Goal: Task Accomplishment & Management: Use online tool/utility

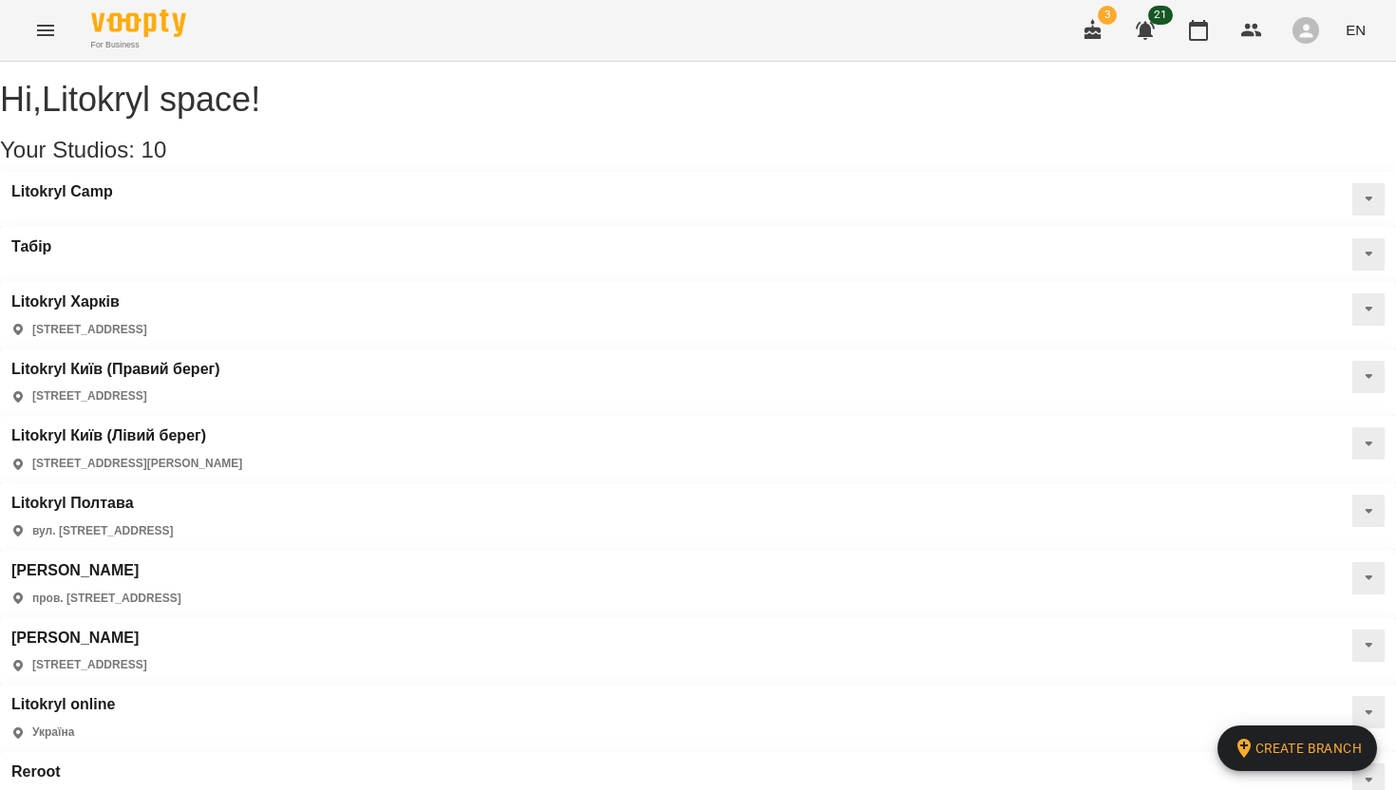
click at [54, 37] on icon "Menu" at bounding box center [45, 30] width 23 height 23
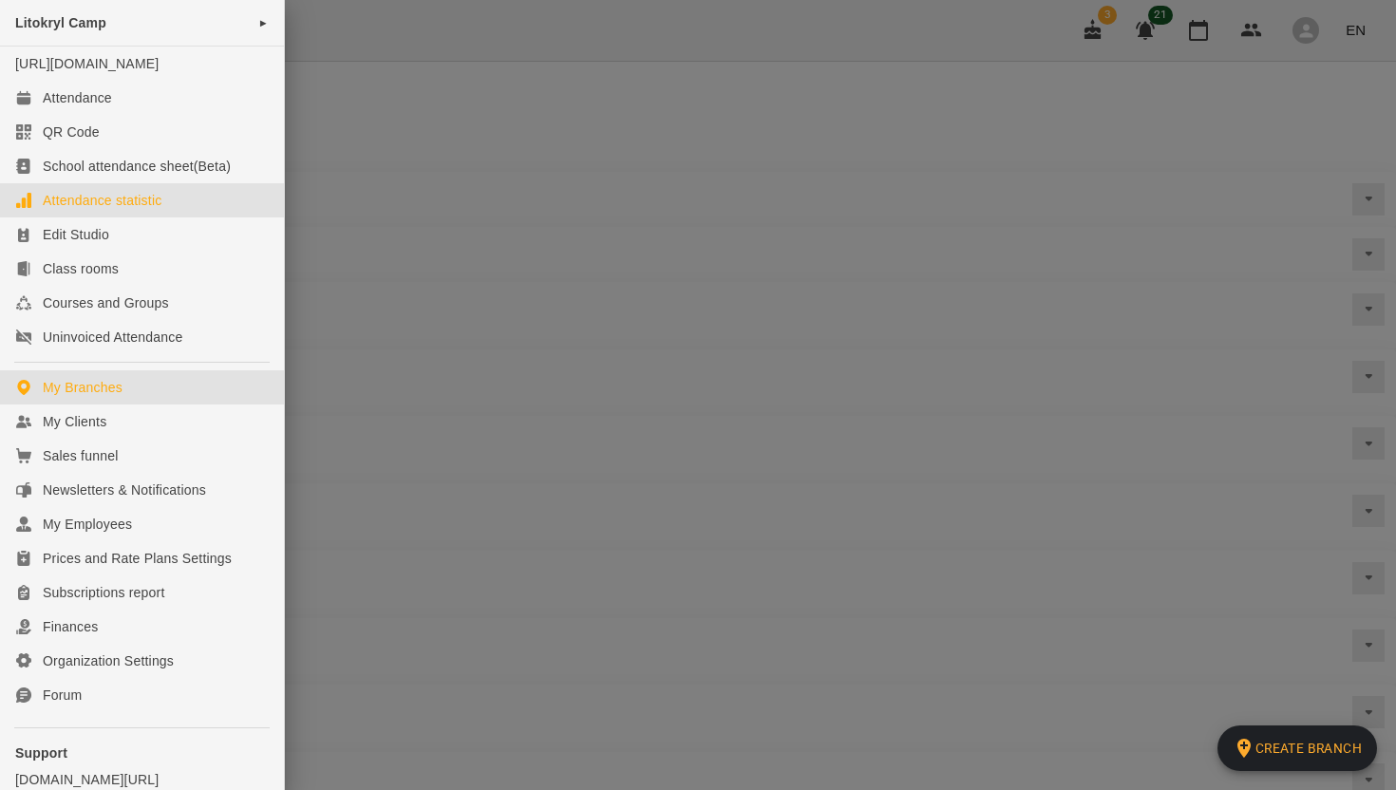
click at [106, 210] on div "Attendance statistic" at bounding box center [102, 200] width 119 height 19
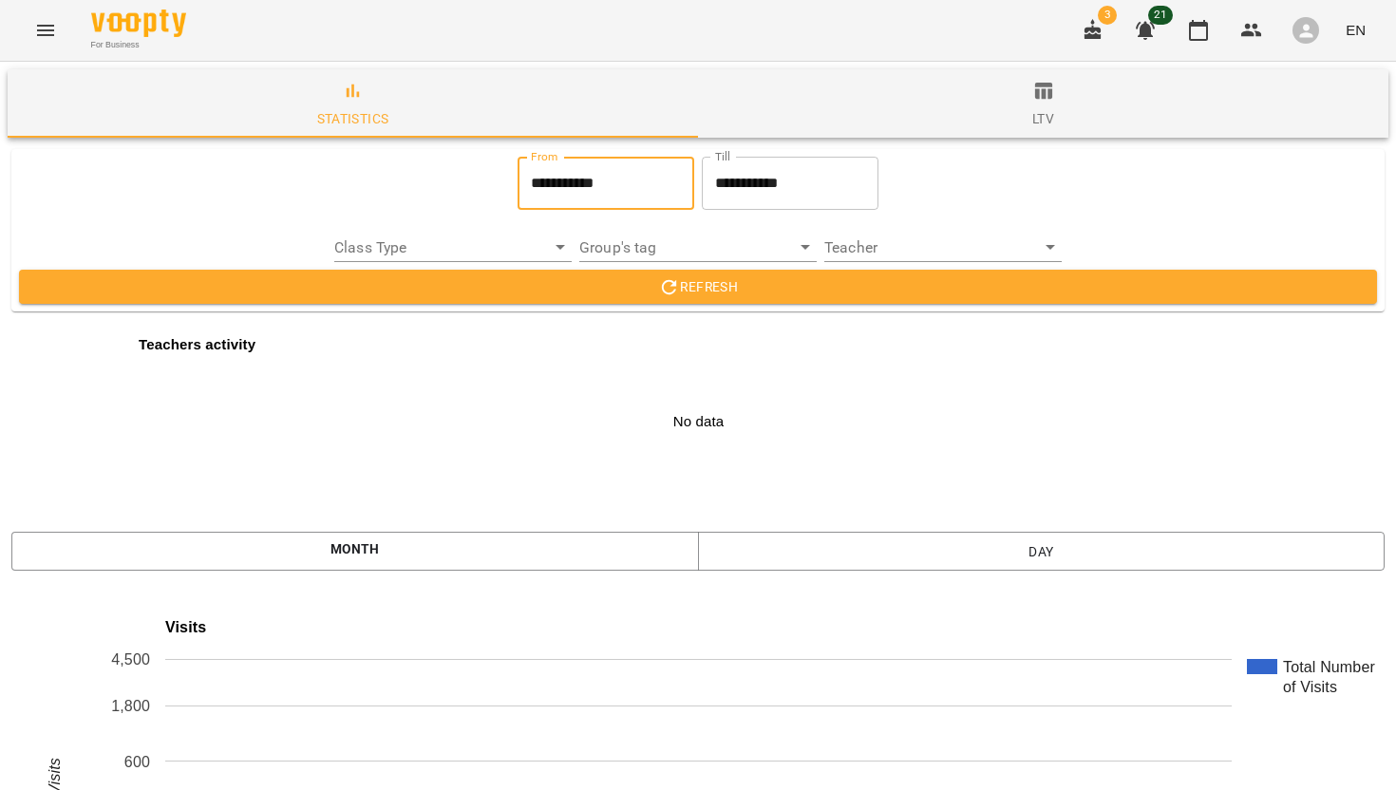
click at [571, 192] on input "**********" at bounding box center [606, 183] width 177 height 53
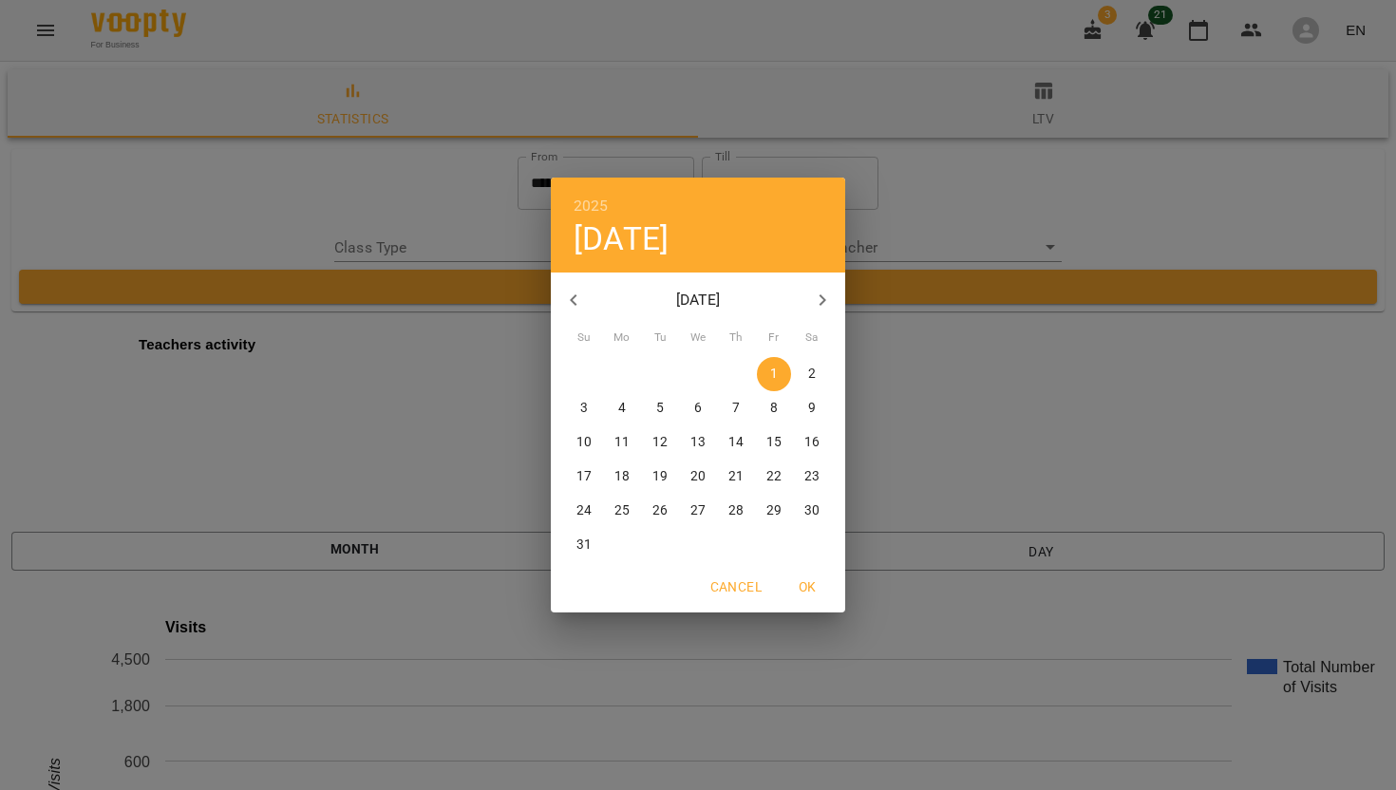
click at [782, 176] on div "2025 Fri, Aug [DATE] Mo Tu We Th Fr Sa 27 28 29 30 31 1 2 3 4 5 6 7 8 9 10 11 1…" at bounding box center [698, 395] width 1396 height 790
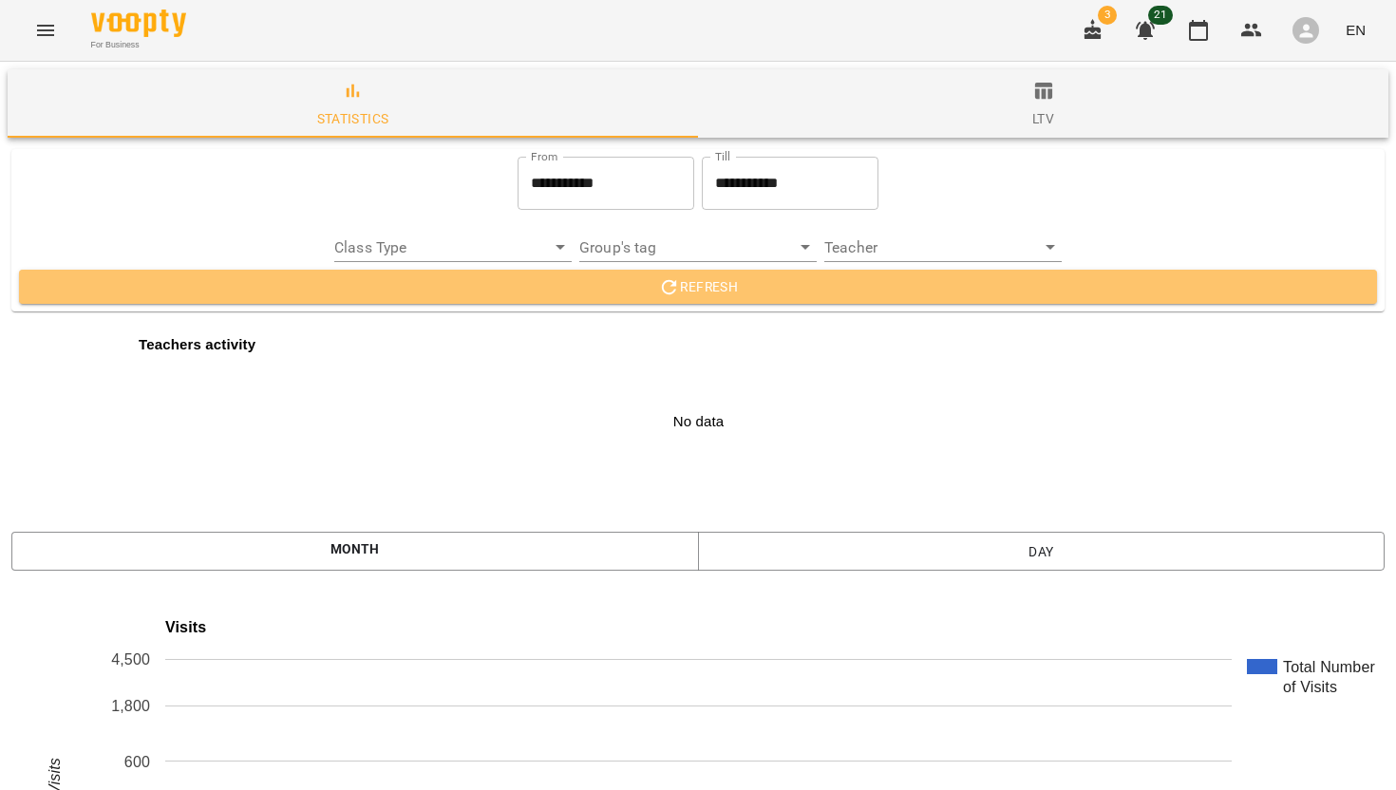
click at [658, 295] on icon "button" at bounding box center [669, 287] width 23 height 23
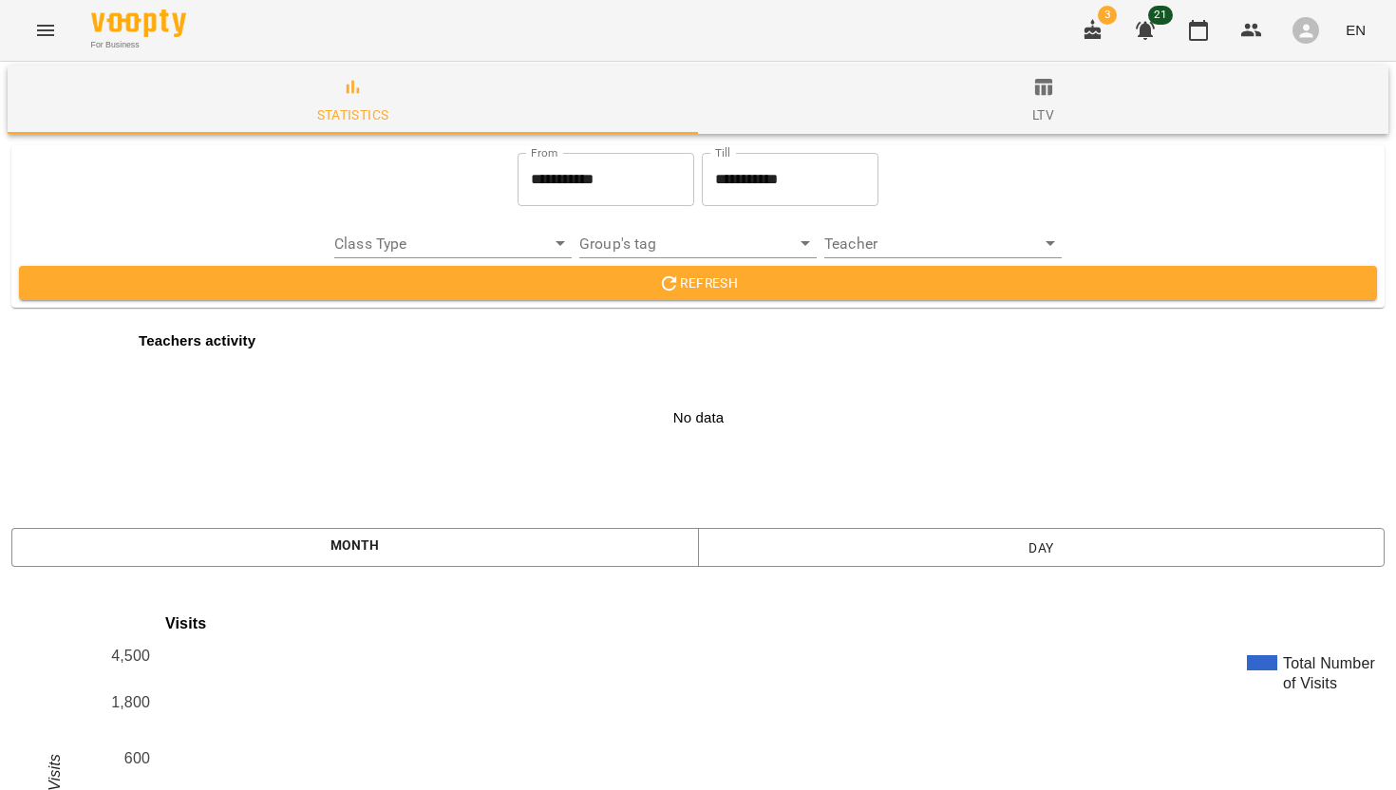
scroll to position [1035, 0]
click at [46, 29] on icon "Menu" at bounding box center [45, 30] width 17 height 11
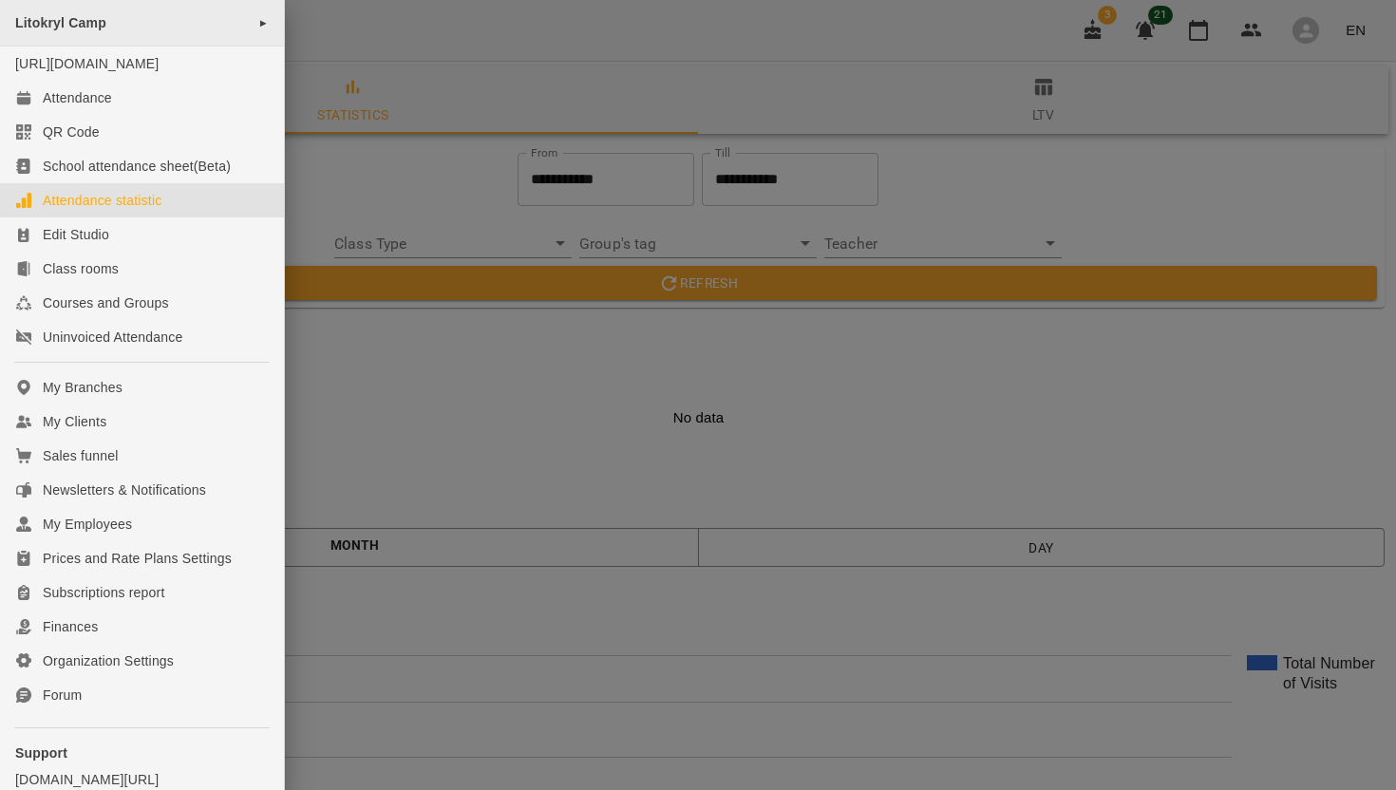
click at [260, 23] on span "►" at bounding box center [263, 22] width 10 height 15
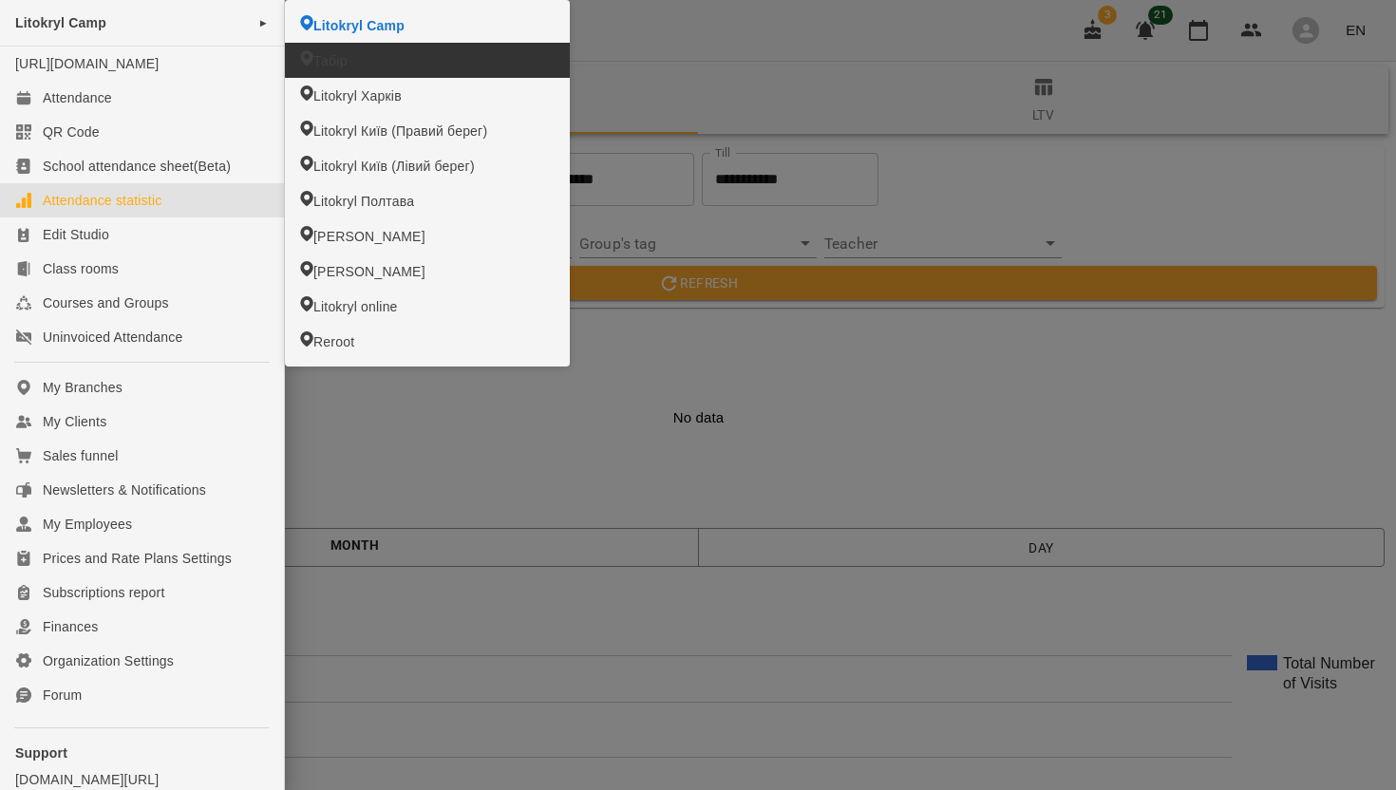
click at [335, 63] on span "Табір" at bounding box center [330, 60] width 34 height 19
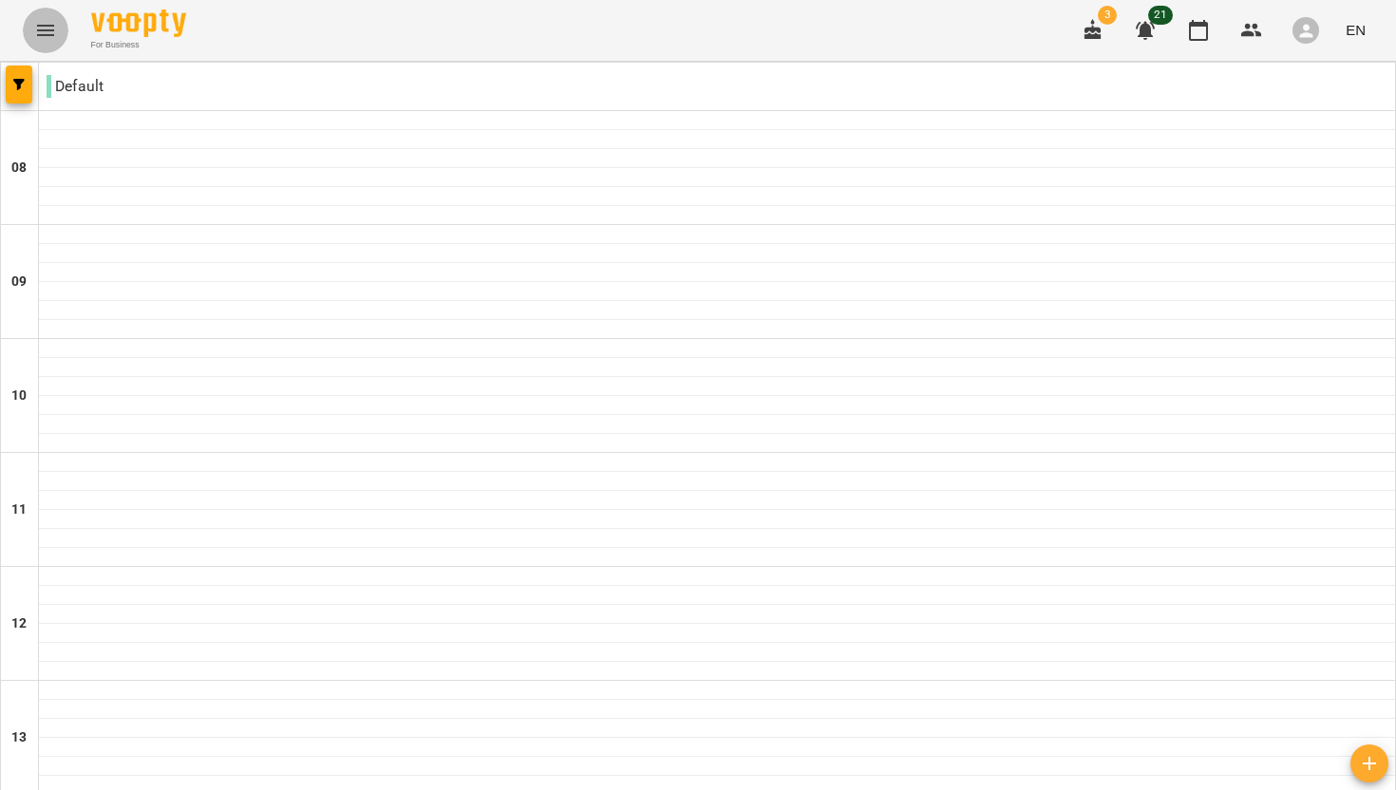
click at [52, 30] on icon "Menu" at bounding box center [45, 30] width 17 height 11
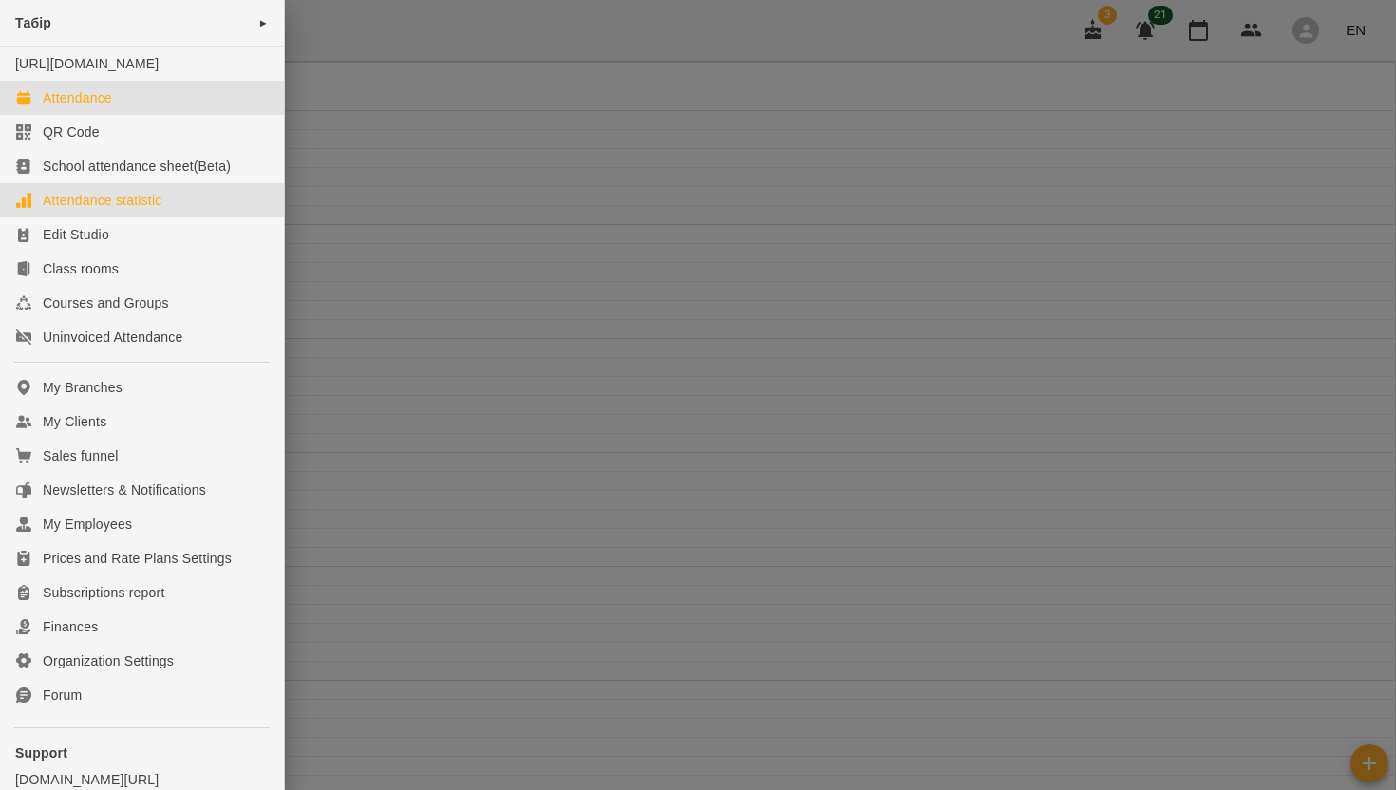
click at [95, 210] on div "Attendance statistic" at bounding box center [102, 200] width 119 height 19
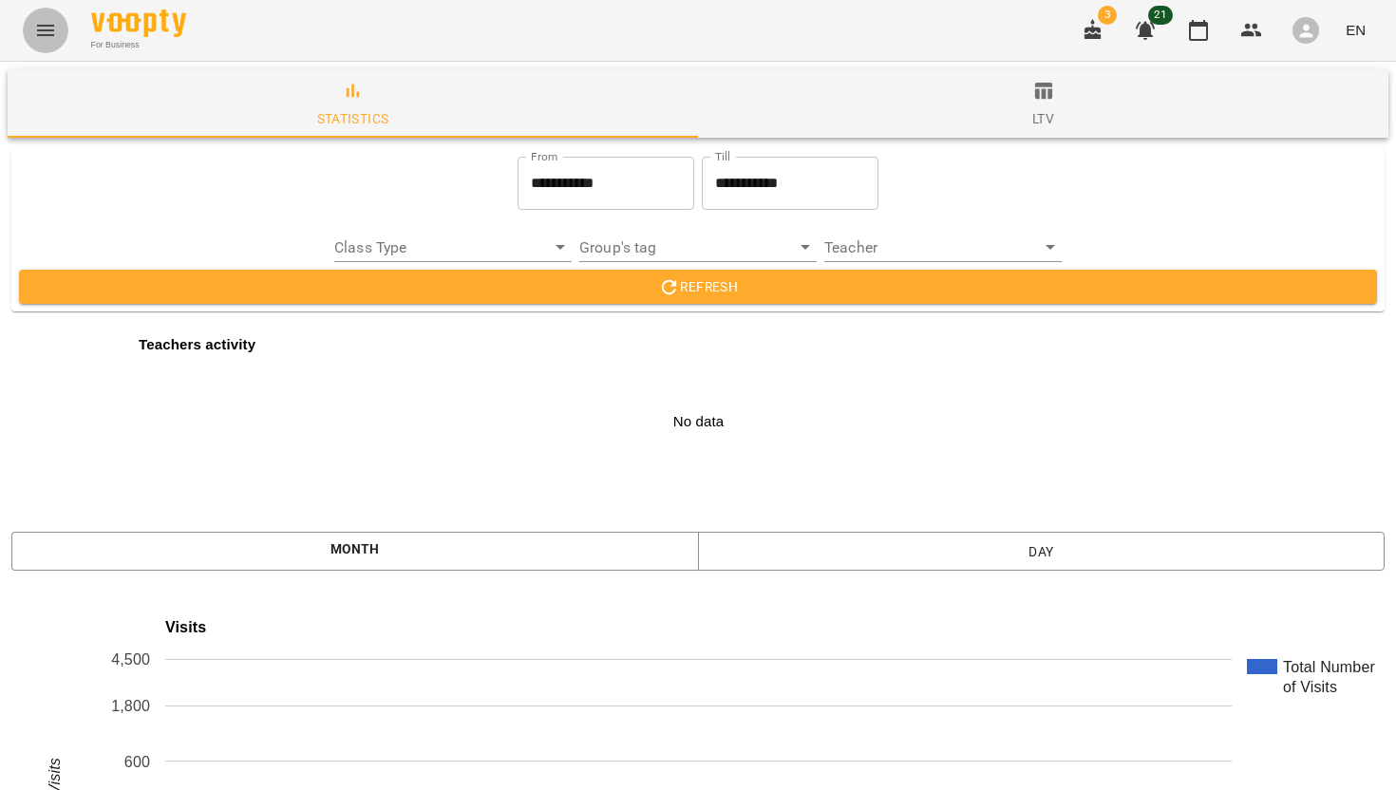
click at [44, 42] on button "Menu" at bounding box center [46, 31] width 46 height 46
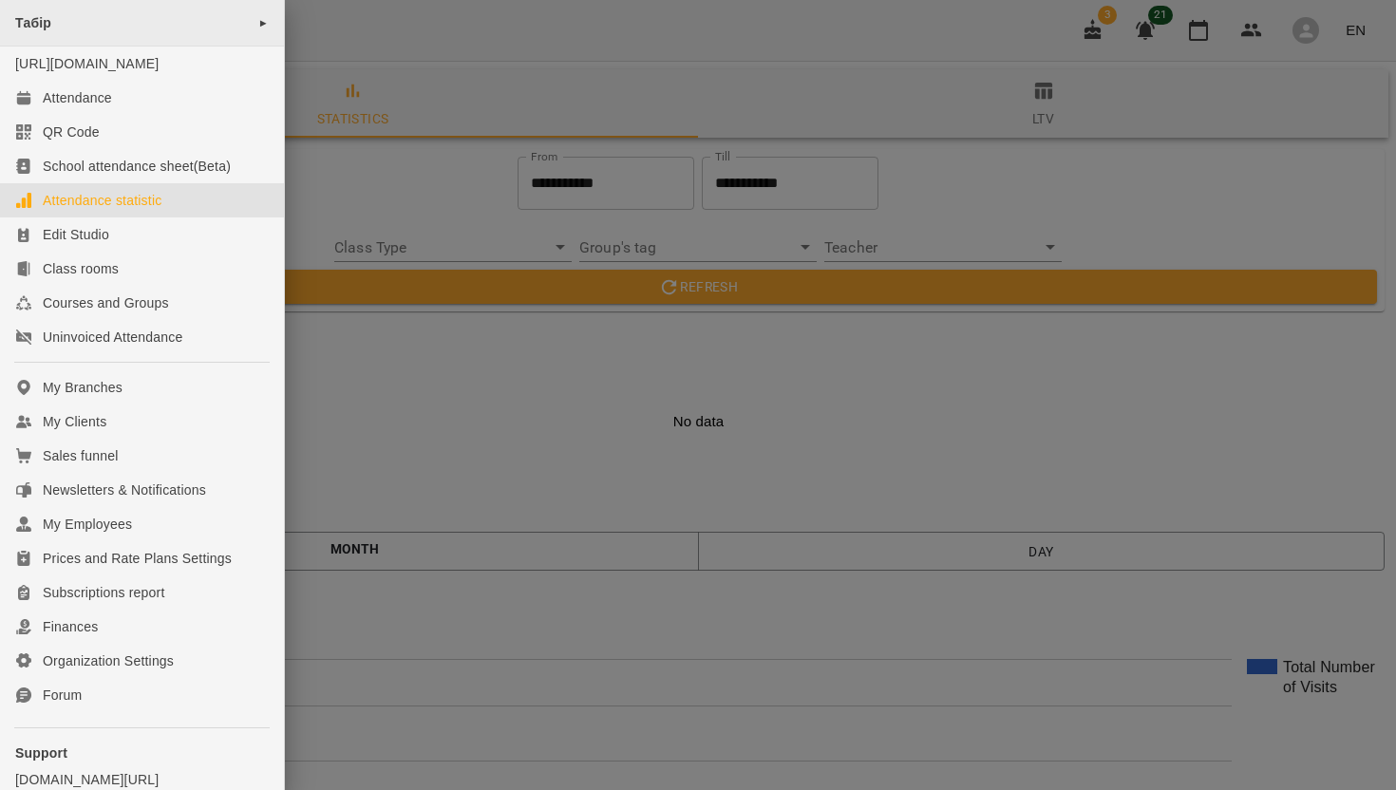
click at [258, 23] on span "►" at bounding box center [263, 22] width 10 height 15
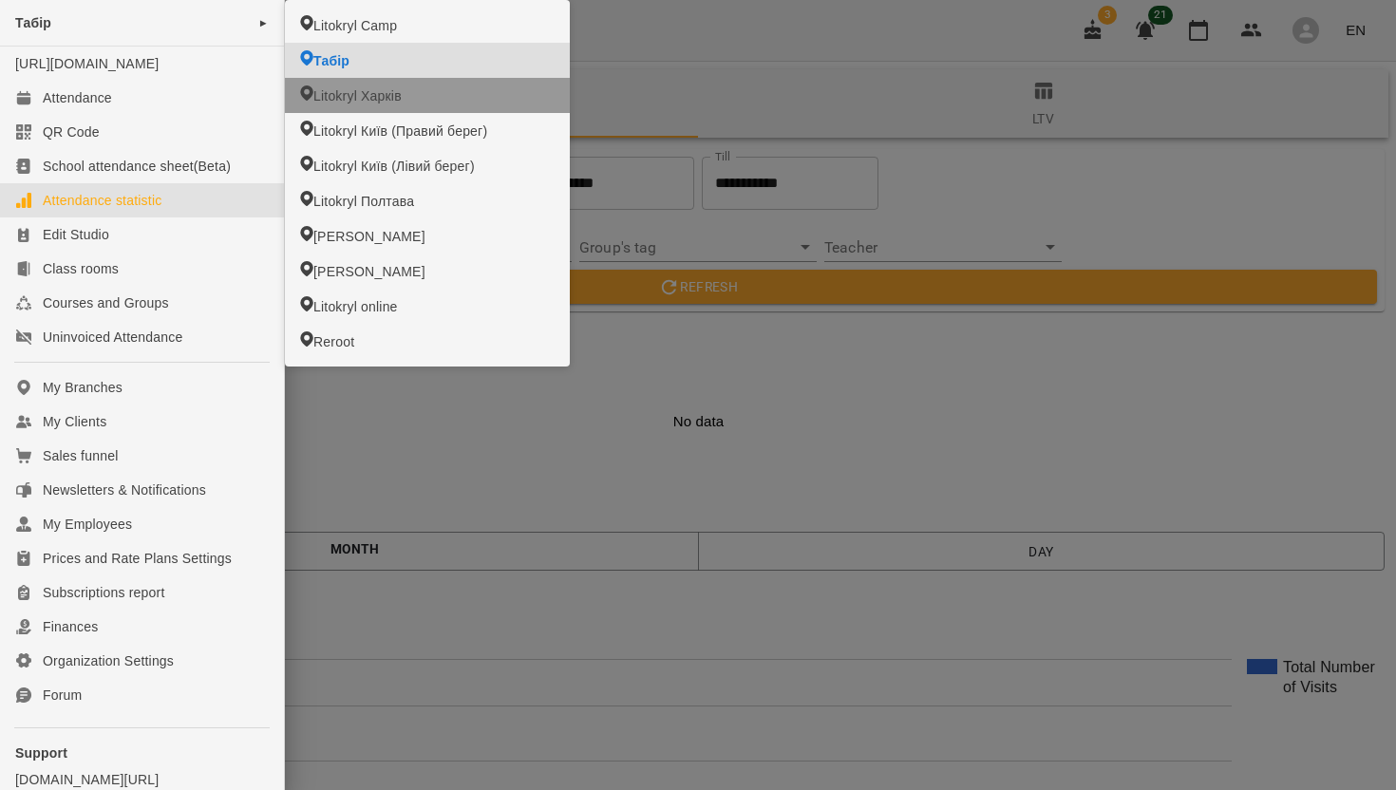
click at [310, 92] on icon at bounding box center [306, 92] width 12 height 15
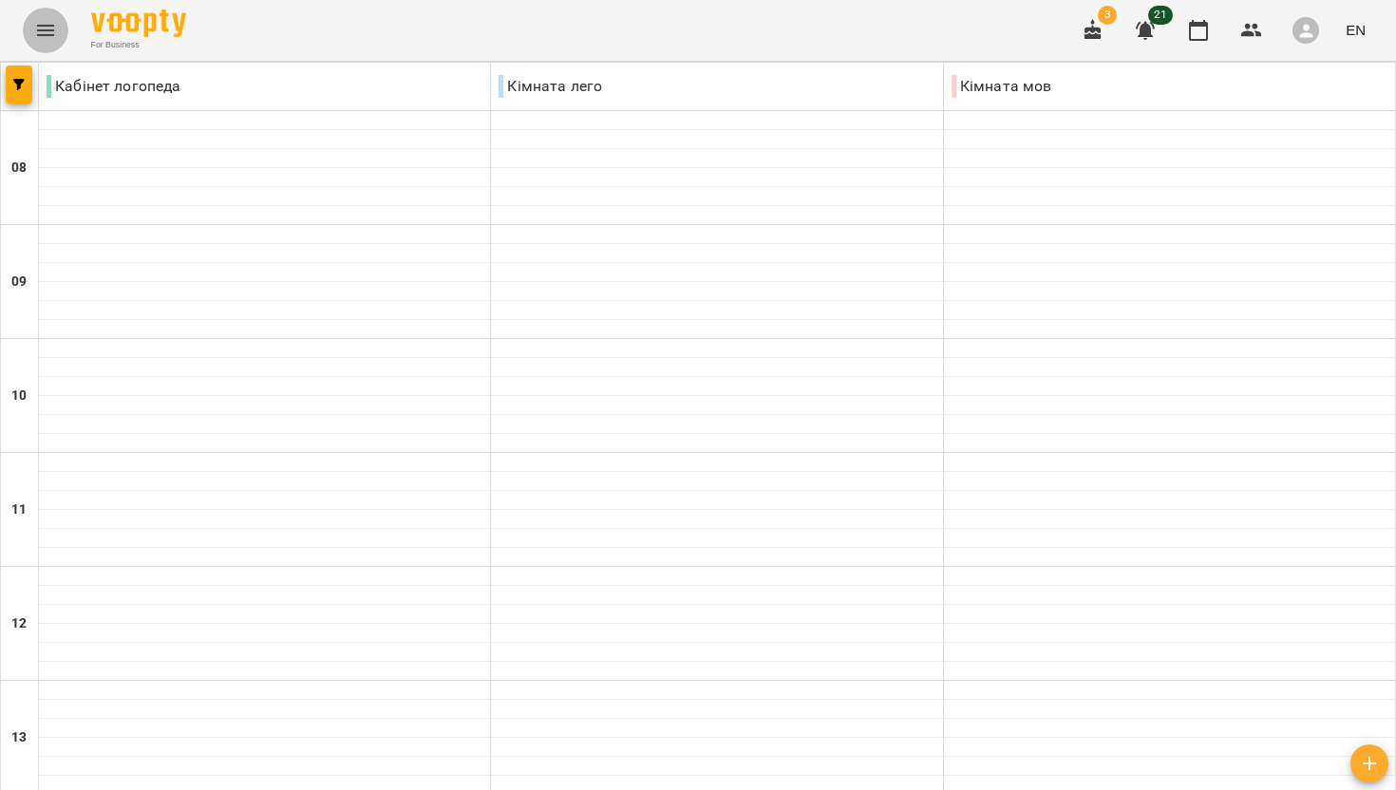
click at [51, 34] on icon "Menu" at bounding box center [45, 30] width 17 height 11
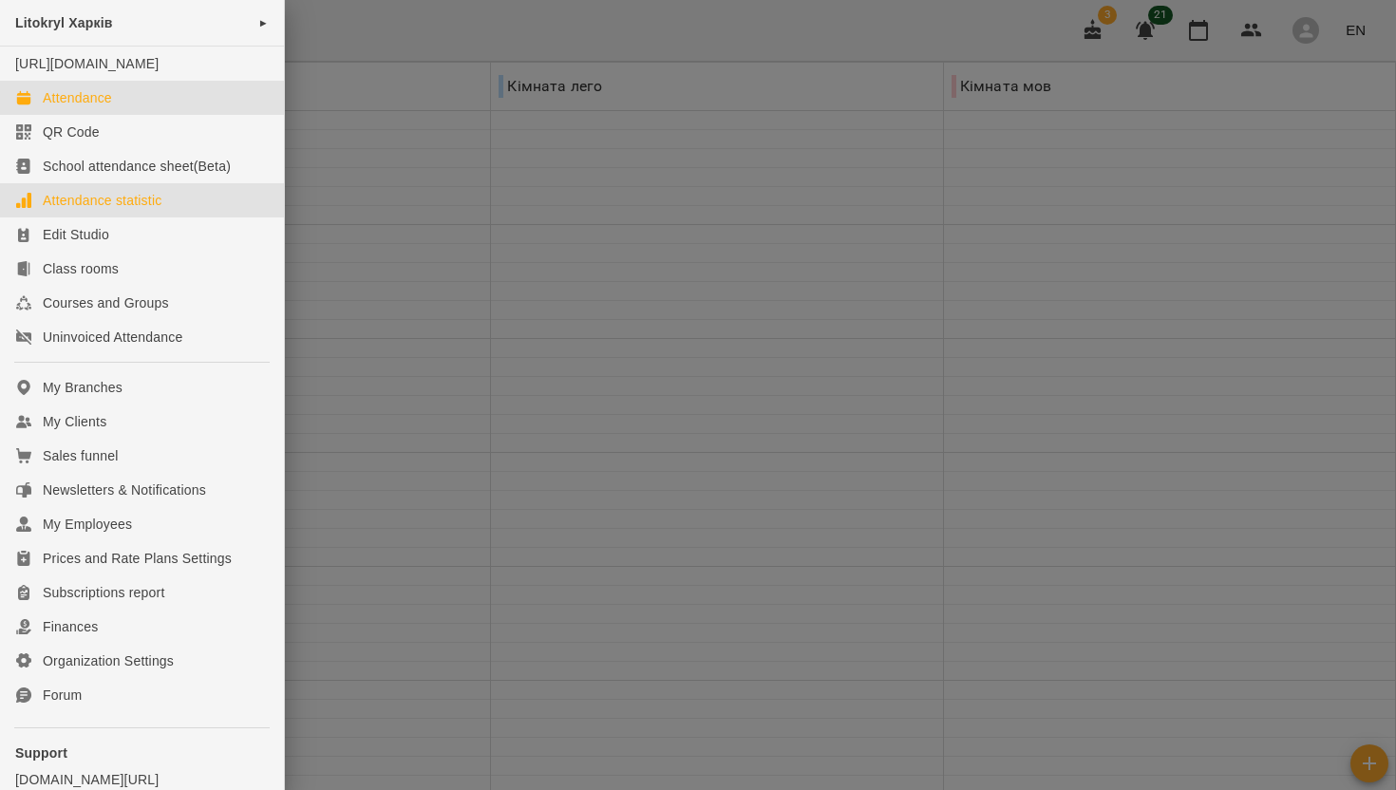
click at [76, 210] on div "Attendance statistic" at bounding box center [102, 200] width 119 height 19
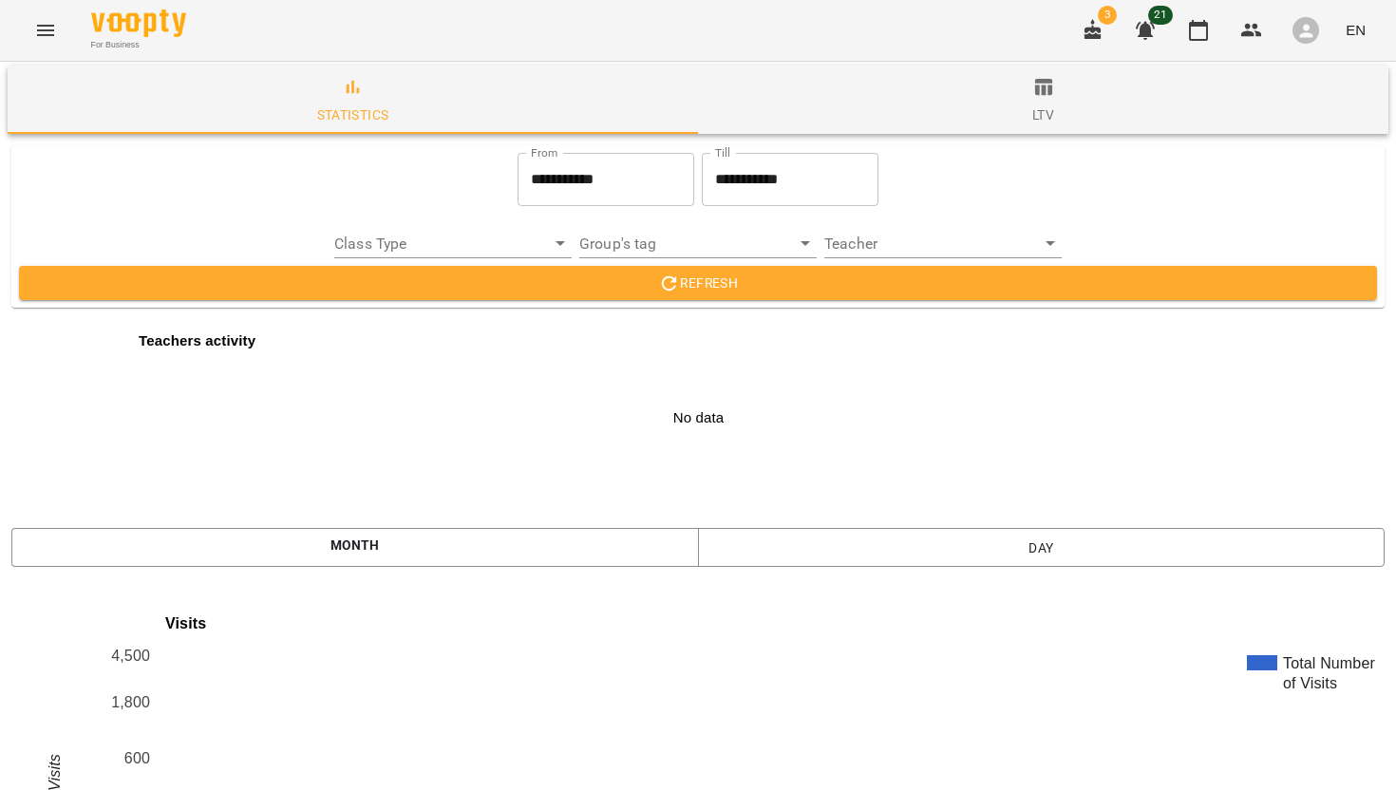
scroll to position [2986, 0]
click at [43, 32] on icon "Menu" at bounding box center [45, 30] width 23 height 23
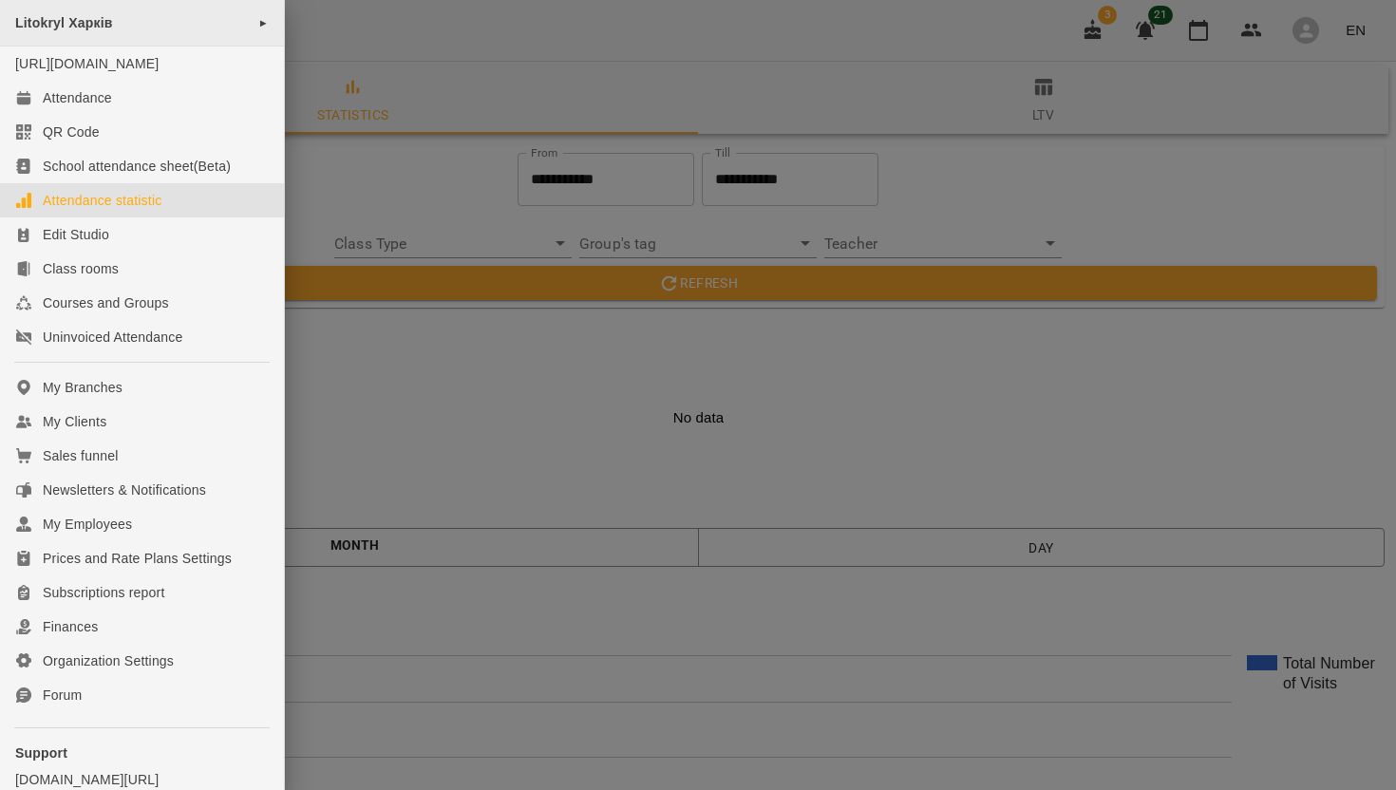
click at [246, 23] on div "Litokryl Харків ►" at bounding box center [142, 23] width 284 height 47
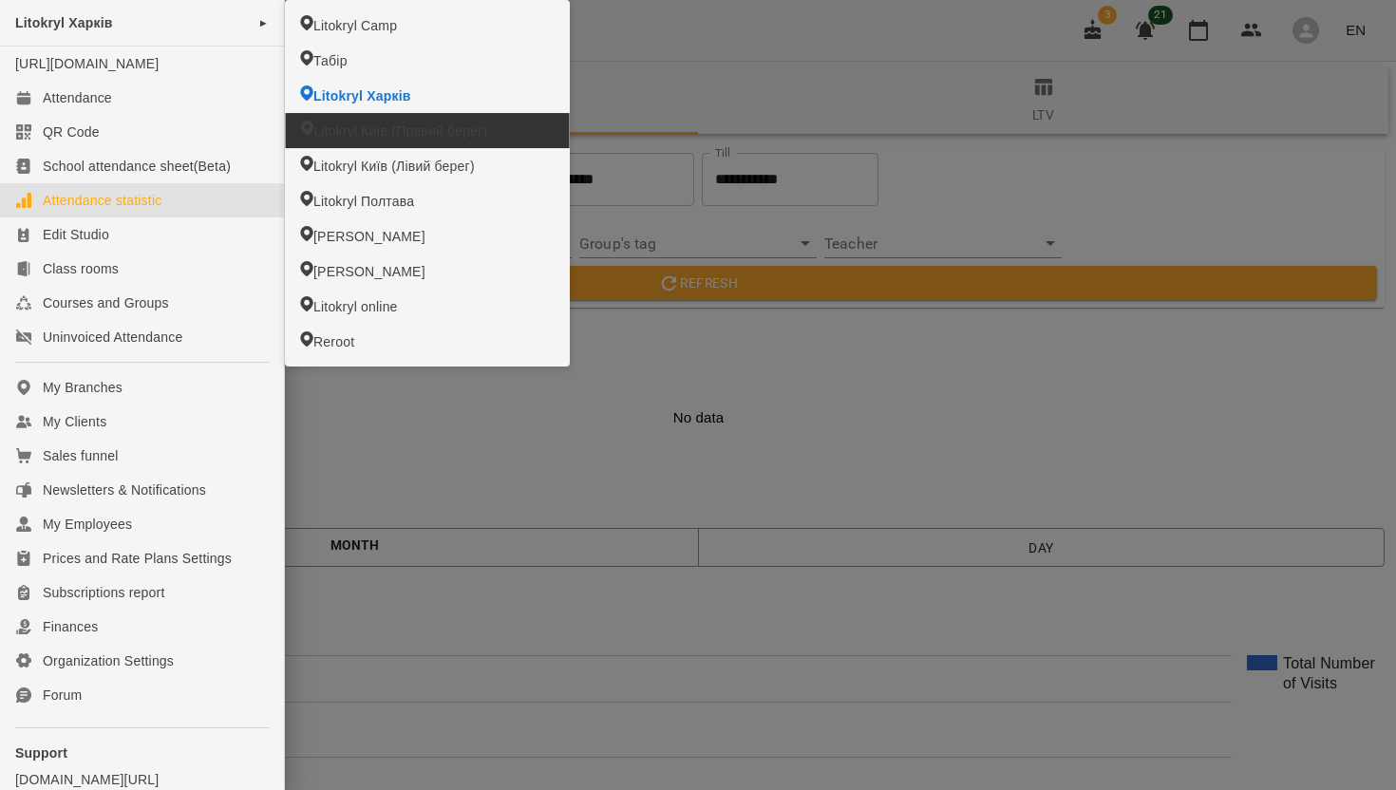
click at [345, 137] on span "Litokryl Київ (Правий берег)" at bounding box center [400, 131] width 174 height 19
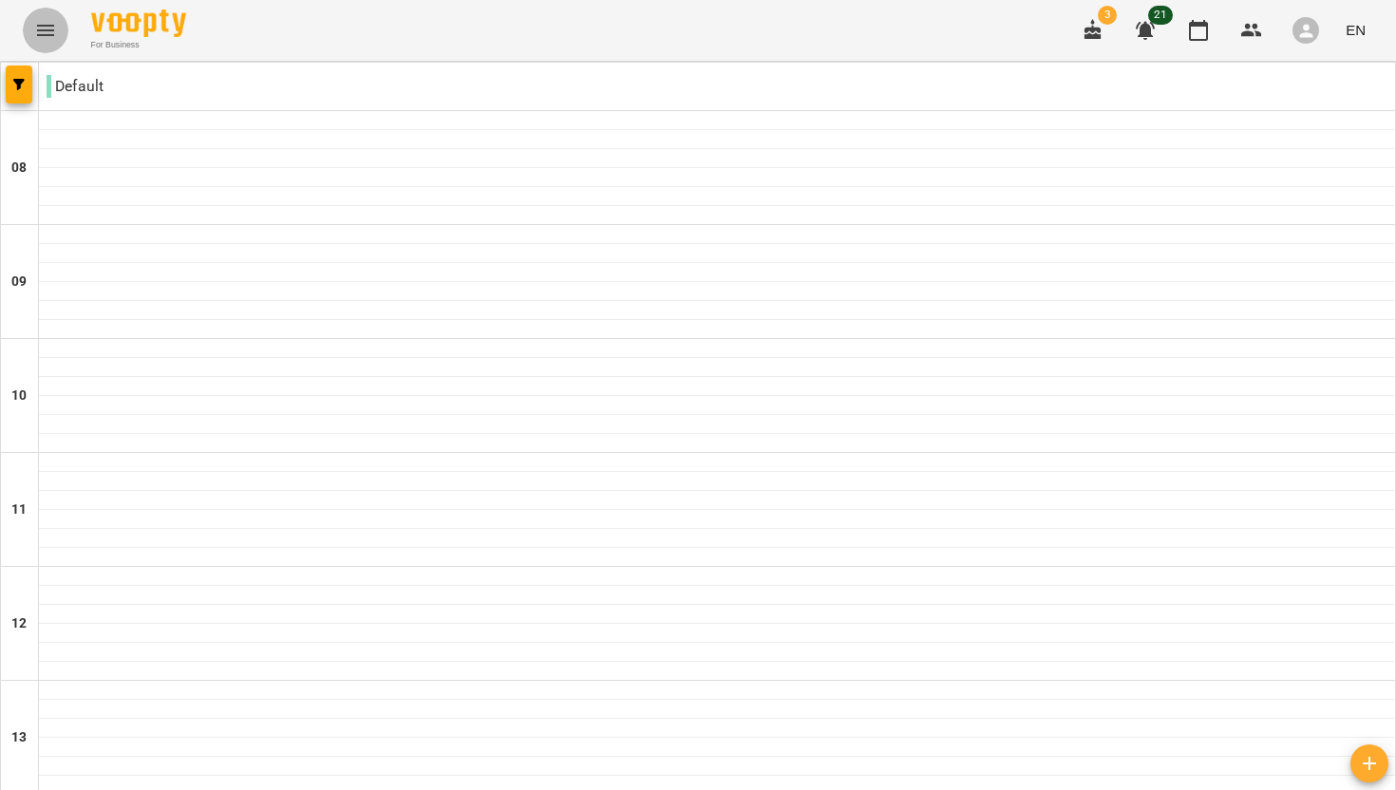
click at [50, 34] on icon "Menu" at bounding box center [45, 30] width 17 height 11
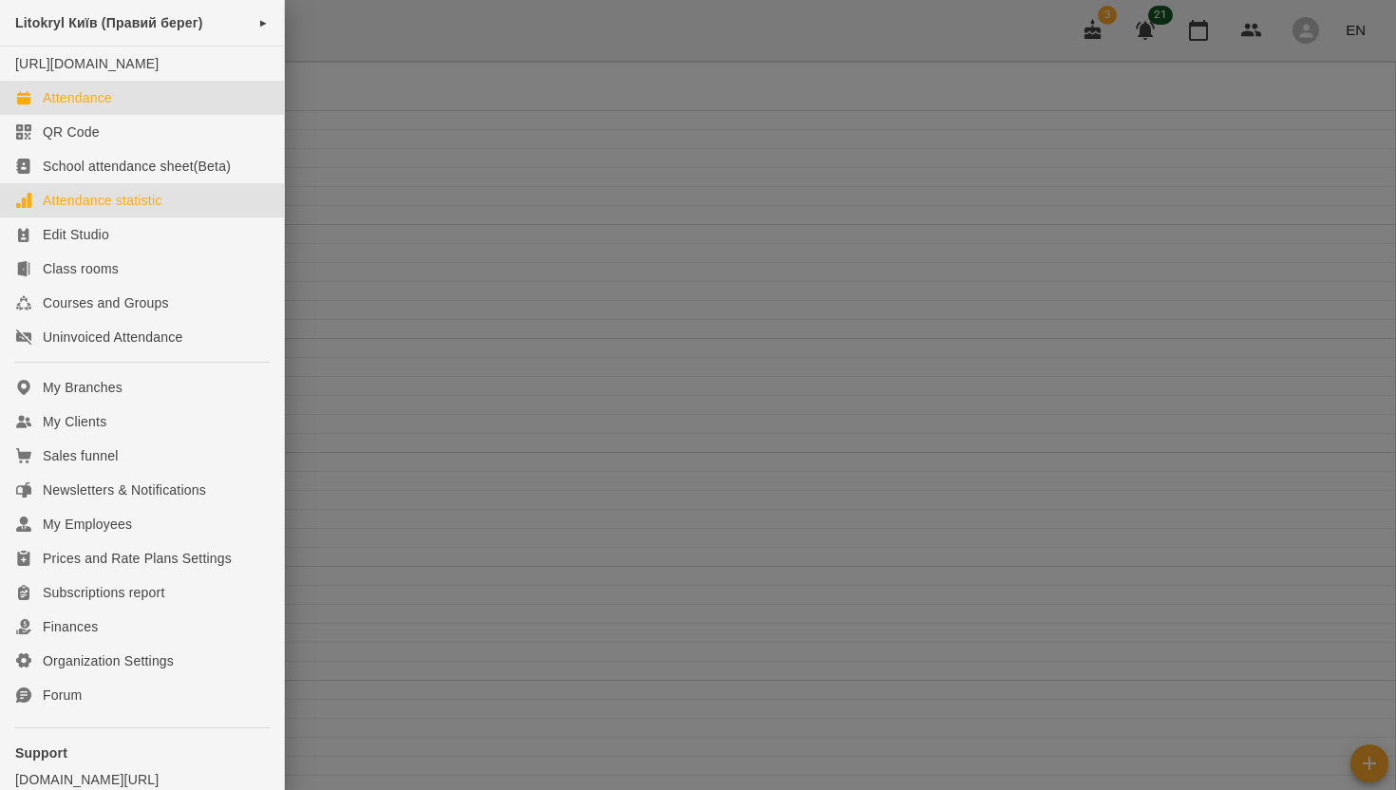
click at [73, 210] on div "Attendance statistic" at bounding box center [102, 200] width 119 height 19
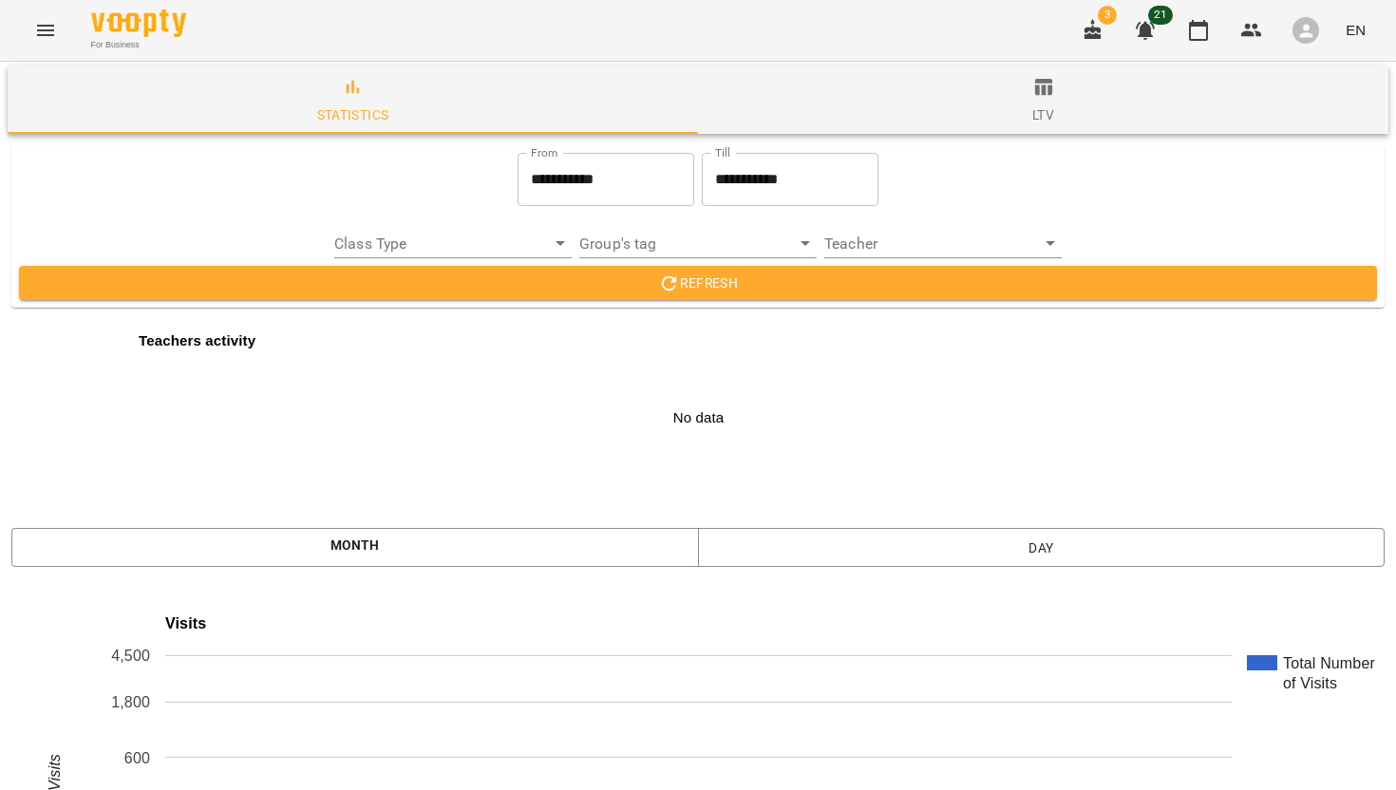
scroll to position [793, 0]
click at [54, 38] on icon "Menu" at bounding box center [45, 30] width 23 height 23
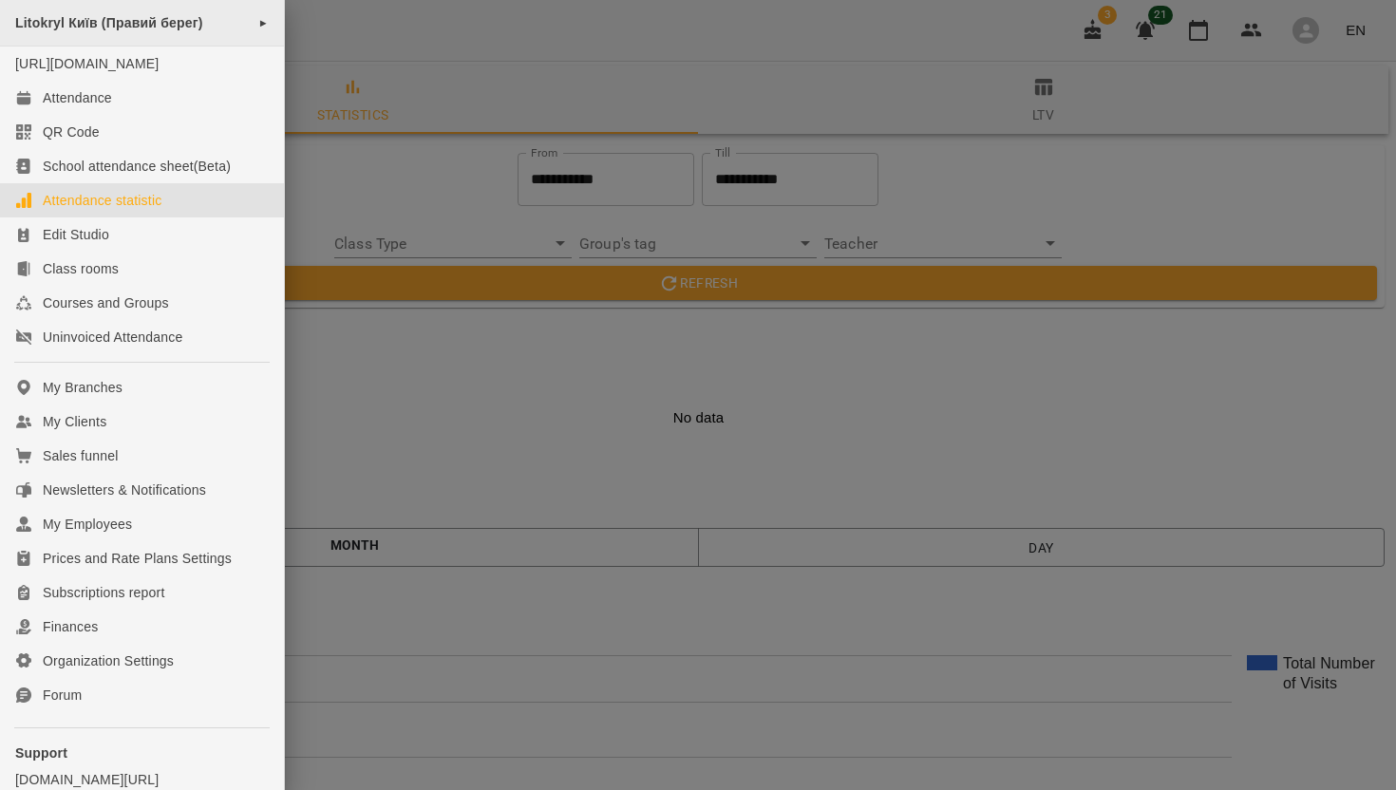
click at [259, 21] on span "►" at bounding box center [263, 22] width 10 height 15
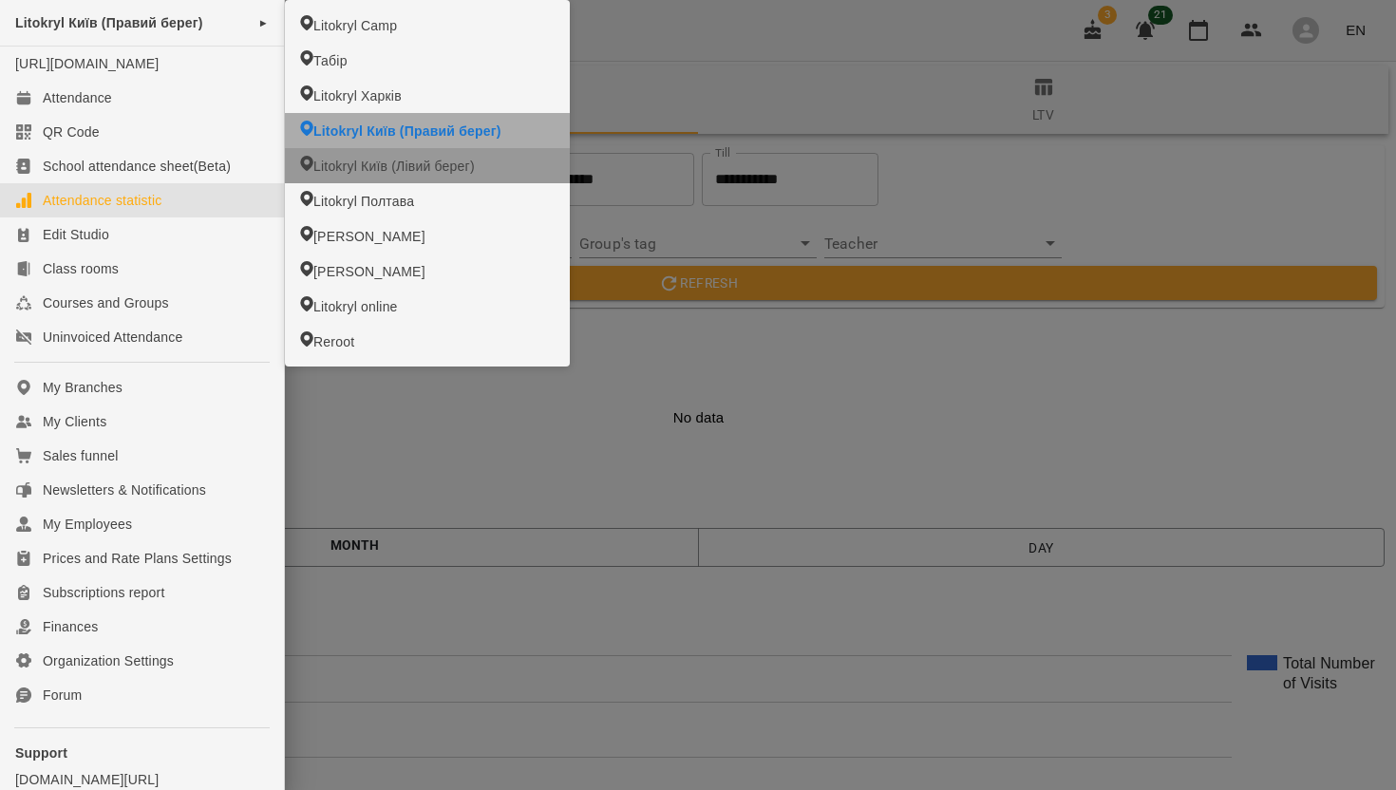
click at [343, 170] on span "Litokryl Київ (Лівий берег)" at bounding box center [393, 166] width 161 height 19
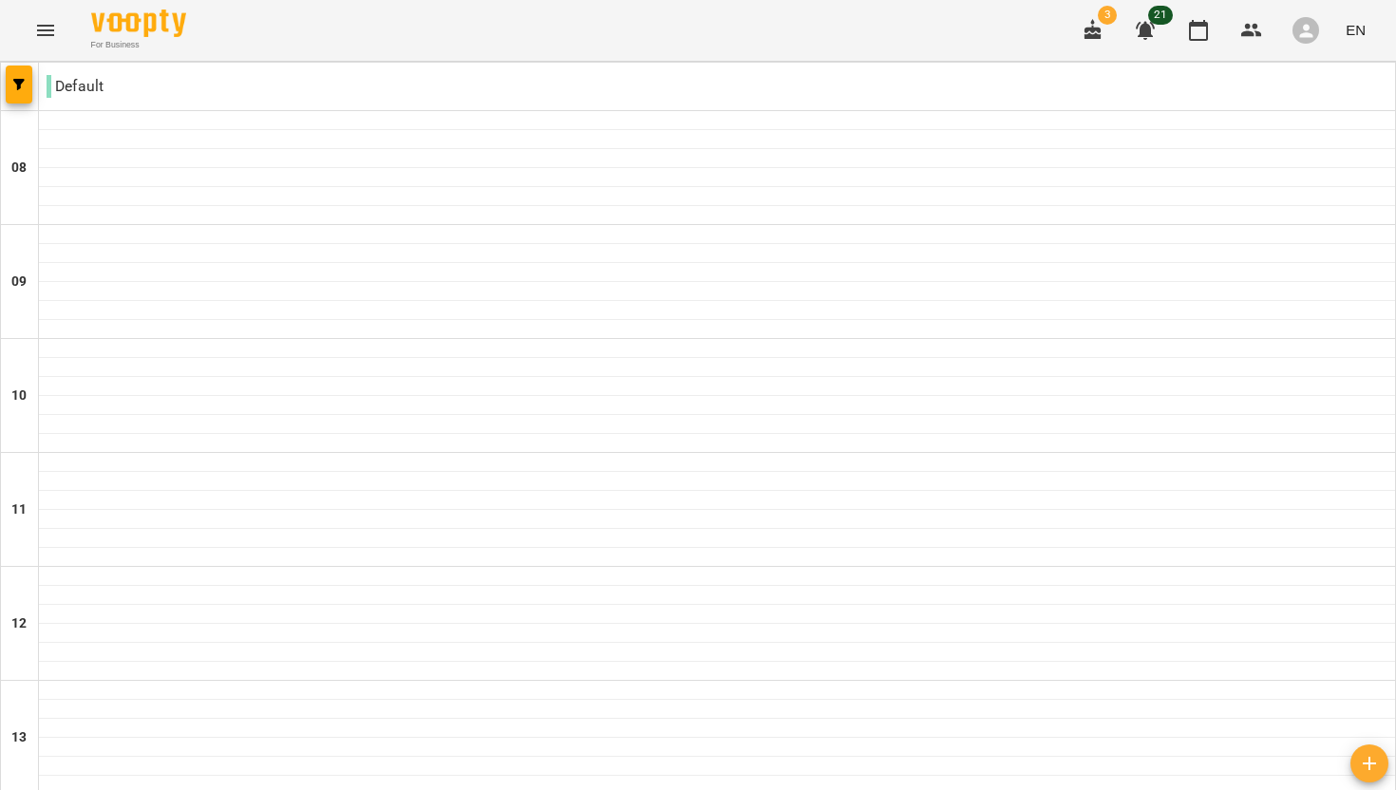
click at [51, 34] on icon "Menu" at bounding box center [45, 30] width 17 height 11
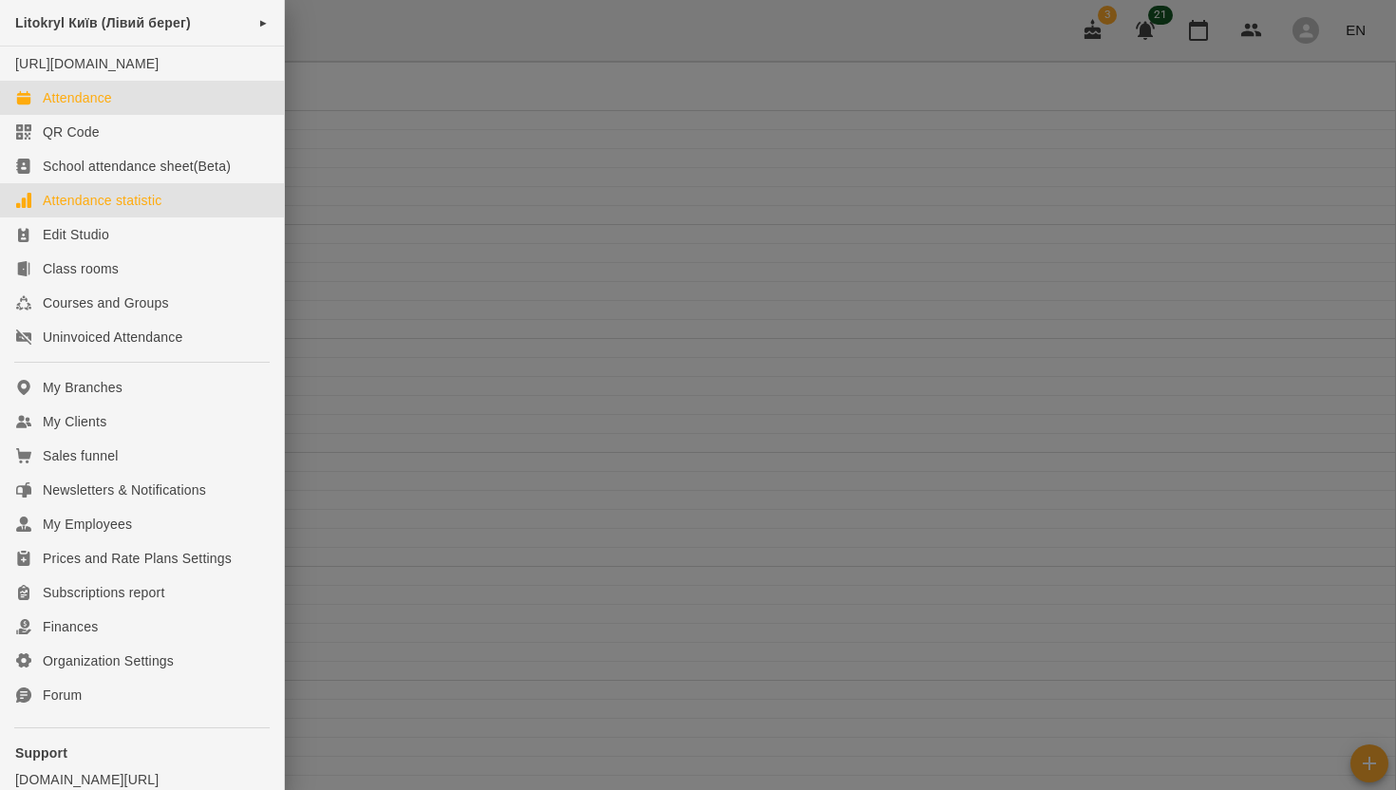
click at [123, 210] on div "Attendance statistic" at bounding box center [102, 200] width 119 height 19
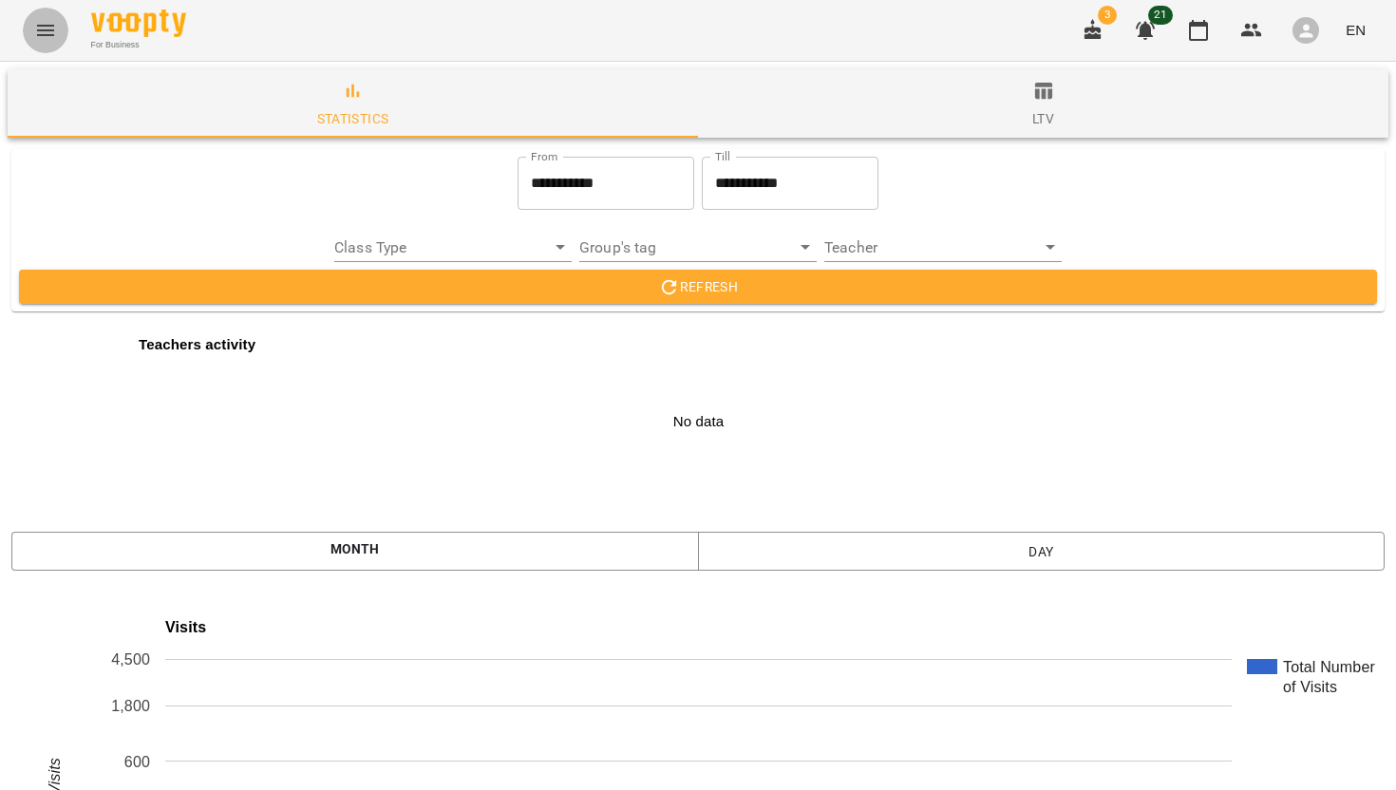
click at [45, 28] on icon "Menu" at bounding box center [45, 30] width 23 height 23
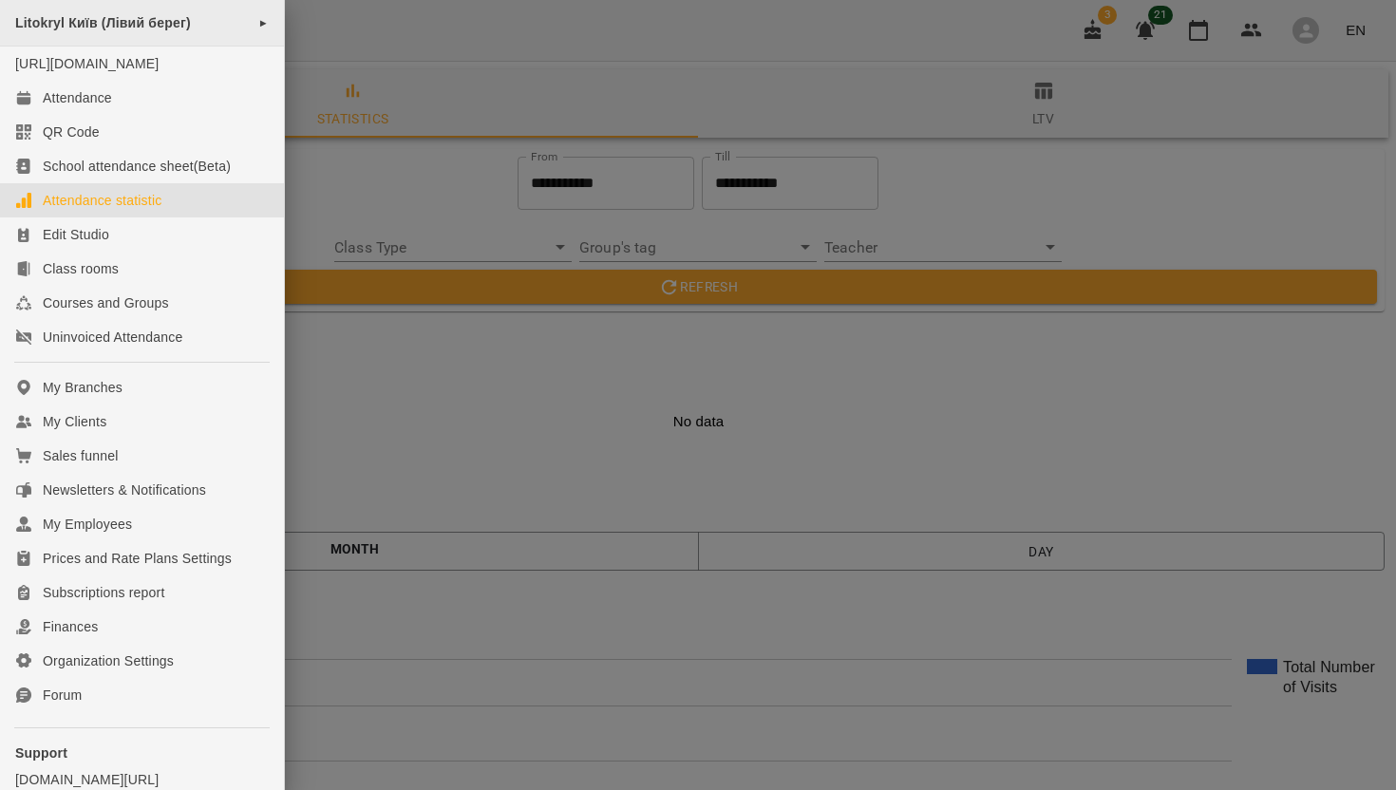
click at [175, 30] on div "Litokryl Київ (Лівий берег) ►" at bounding box center [142, 23] width 284 height 47
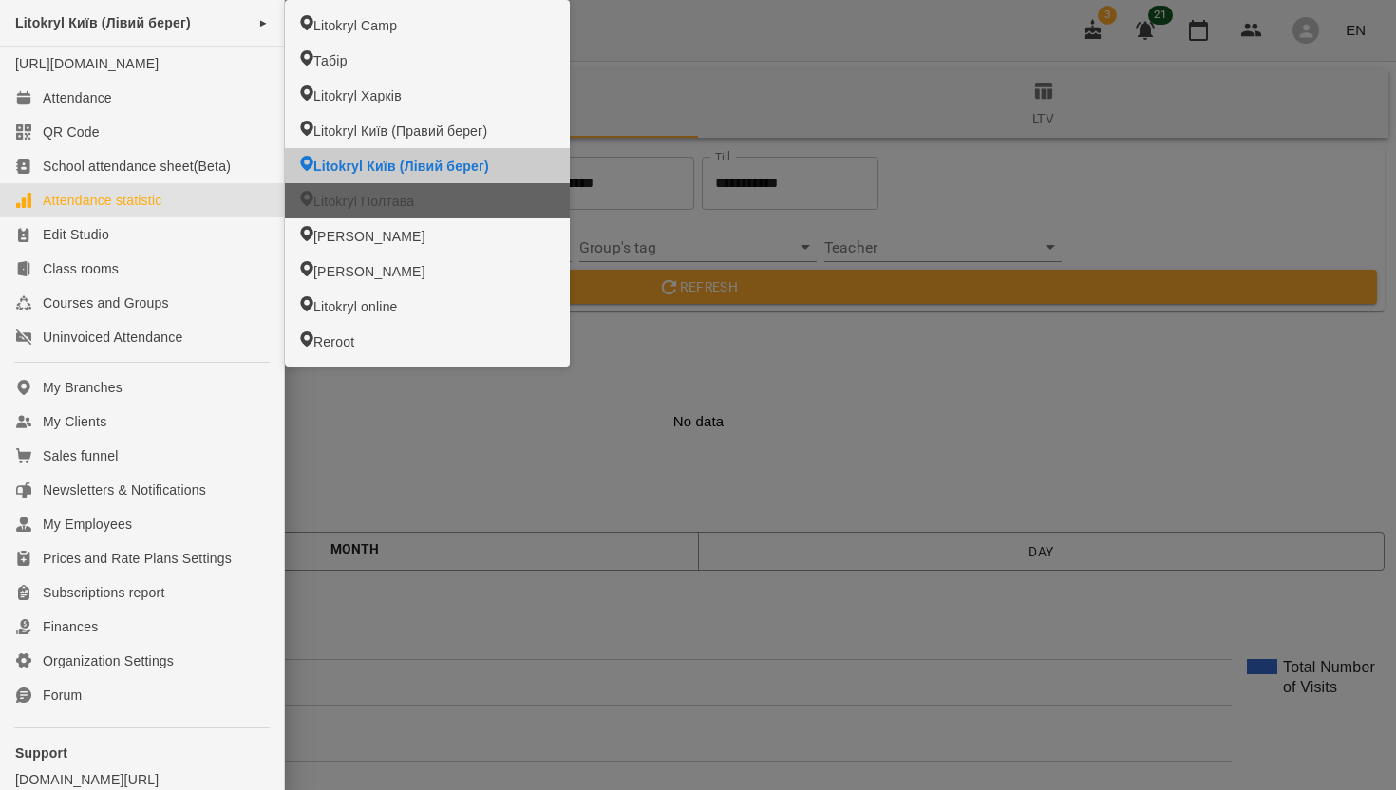
click at [355, 204] on span "Litokryl Полтава" at bounding box center [363, 201] width 101 height 19
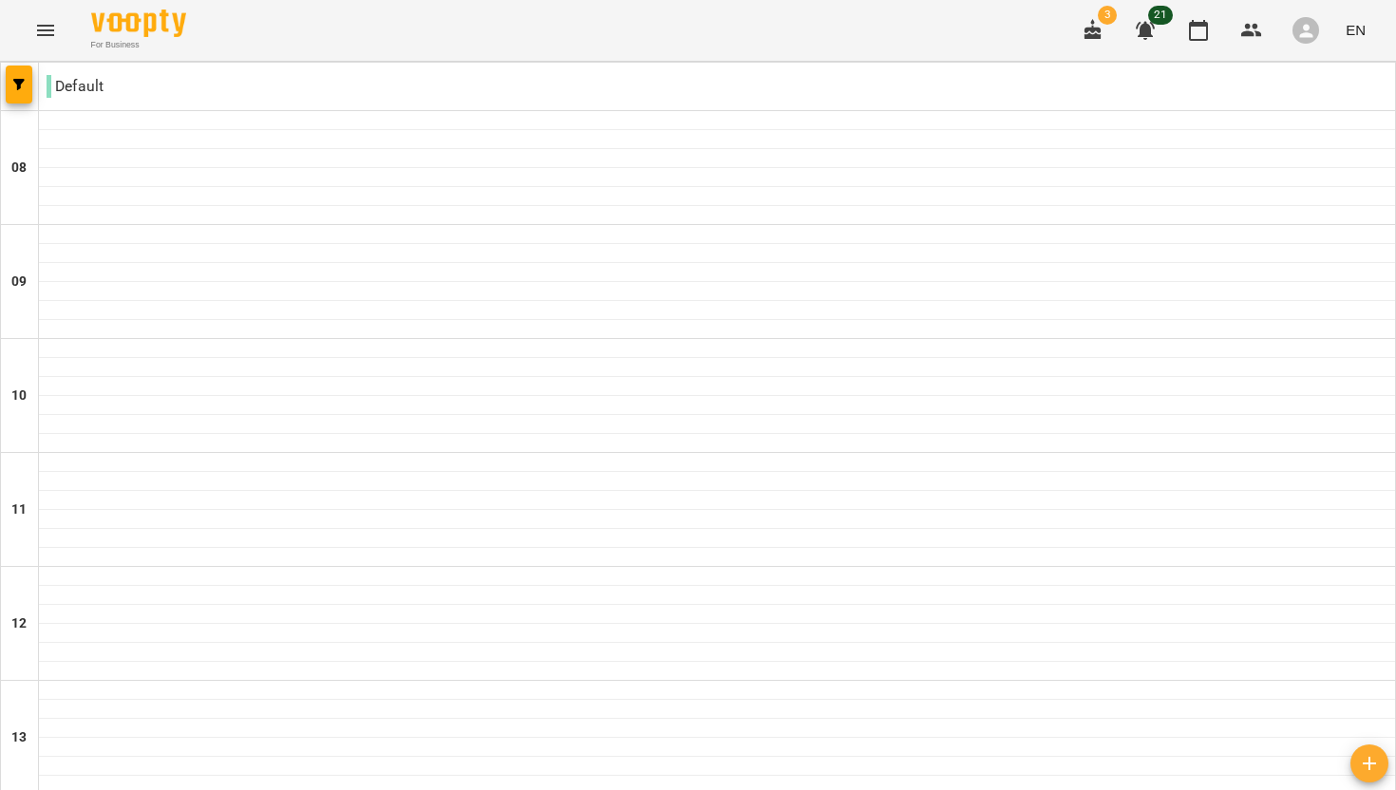
click at [48, 33] on icon "Menu" at bounding box center [45, 30] width 23 height 23
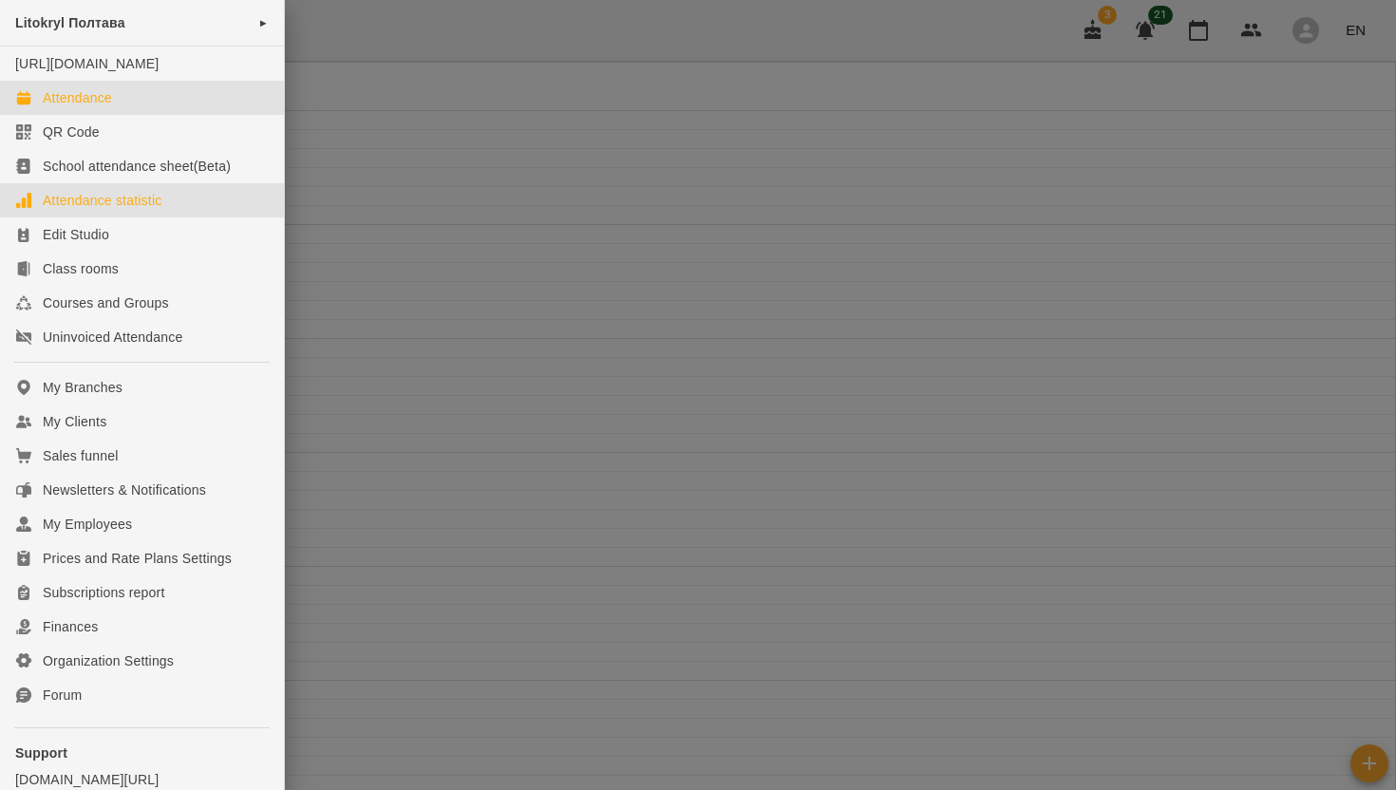
click at [93, 210] on div "Attendance statistic" at bounding box center [102, 200] width 119 height 19
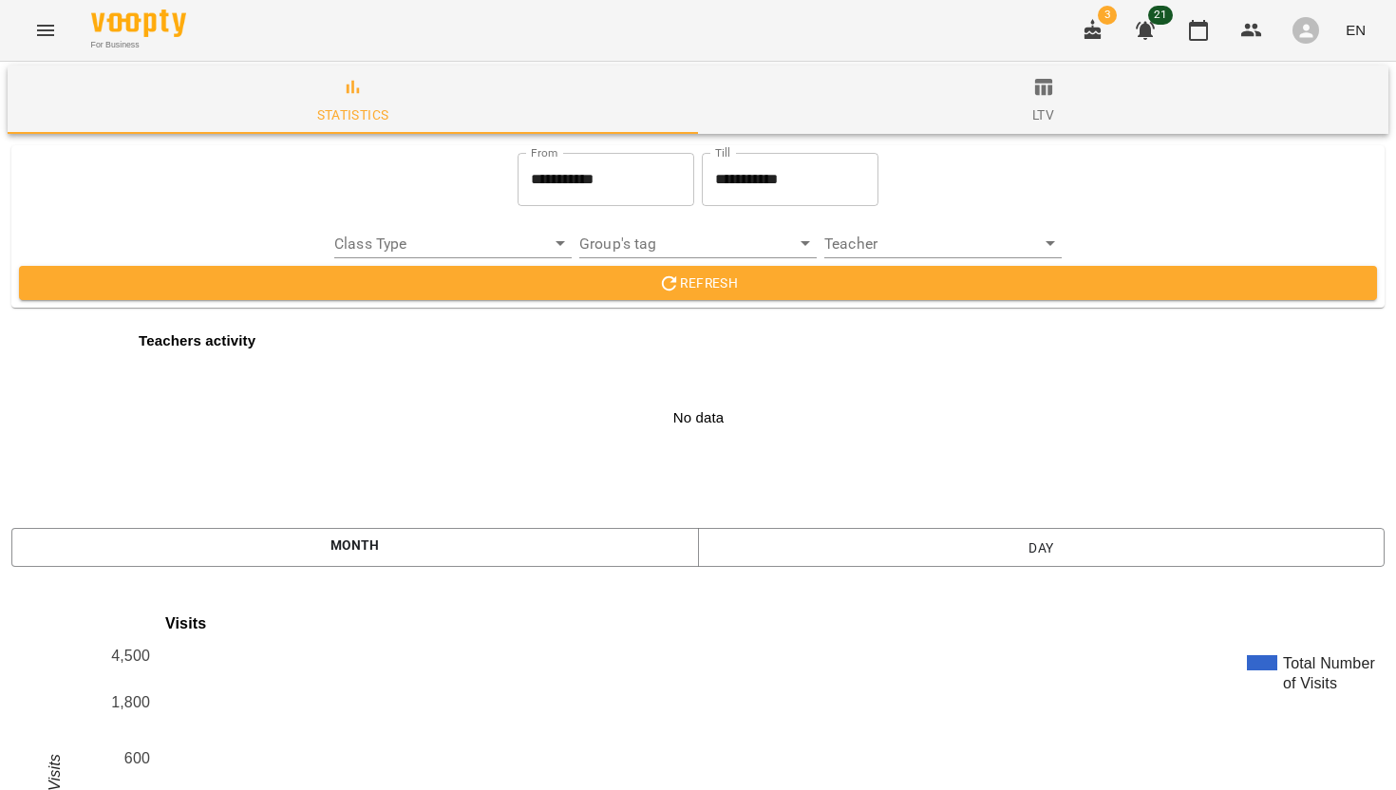
scroll to position [2986, 0]
click at [54, 26] on icon "Menu" at bounding box center [45, 30] width 23 height 23
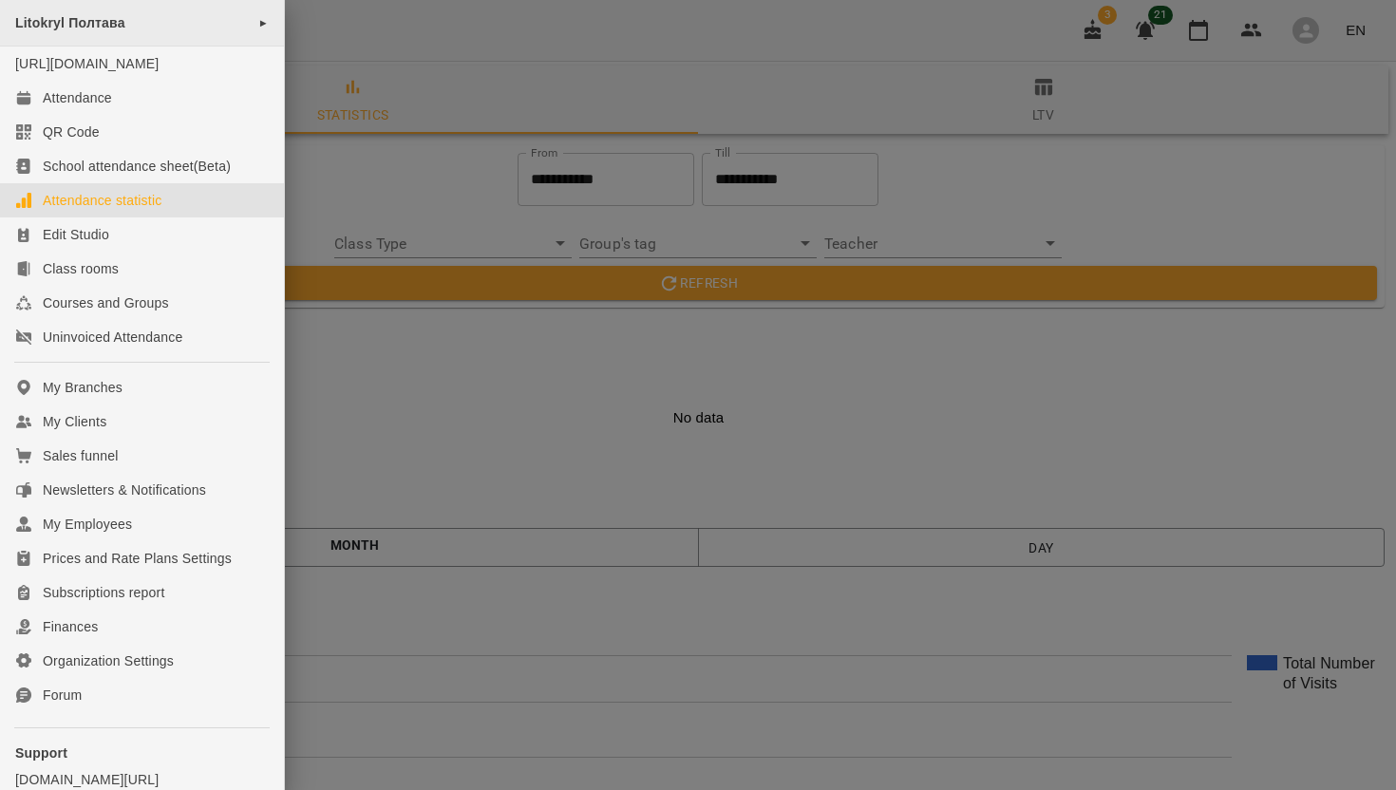
click at [259, 26] on span "►" at bounding box center [263, 22] width 10 height 15
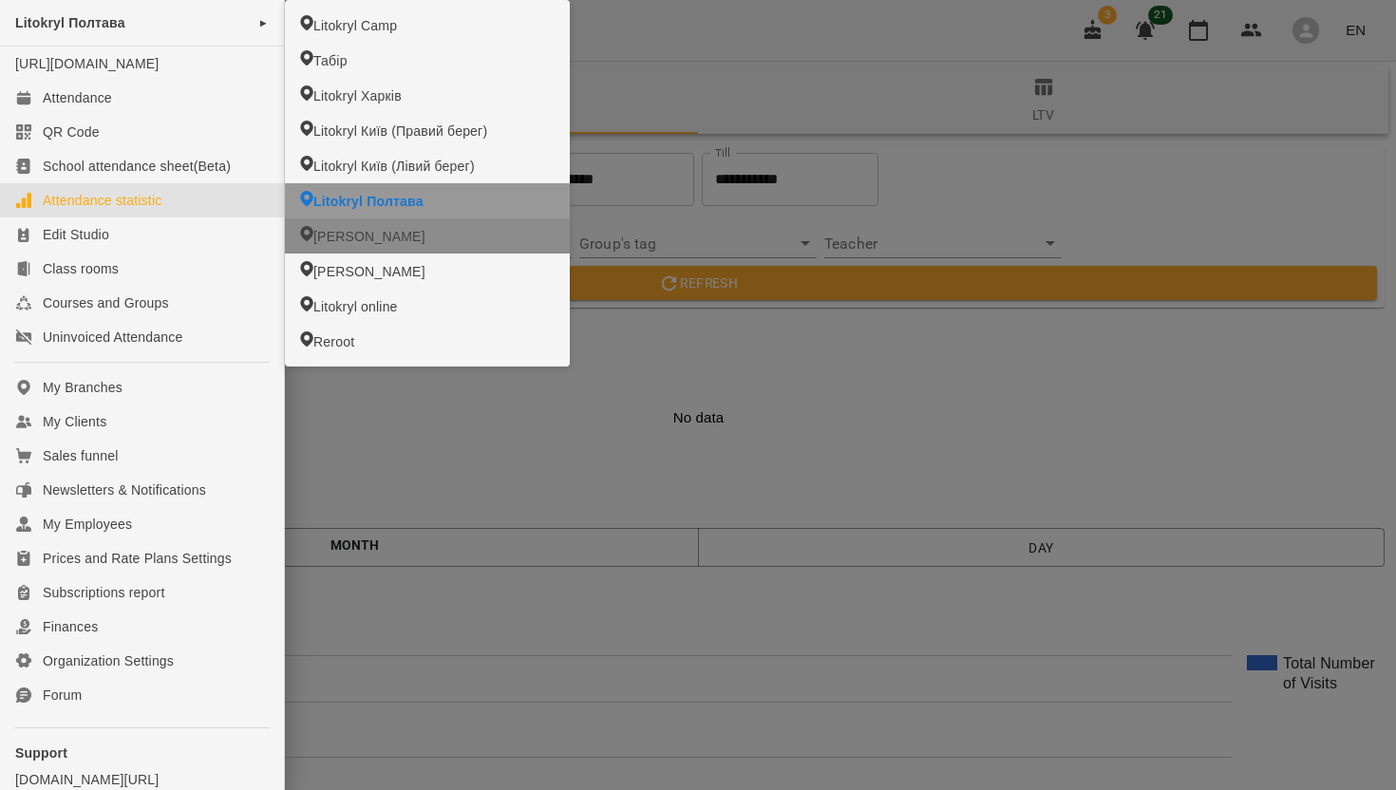
click at [354, 234] on span "[PERSON_NAME]" at bounding box center [369, 236] width 112 height 19
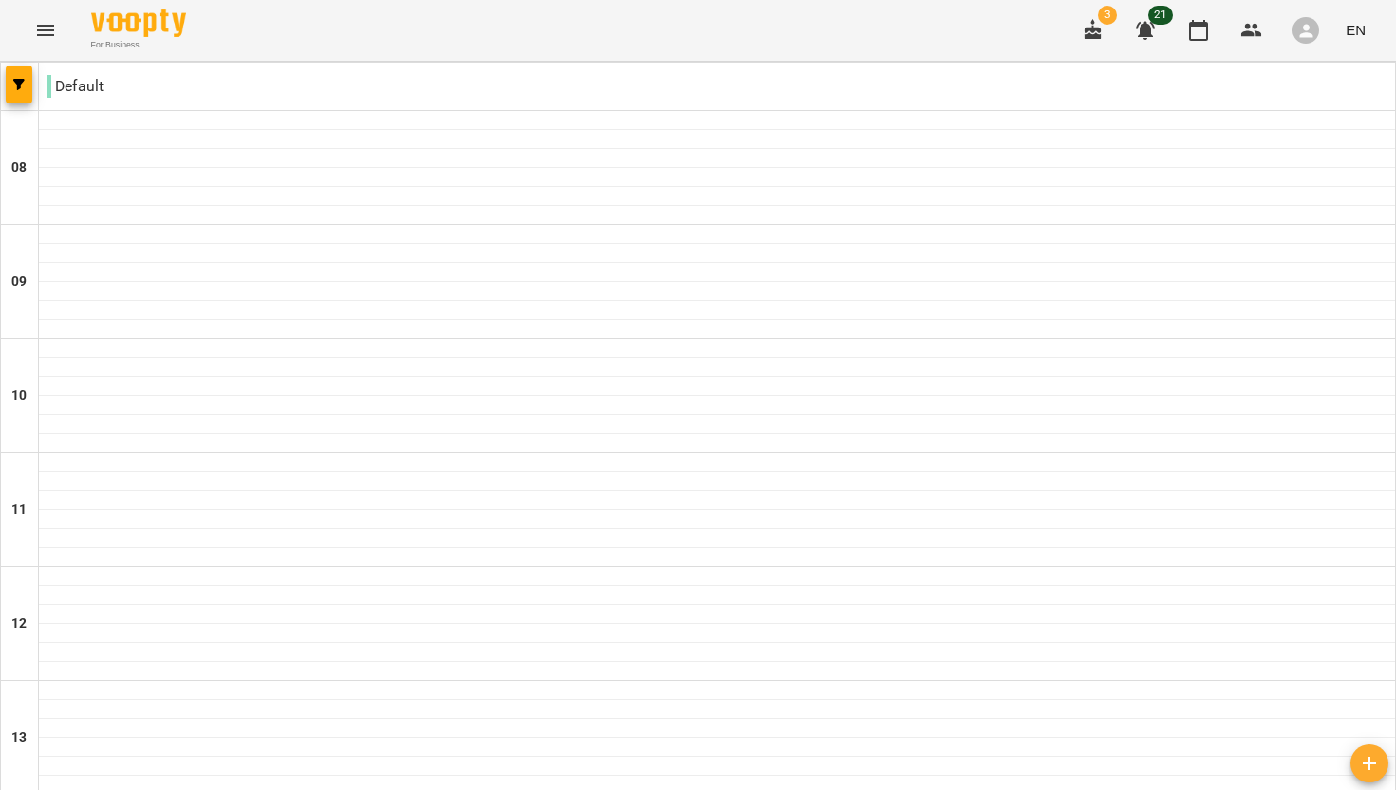
click at [47, 34] on icon "Menu" at bounding box center [45, 30] width 17 height 11
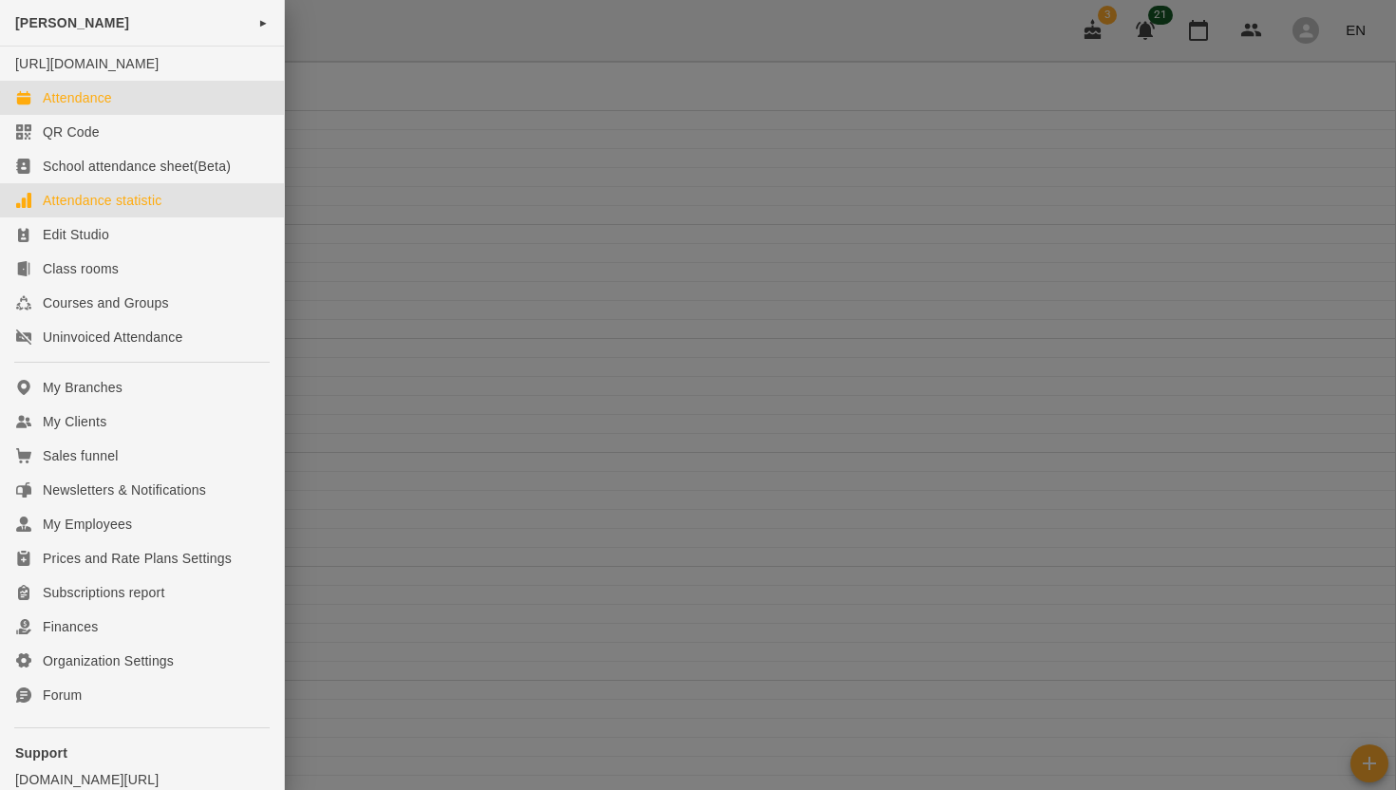
click at [94, 210] on div "Attendance statistic" at bounding box center [102, 200] width 119 height 19
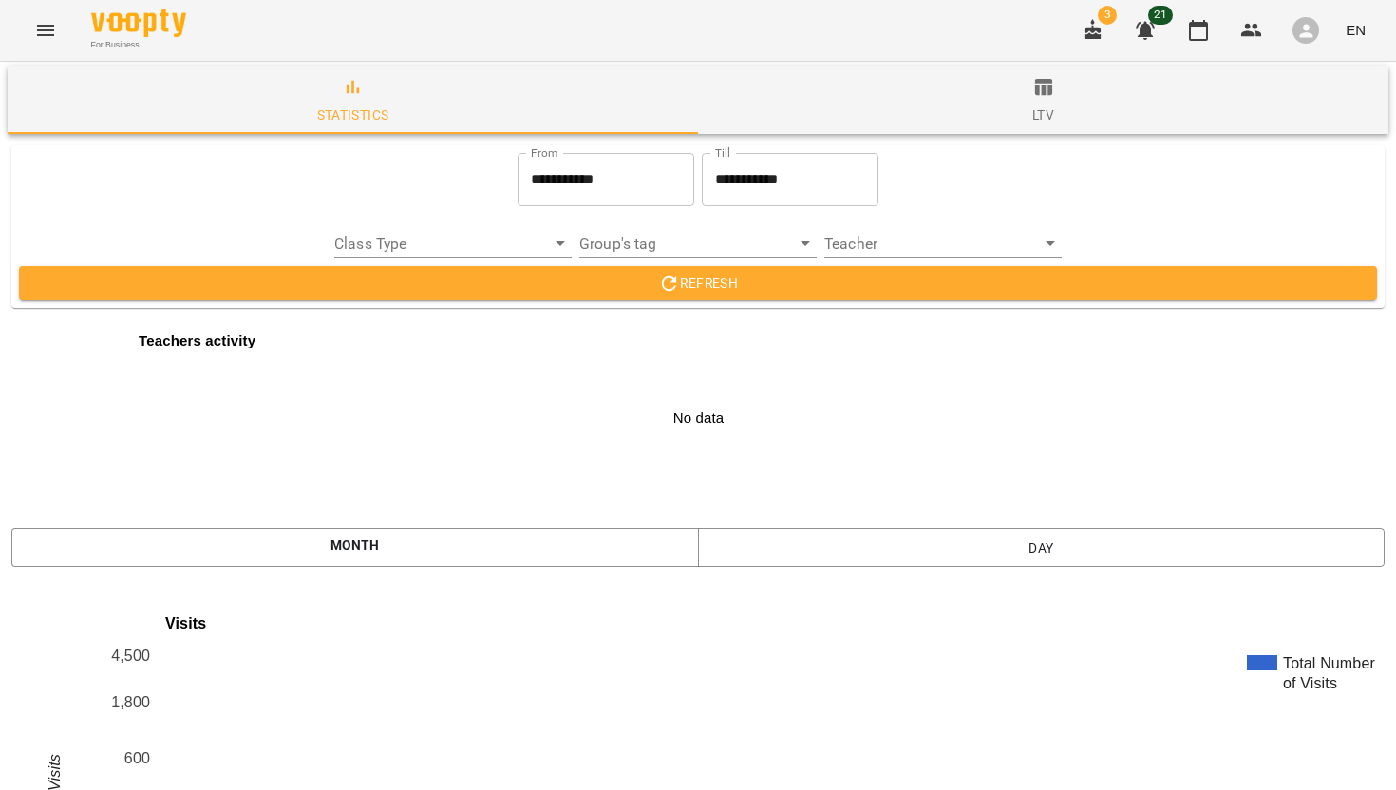
scroll to position [2986, 0]
click at [40, 36] on icon "Menu" at bounding box center [45, 30] width 23 height 23
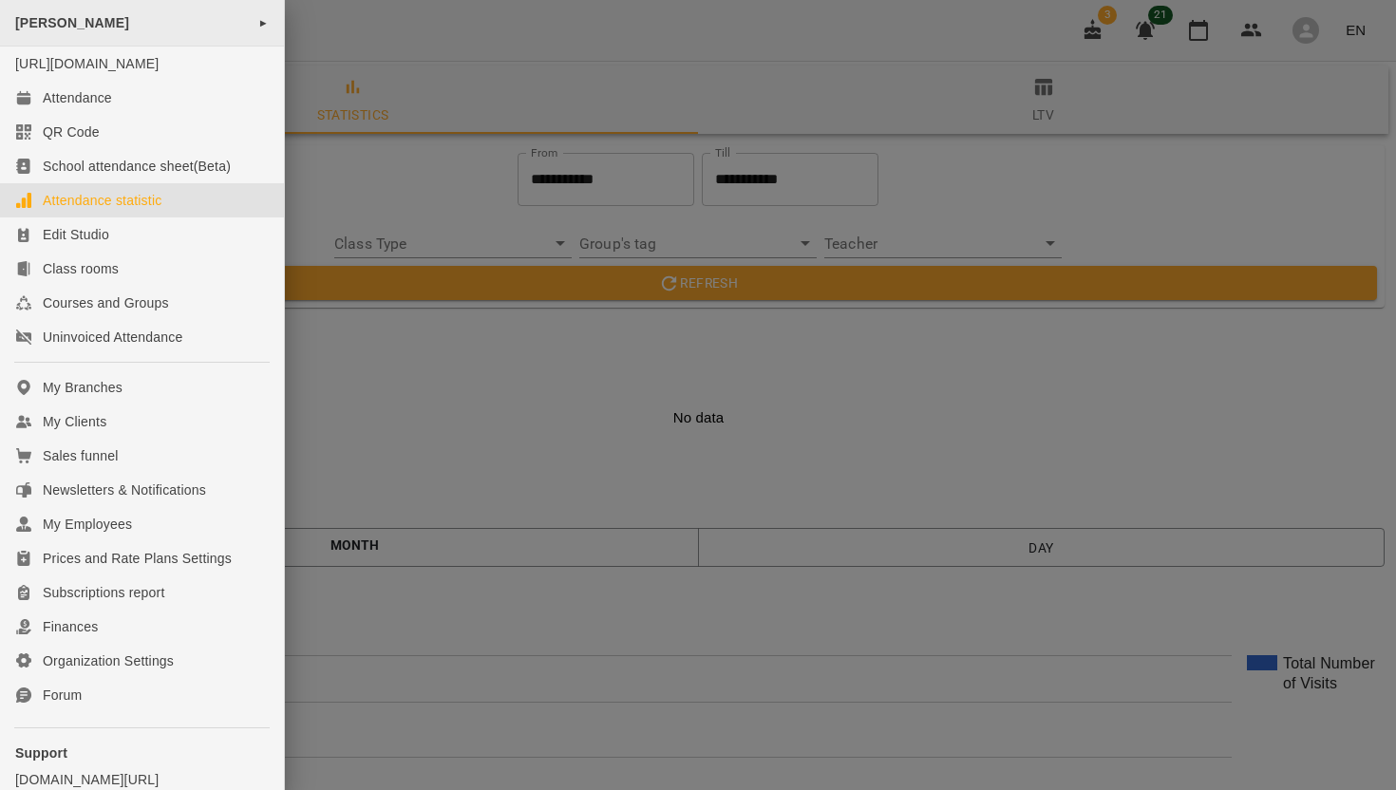
click at [261, 27] on span "►" at bounding box center [263, 22] width 10 height 15
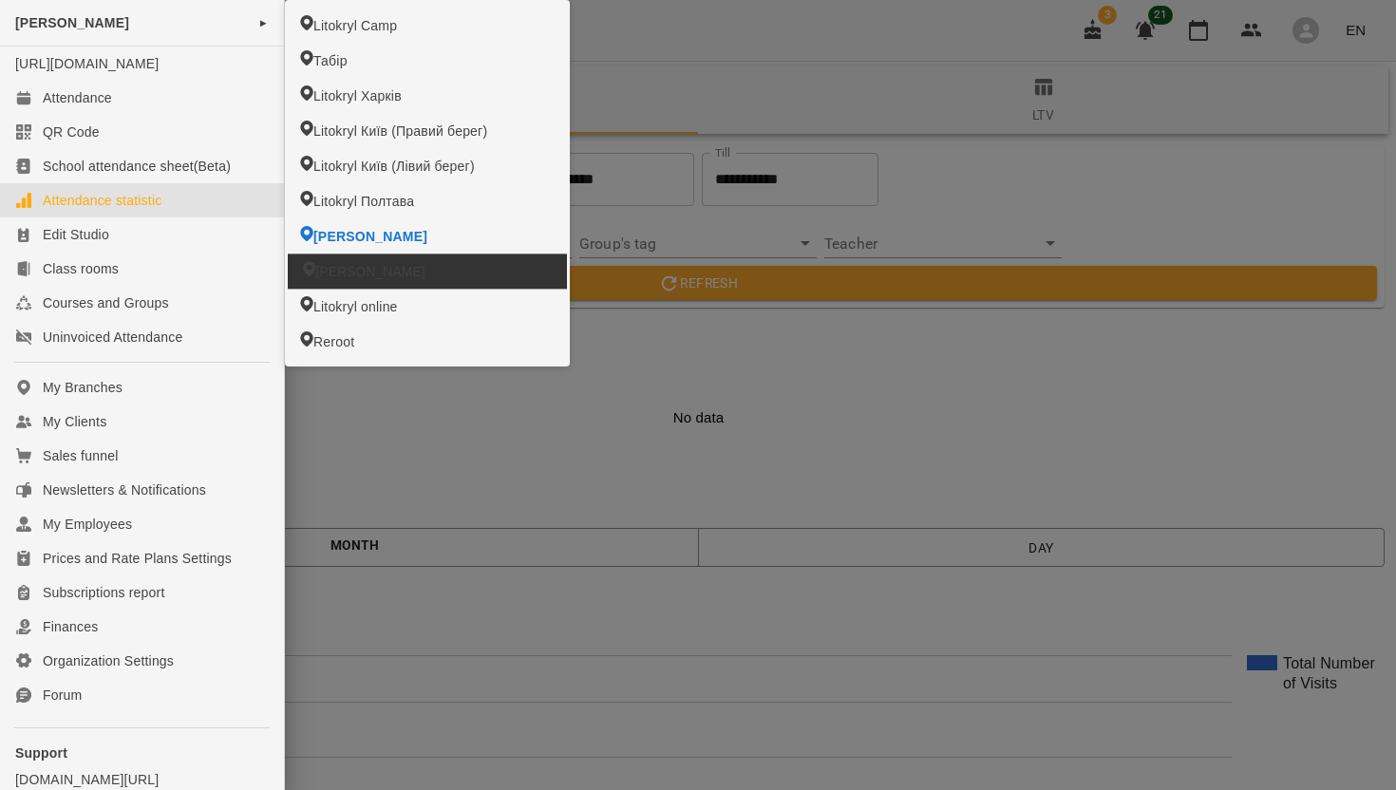
click at [361, 271] on span "[PERSON_NAME]" at bounding box center [369, 271] width 109 height 19
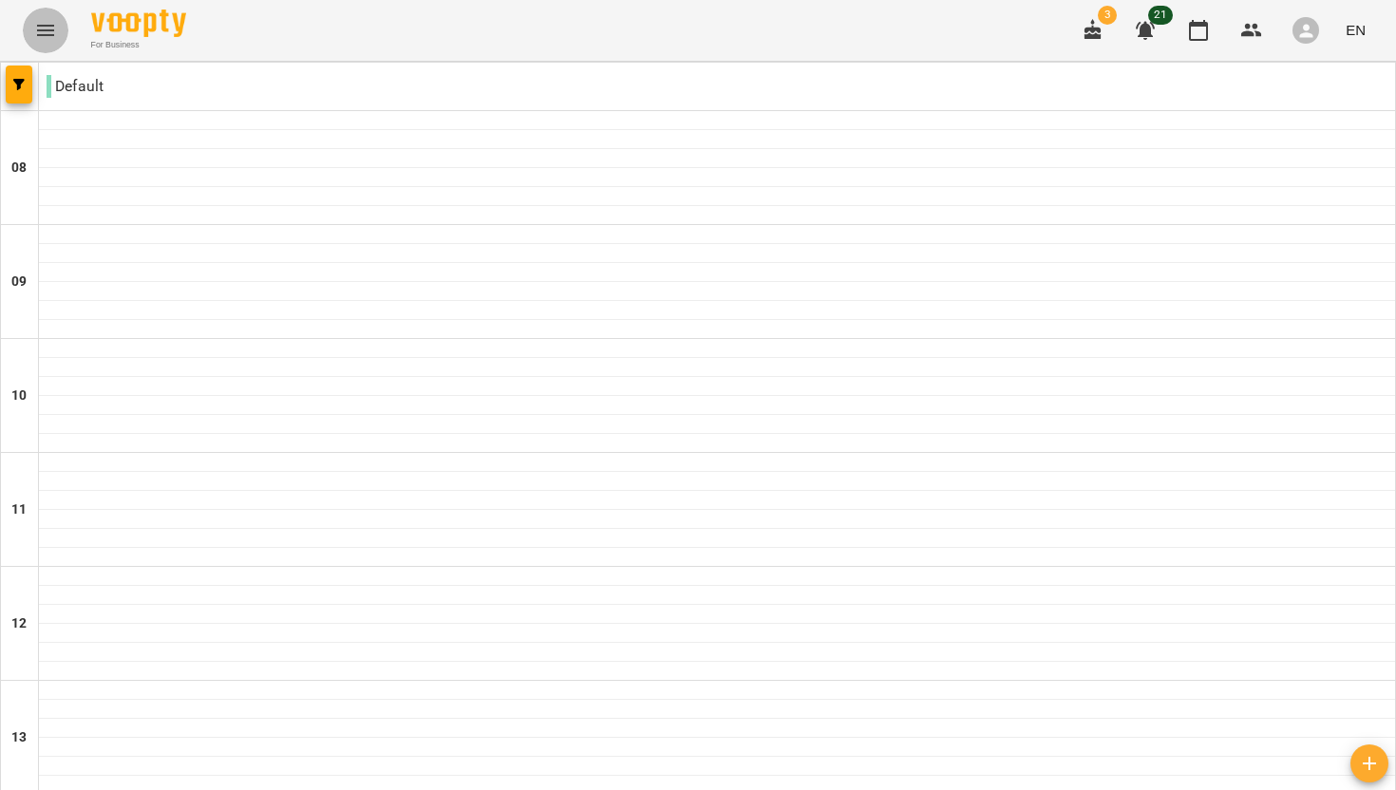
click at [41, 32] on icon "Menu" at bounding box center [45, 30] width 23 height 23
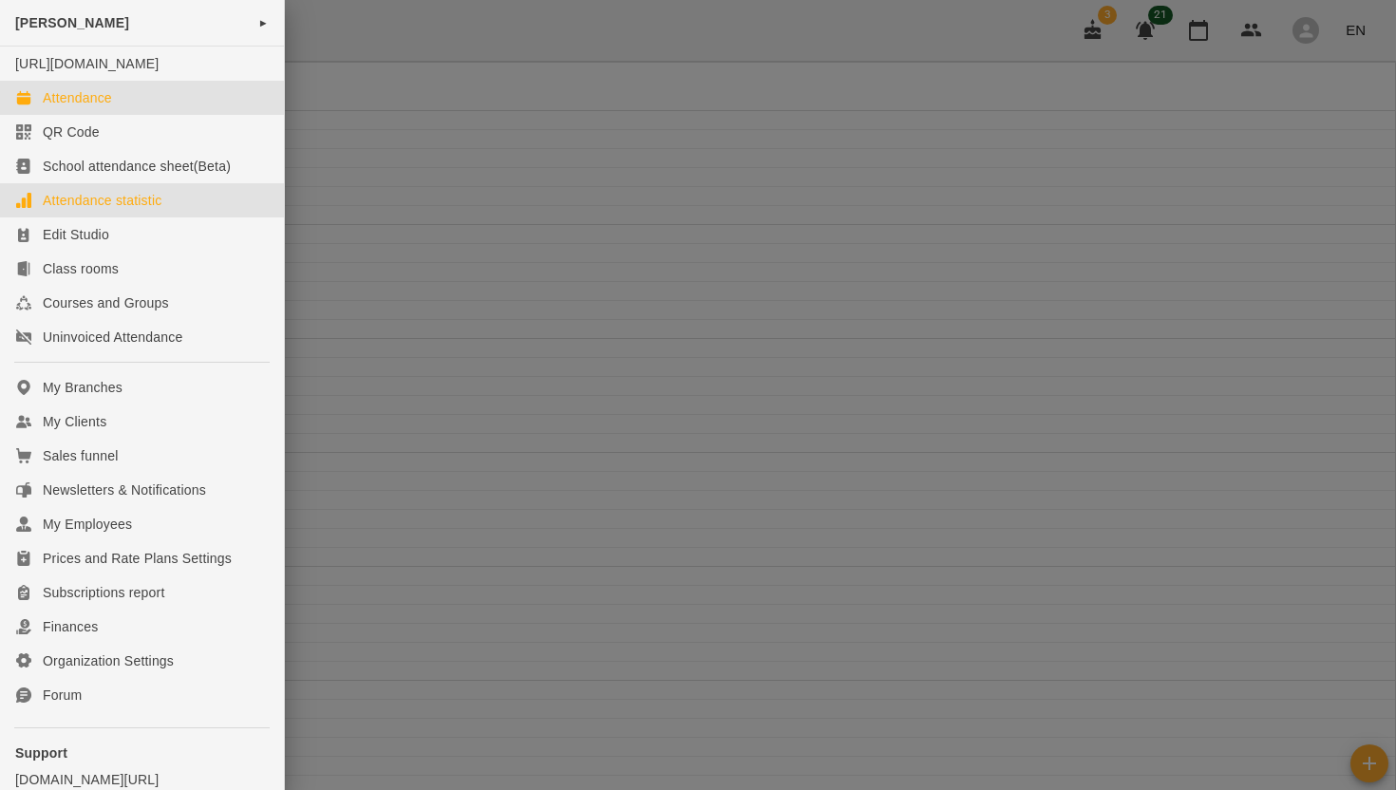
click at [86, 210] on div "Attendance statistic" at bounding box center [102, 200] width 119 height 19
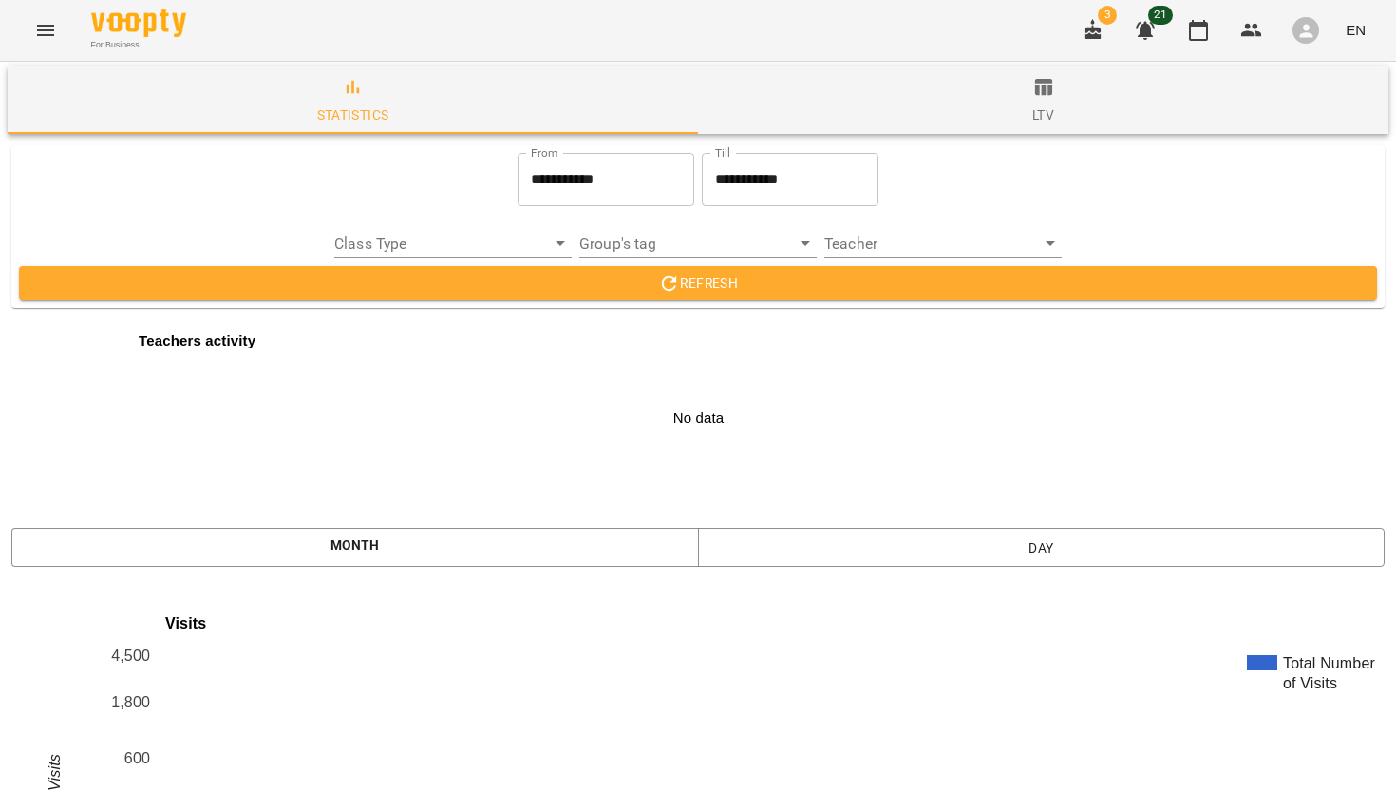
scroll to position [2986, 0]
click at [55, 30] on icon "Menu" at bounding box center [45, 30] width 23 height 23
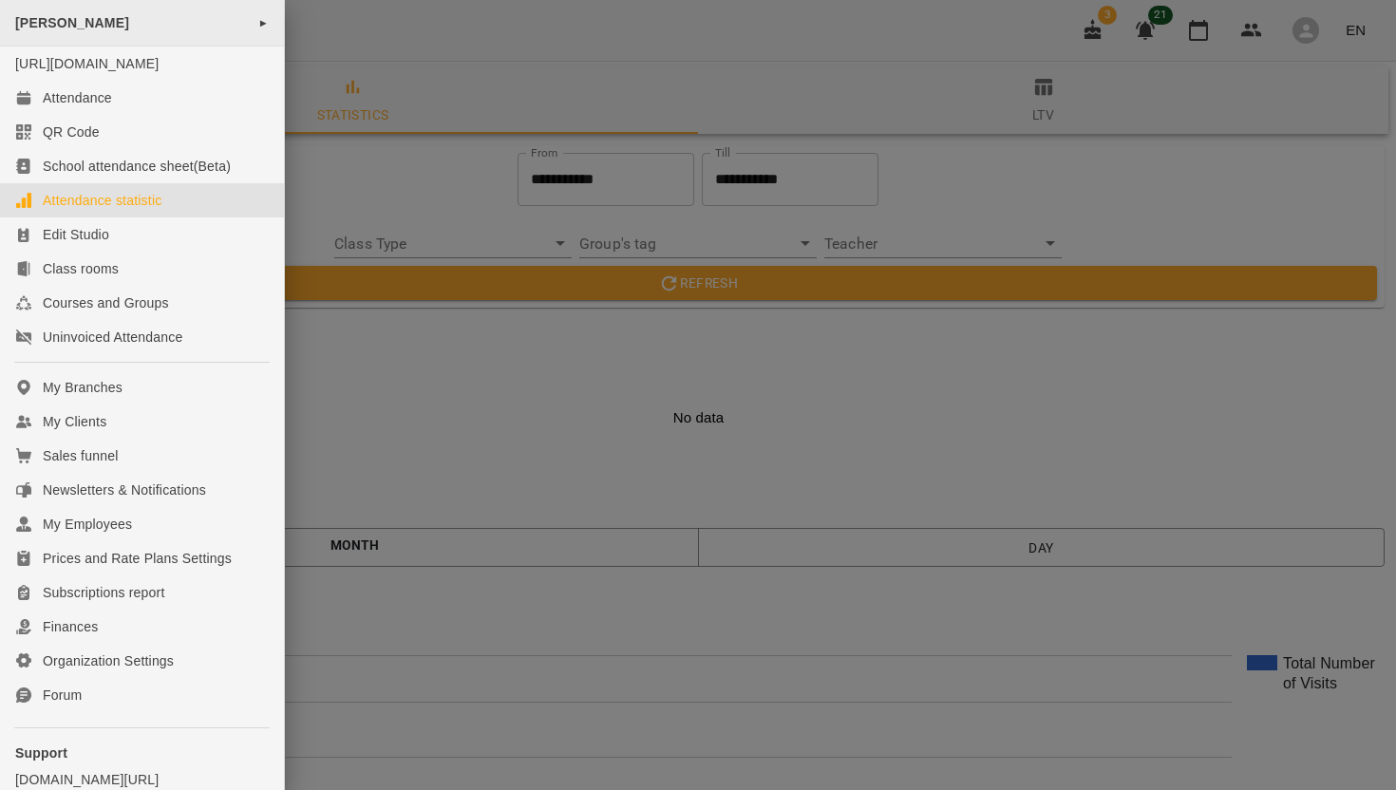
click at [258, 26] on span "►" at bounding box center [263, 22] width 10 height 15
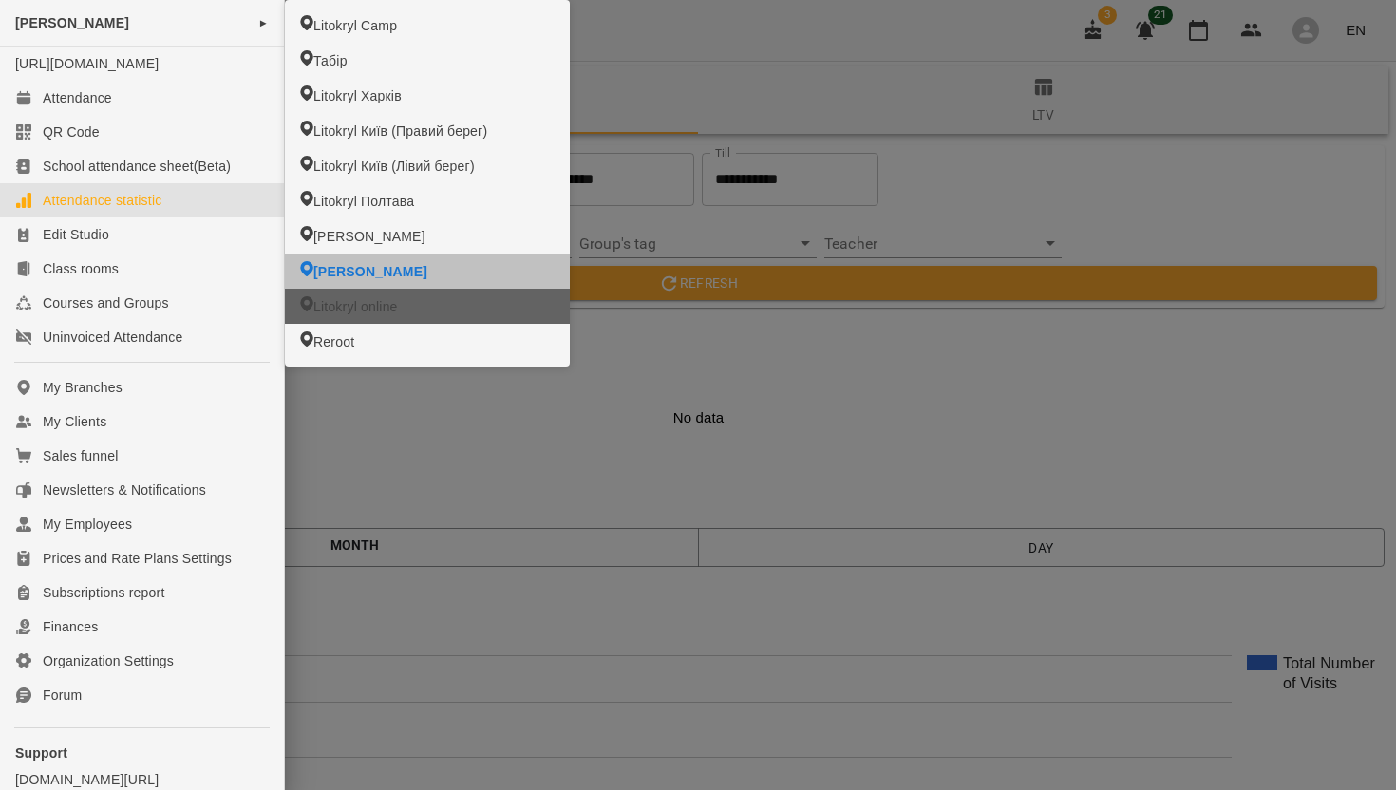
click at [384, 311] on span "Litokryl online" at bounding box center [355, 306] width 85 height 19
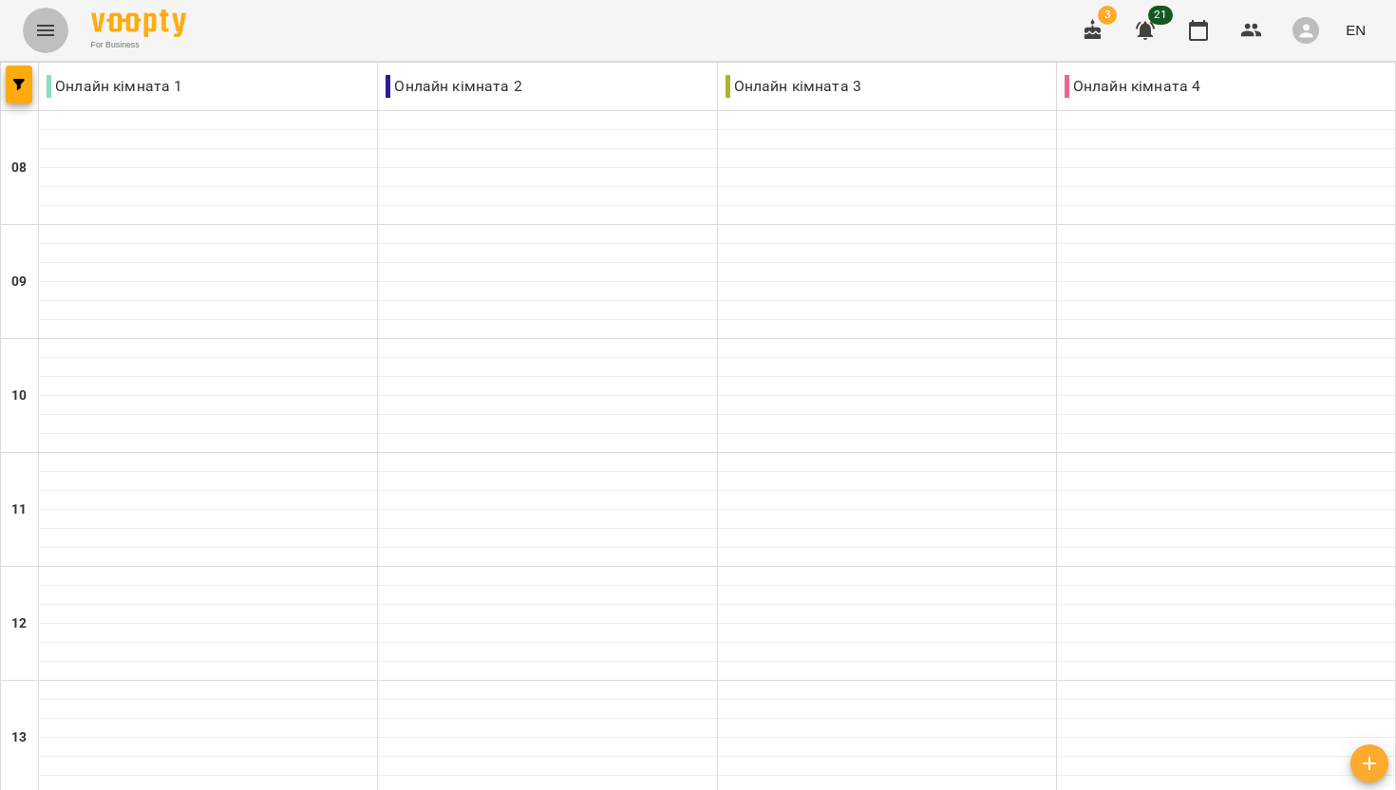
click at [46, 31] on icon "Menu" at bounding box center [45, 30] width 23 height 23
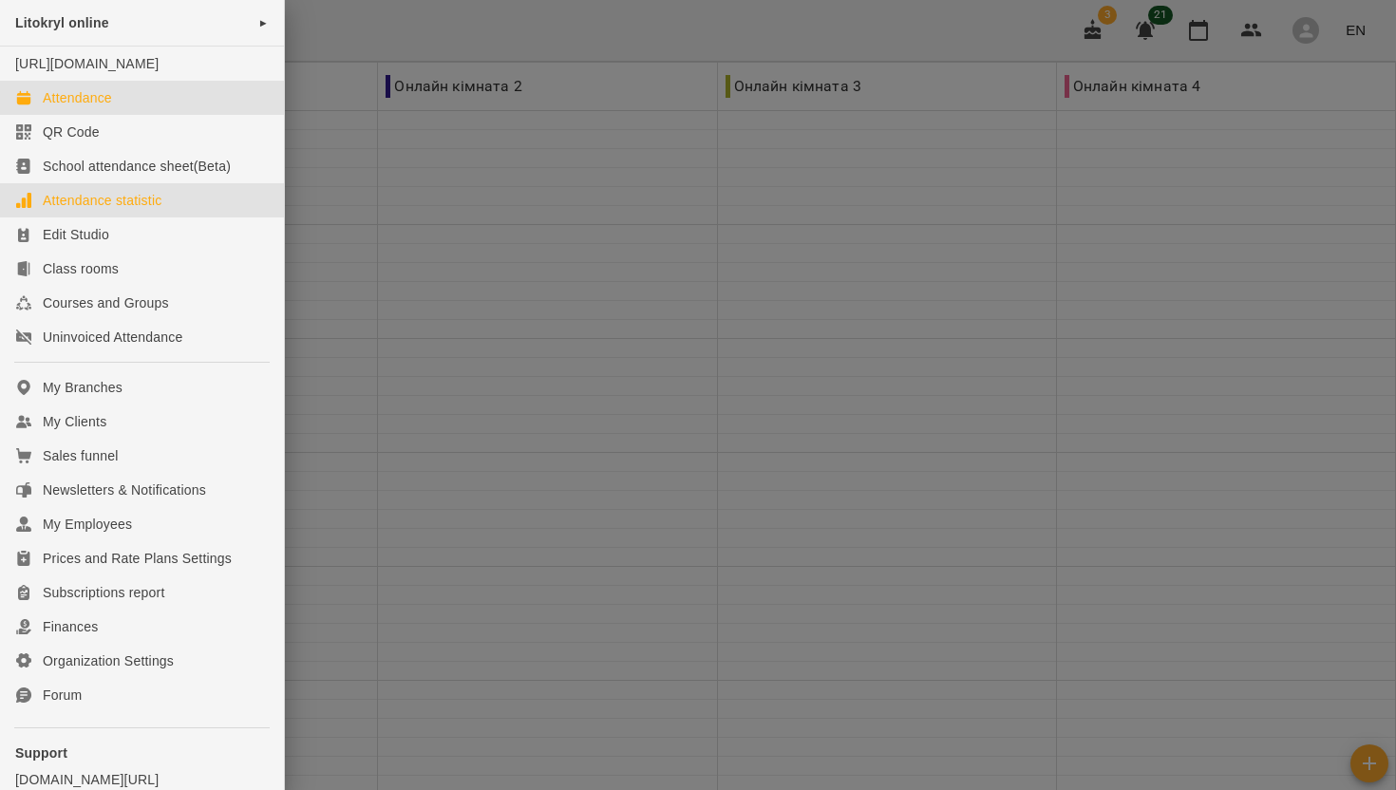
click at [96, 210] on div "Attendance statistic" at bounding box center [102, 200] width 119 height 19
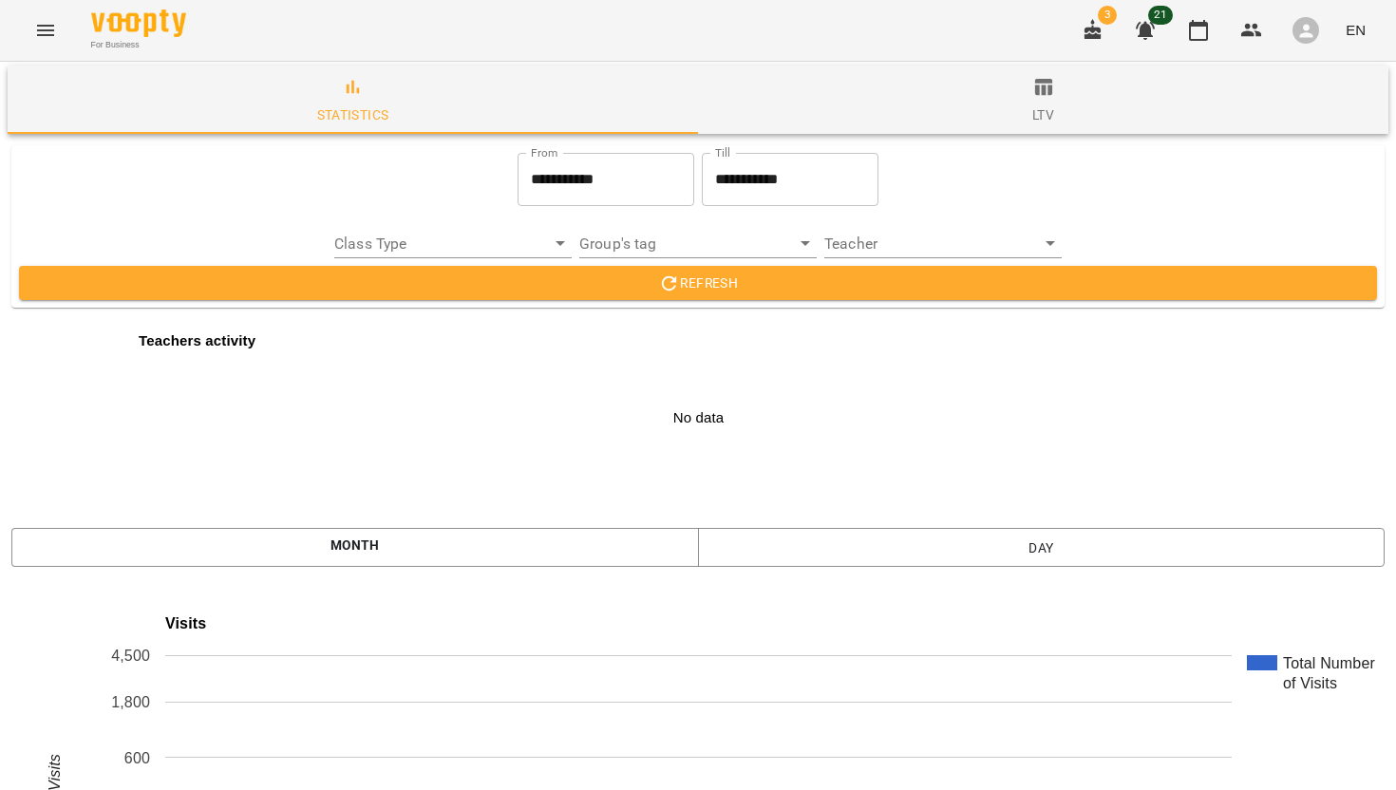
scroll to position [2986, 0]
click at [41, 41] on button "Menu" at bounding box center [46, 31] width 46 height 46
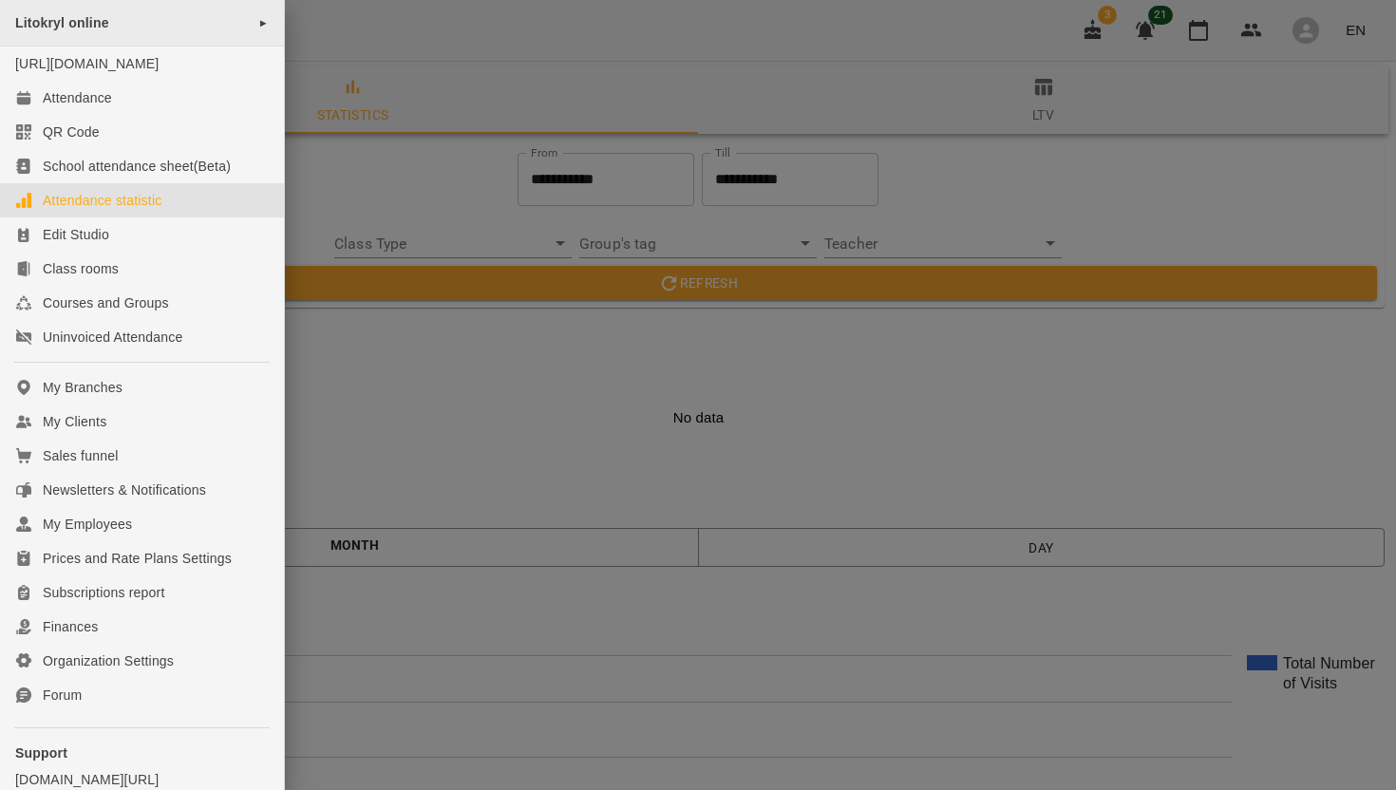
click at [258, 24] on span "►" at bounding box center [263, 22] width 10 height 15
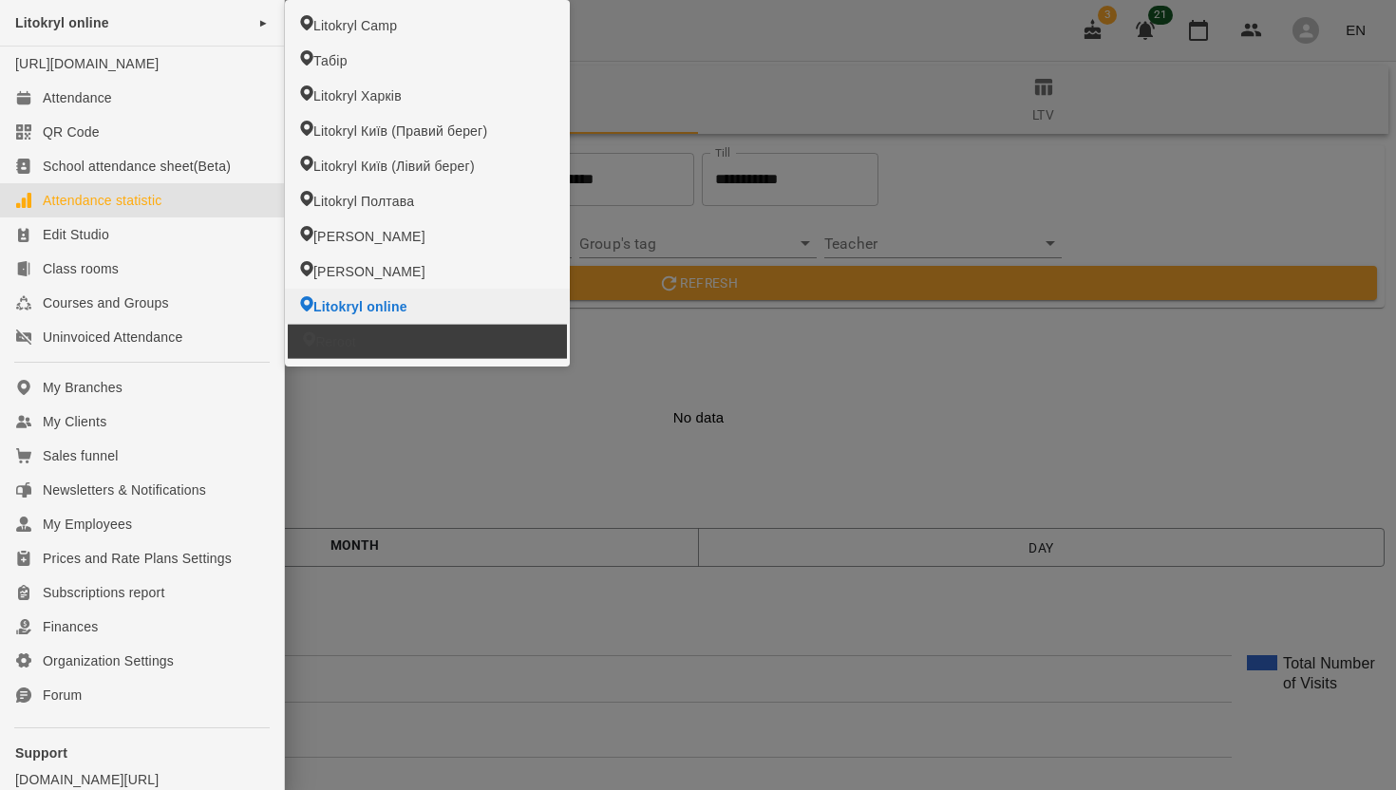
click at [362, 344] on li "Reroot" at bounding box center [427, 341] width 279 height 34
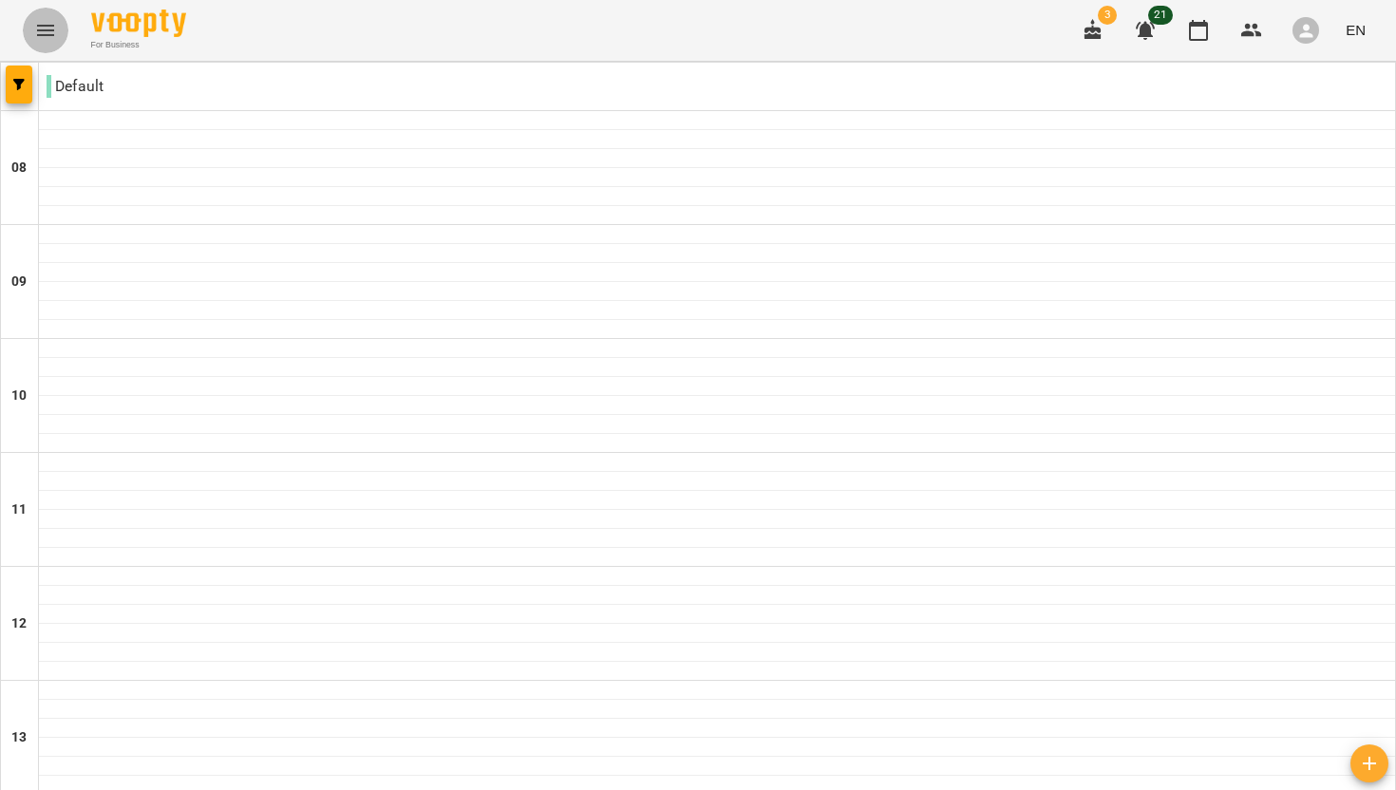
click at [47, 32] on icon "Menu" at bounding box center [45, 30] width 23 height 23
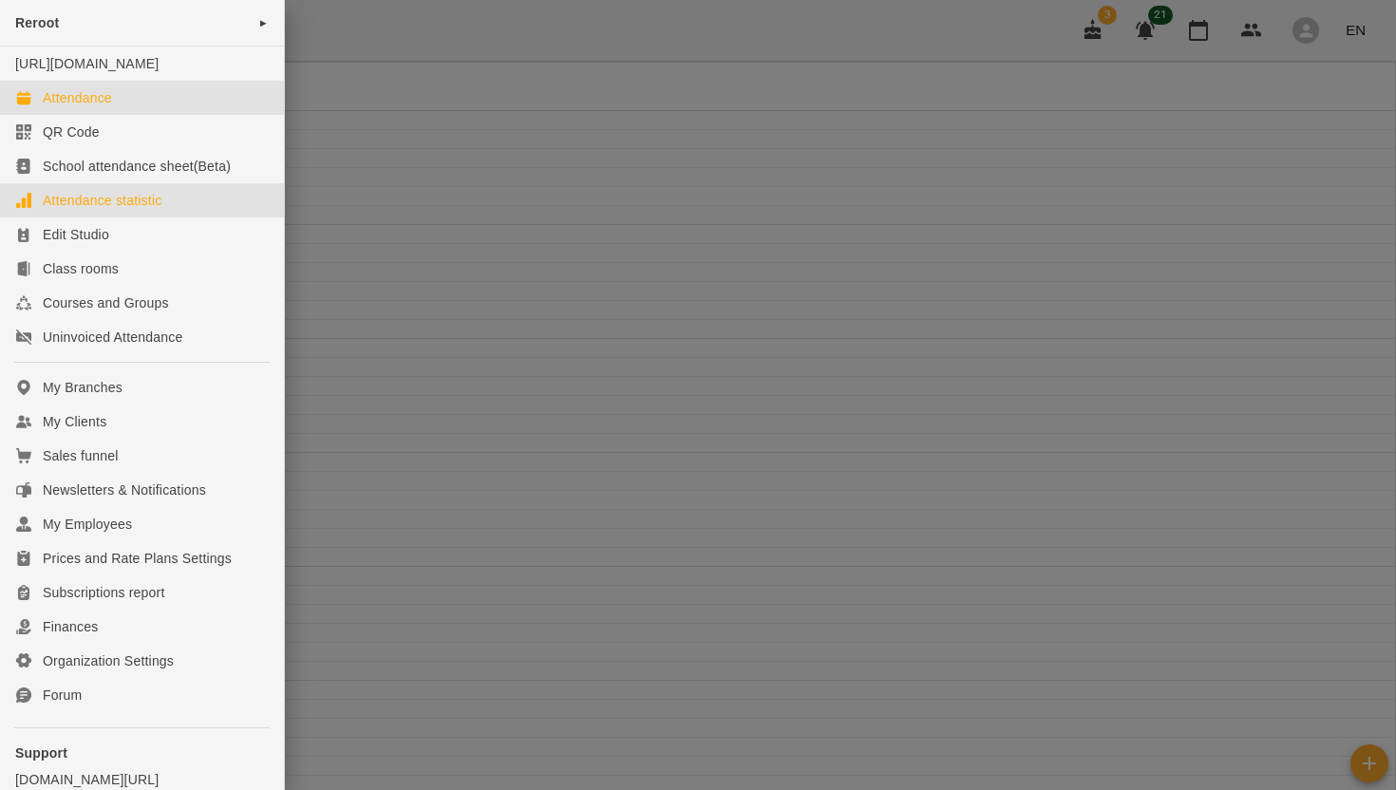
click at [115, 210] on div "Attendance statistic" at bounding box center [102, 200] width 119 height 19
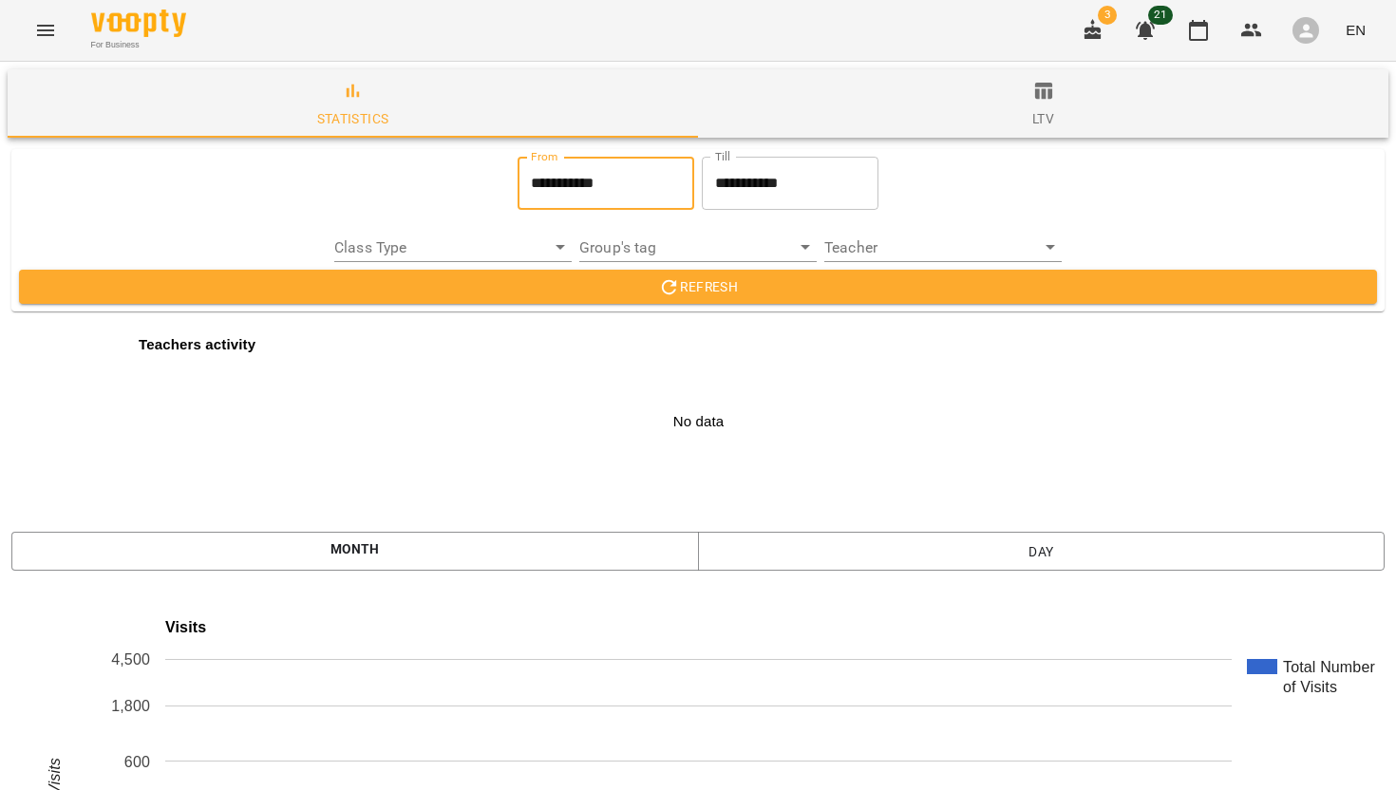
click at [575, 180] on input "**********" at bounding box center [606, 183] width 177 height 53
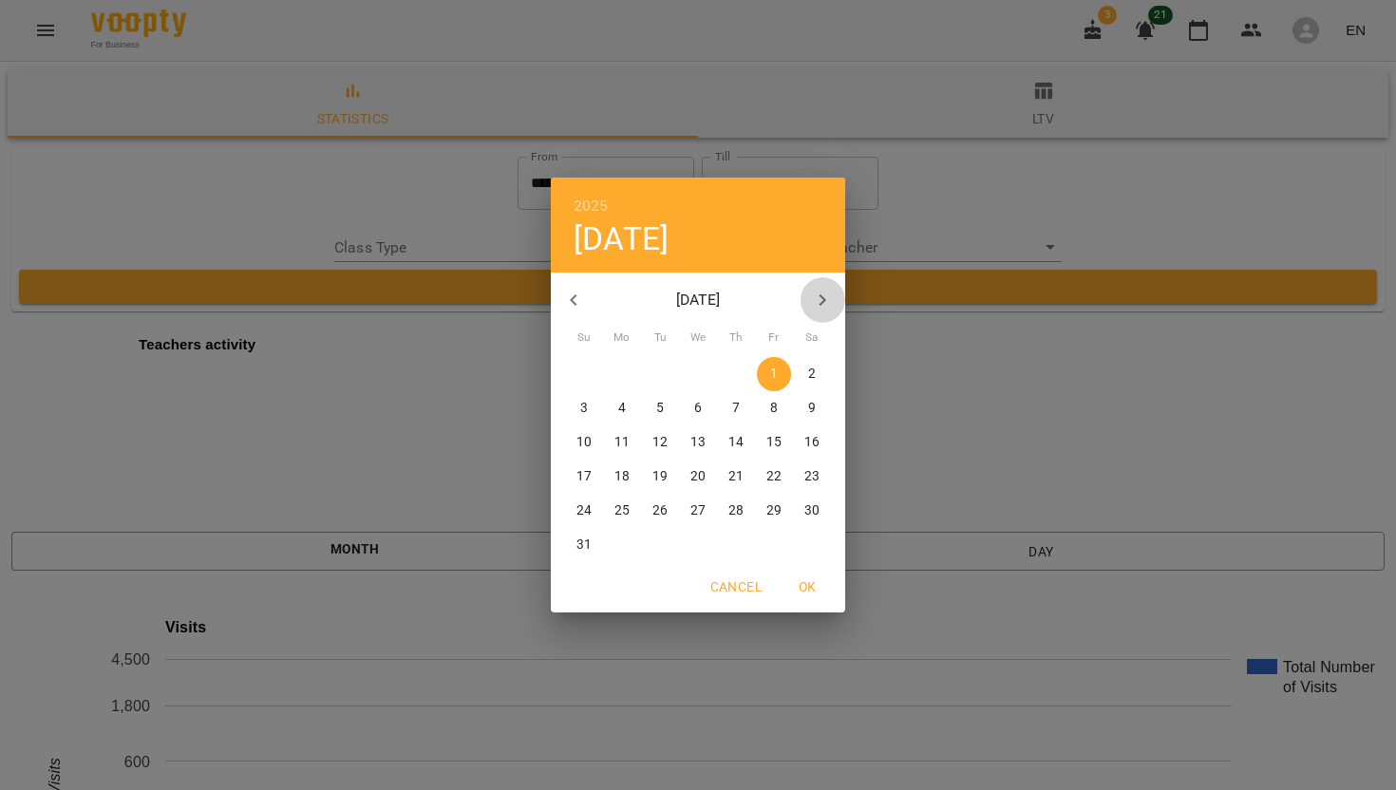
click at [819, 309] on icon "button" at bounding box center [822, 300] width 23 height 23
click at [621, 371] on p "1" at bounding box center [622, 374] width 8 height 19
type input "**********"
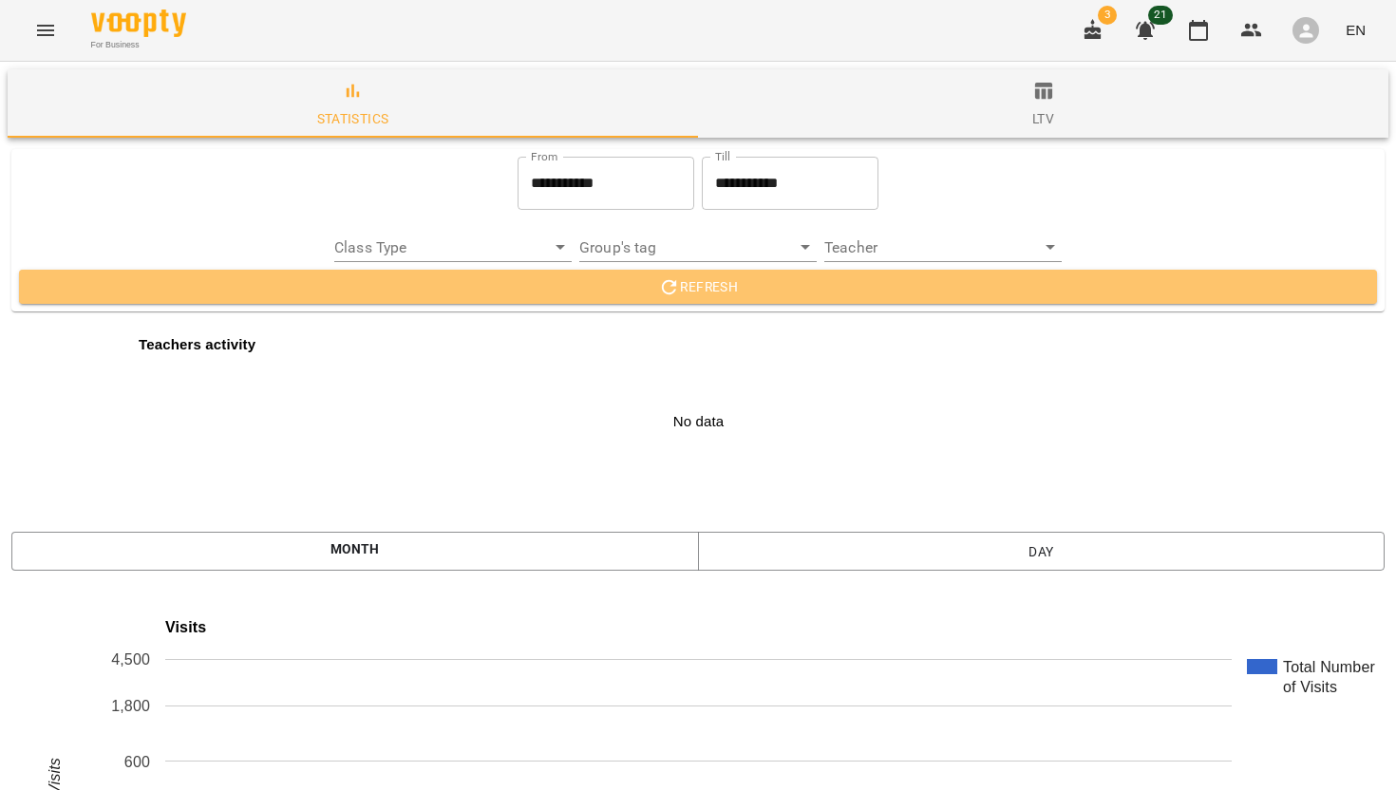
click at [750, 295] on span "Refresh" at bounding box center [698, 286] width 1328 height 23
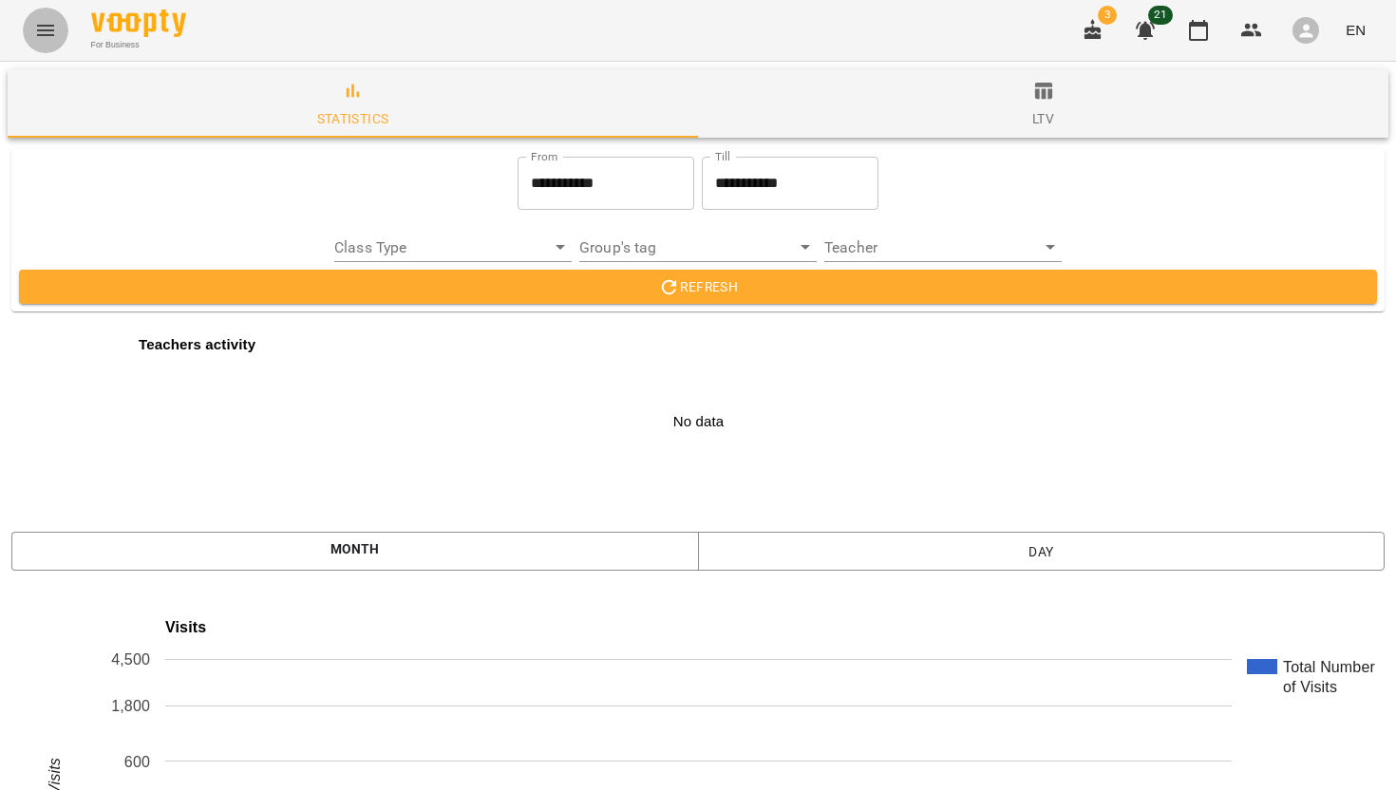
click at [47, 23] on icon "Menu" at bounding box center [45, 30] width 23 height 23
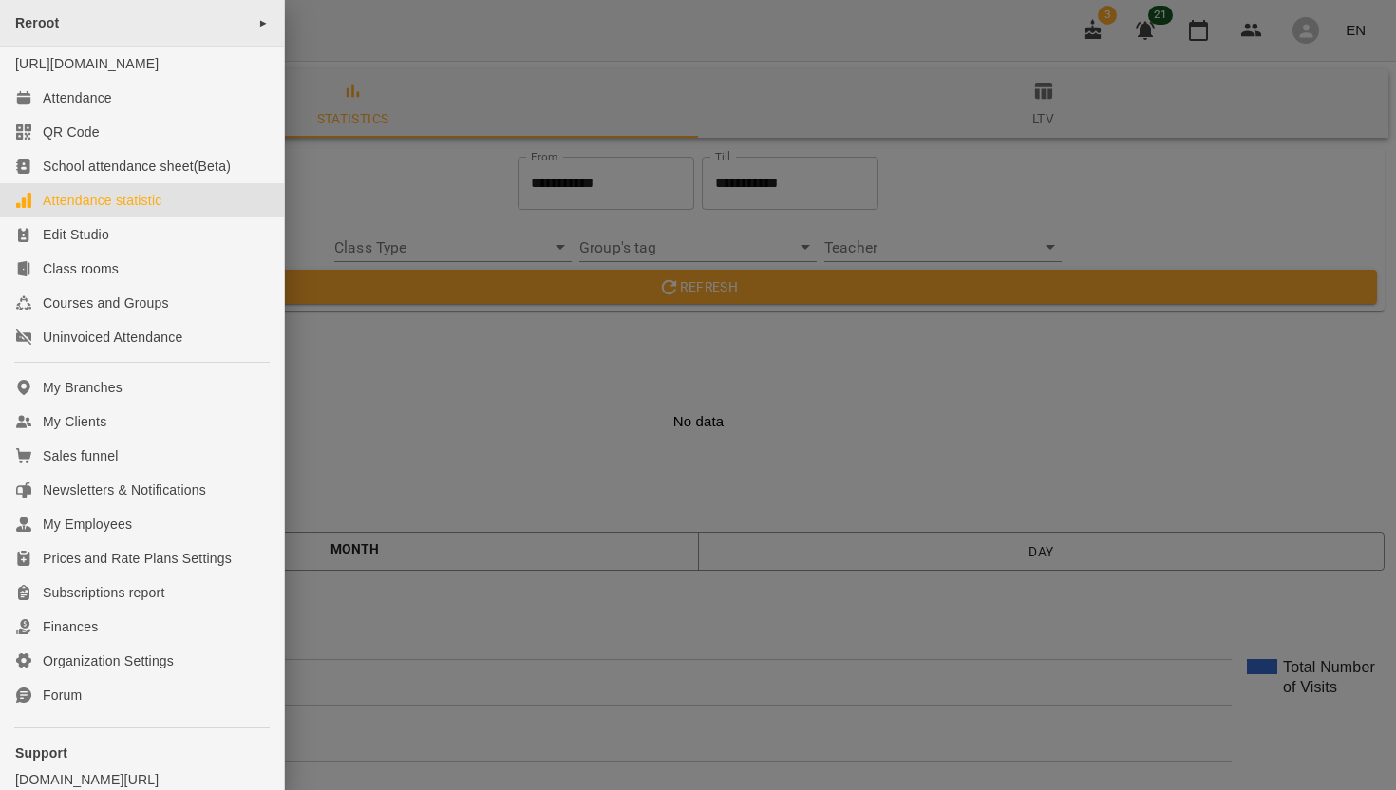
click at [258, 22] on span "►" at bounding box center [263, 22] width 10 height 15
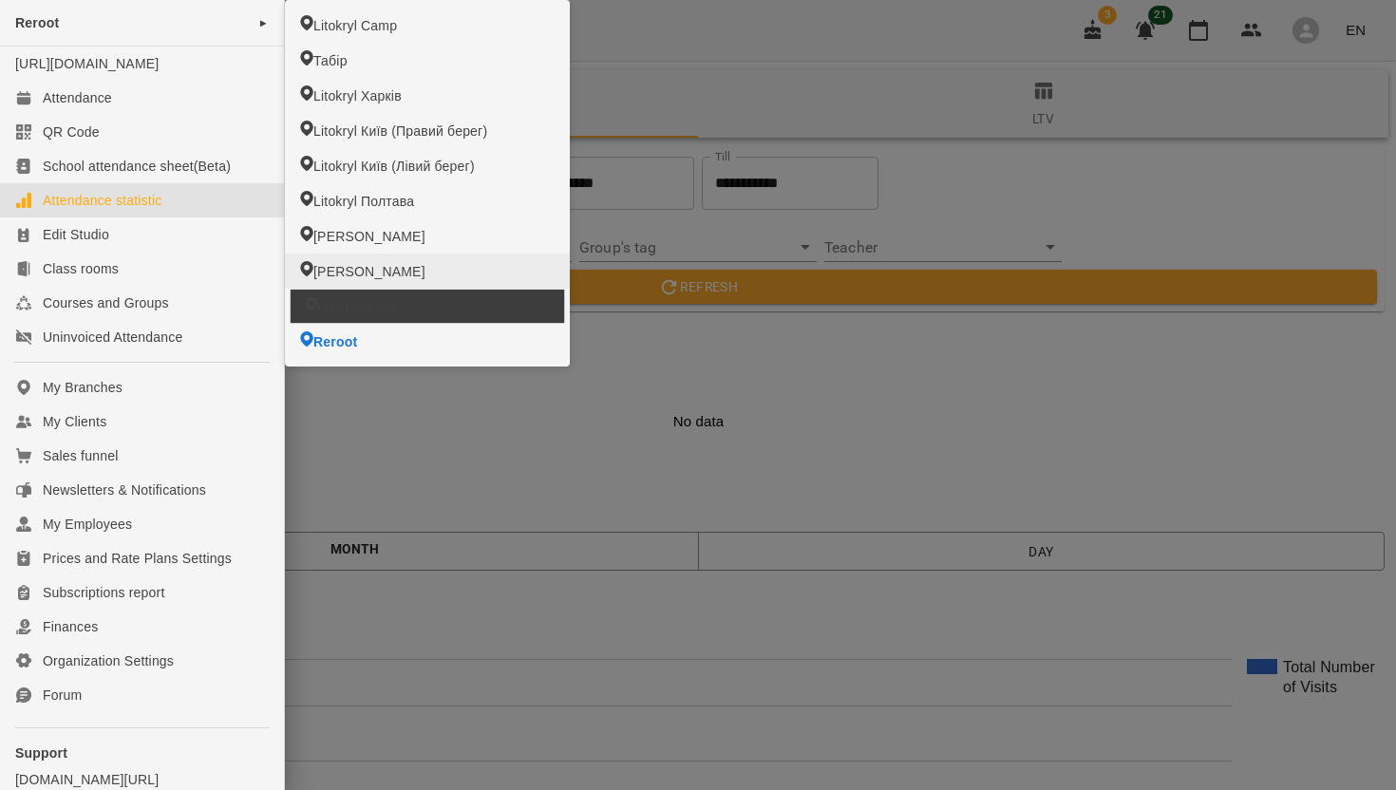
click at [340, 304] on span "Litokryl online" at bounding box center [357, 306] width 81 height 18
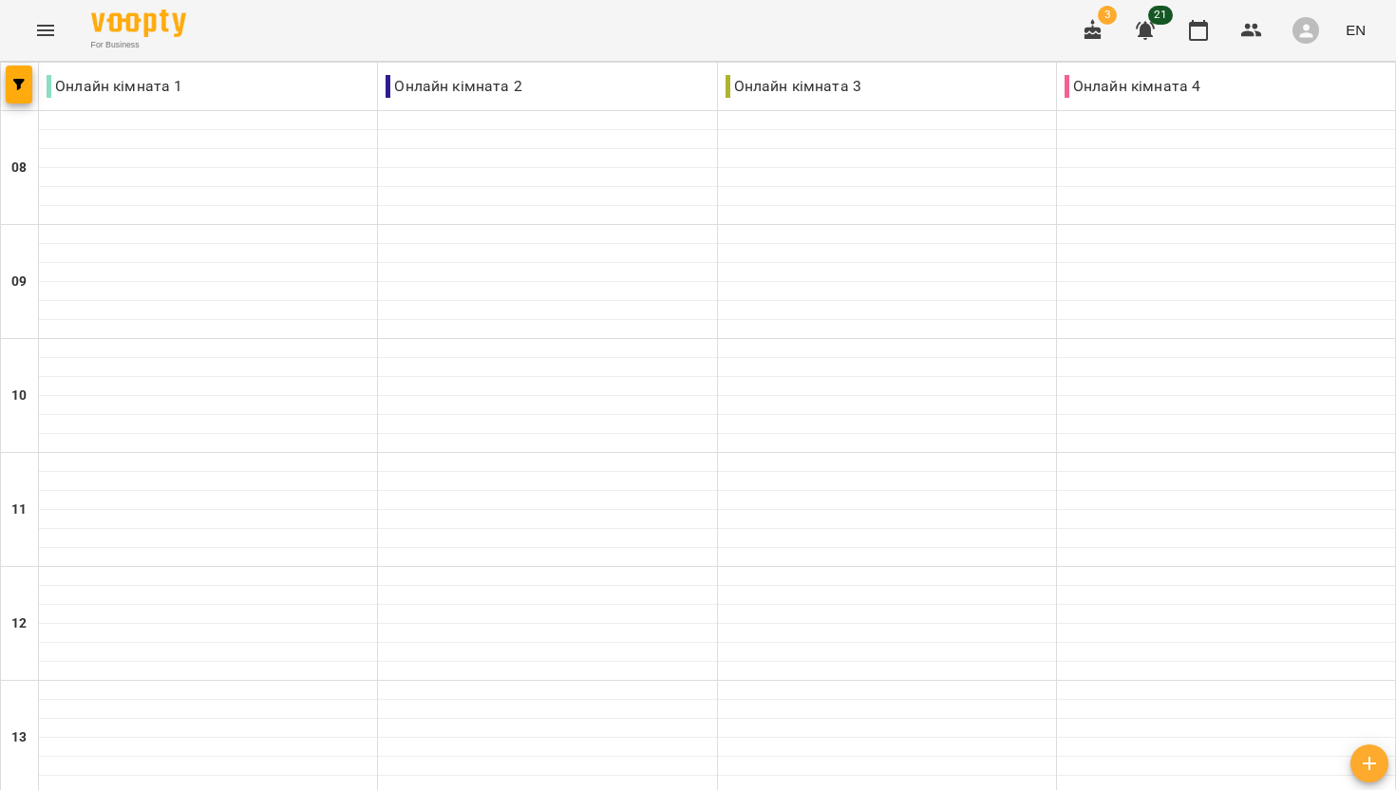
click at [44, 37] on icon "Menu" at bounding box center [45, 30] width 23 height 23
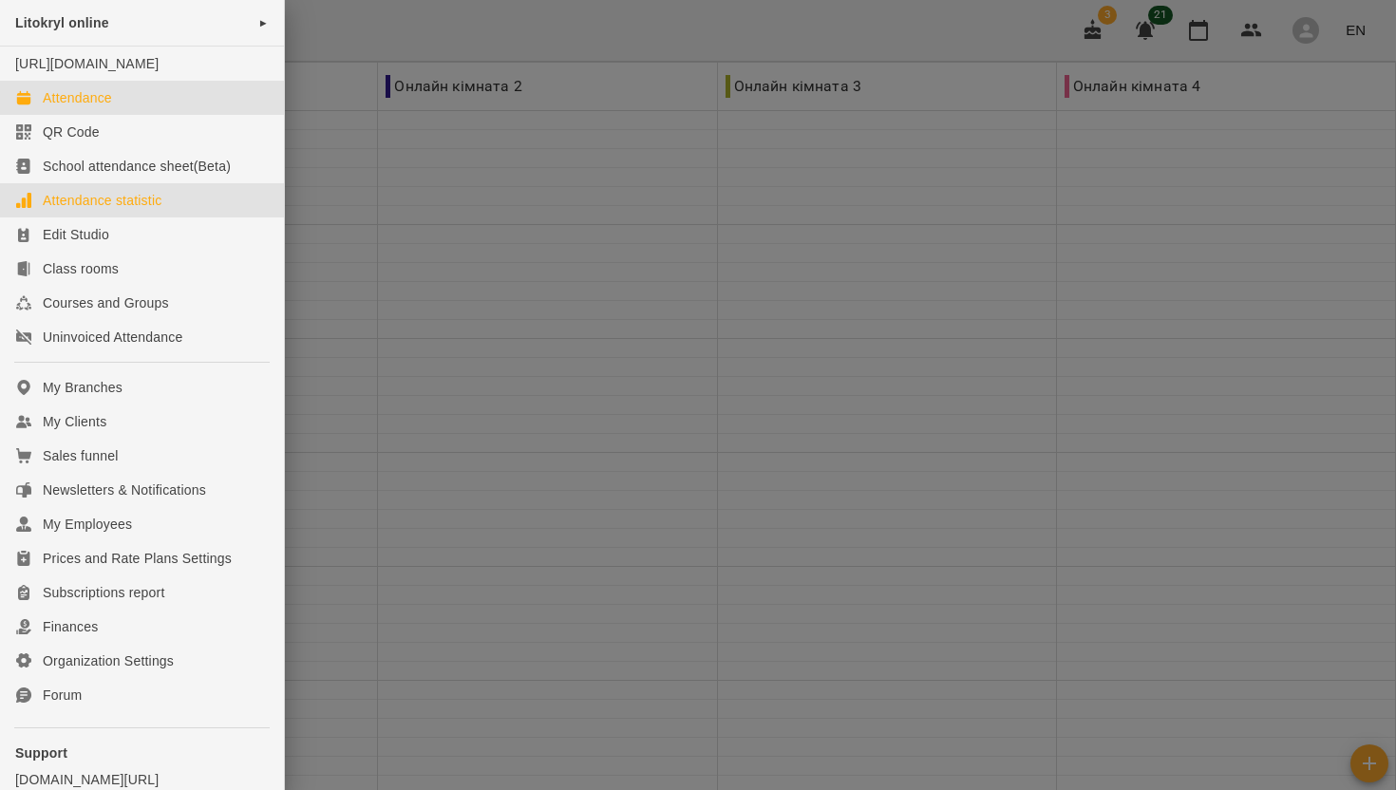
click at [110, 210] on div "Attendance statistic" at bounding box center [102, 200] width 119 height 19
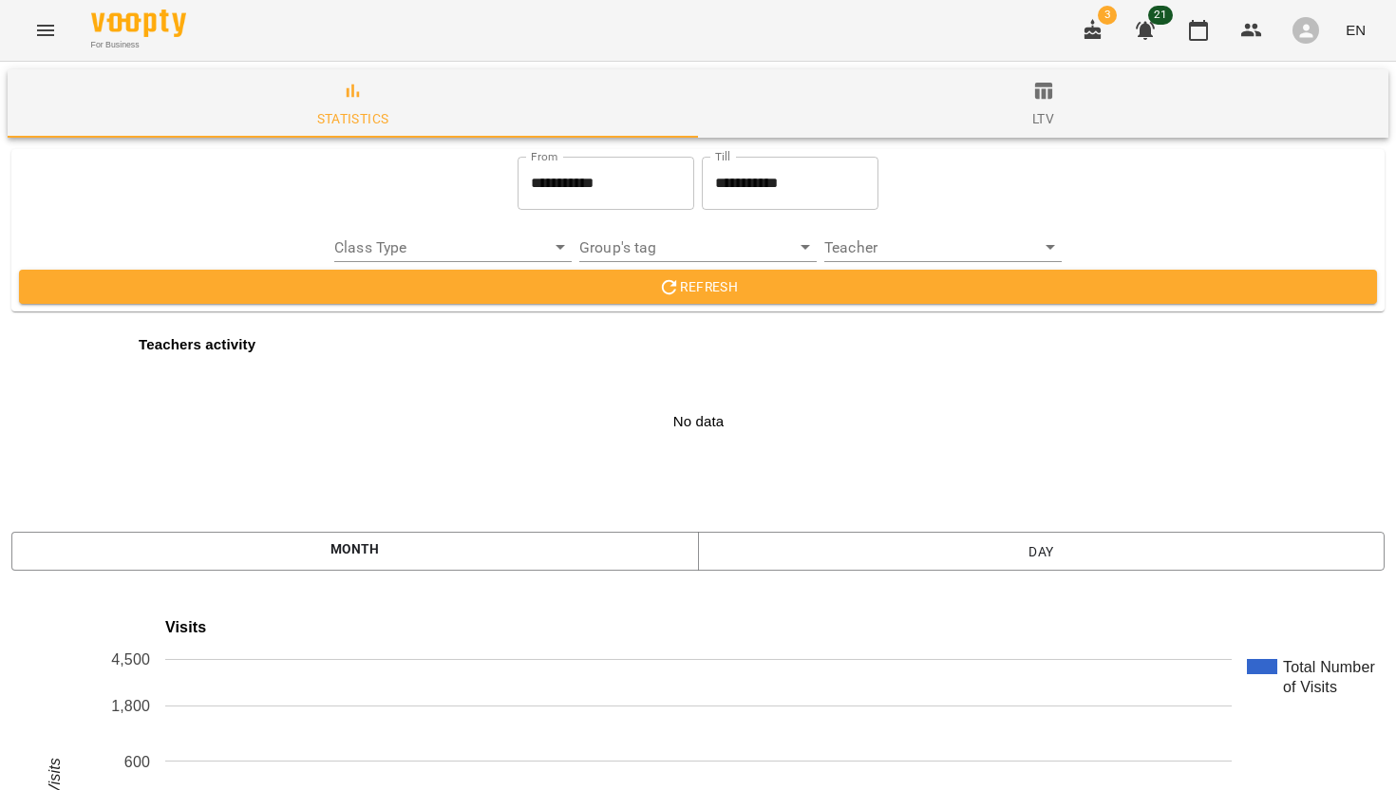
click at [529, 185] on input "**********" at bounding box center [606, 183] width 177 height 53
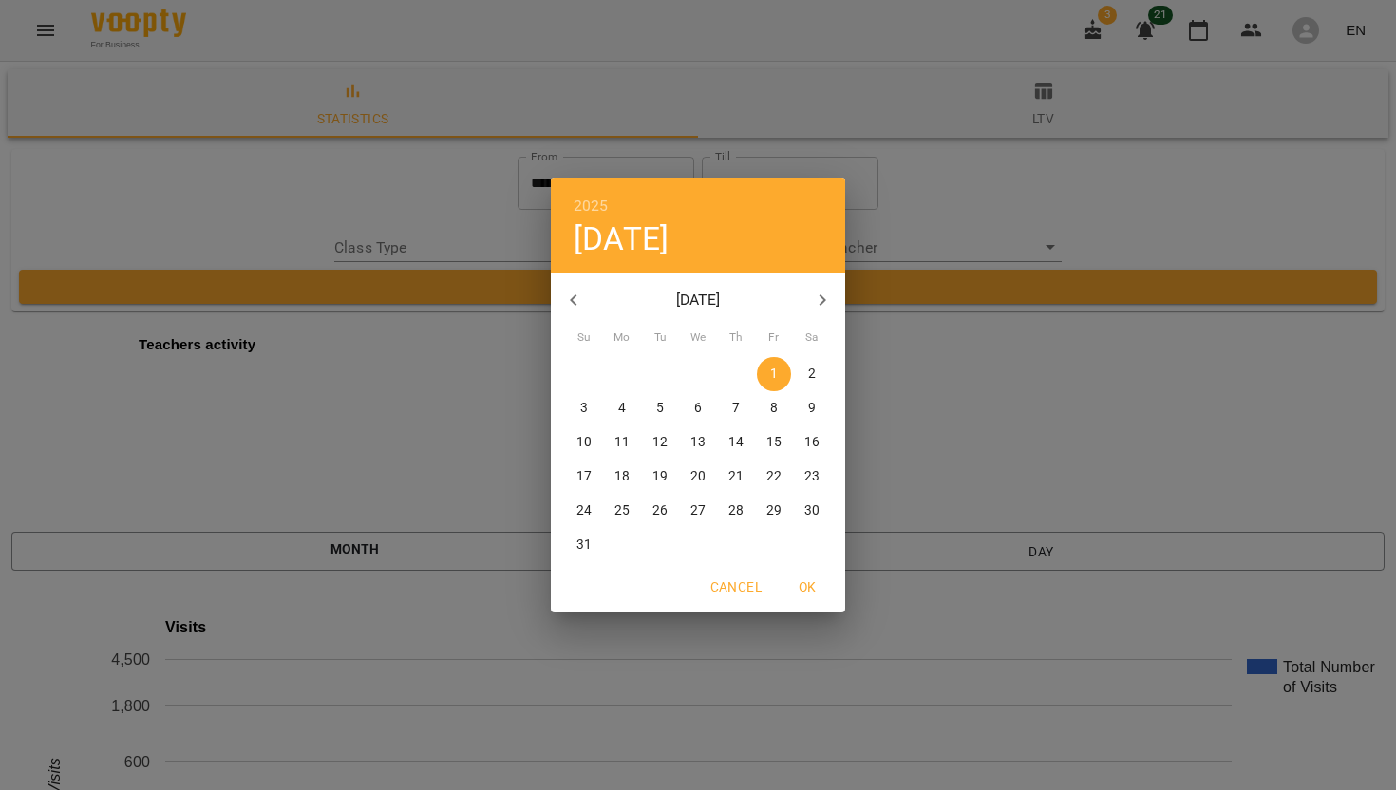
click at [575, 300] on icon "button" at bounding box center [573, 300] width 23 height 23
click at [577, 298] on icon "button" at bounding box center [573, 300] width 23 height 23
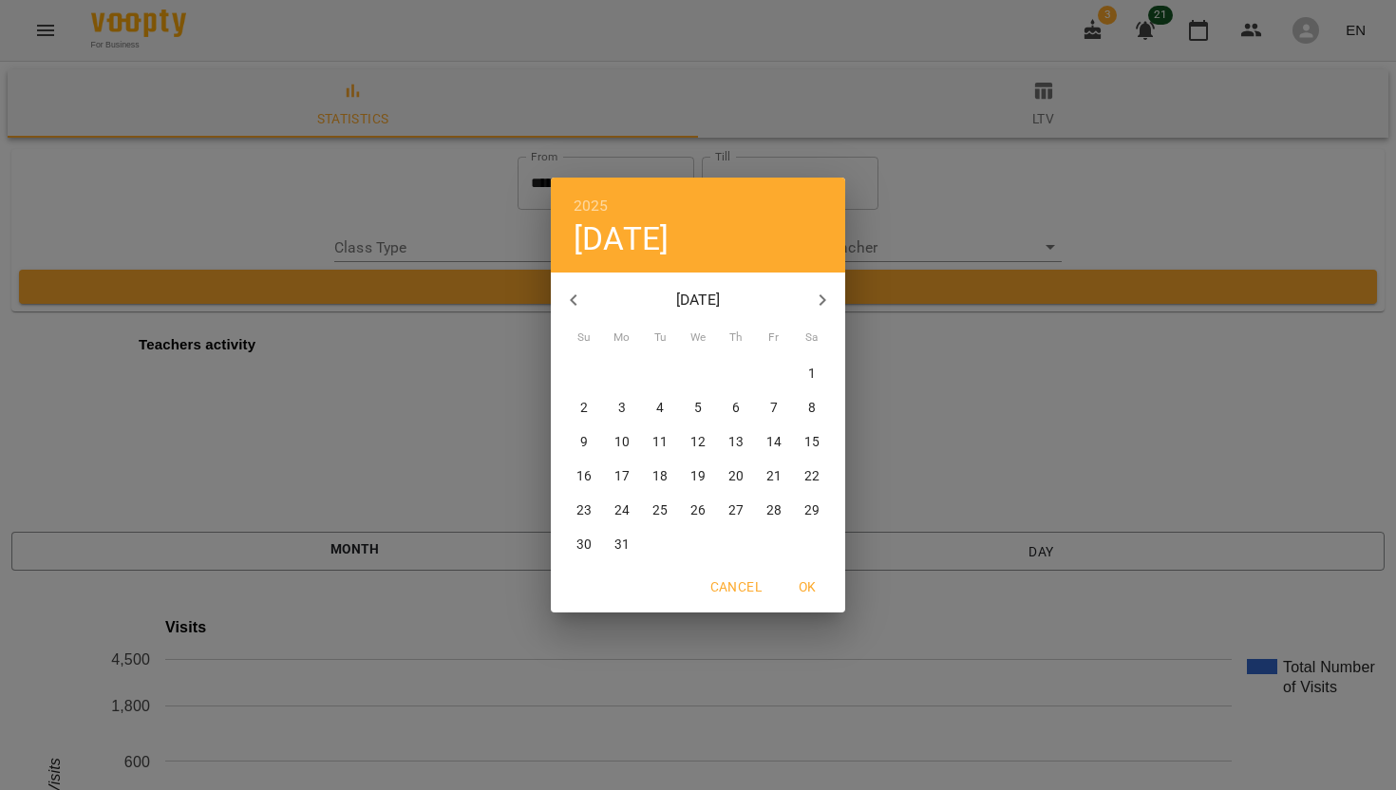
click at [804, 374] on span "1" at bounding box center [812, 374] width 34 height 19
type input "**********"
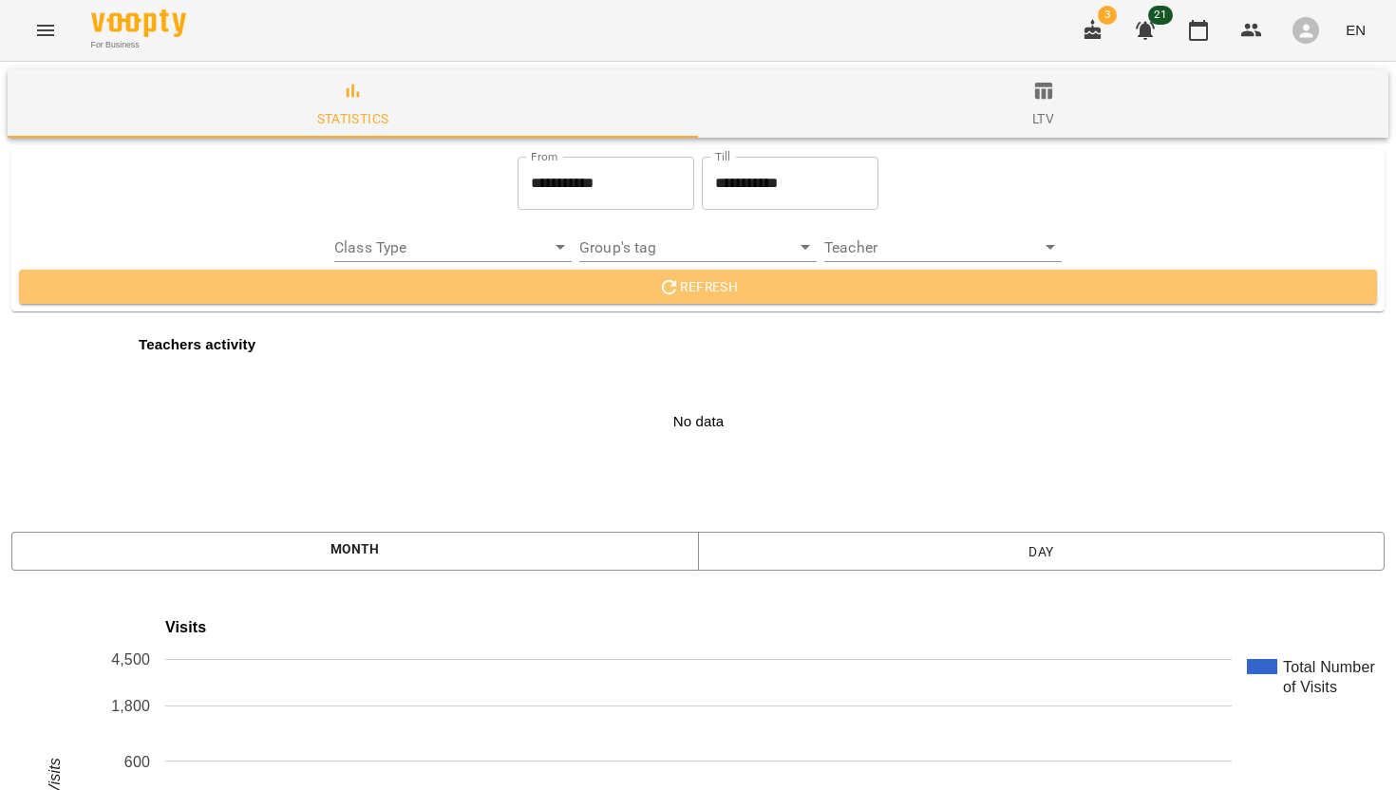
click at [664, 280] on icon "button" at bounding box center [669, 287] width 23 height 23
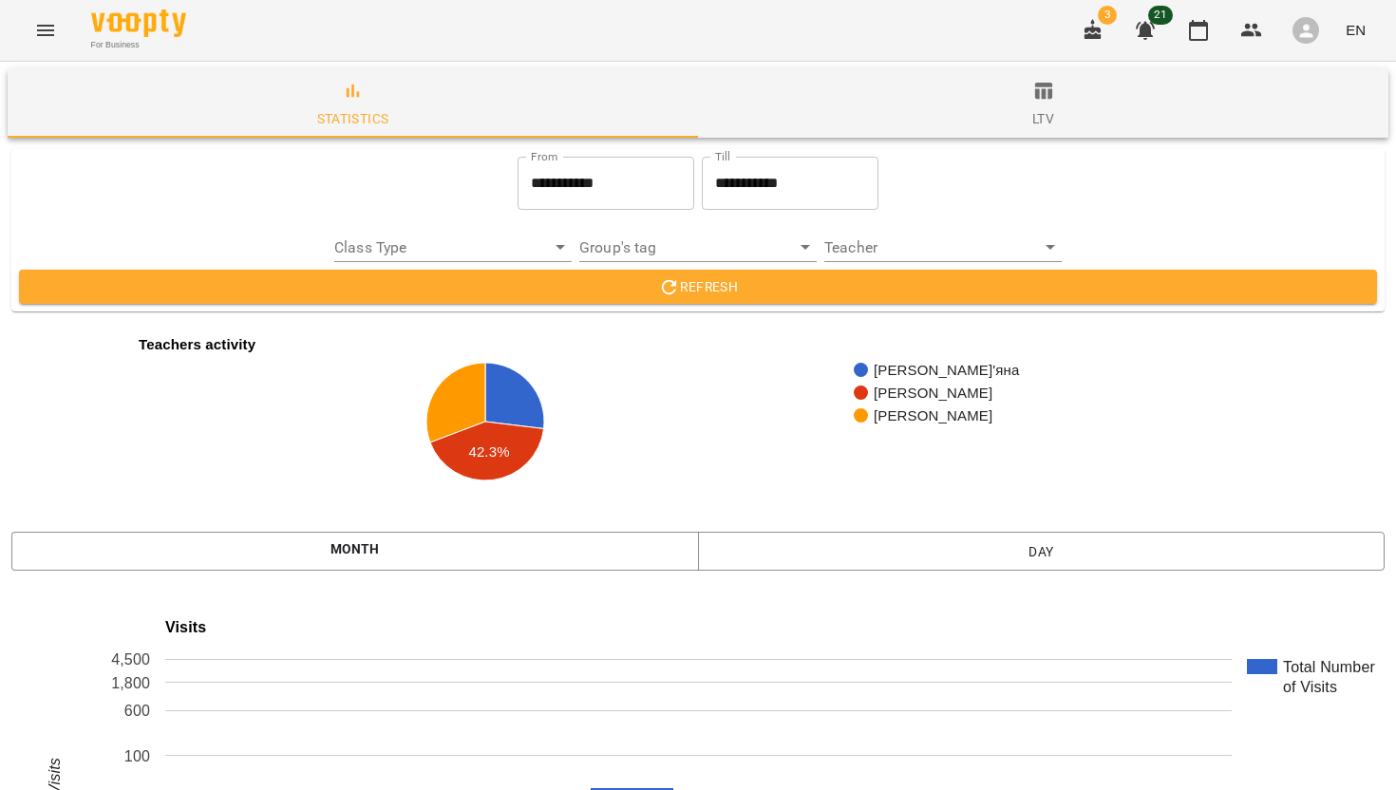
click at [49, 29] on icon "Menu" at bounding box center [45, 30] width 17 height 11
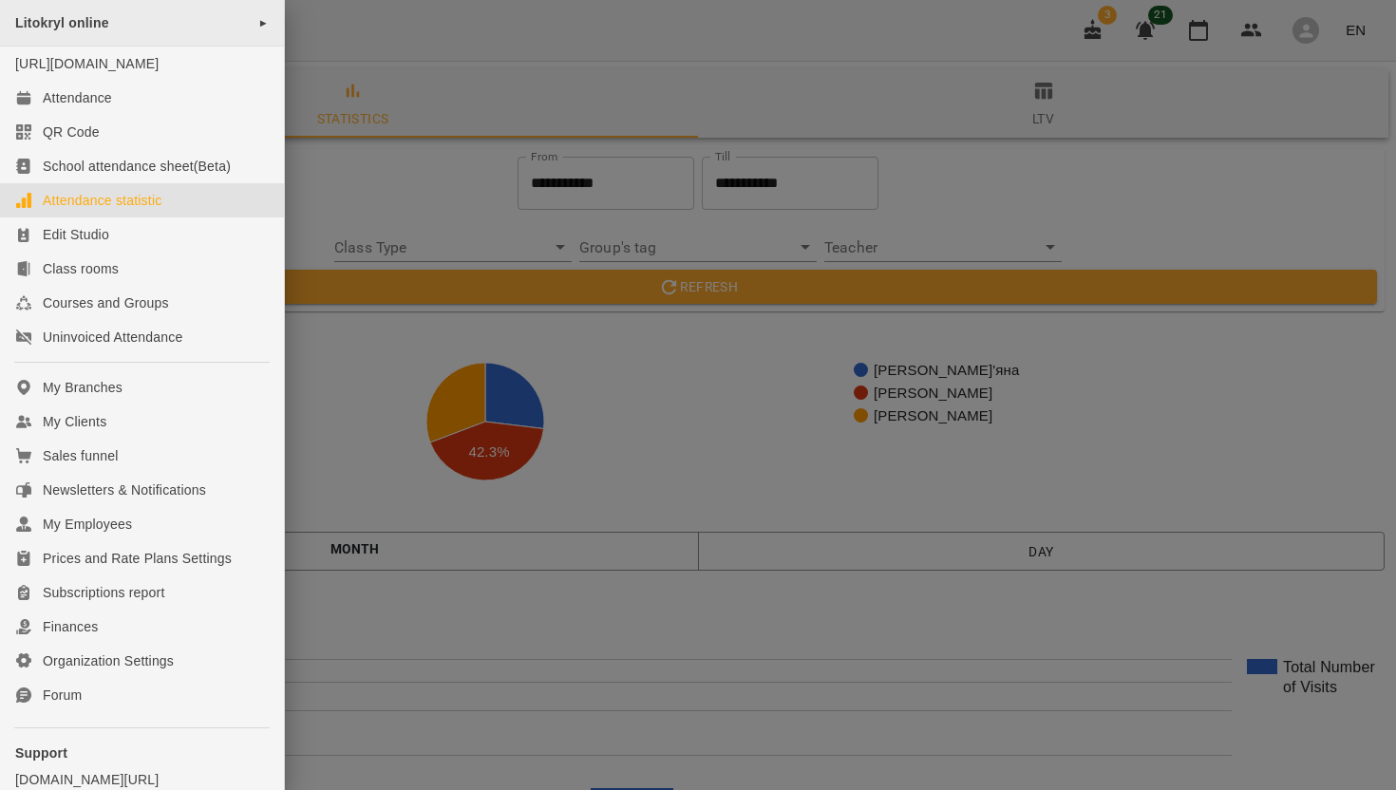
click at [258, 27] on span "►" at bounding box center [263, 22] width 10 height 15
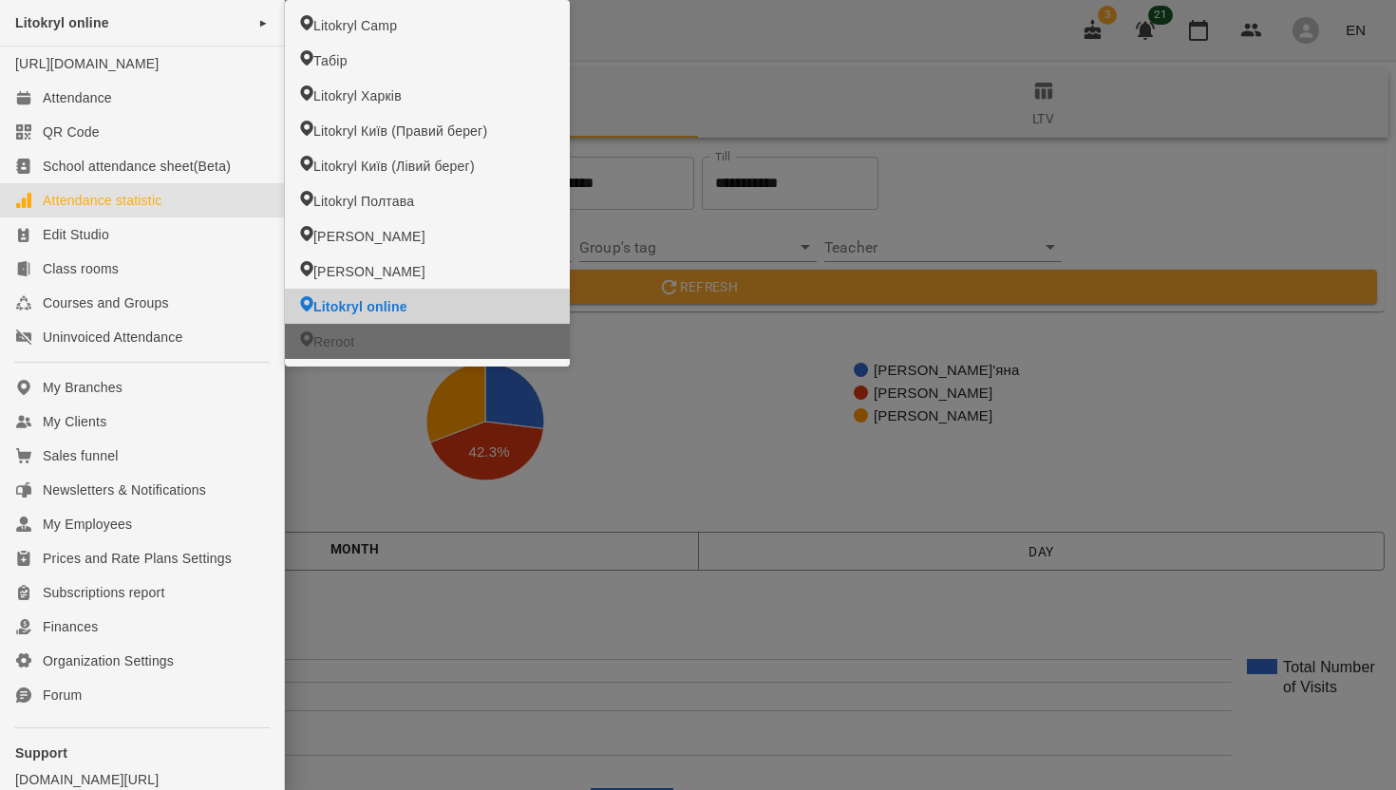
click at [352, 348] on span "Reroot" at bounding box center [333, 341] width 41 height 19
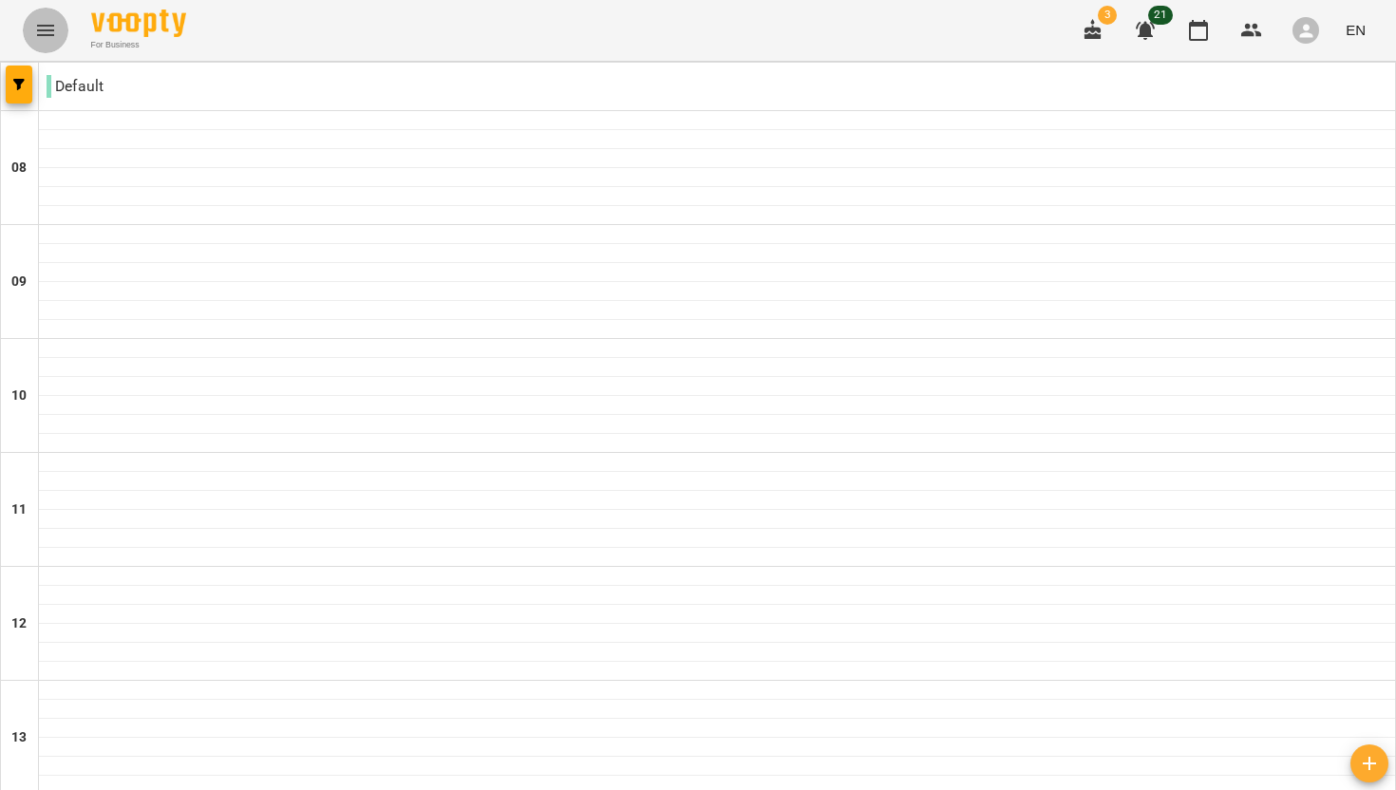
click at [42, 41] on button "Menu" at bounding box center [46, 31] width 46 height 46
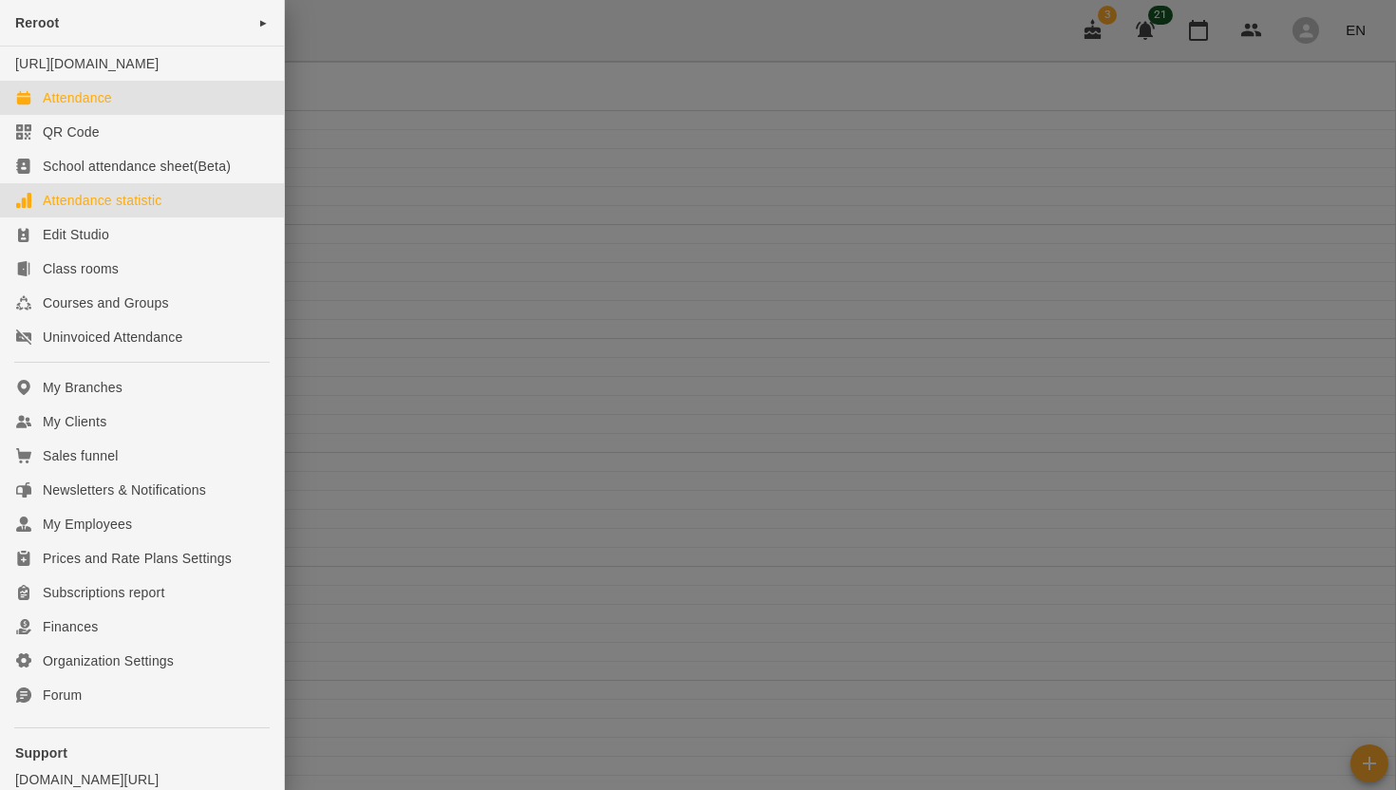
click at [65, 217] on link "Attendance statistic" at bounding box center [142, 200] width 284 height 34
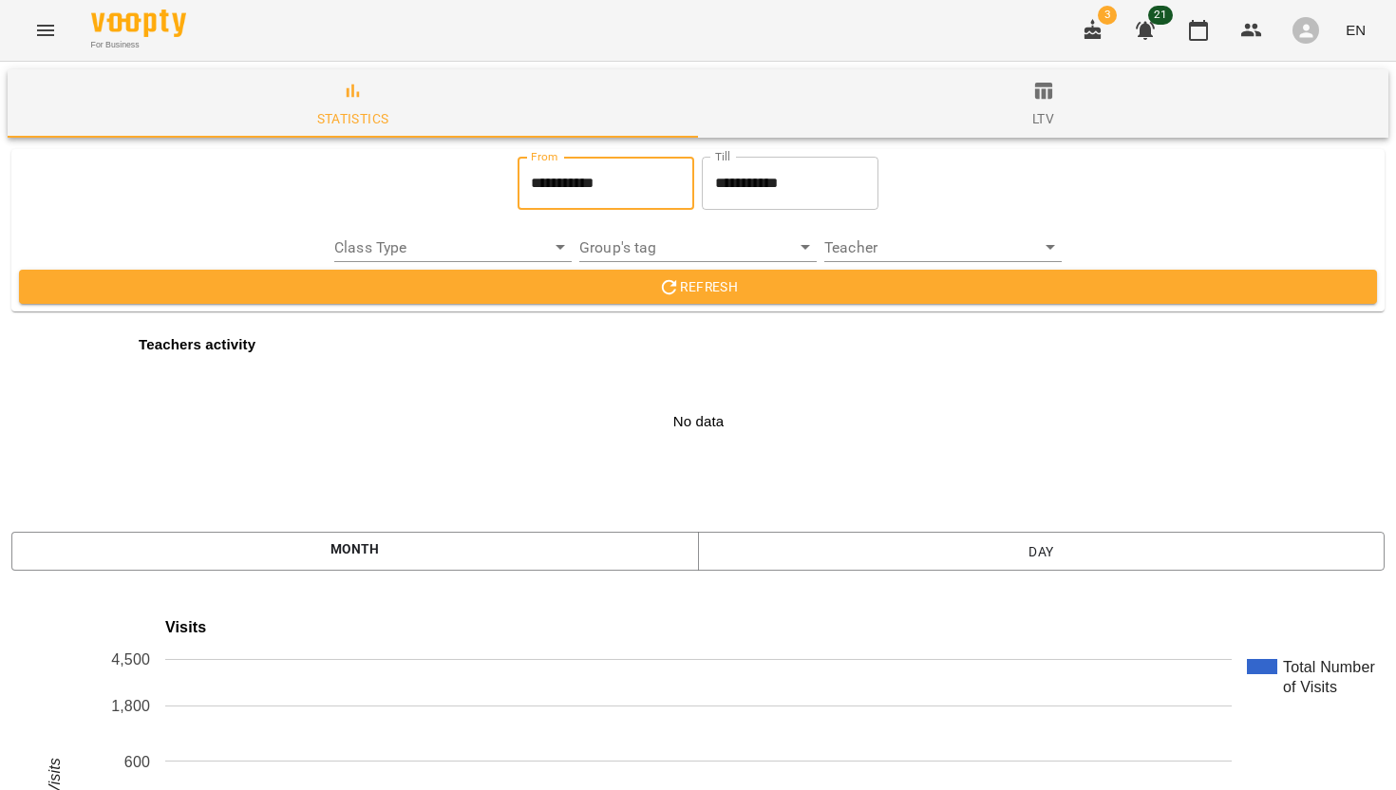
click at [600, 194] on input "**********" at bounding box center [606, 183] width 177 height 53
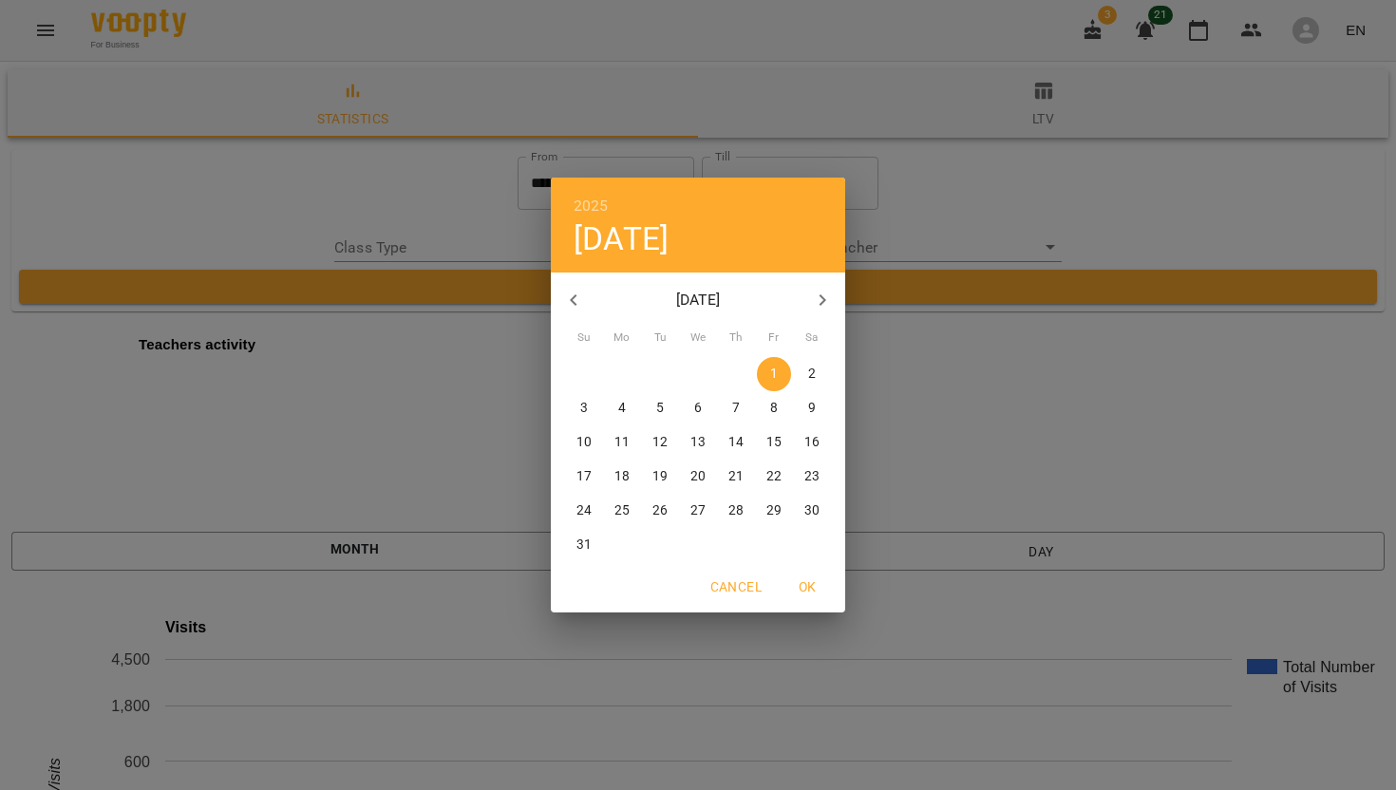
click at [578, 293] on icon "button" at bounding box center [573, 300] width 23 height 23
click at [578, 294] on icon "button" at bounding box center [573, 300] width 23 height 23
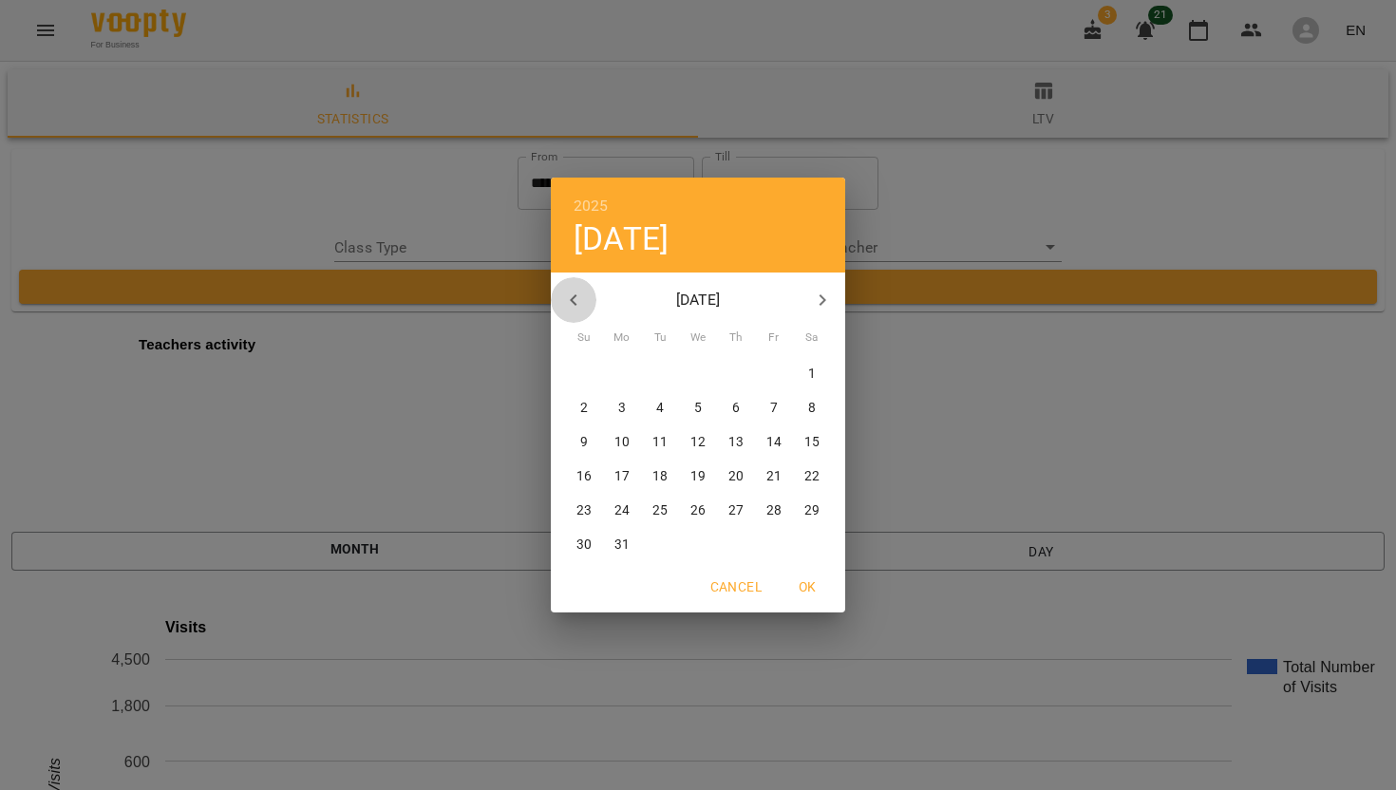
click at [578, 295] on icon "button" at bounding box center [573, 300] width 23 height 23
click at [811, 370] on p "1" at bounding box center [812, 374] width 8 height 19
type input "**********"
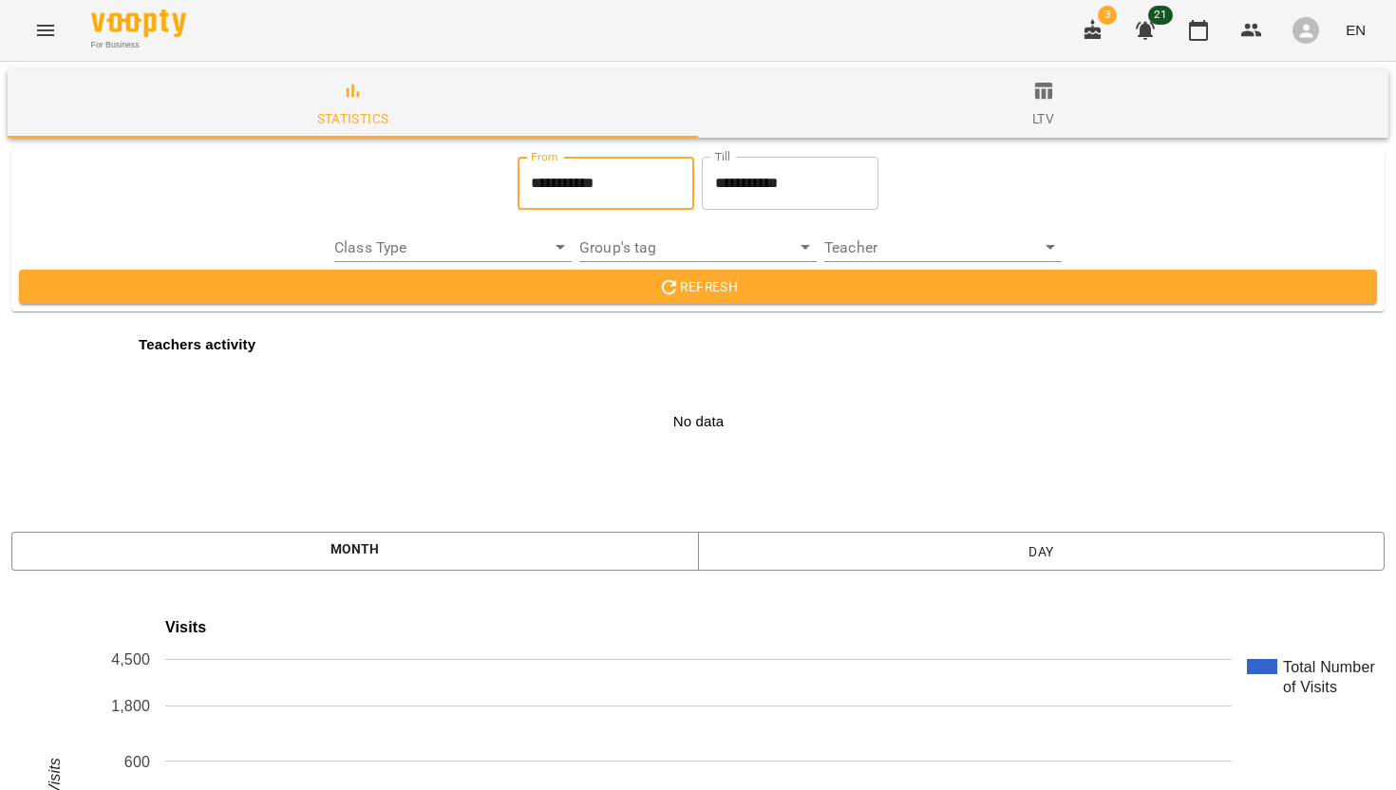
click at [681, 290] on span "Refresh" at bounding box center [698, 286] width 1328 height 23
click at [46, 28] on icon "Menu" at bounding box center [45, 30] width 23 height 23
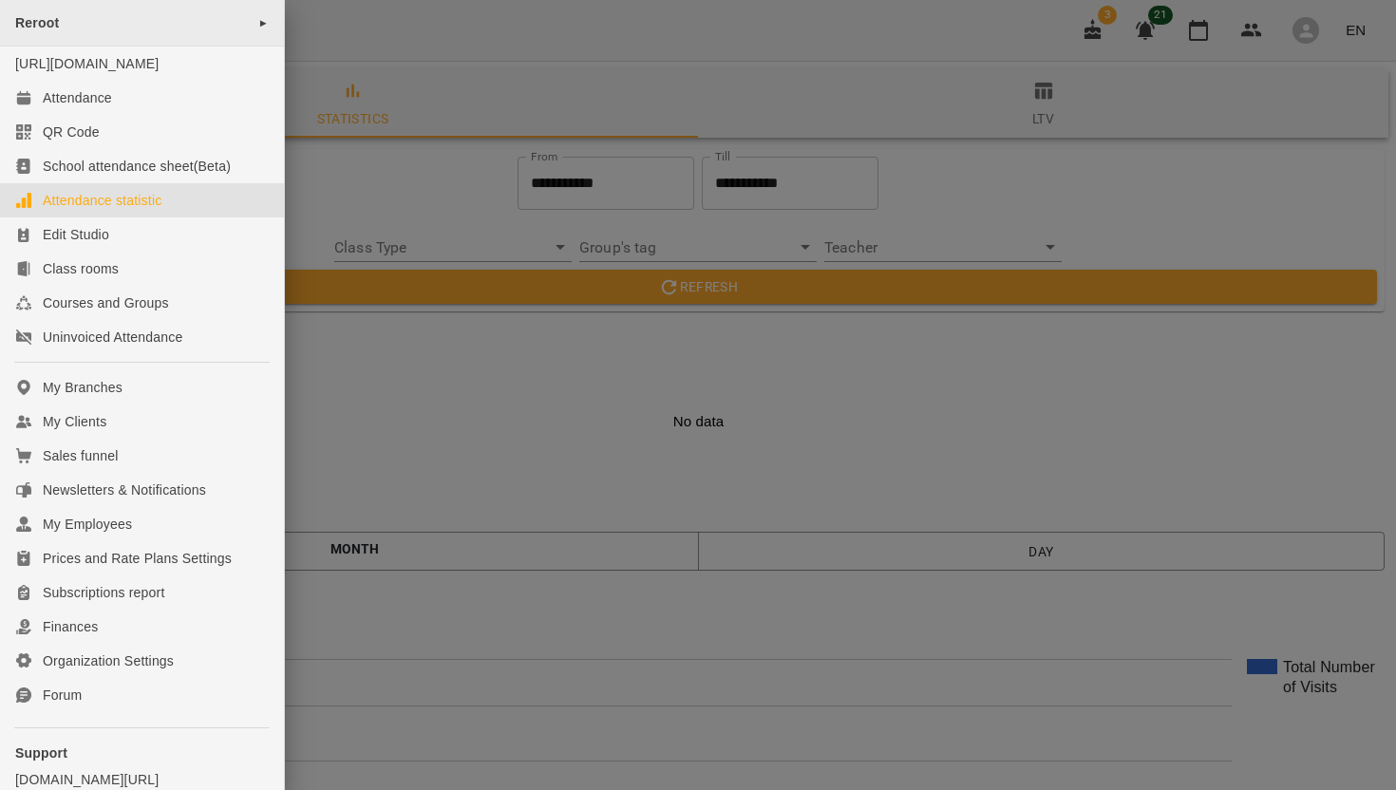
click at [208, 22] on div "Reroot ►" at bounding box center [142, 23] width 284 height 47
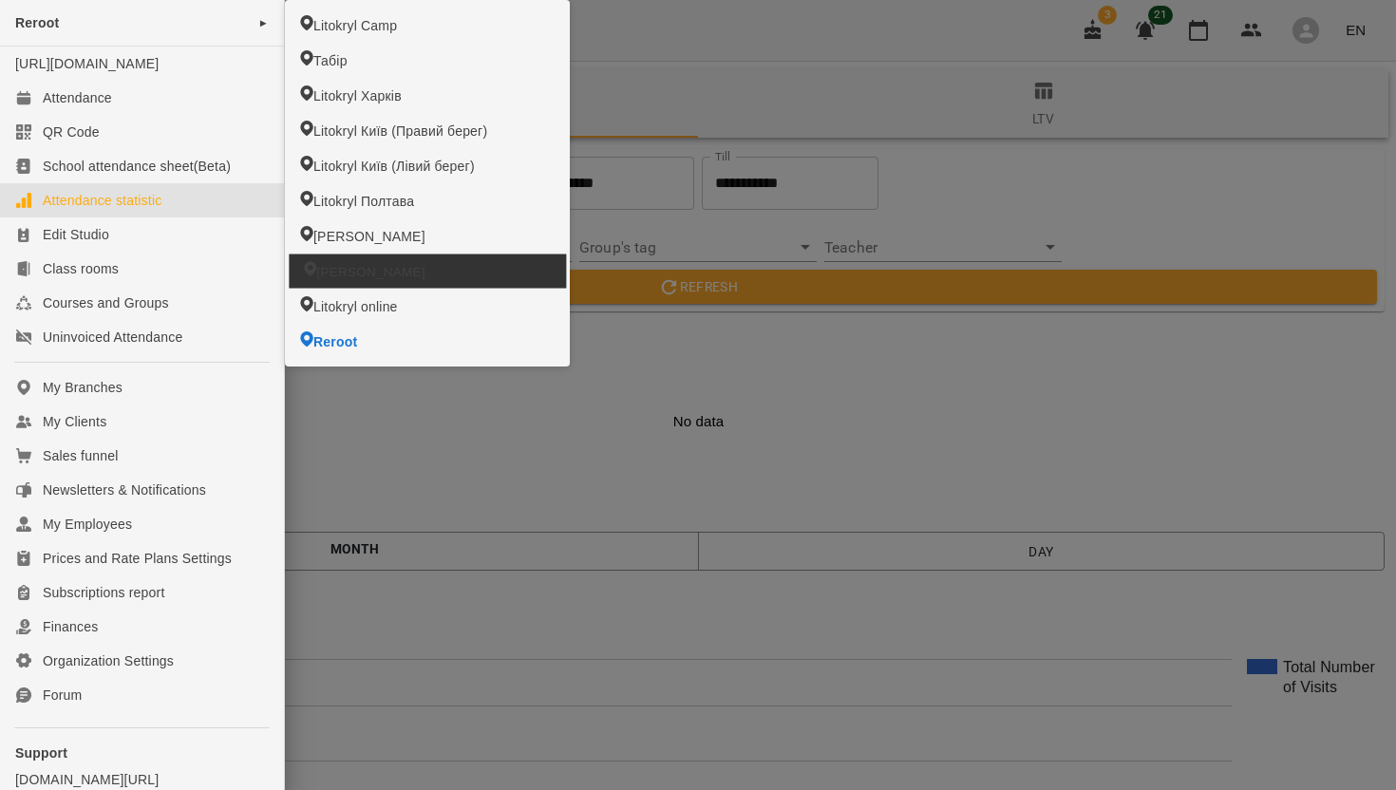
click at [377, 276] on span "[PERSON_NAME]" at bounding box center [370, 271] width 108 height 18
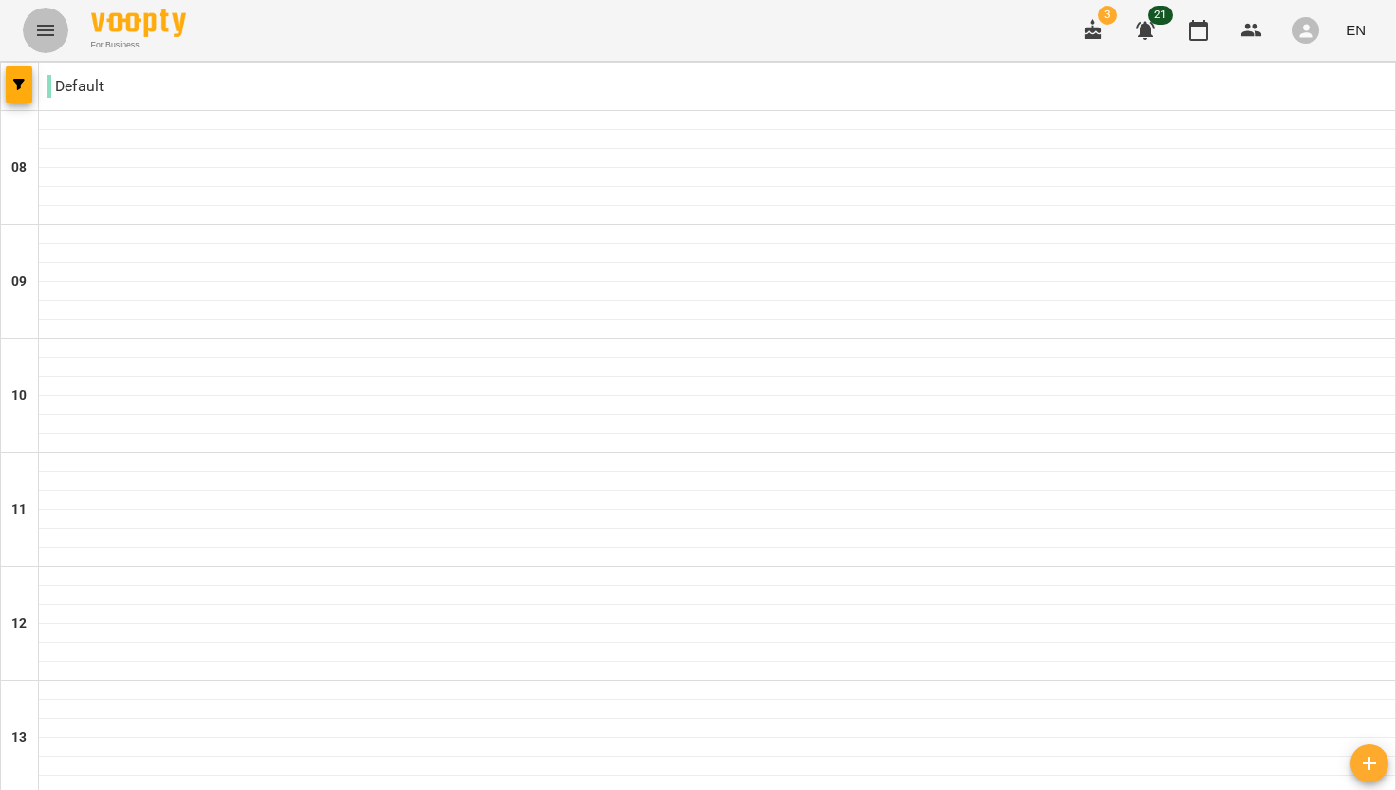
click at [40, 25] on icon "Menu" at bounding box center [45, 30] width 17 height 11
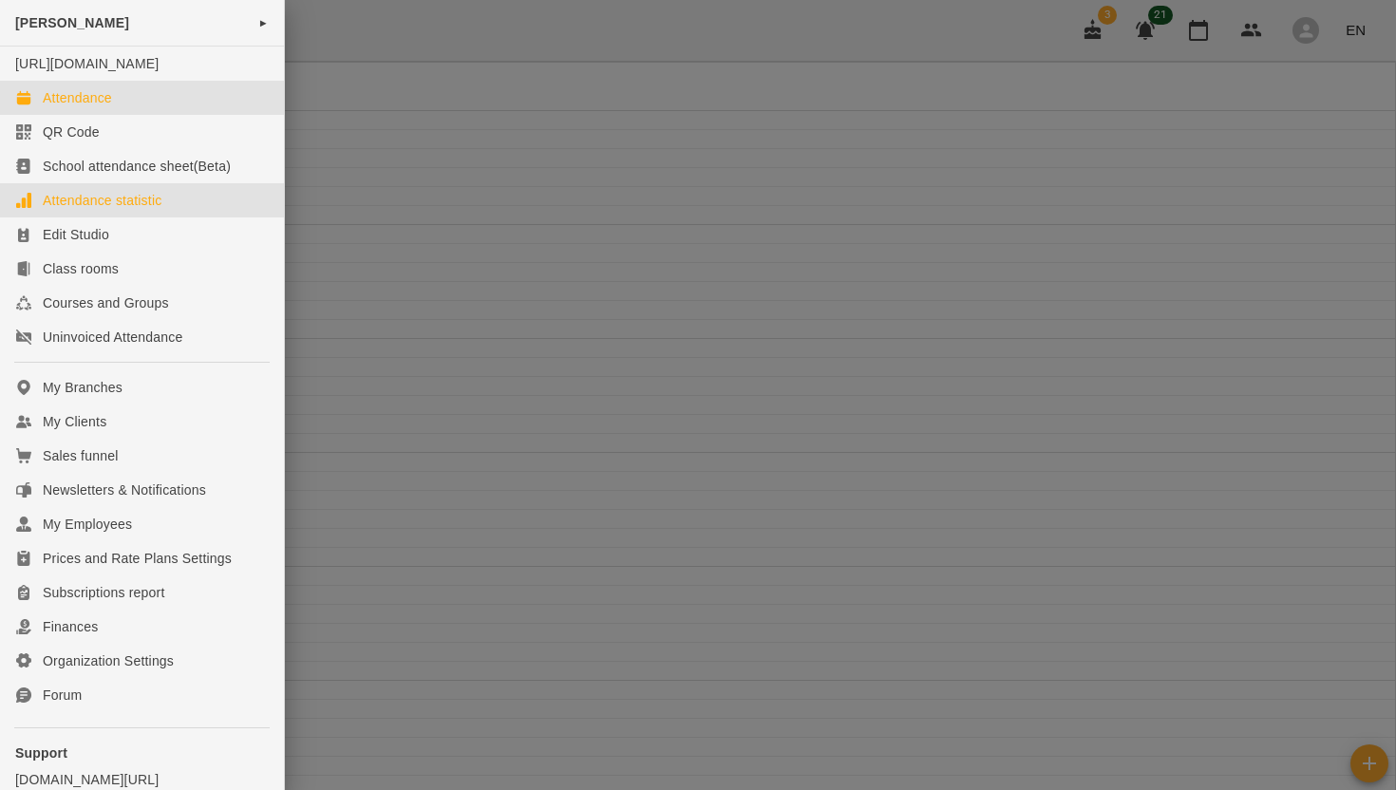
click at [86, 210] on div "Attendance statistic" at bounding box center [102, 200] width 119 height 19
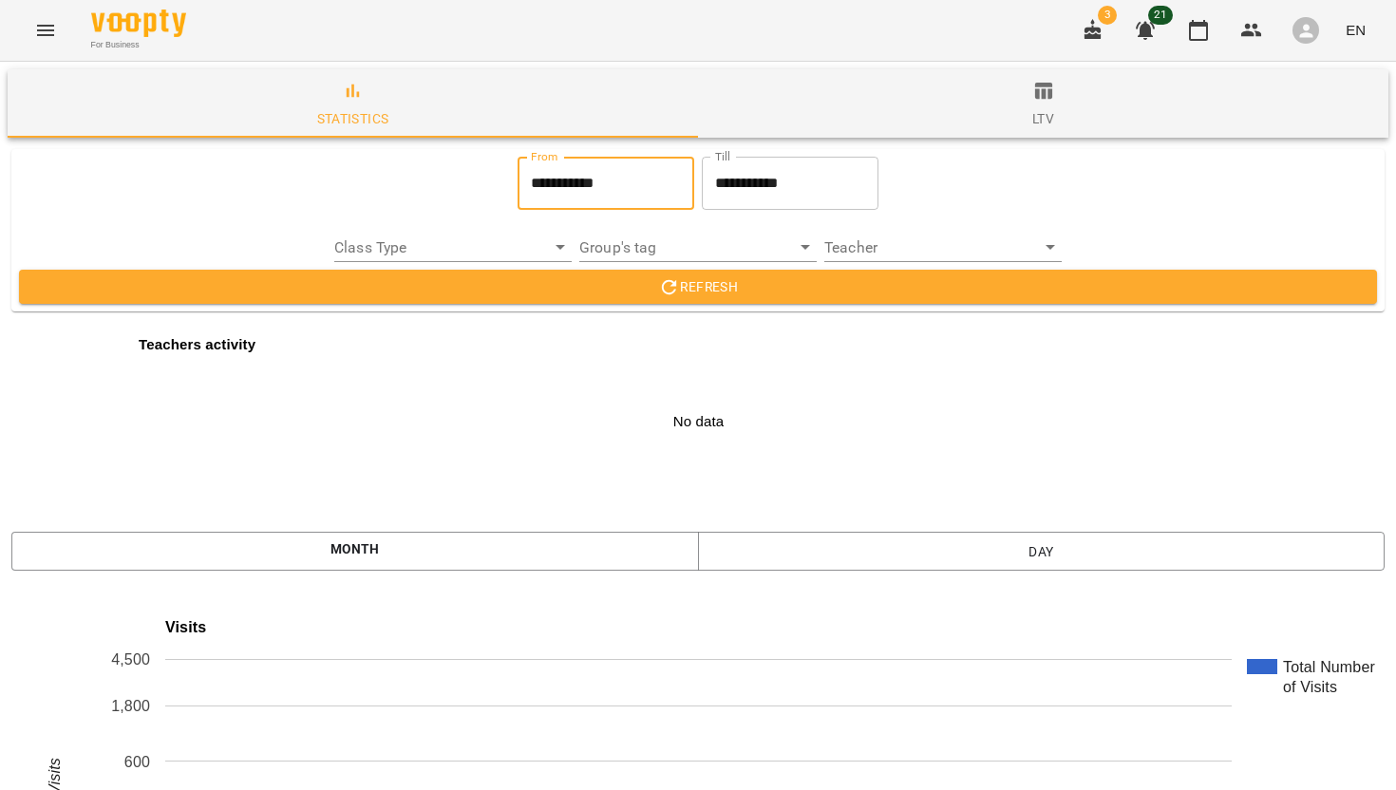
click at [588, 183] on input "**********" at bounding box center [606, 183] width 177 height 53
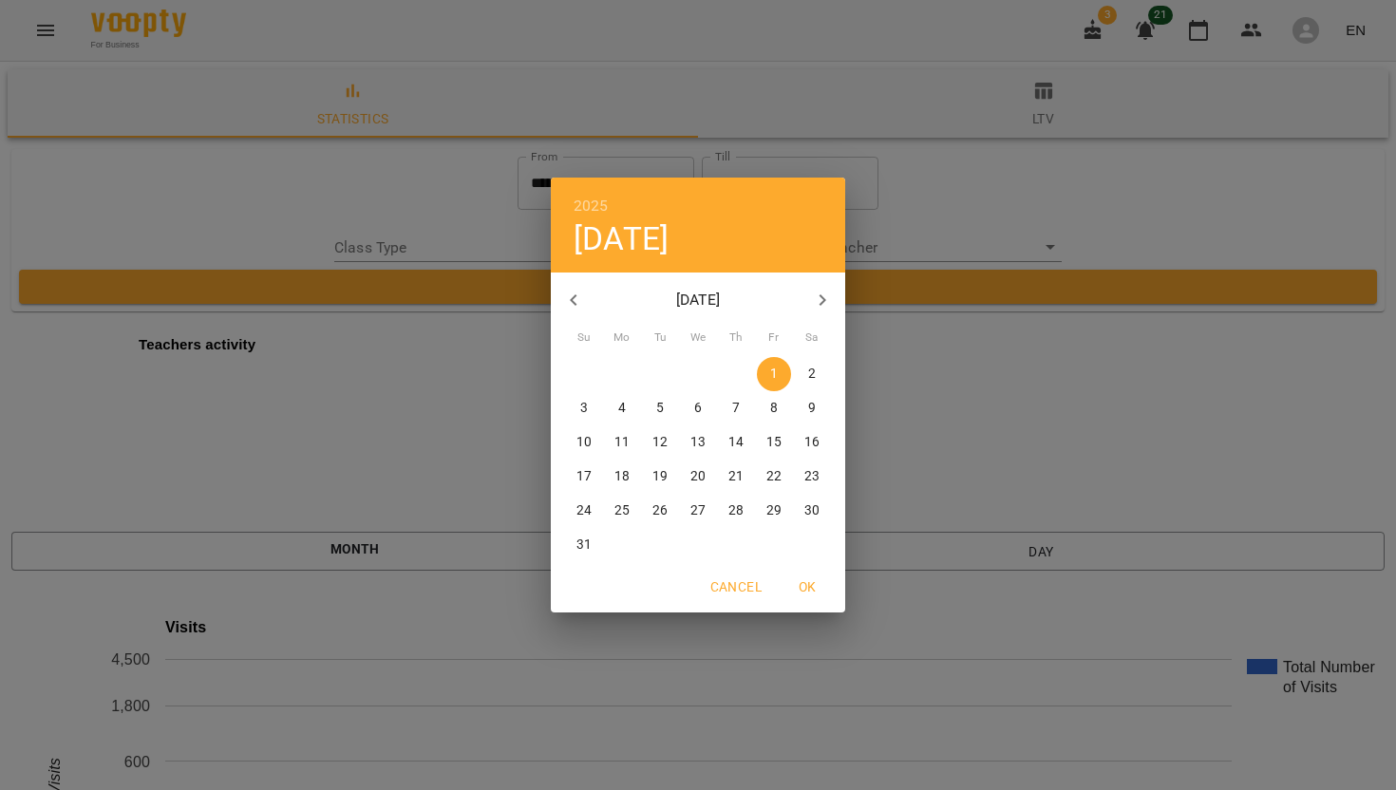
click at [582, 293] on icon "button" at bounding box center [573, 300] width 23 height 23
click at [582, 292] on icon "button" at bounding box center [573, 300] width 23 height 23
click at [571, 289] on icon "button" at bounding box center [573, 300] width 23 height 23
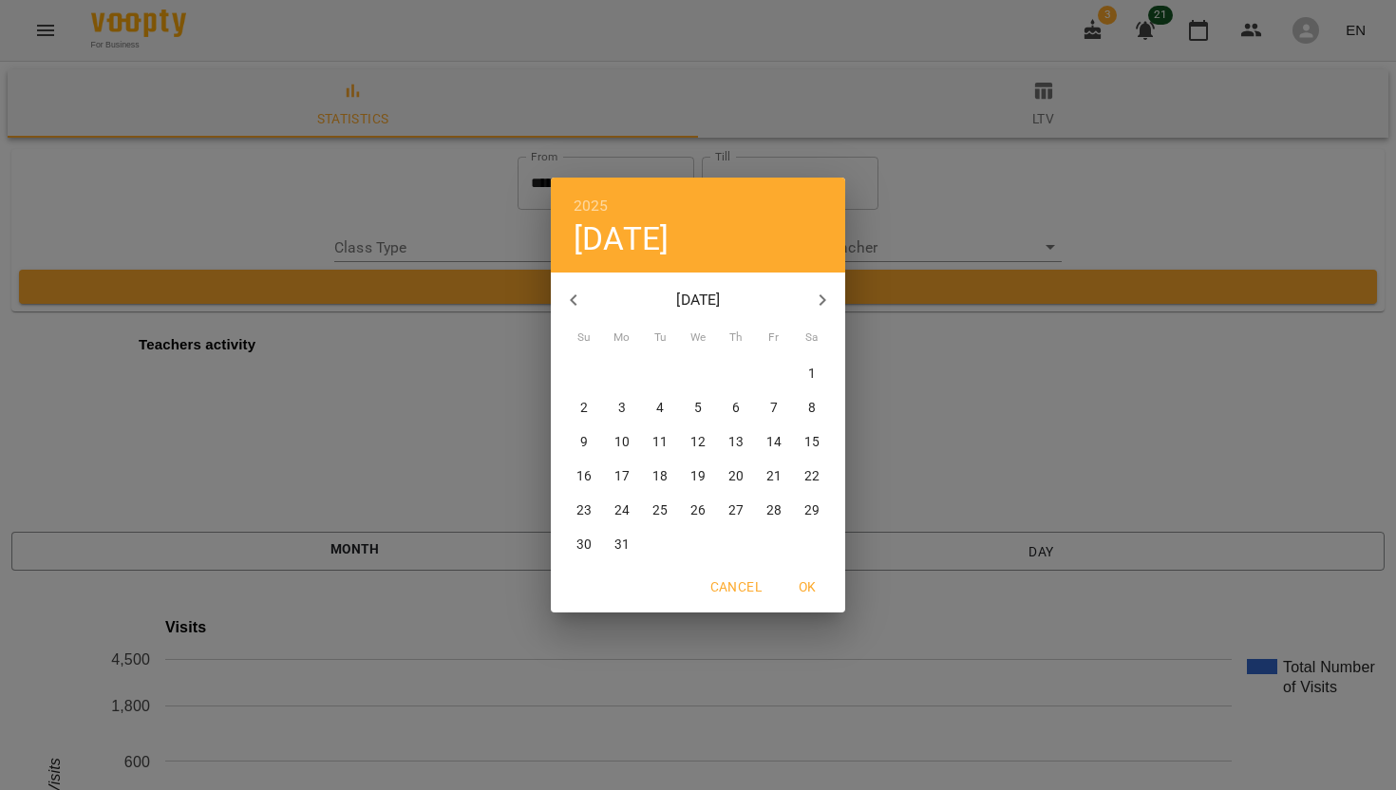
click at [571, 289] on icon "button" at bounding box center [573, 300] width 23 height 23
click at [802, 377] on span "1" at bounding box center [812, 374] width 34 height 19
type input "**********"
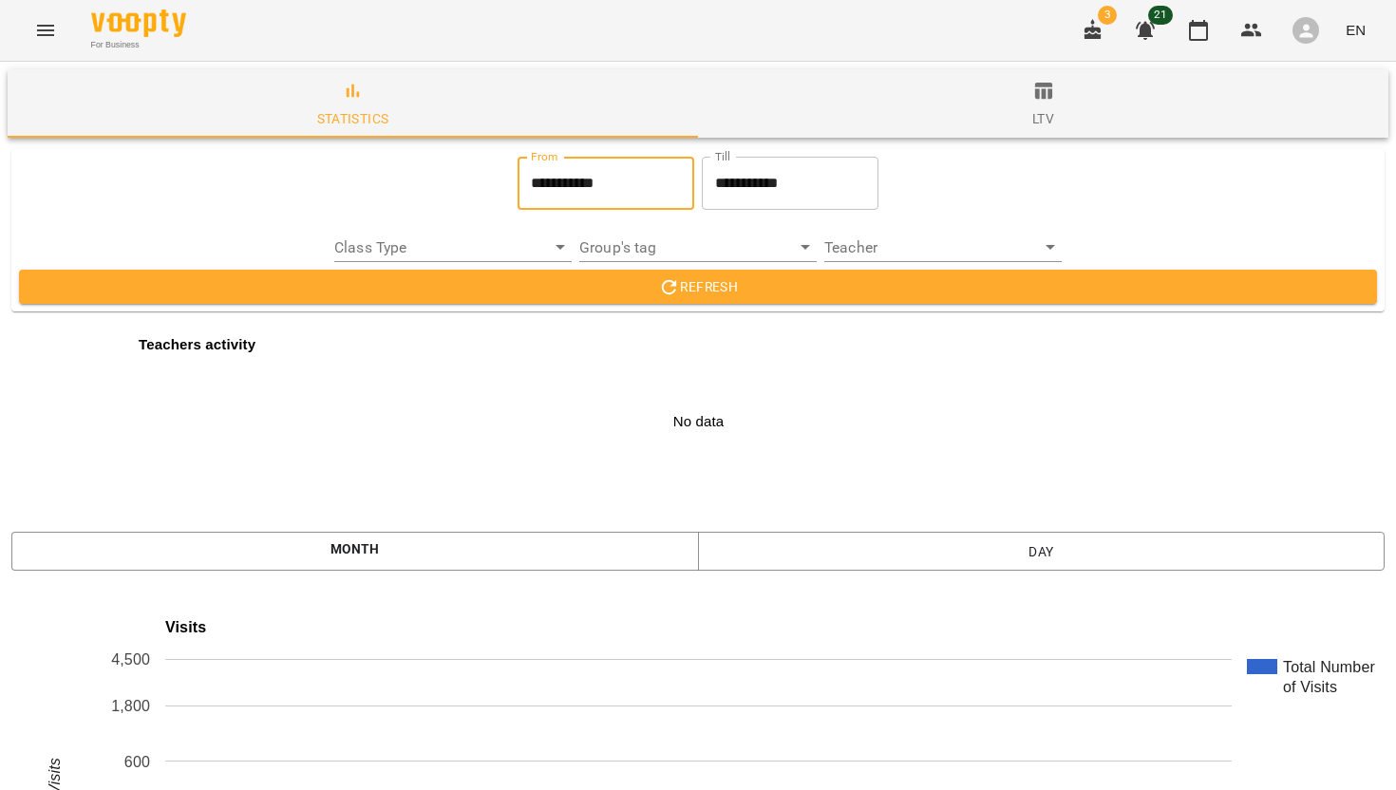
click at [722, 291] on span "Refresh" at bounding box center [698, 286] width 1328 height 23
click at [47, 31] on icon "Menu" at bounding box center [45, 30] width 23 height 23
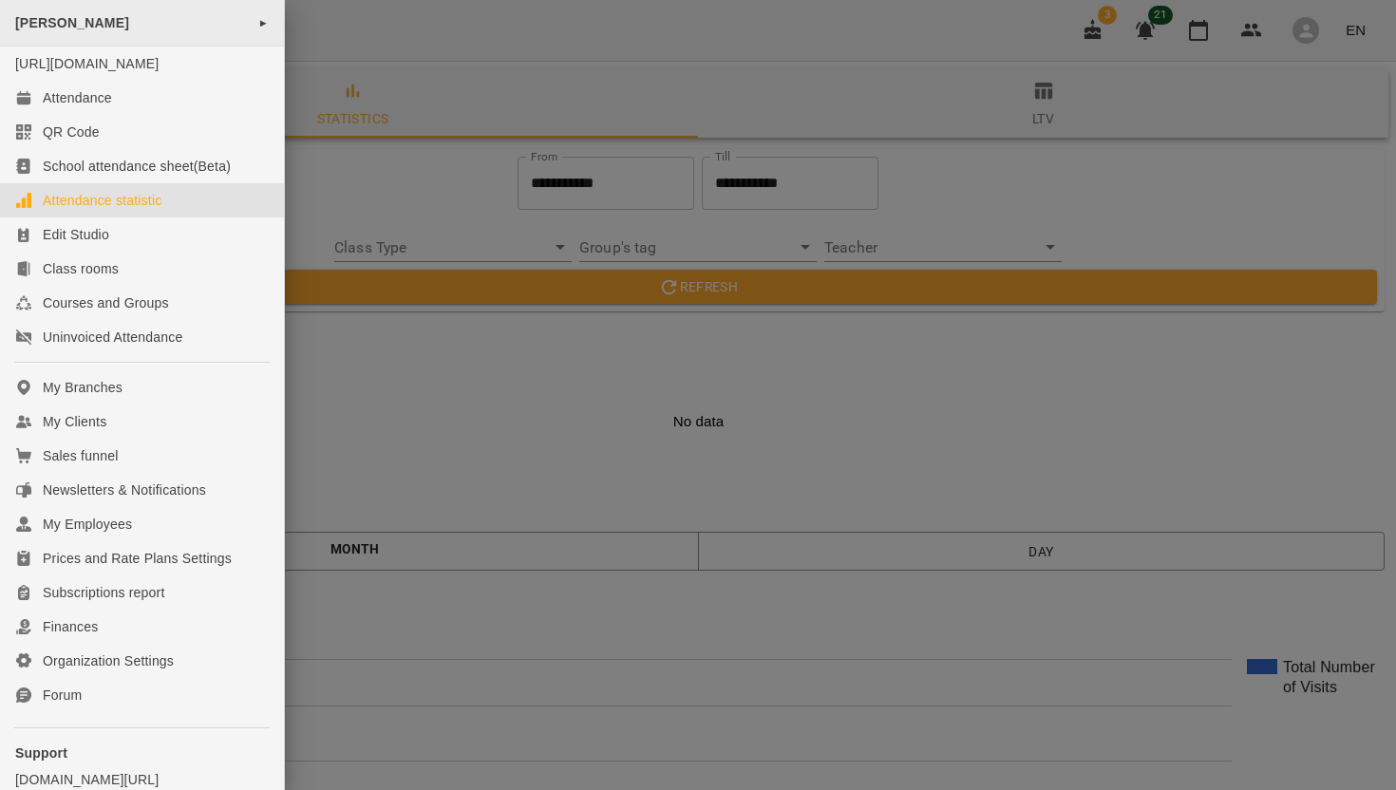
click at [258, 24] on span "►" at bounding box center [263, 22] width 10 height 15
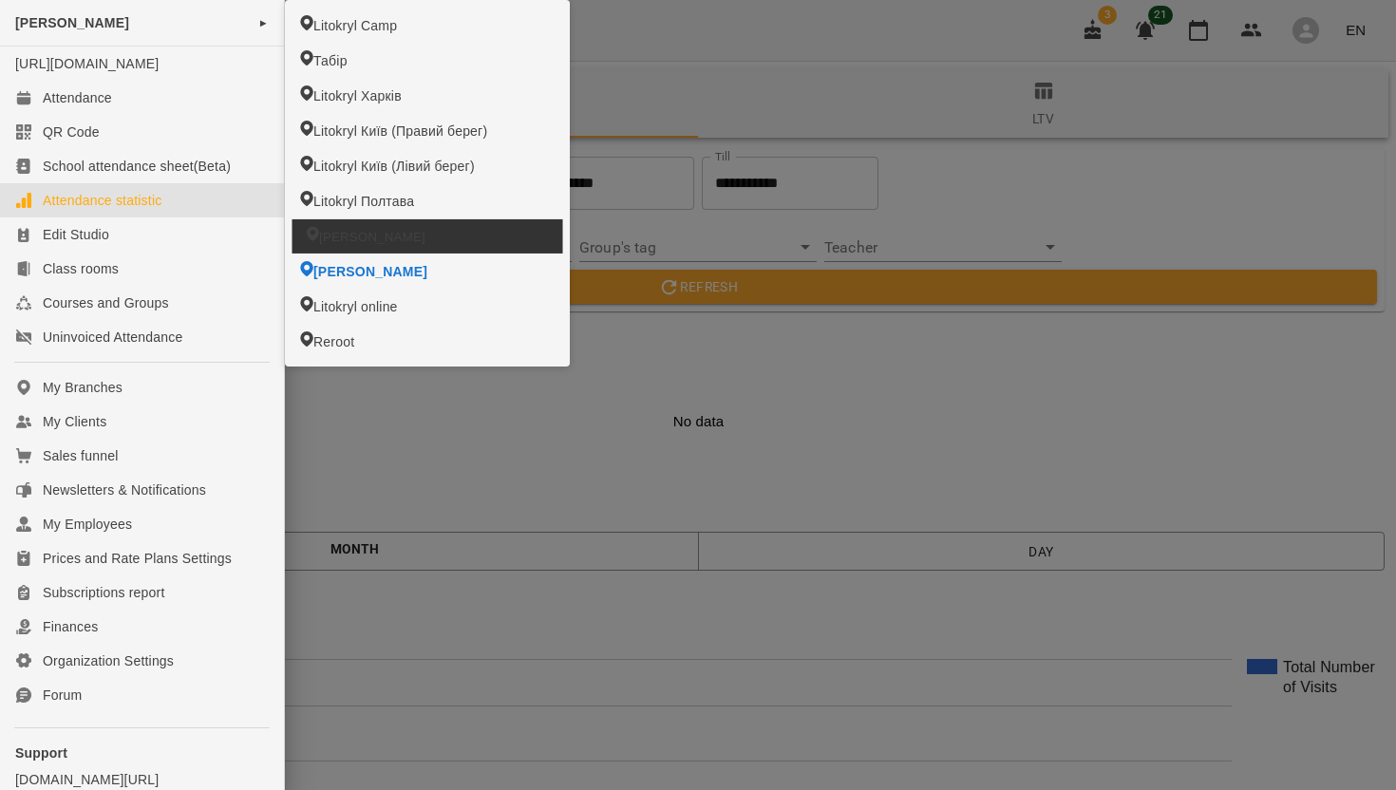
click at [351, 230] on span "[PERSON_NAME]" at bounding box center [372, 236] width 106 height 18
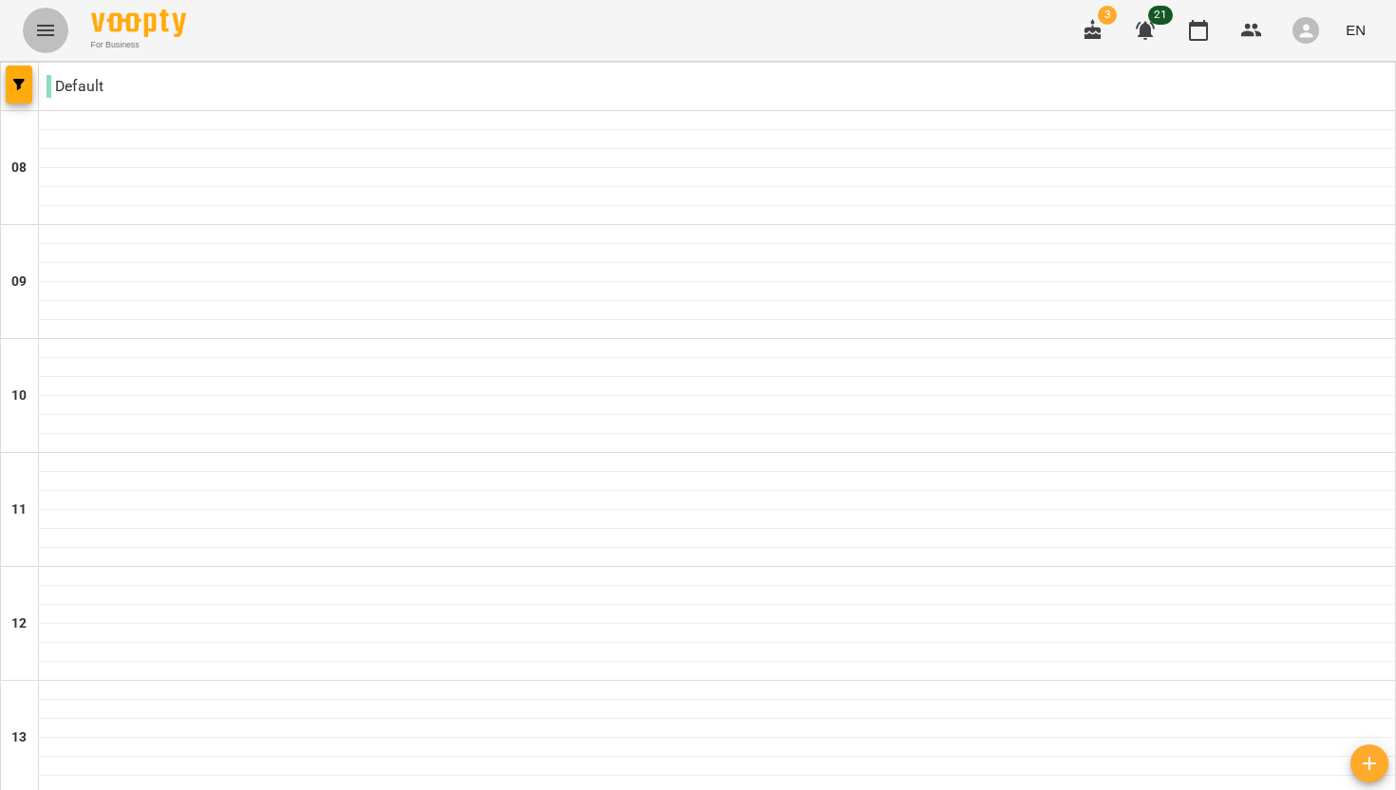
click at [43, 30] on icon "Menu" at bounding box center [45, 30] width 17 height 11
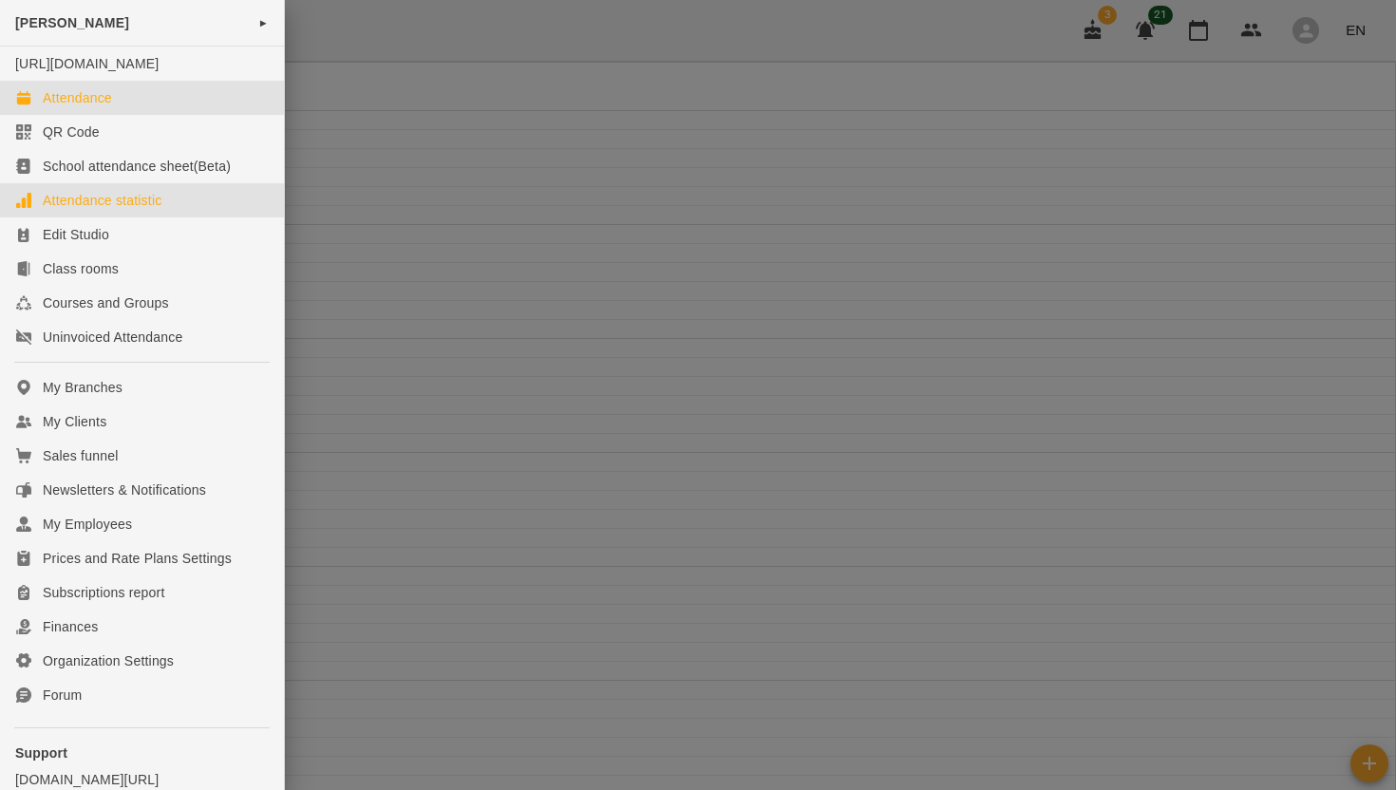
click at [111, 210] on div "Attendance statistic" at bounding box center [102, 200] width 119 height 19
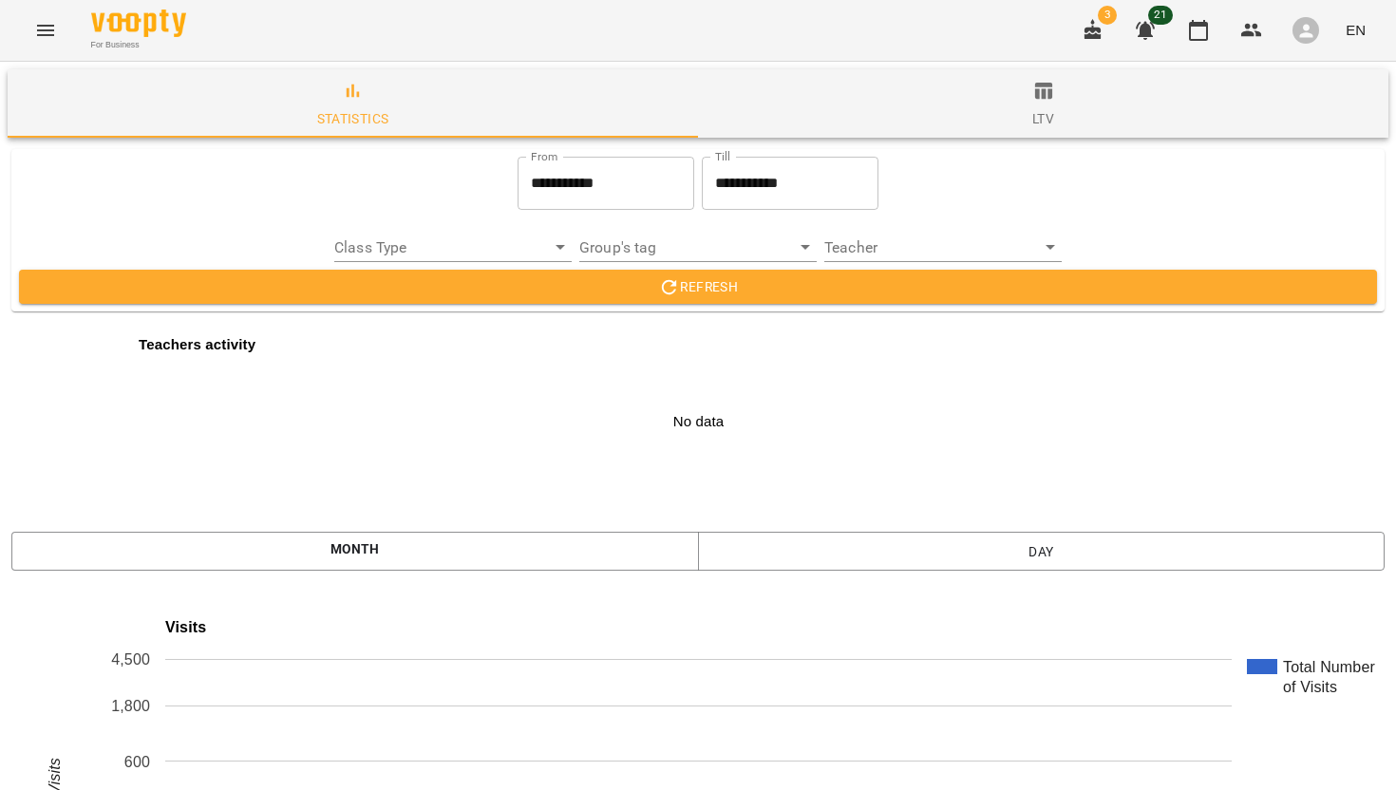
click at [539, 184] on input "**********" at bounding box center [606, 183] width 177 height 53
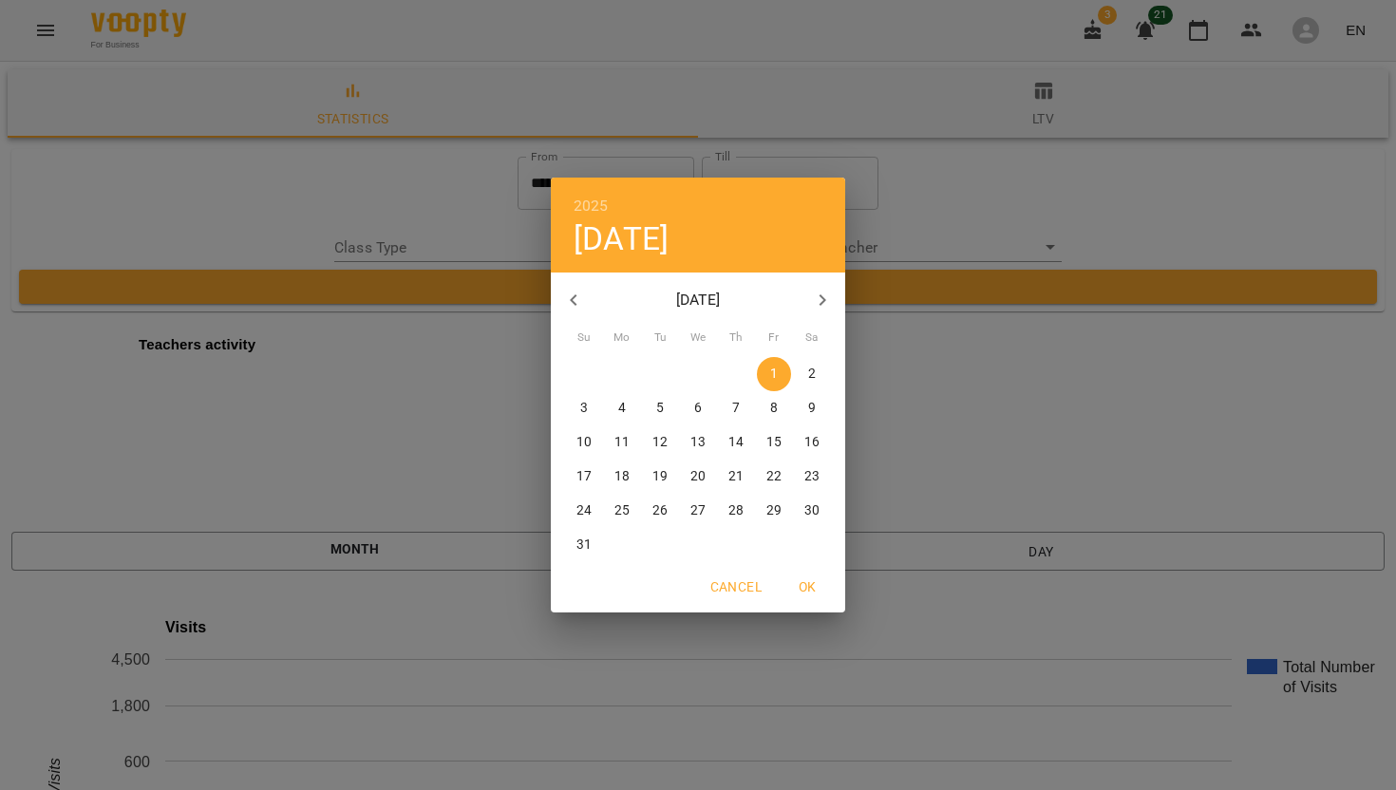
click at [584, 306] on button "button" at bounding box center [574, 300] width 46 height 46
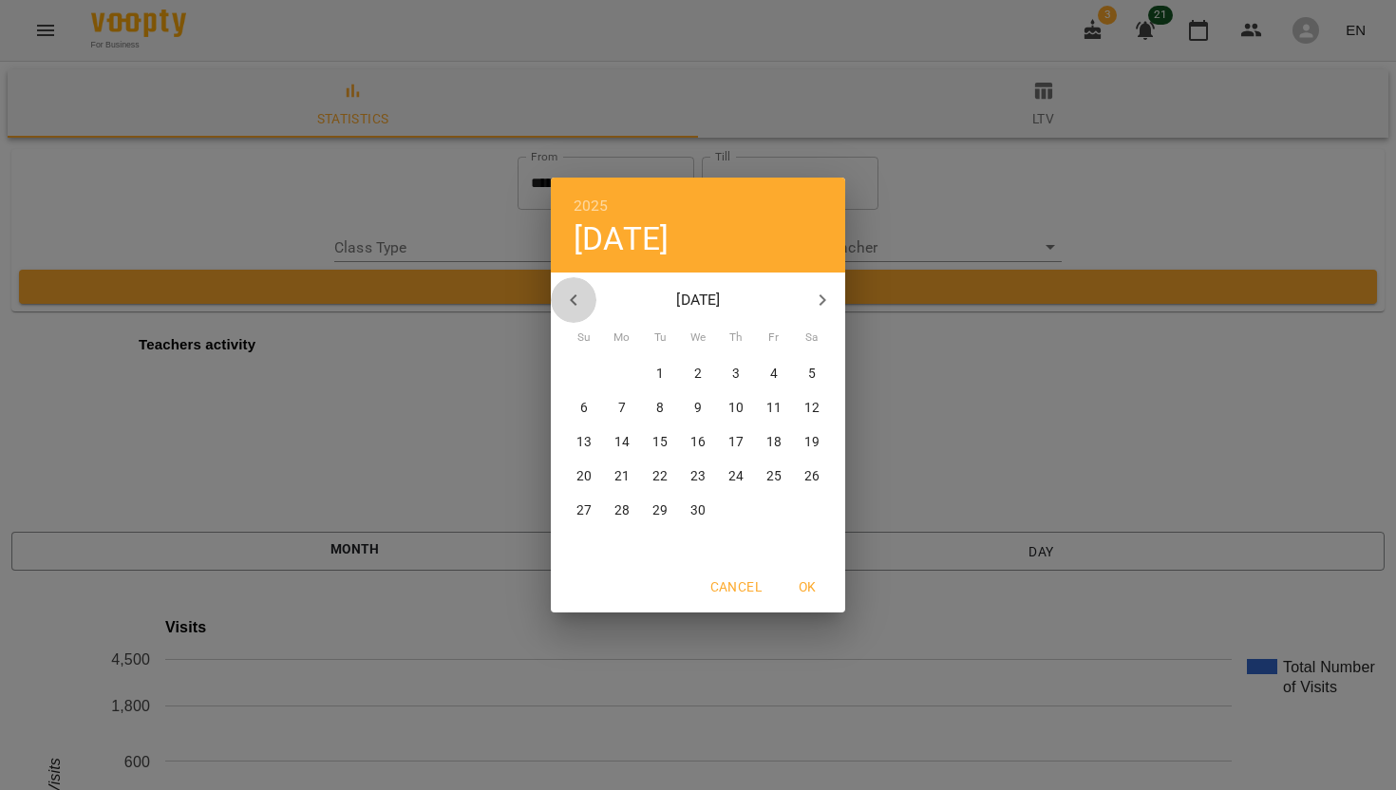
click at [584, 306] on button "button" at bounding box center [574, 300] width 46 height 46
click at [700, 369] on p "1" at bounding box center [698, 374] width 8 height 19
type input "**********"
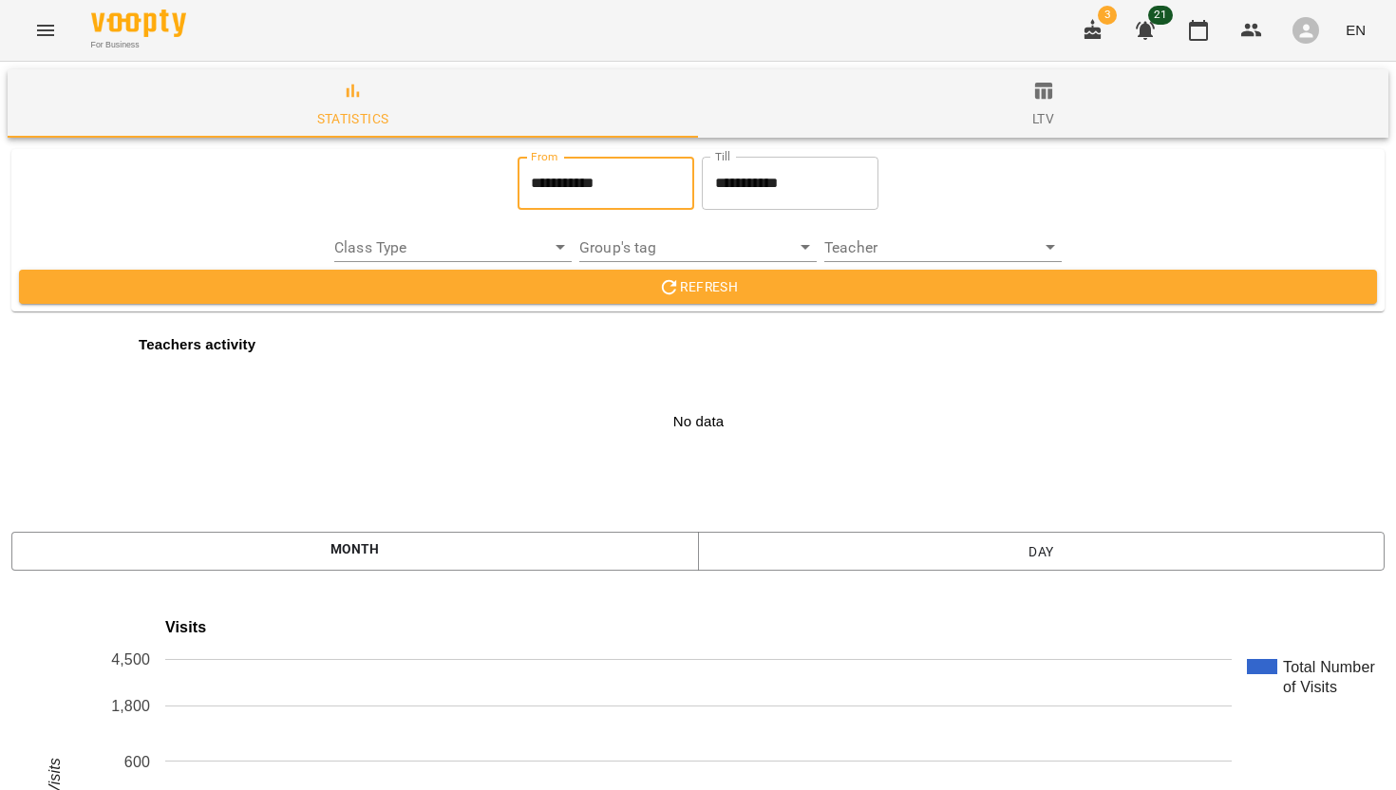
click at [690, 291] on span "Refresh" at bounding box center [698, 286] width 1328 height 23
click at [49, 28] on icon "Menu" at bounding box center [45, 30] width 23 height 23
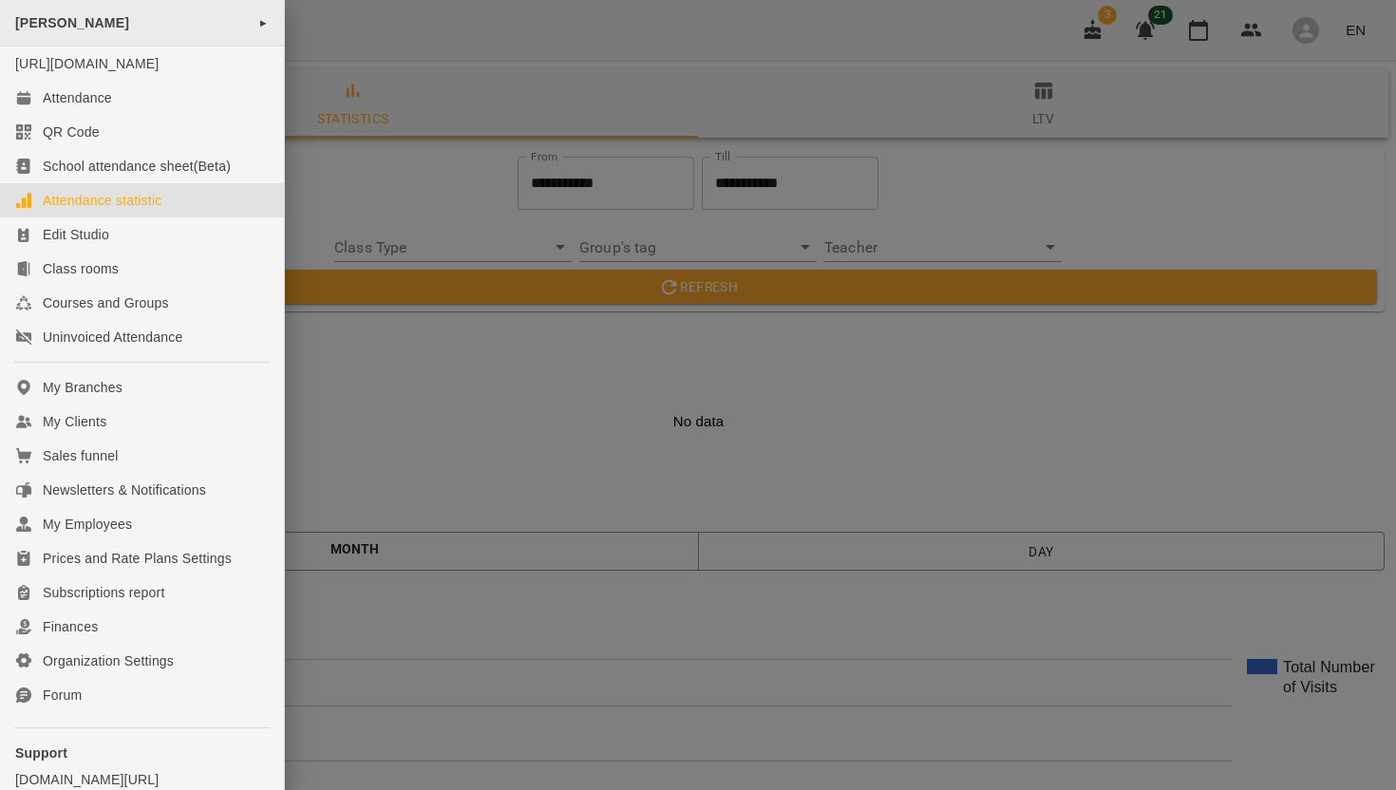
click at [150, 26] on div "[PERSON_NAME] ►" at bounding box center [142, 23] width 284 height 47
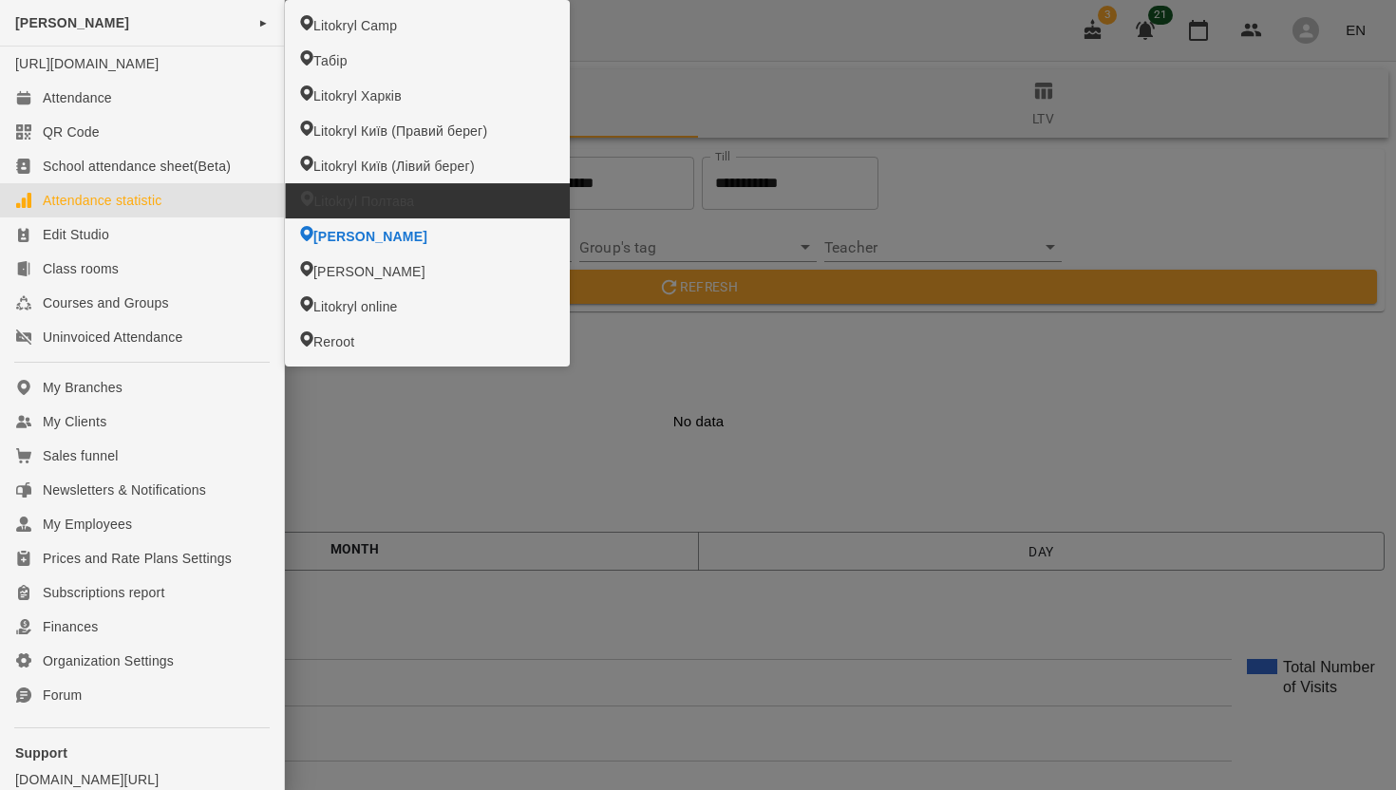
click at [354, 200] on span "Litokryl Полтава" at bounding box center [363, 201] width 101 height 19
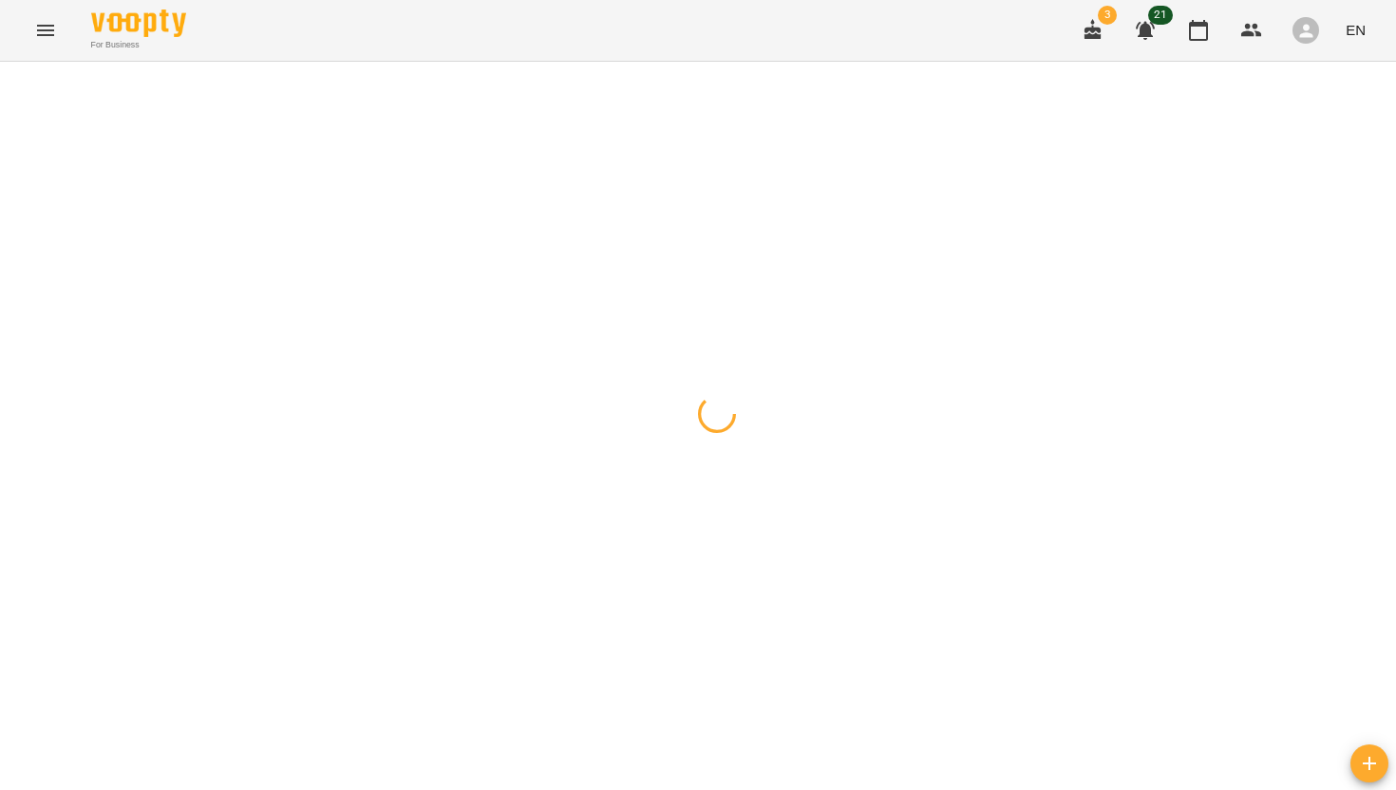
click at [48, 33] on icon "Menu" at bounding box center [45, 30] width 23 height 23
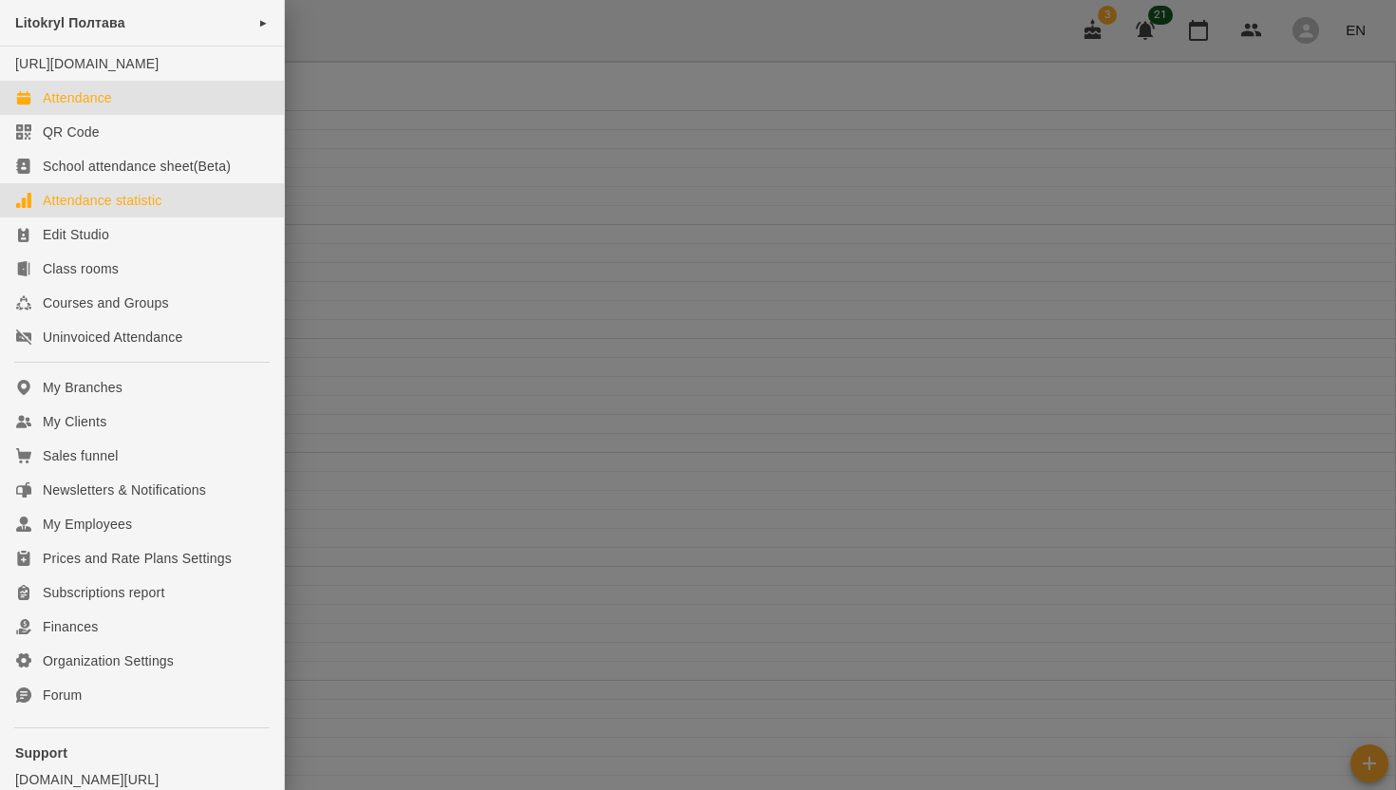
click at [139, 210] on div "Attendance statistic" at bounding box center [102, 200] width 119 height 19
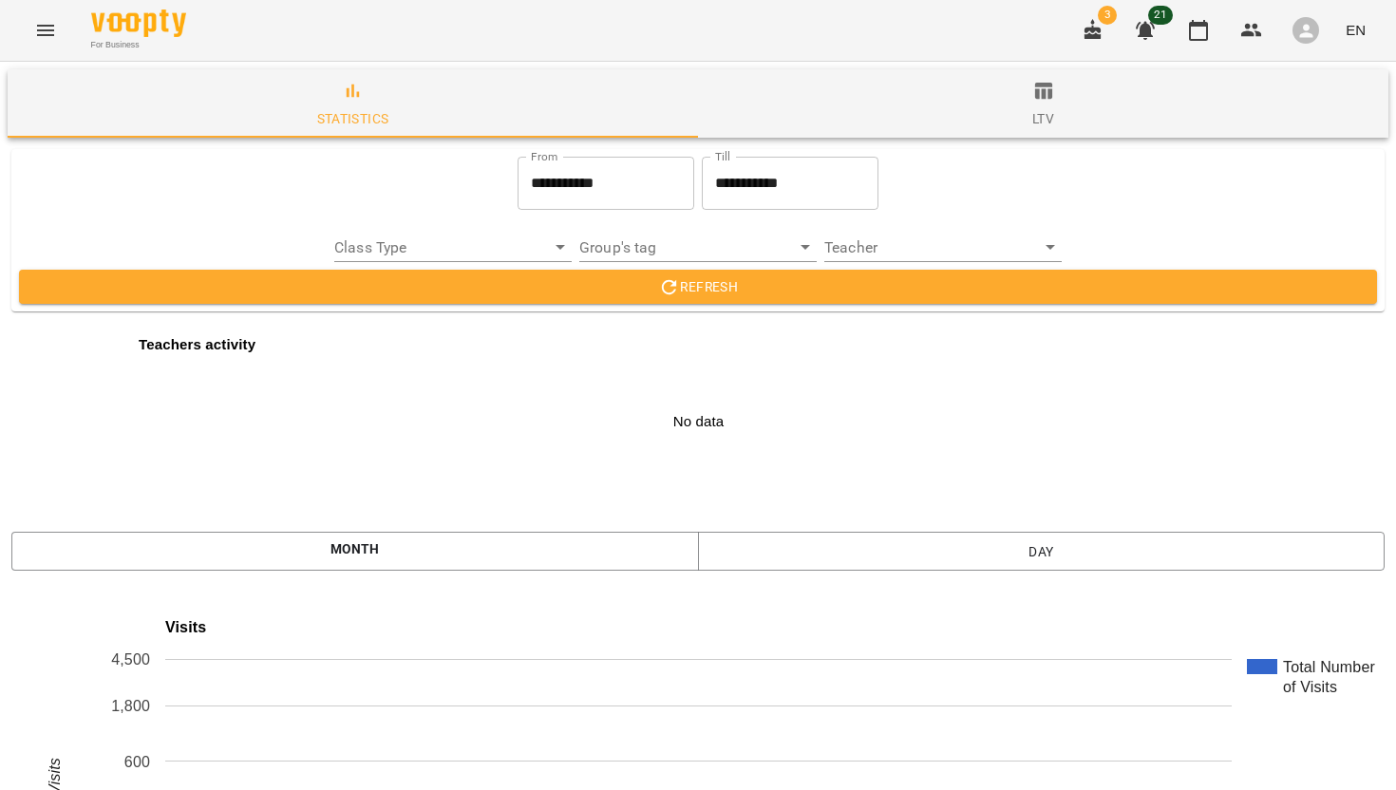
click at [541, 180] on input "**********" at bounding box center [606, 183] width 177 height 53
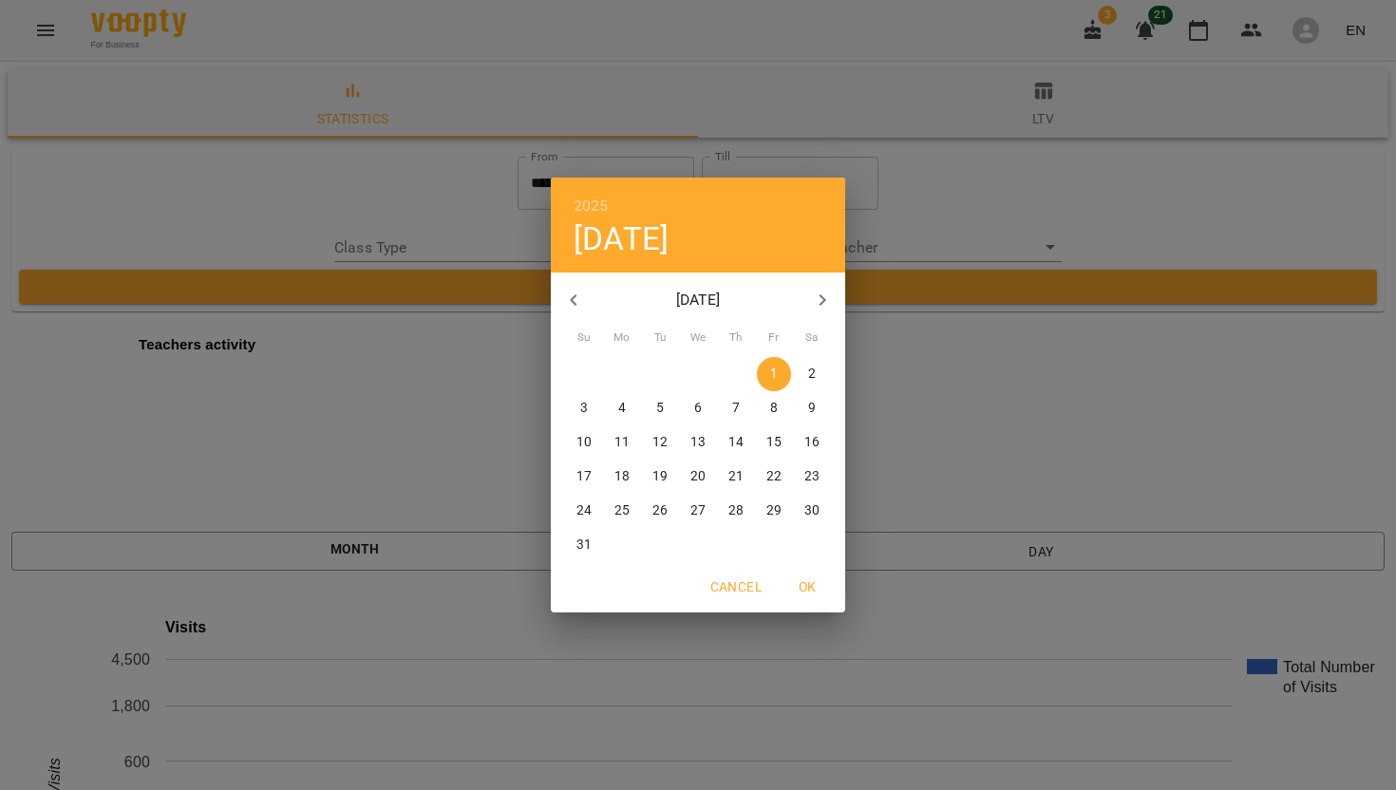
click at [576, 301] on icon "button" at bounding box center [573, 300] width 23 height 23
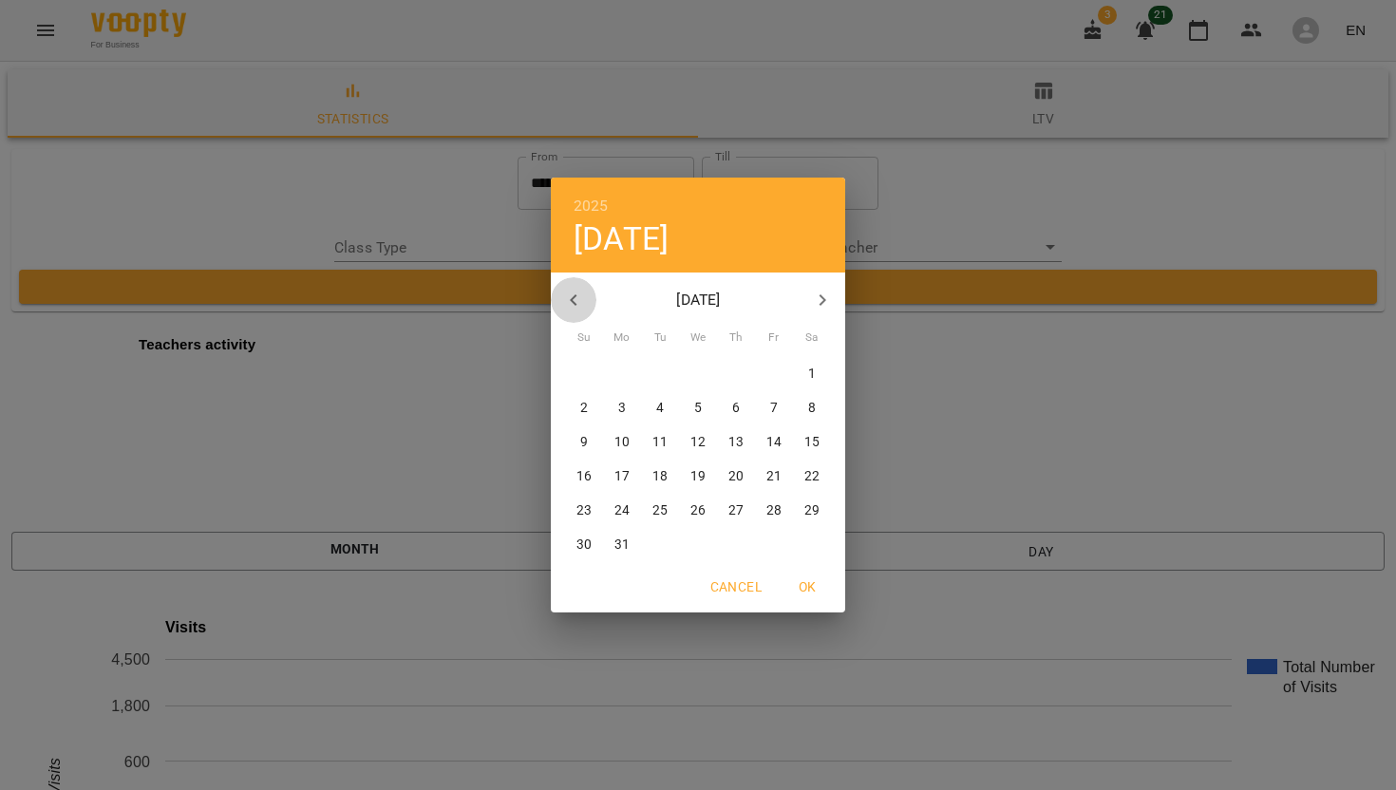
click at [576, 301] on icon "button" at bounding box center [573, 300] width 23 height 23
click at [703, 368] on span "1" at bounding box center [698, 374] width 34 height 19
type input "**********"
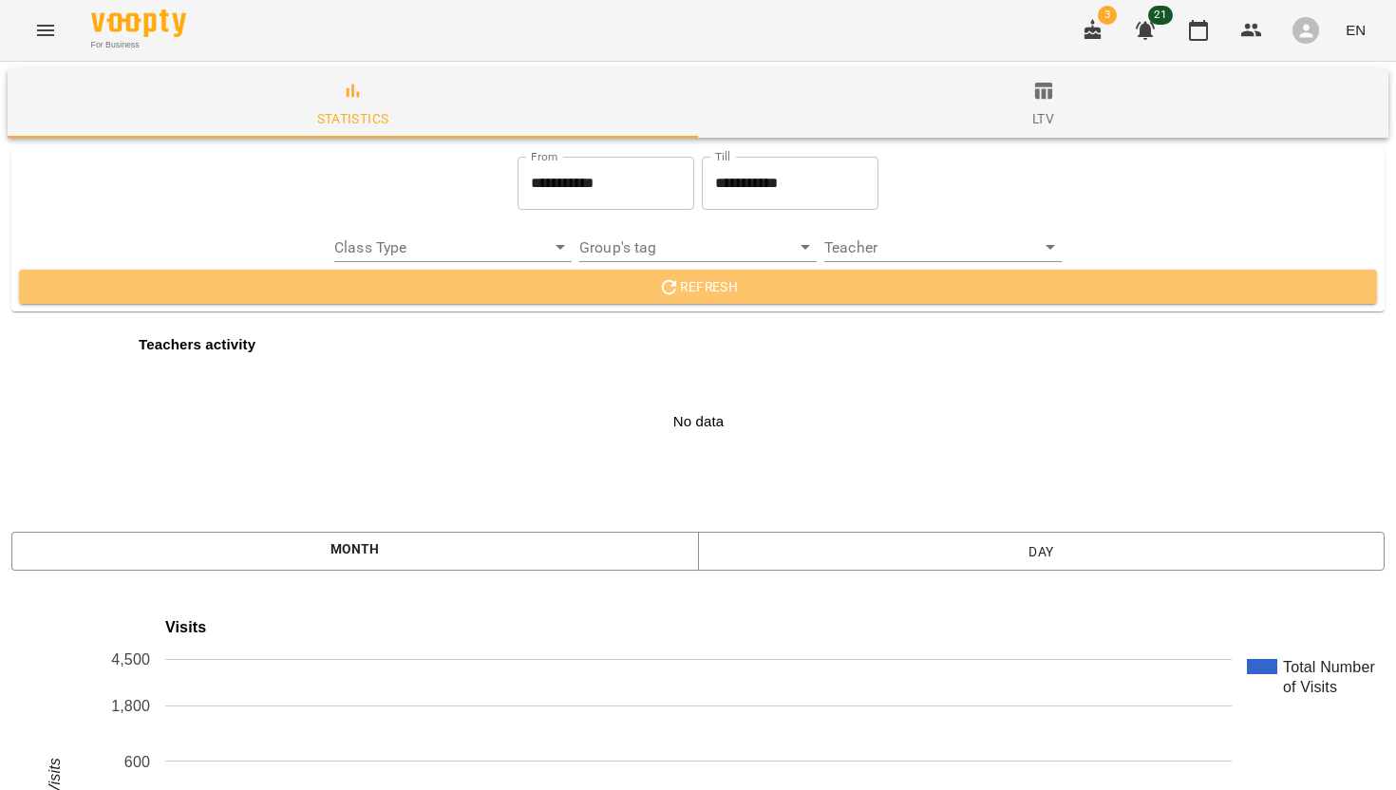
click at [650, 301] on button "Refresh" at bounding box center [698, 287] width 1358 height 34
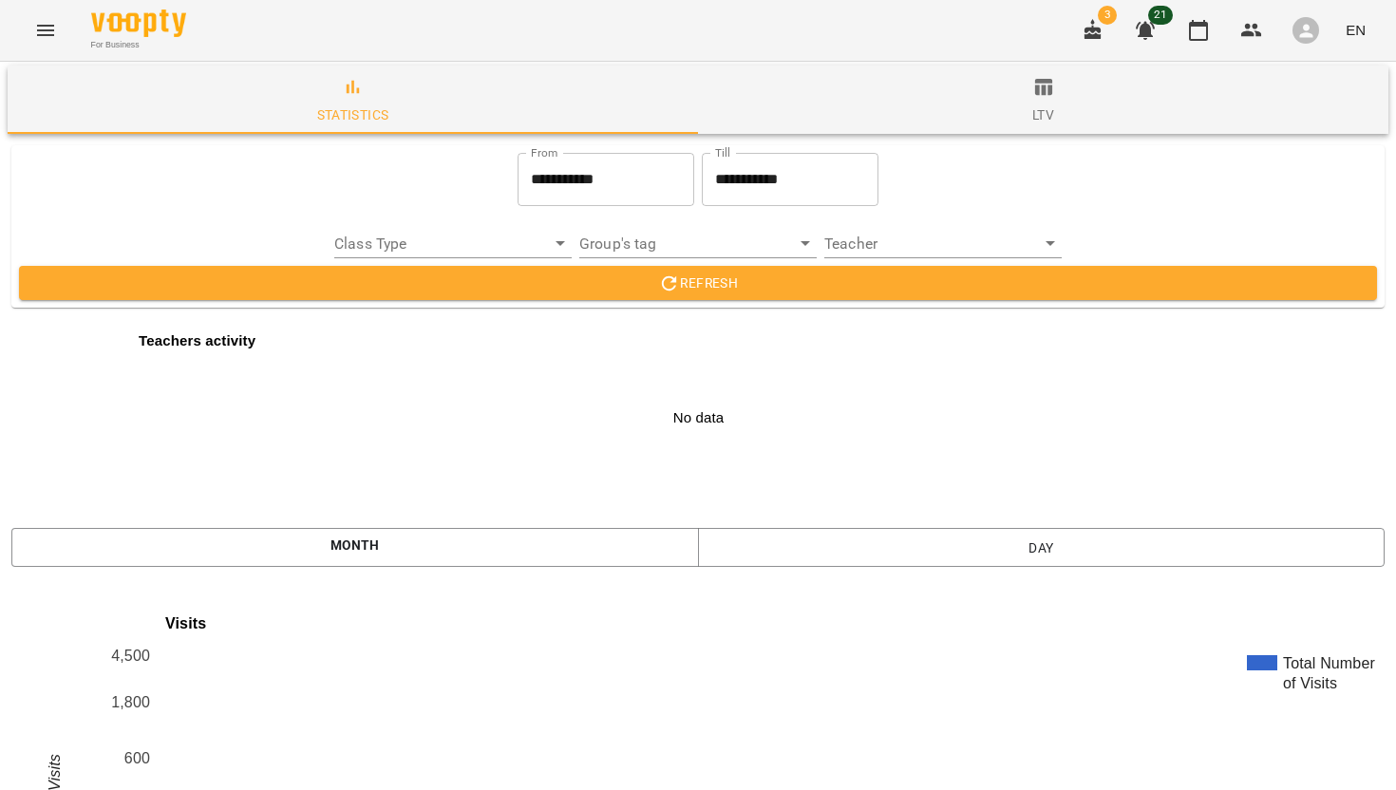
scroll to position [2986, 0]
click at [57, 20] on button "Menu" at bounding box center [46, 31] width 46 height 46
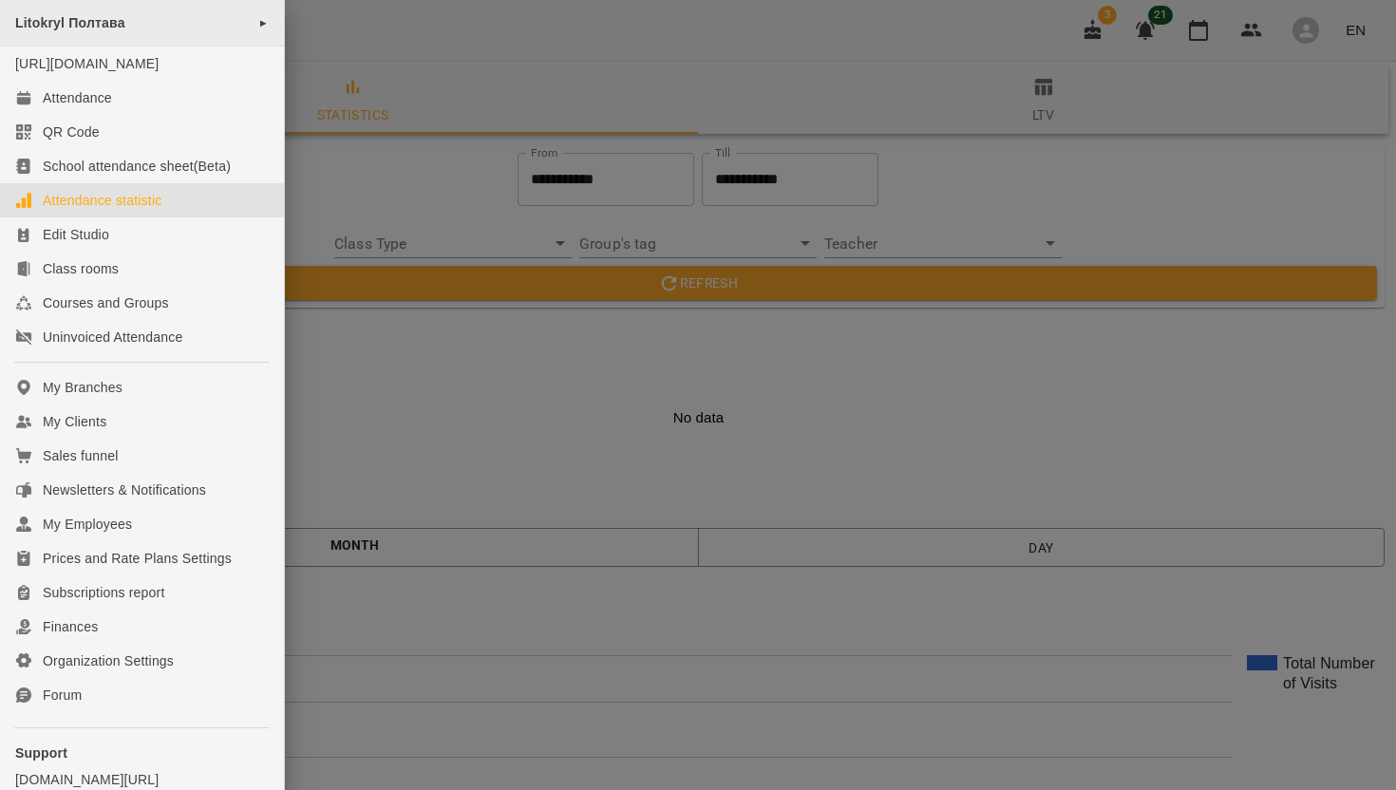
click at [258, 24] on span "►" at bounding box center [263, 22] width 10 height 15
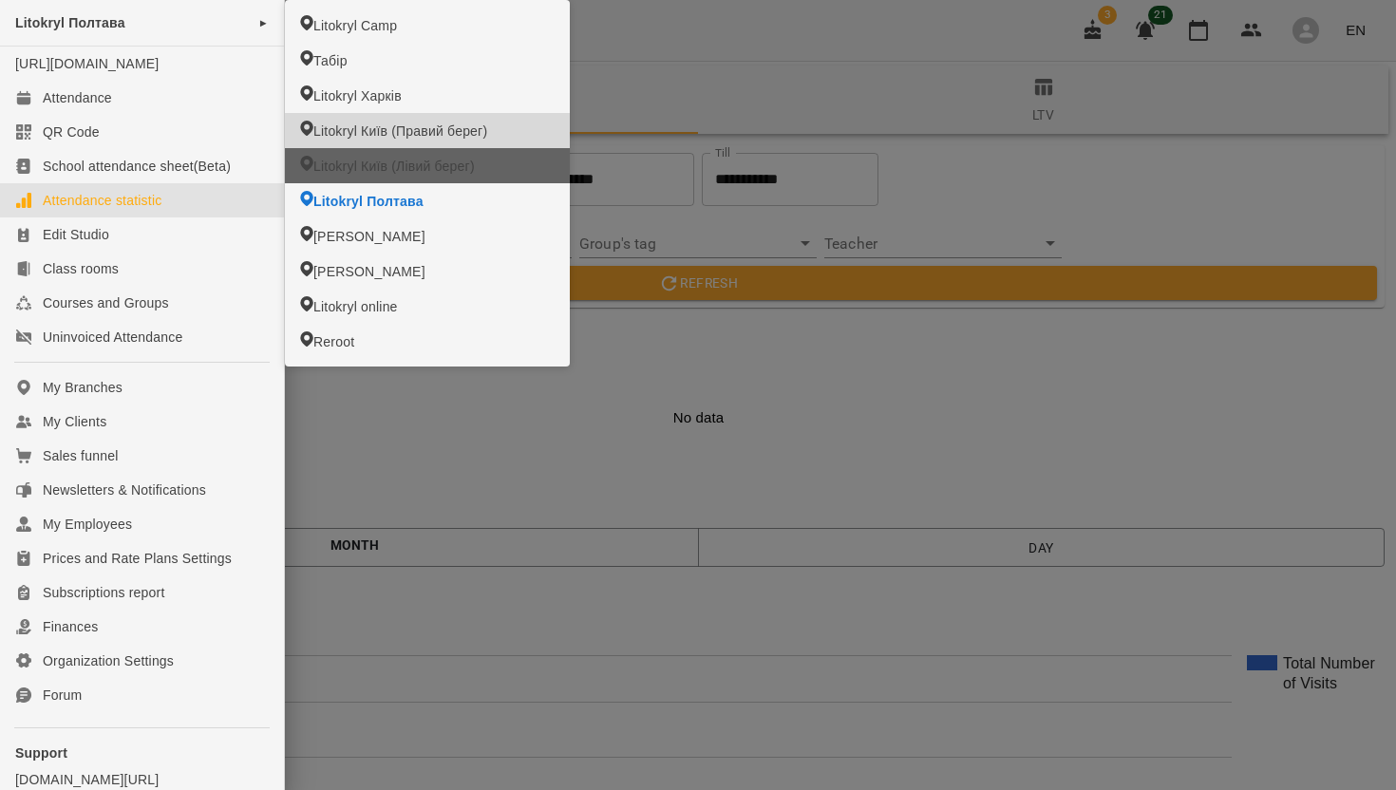
click at [334, 165] on span "Litokryl Київ (Лівий берег)" at bounding box center [393, 166] width 161 height 19
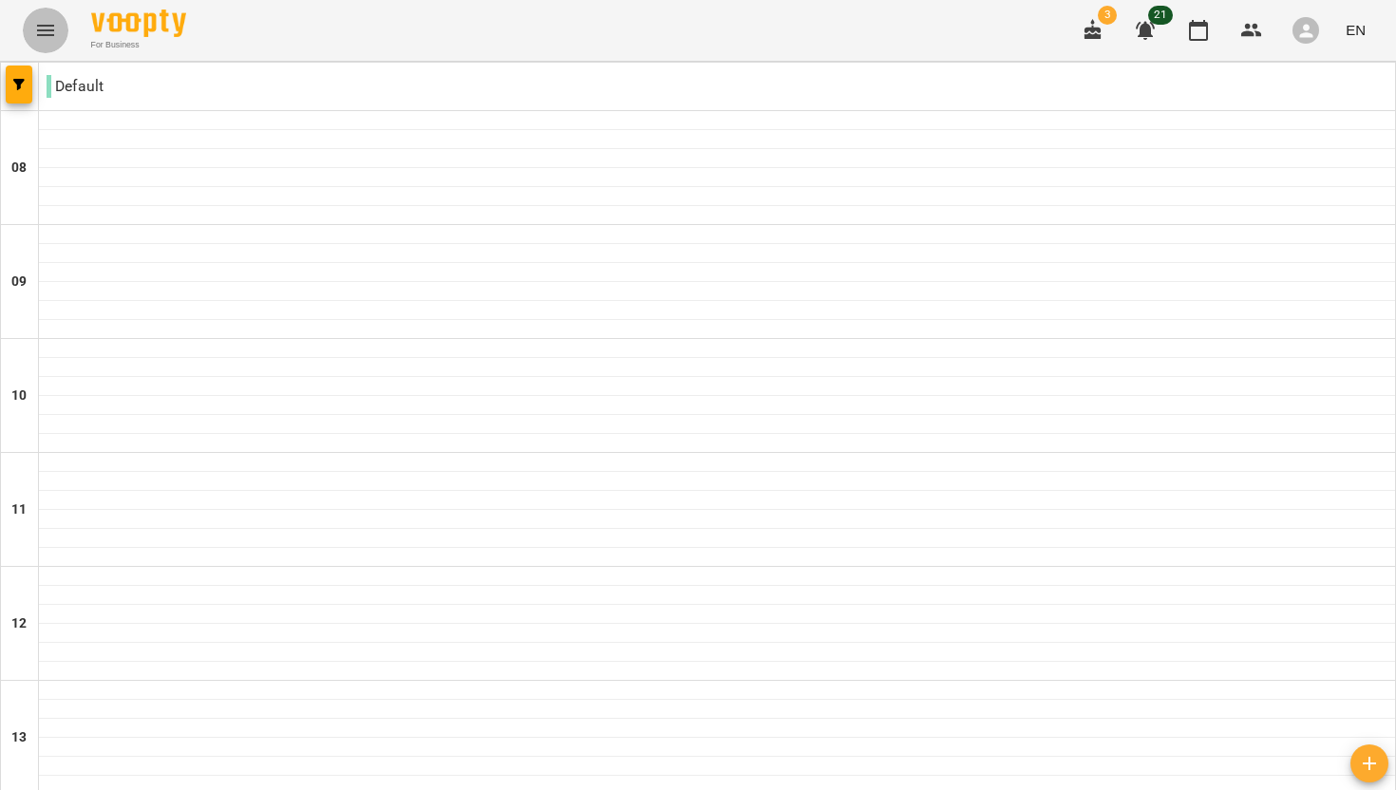
click at [42, 33] on icon "Menu" at bounding box center [45, 30] width 23 height 23
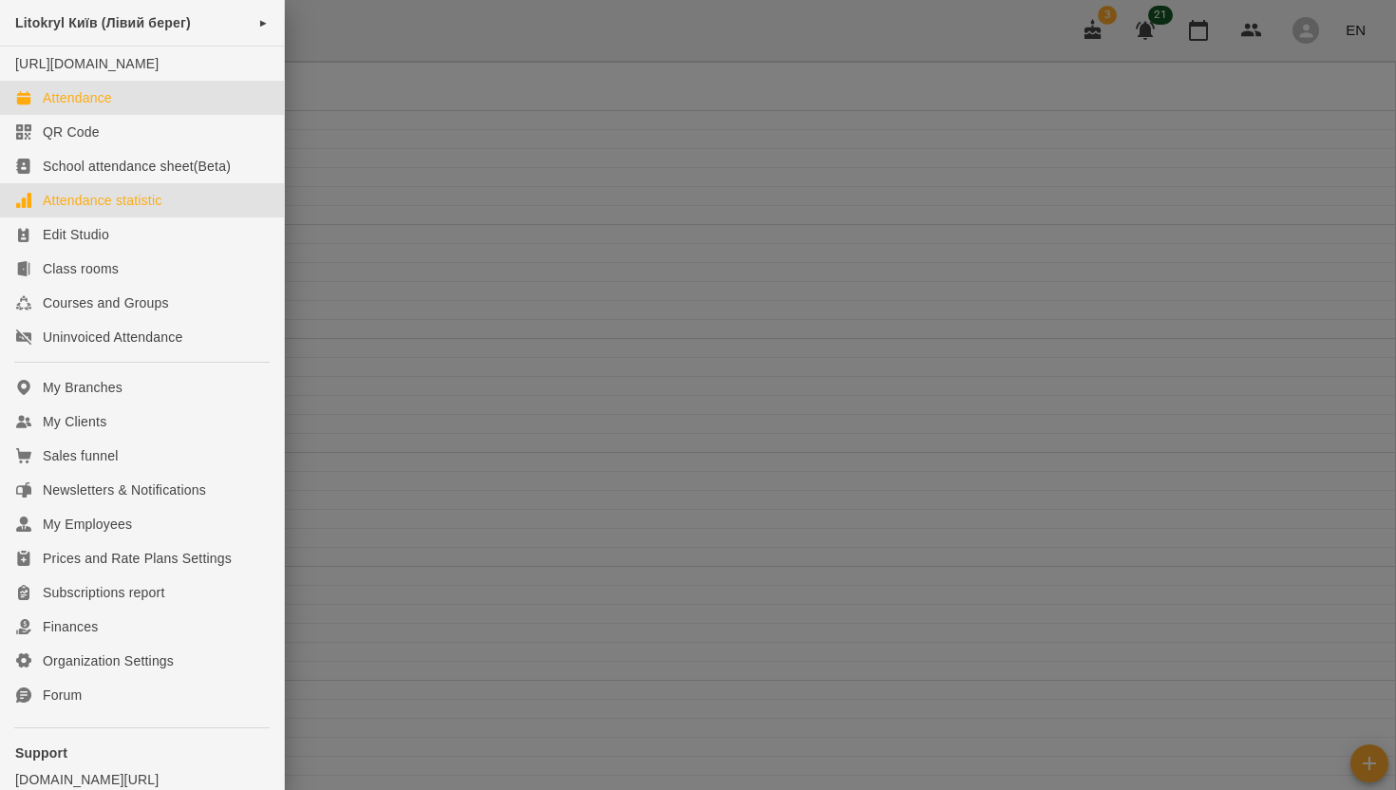
click at [72, 210] on div "Attendance statistic" at bounding box center [102, 200] width 119 height 19
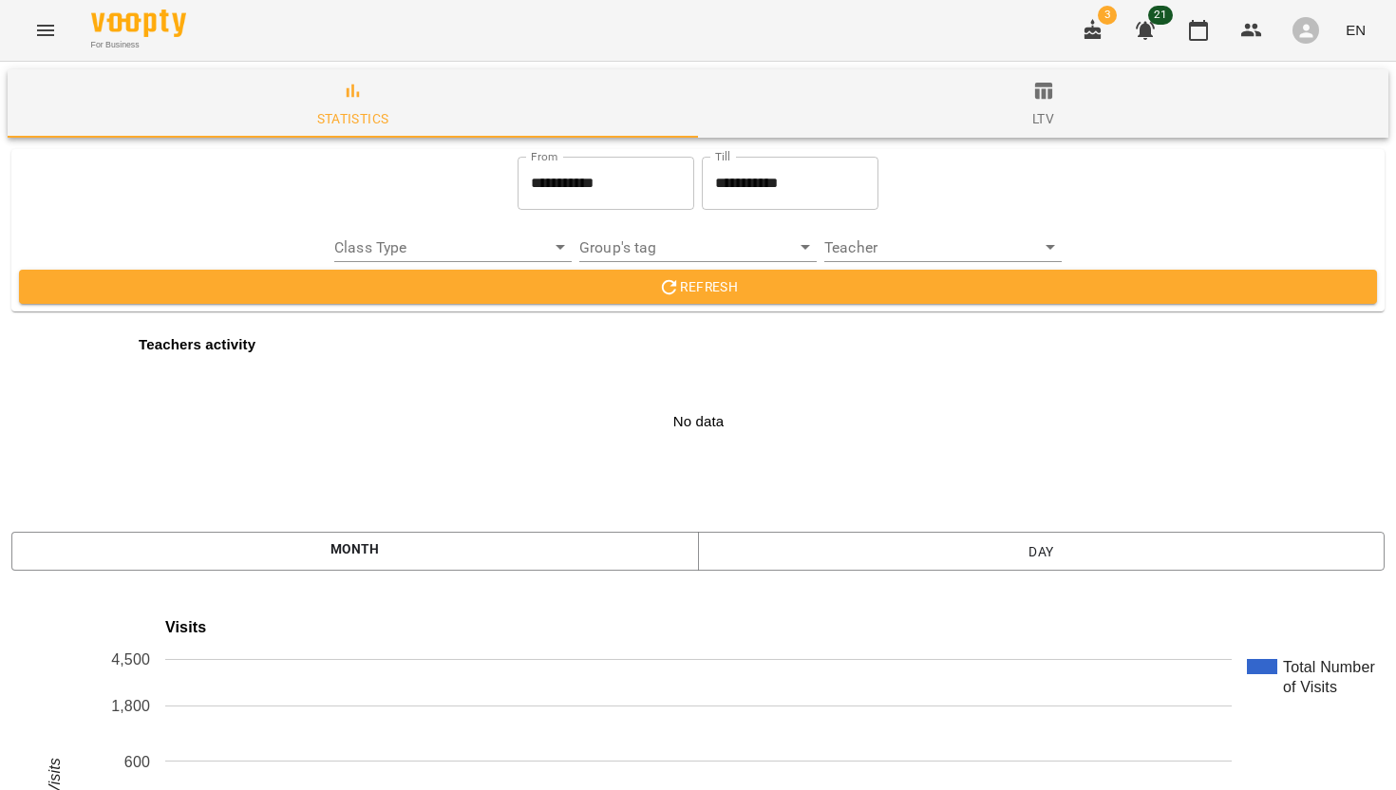
click at [537, 187] on input "**********" at bounding box center [606, 183] width 177 height 53
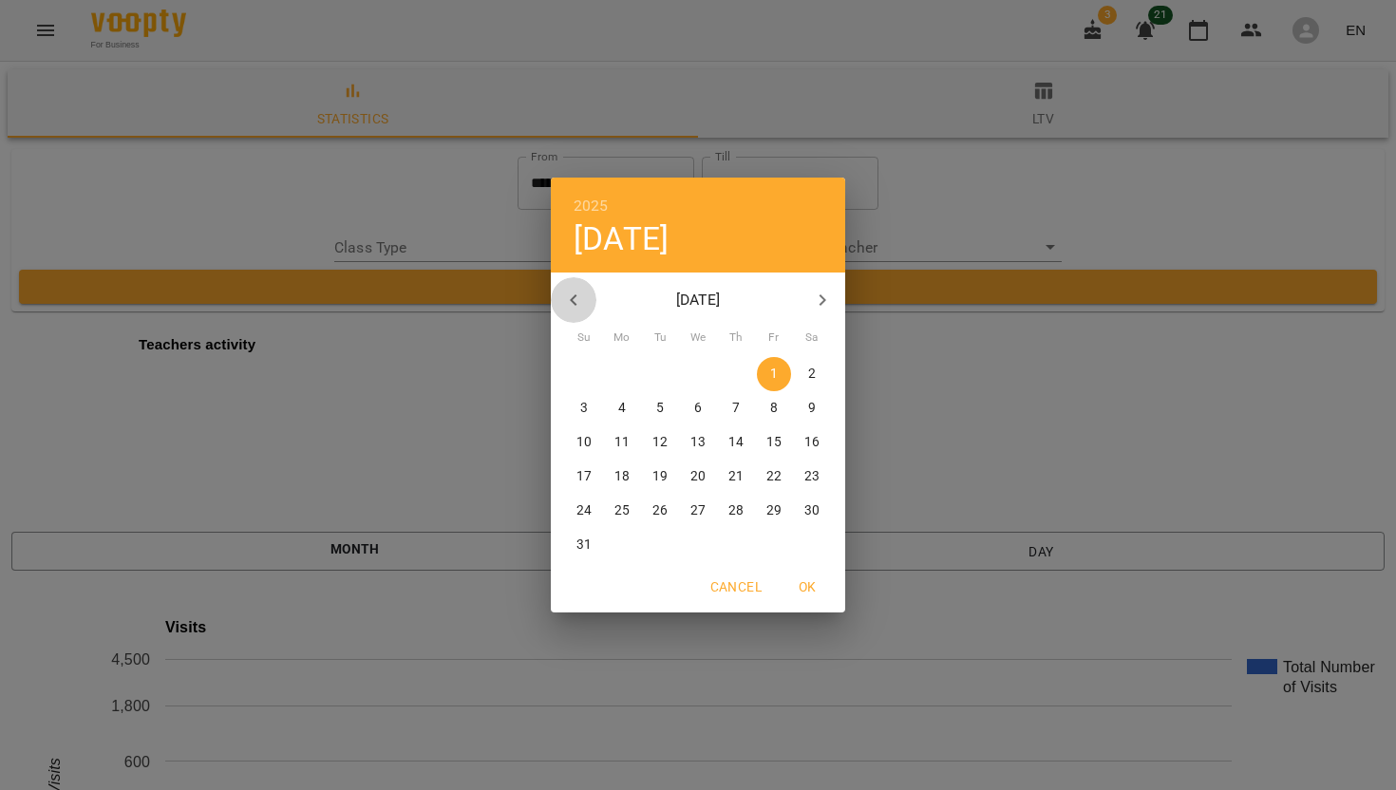
click at [574, 302] on icon "button" at bounding box center [573, 300] width 23 height 23
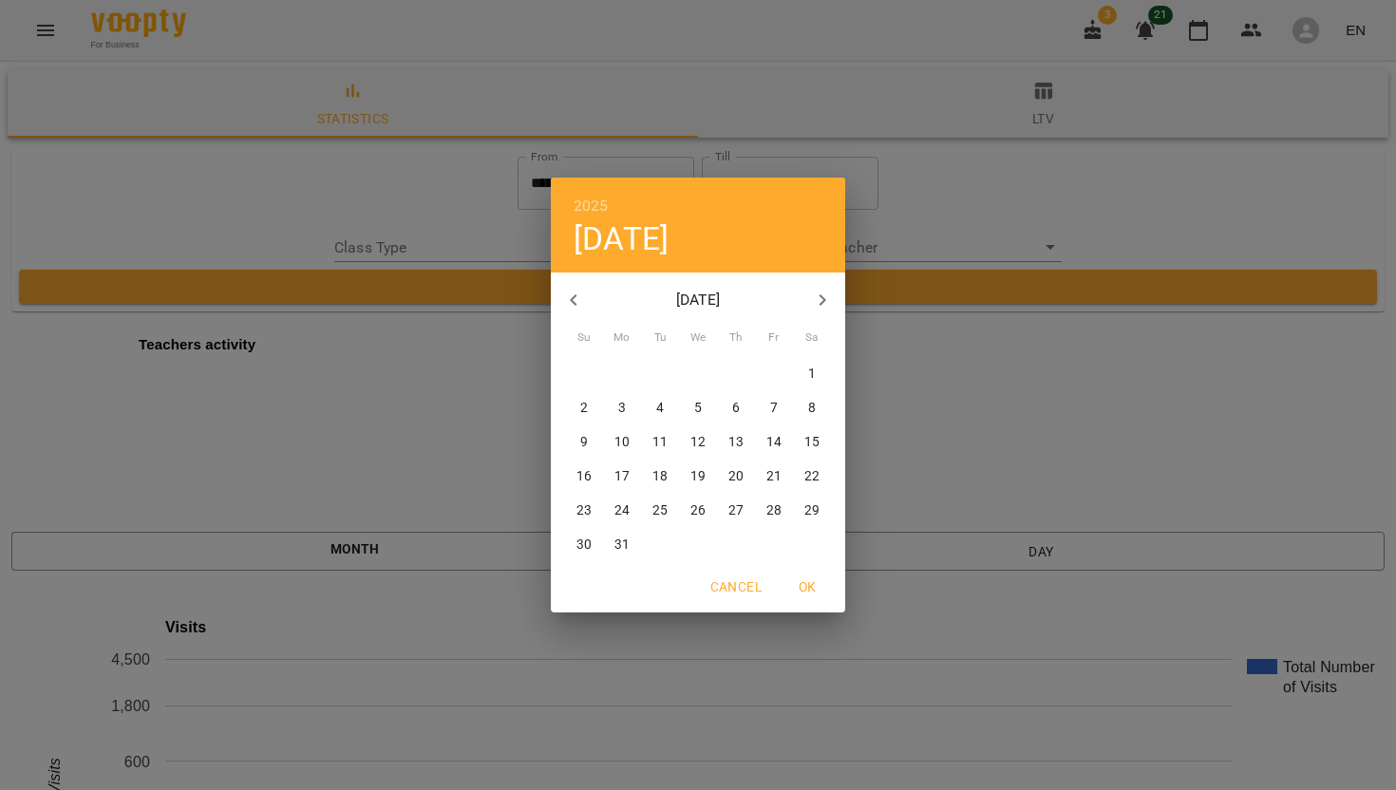
click at [574, 302] on icon "button" at bounding box center [573, 300] width 23 height 23
click at [804, 589] on span "OK" at bounding box center [807, 586] width 46 height 23
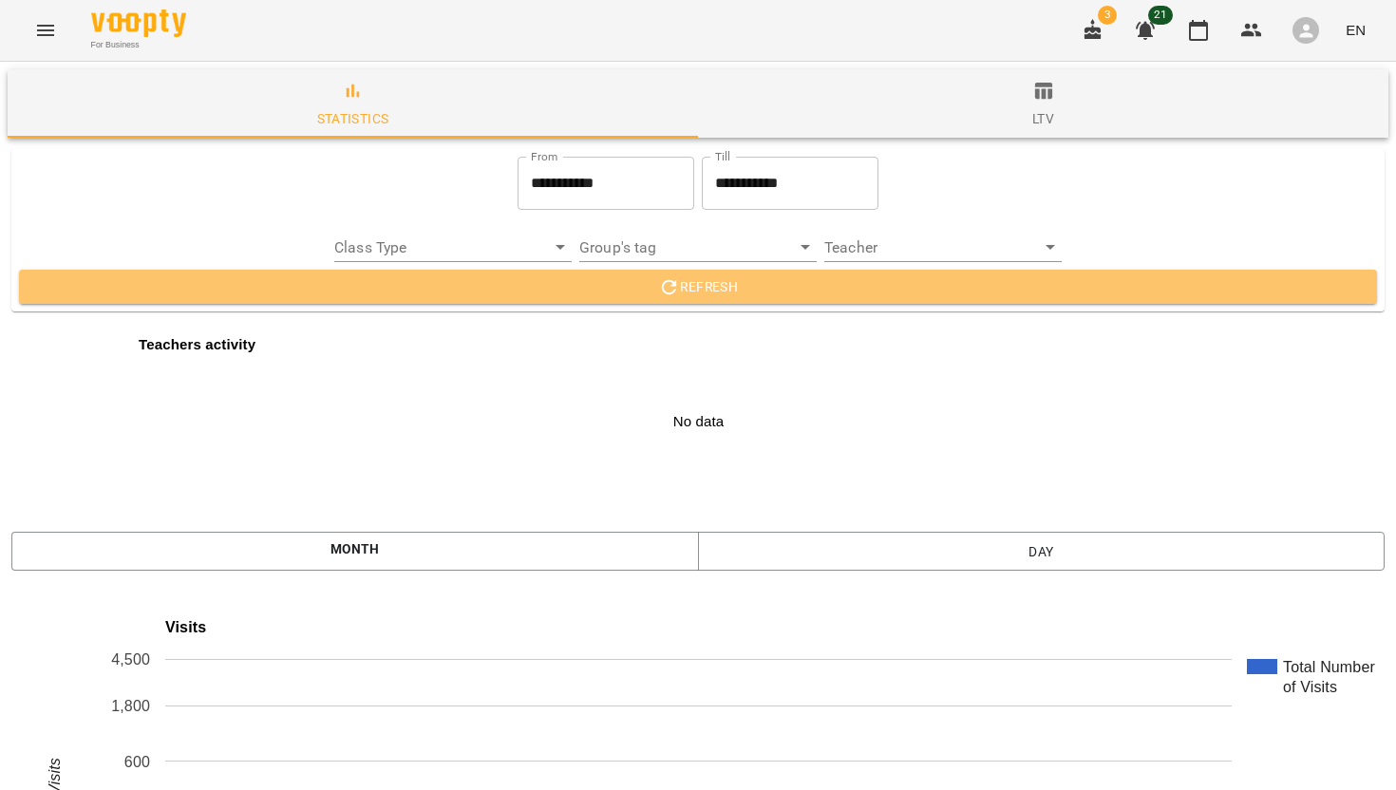
click at [642, 270] on button "Refresh" at bounding box center [698, 287] width 1358 height 34
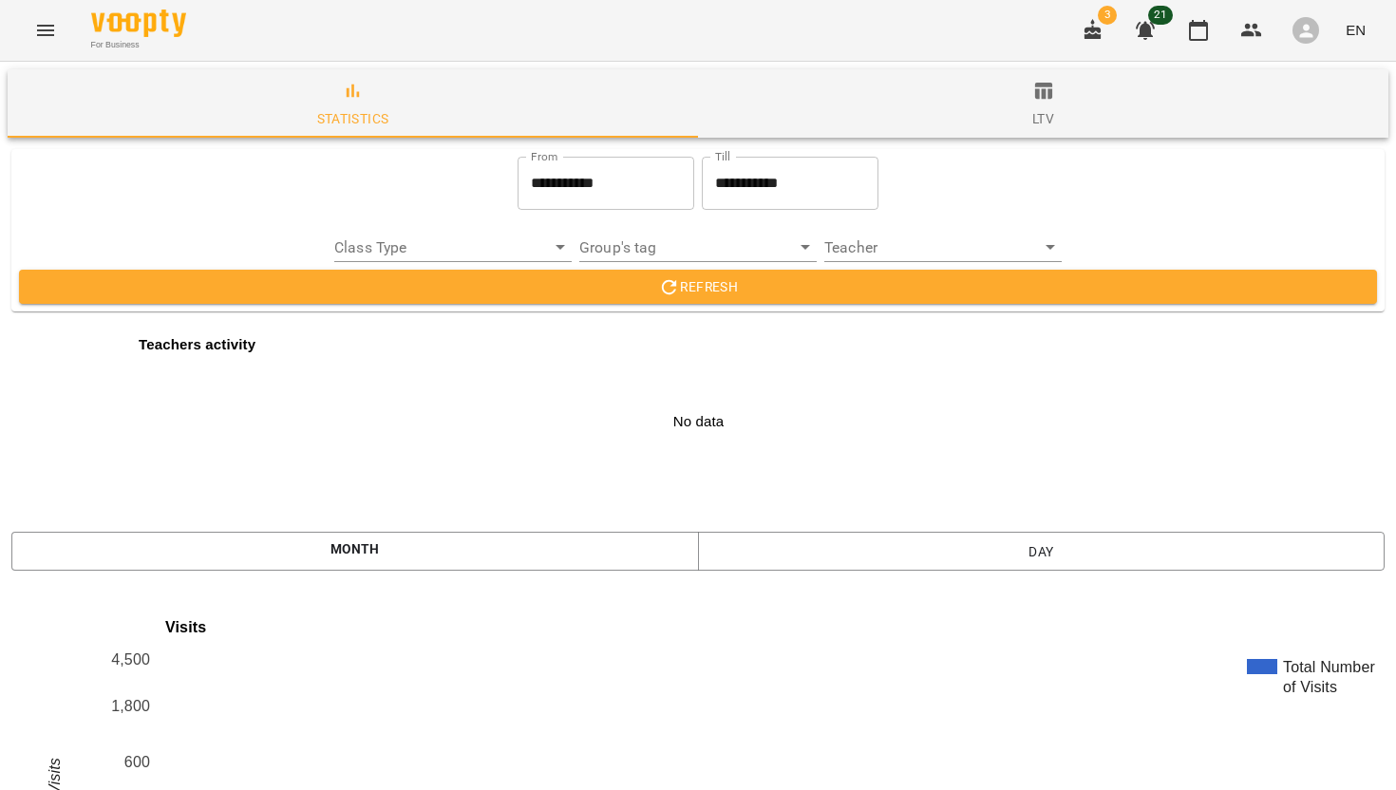
click at [615, 290] on span "Refresh" at bounding box center [698, 286] width 1328 height 23
click at [35, 37] on icon "Menu" at bounding box center [45, 30] width 23 height 23
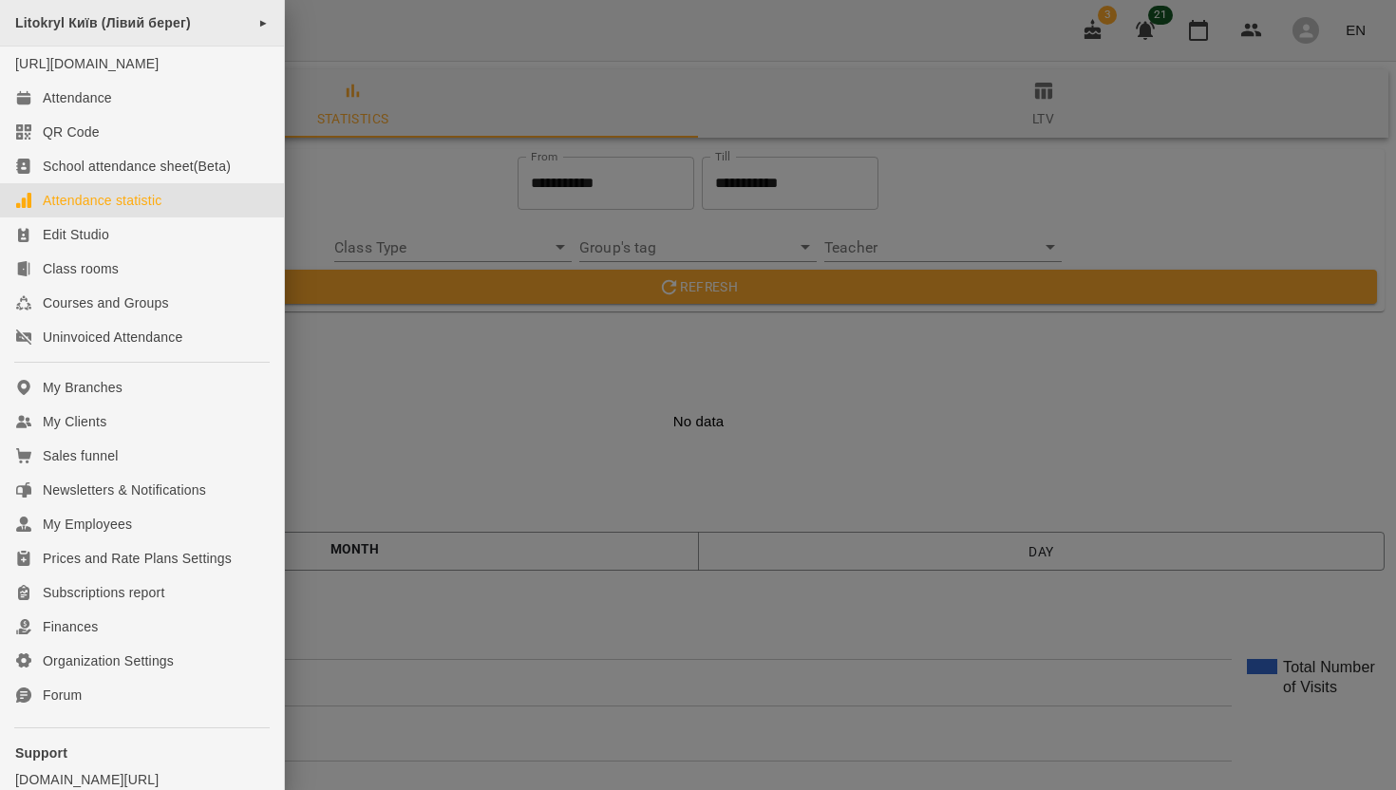
click at [241, 27] on div "Litokryl Київ (Лівий берег) ►" at bounding box center [142, 23] width 284 height 47
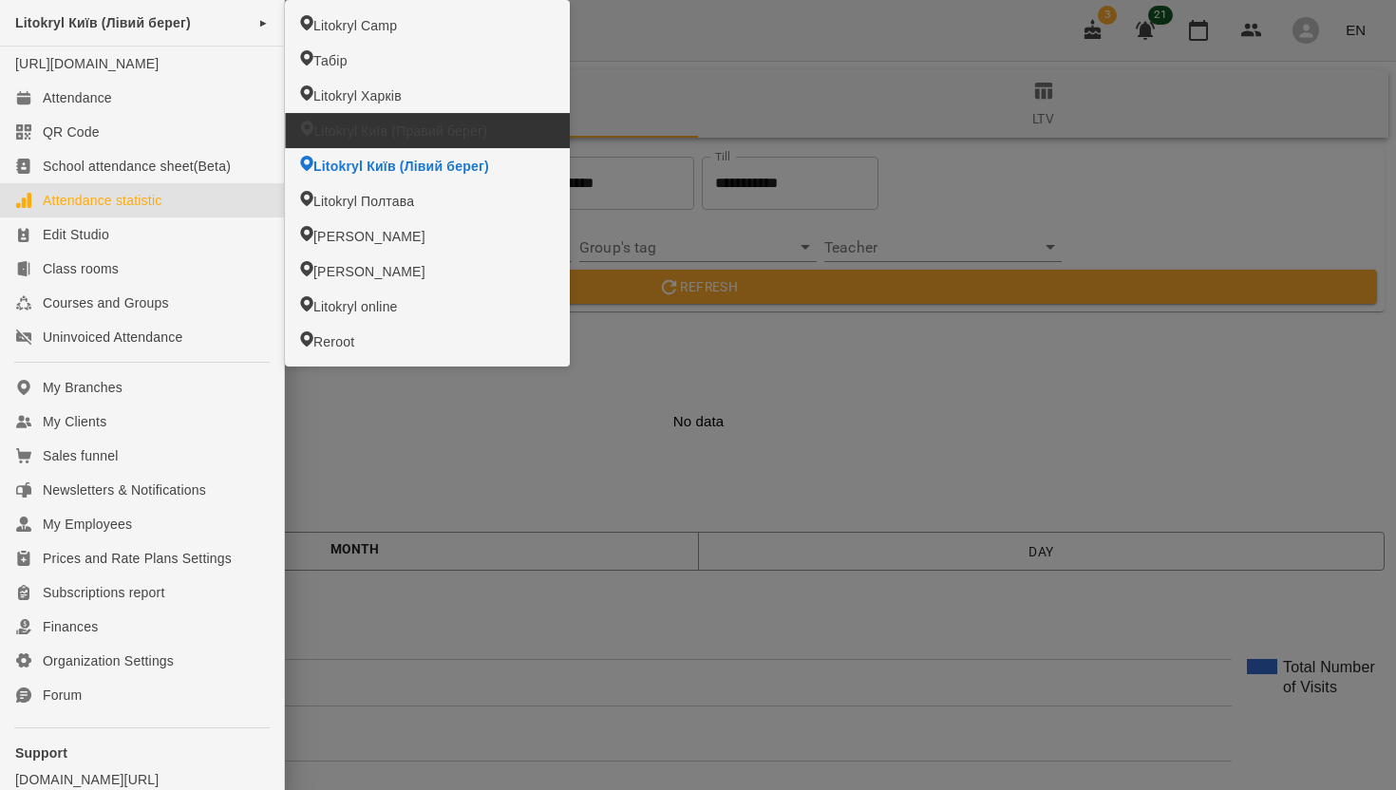
click at [360, 139] on span "Litokryl Київ (Правий берег)" at bounding box center [400, 131] width 174 height 19
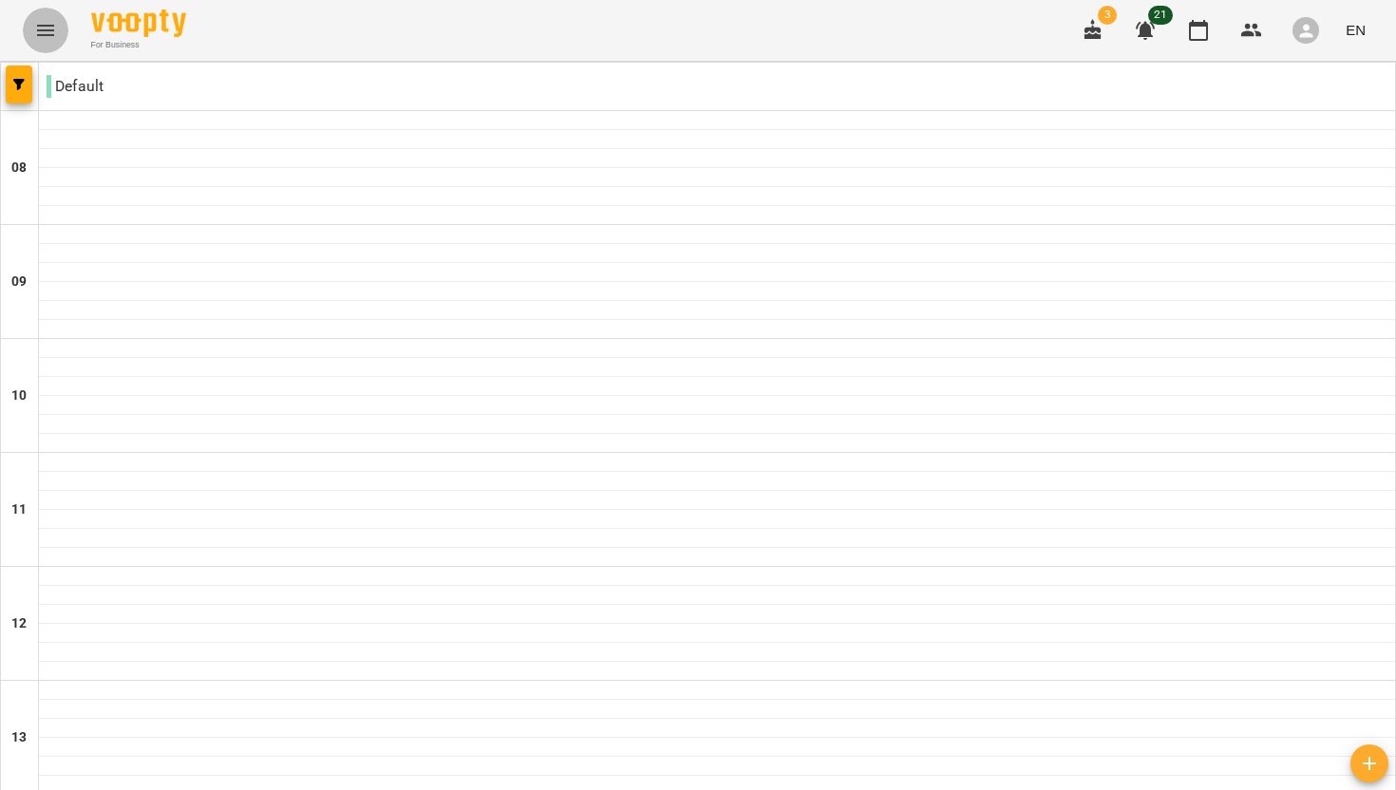
click at [46, 34] on icon "Menu" at bounding box center [45, 30] width 17 height 11
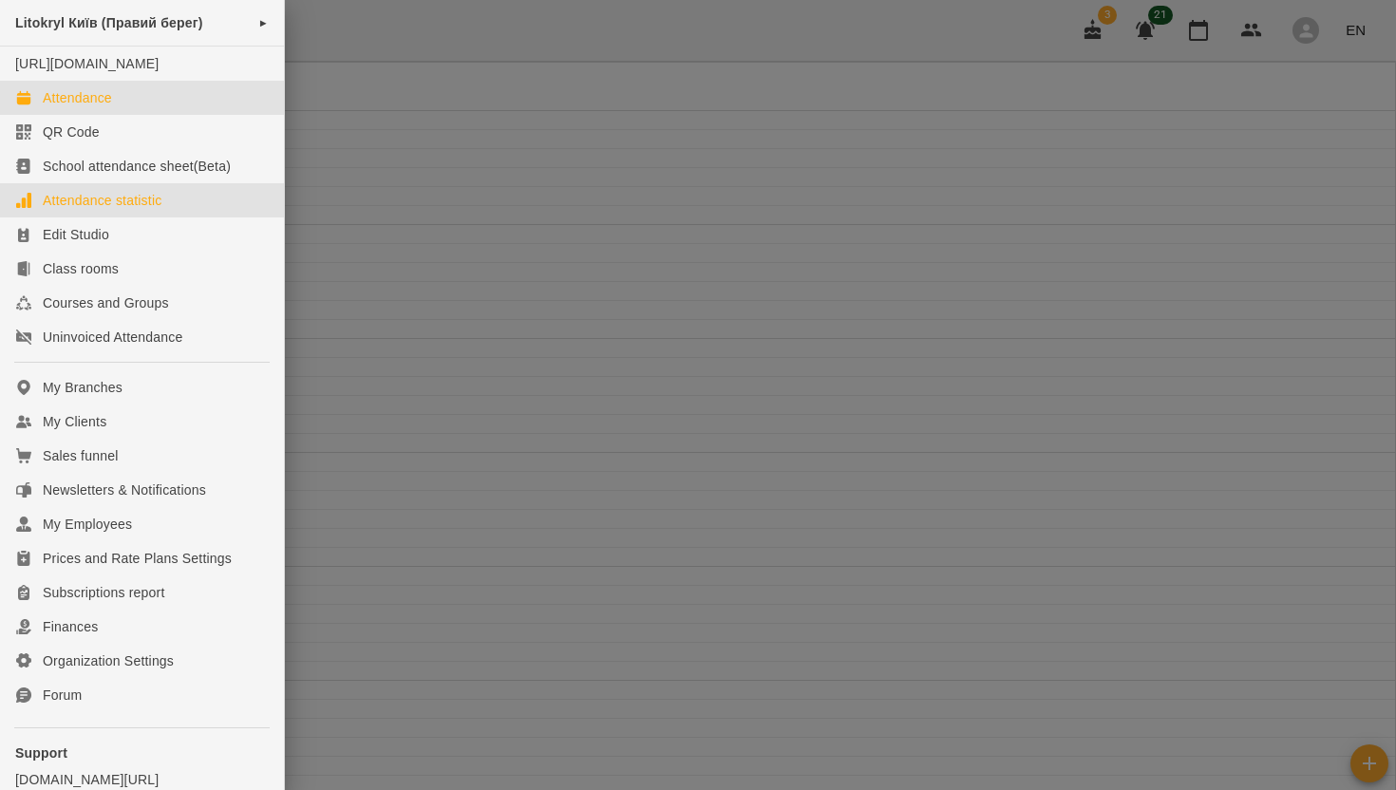
click at [103, 210] on div "Attendance statistic" at bounding box center [102, 200] width 119 height 19
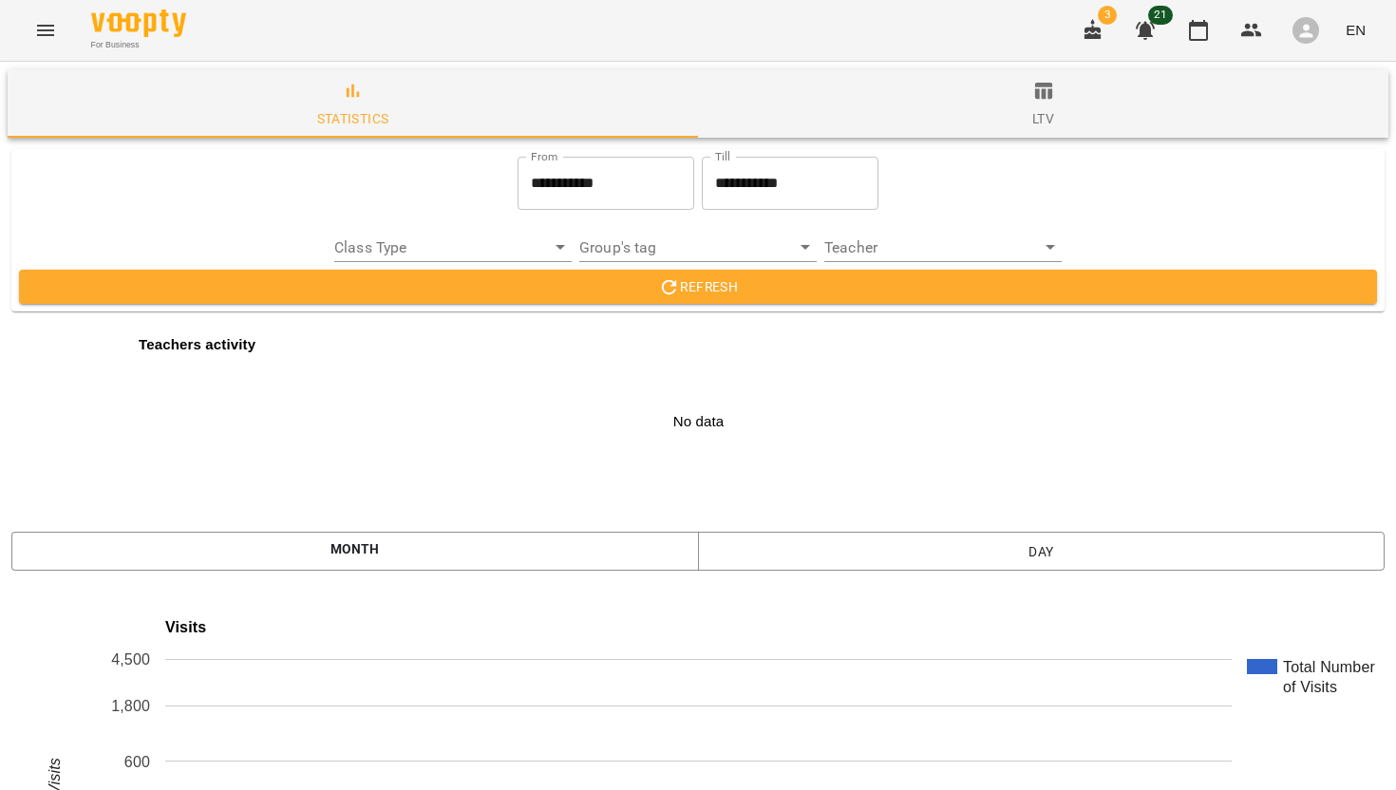
click at [541, 165] on input "**********" at bounding box center [606, 183] width 177 height 53
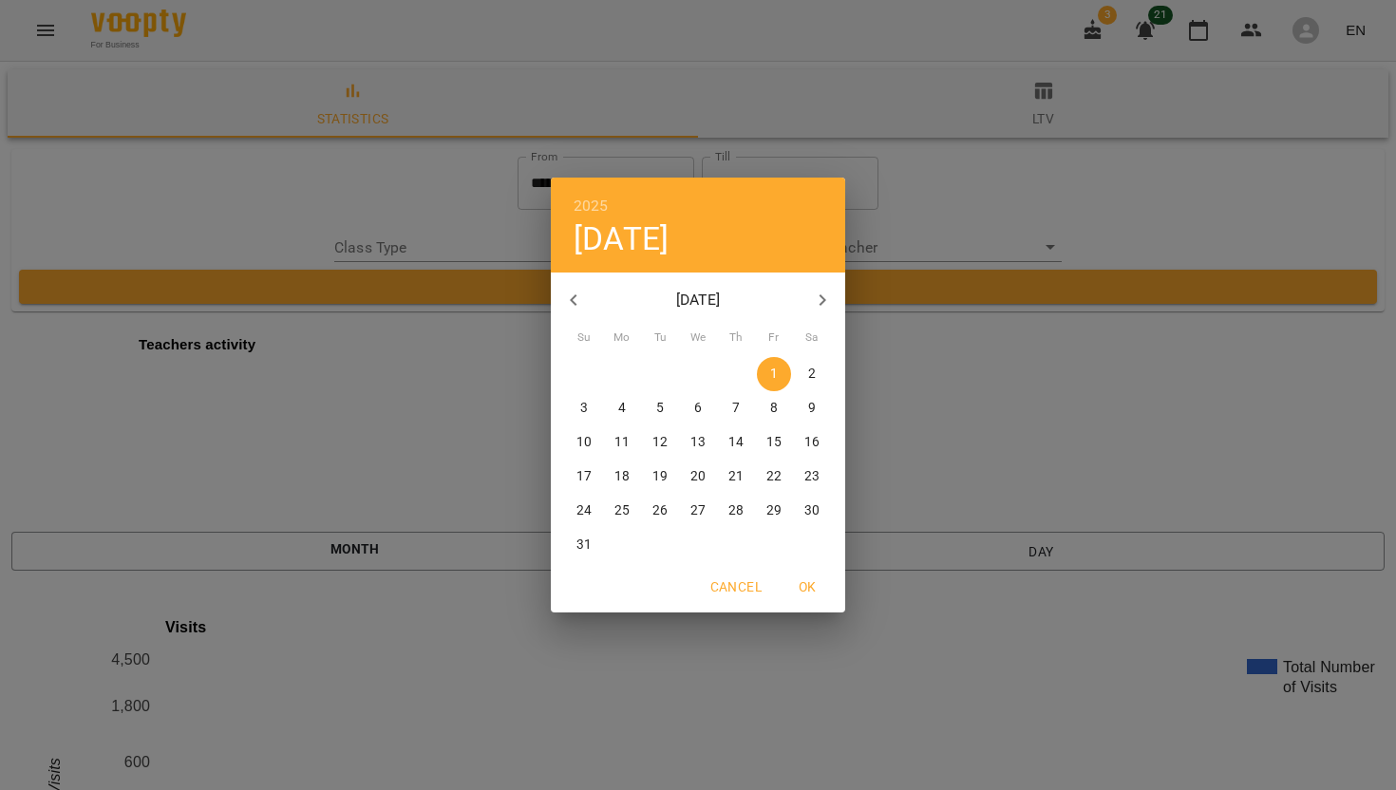
click at [581, 299] on icon "button" at bounding box center [573, 300] width 23 height 23
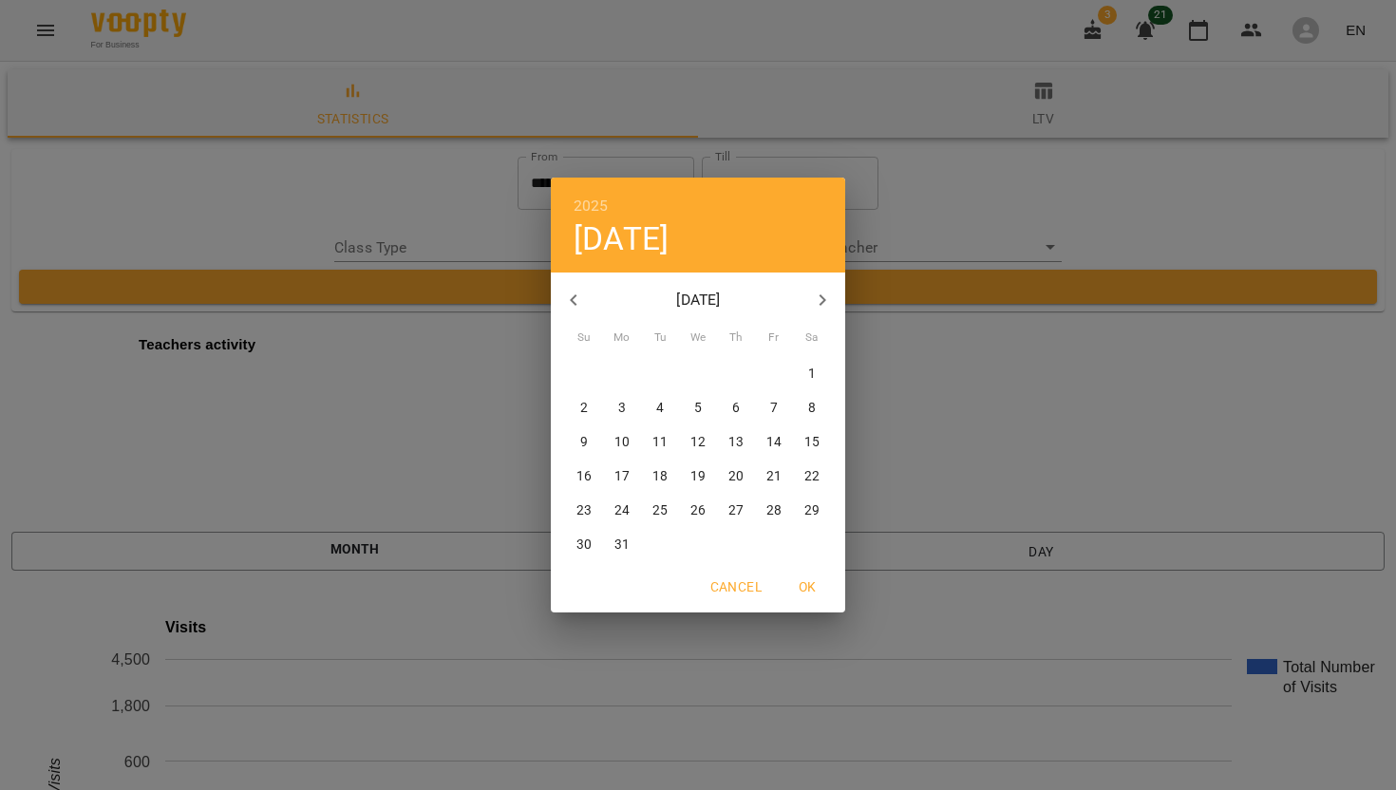
click at [581, 299] on icon "button" at bounding box center [573, 300] width 23 height 23
click at [702, 372] on span "1" at bounding box center [698, 374] width 34 height 19
type input "**********"
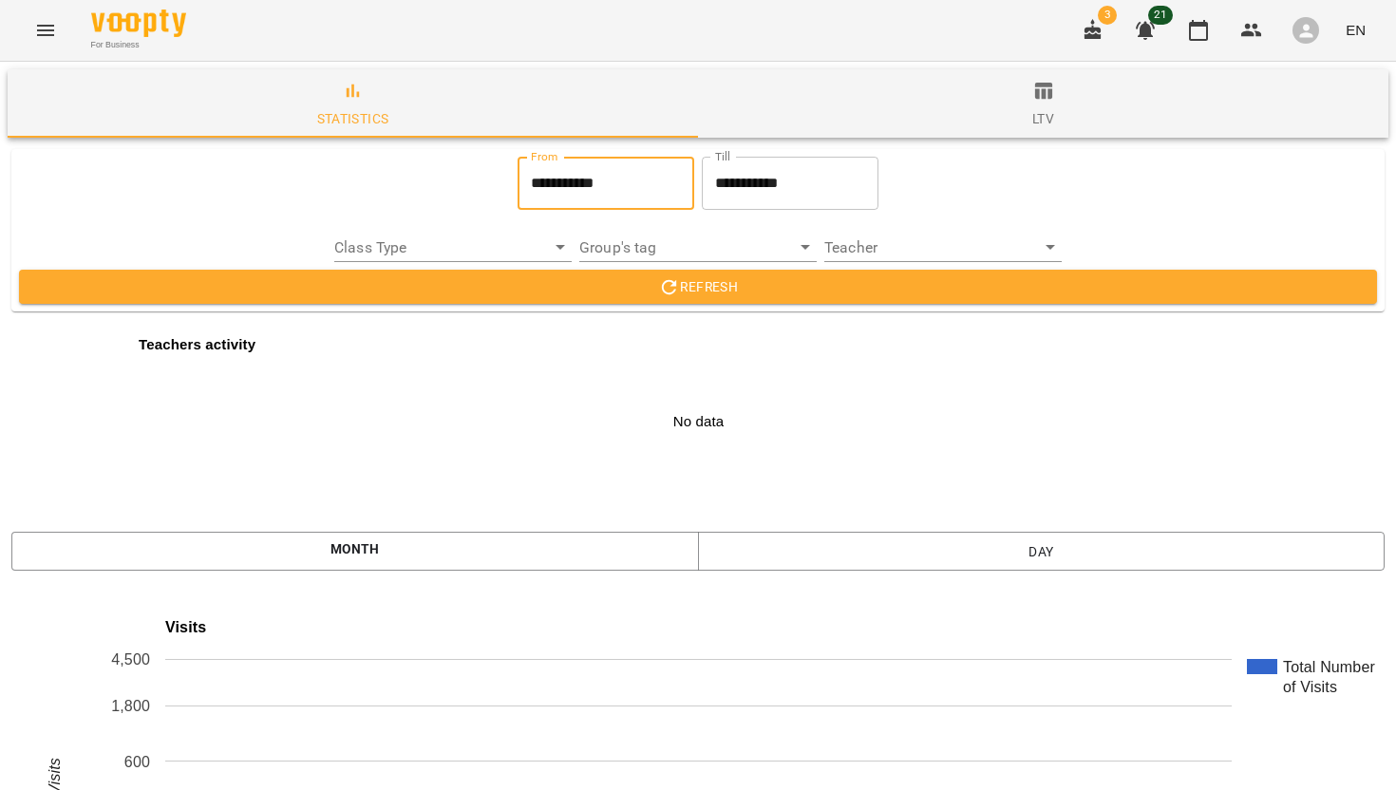
click at [685, 299] on button "Refresh" at bounding box center [698, 287] width 1358 height 34
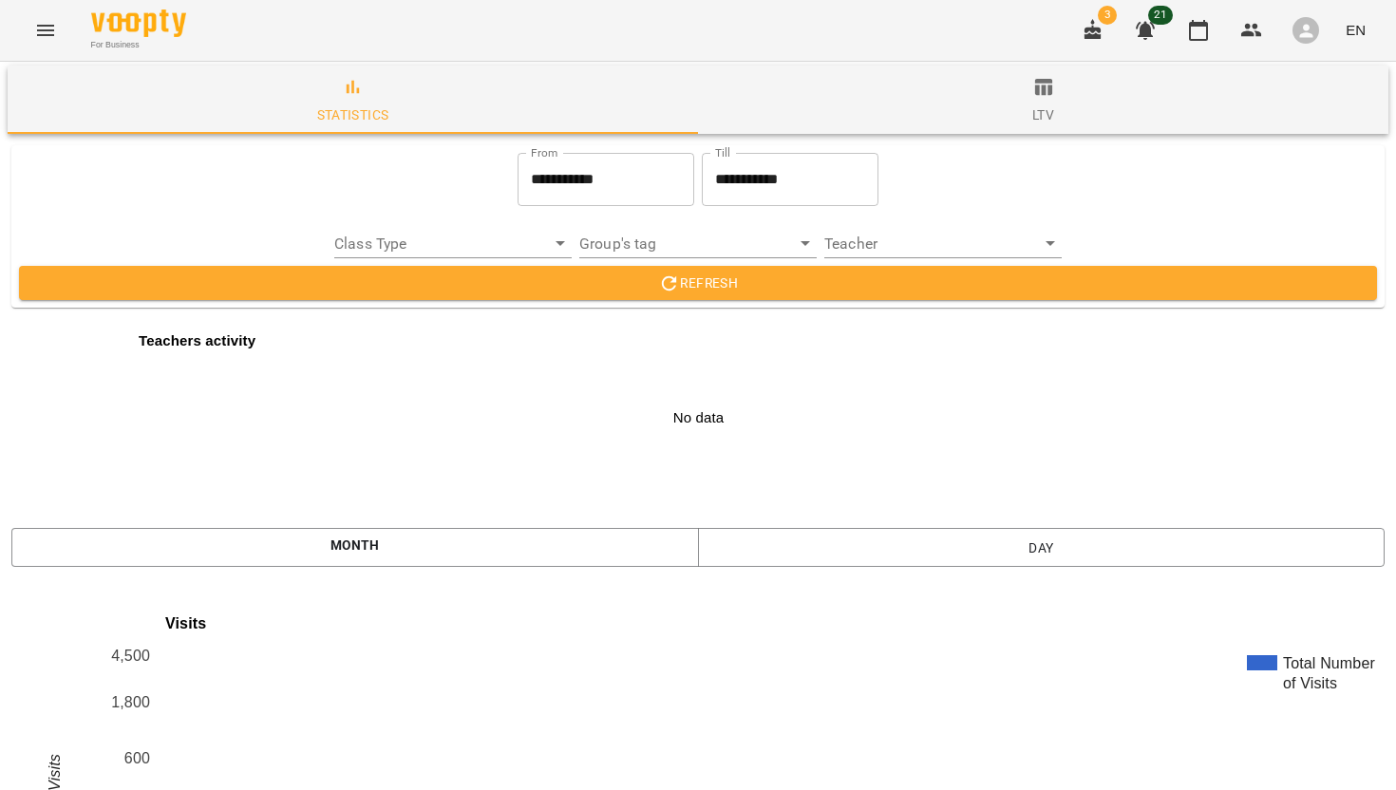
scroll to position [2986, 0]
click at [47, 22] on icon "Menu" at bounding box center [45, 30] width 23 height 23
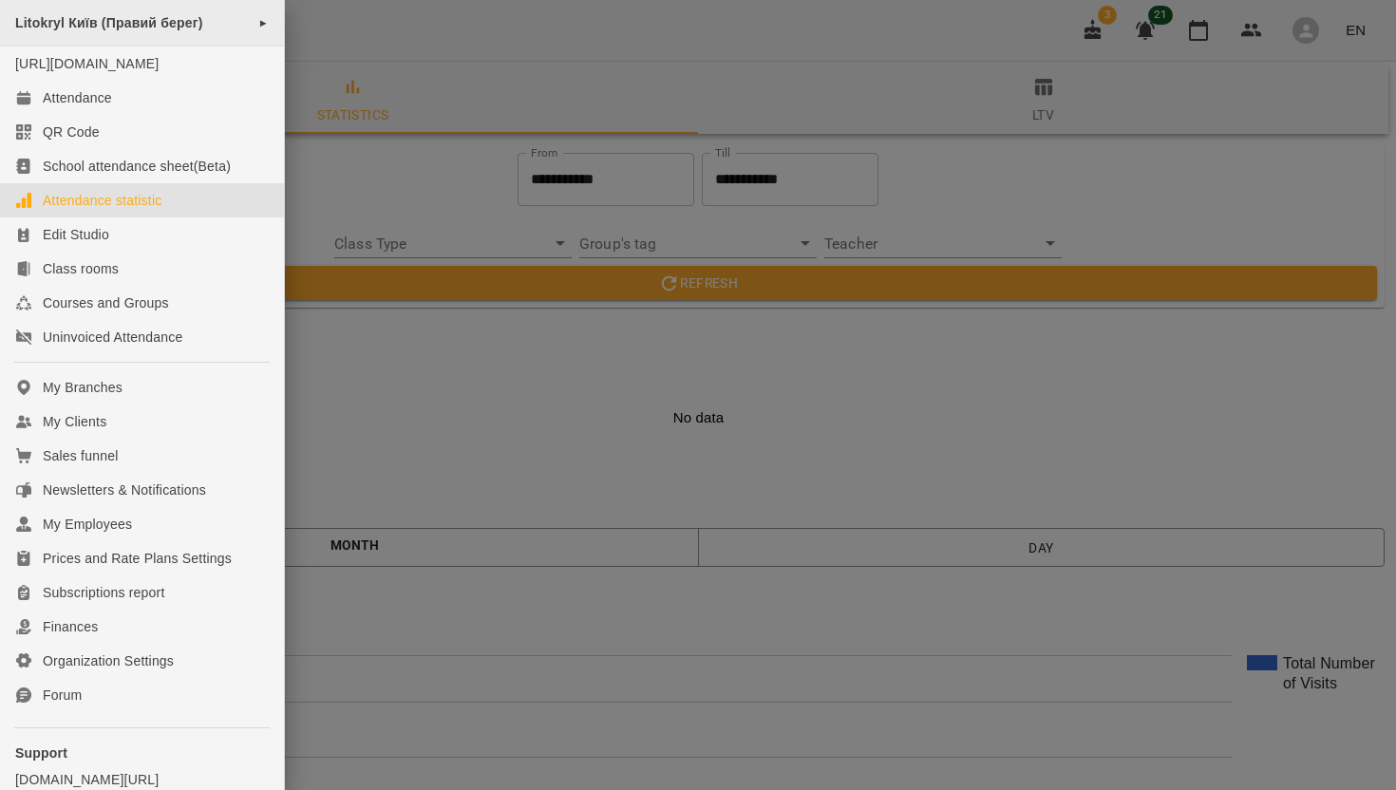
click at [251, 25] on div "Litokryl Київ (Правий берег) ►" at bounding box center [142, 23] width 284 height 47
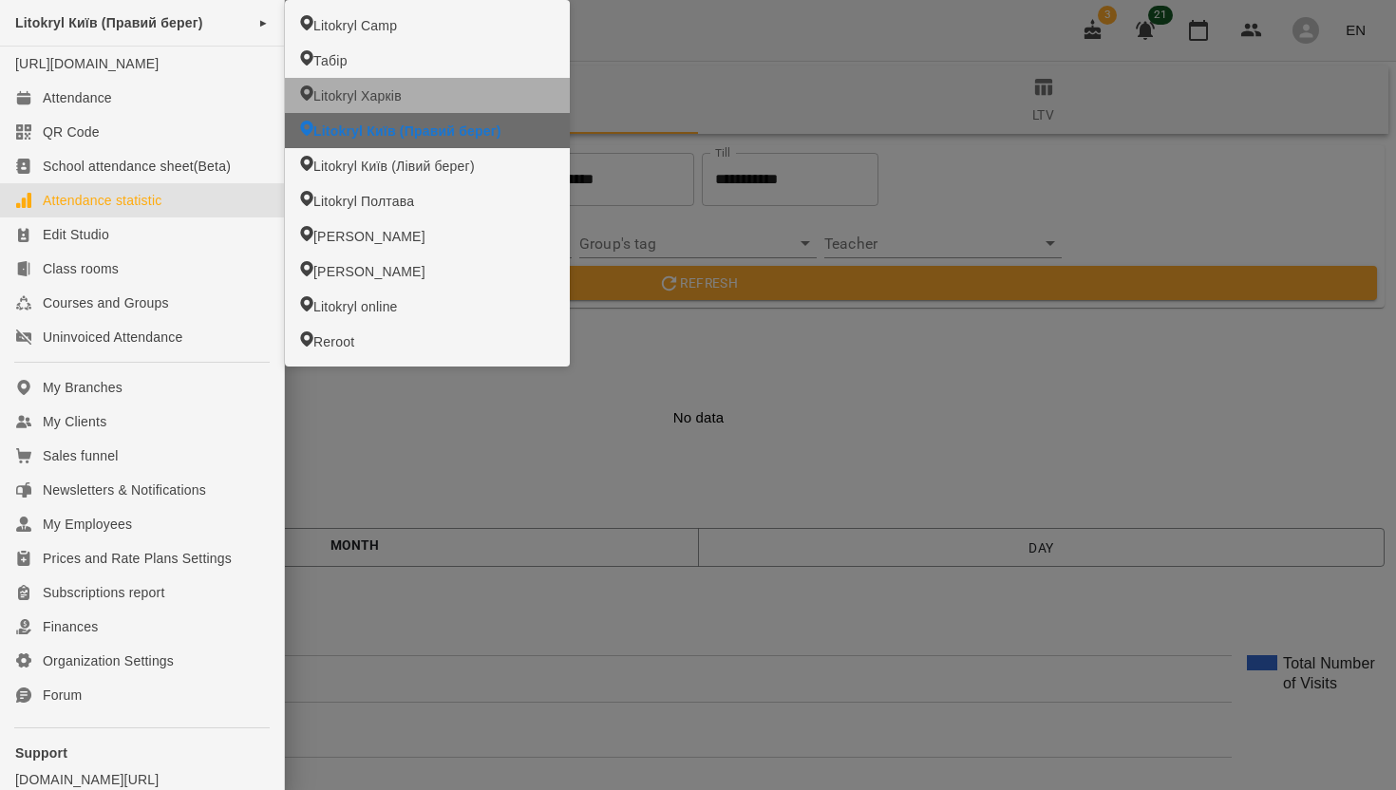
click at [330, 105] on li "Litokryl Харків" at bounding box center [427, 95] width 285 height 35
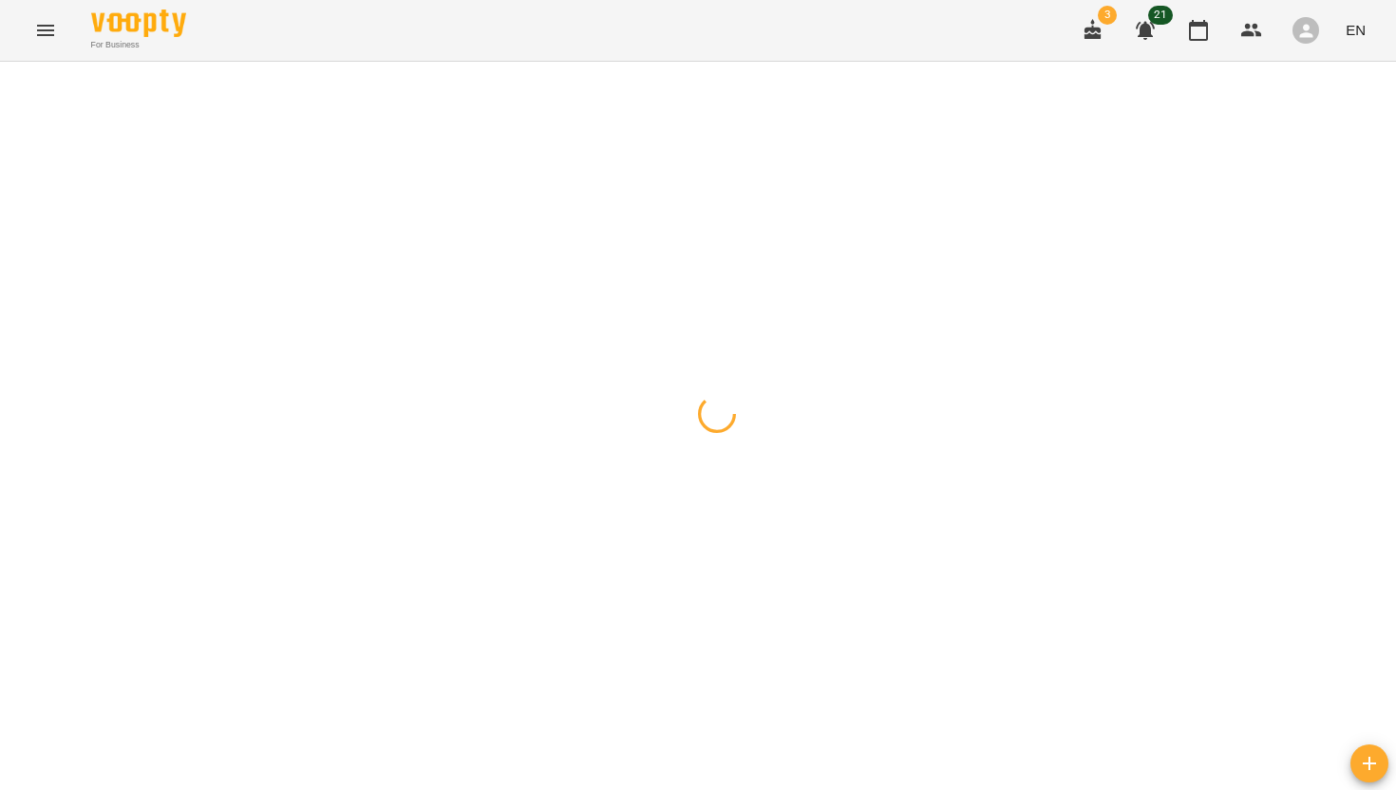
click at [47, 30] on icon "Menu" at bounding box center [45, 30] width 17 height 11
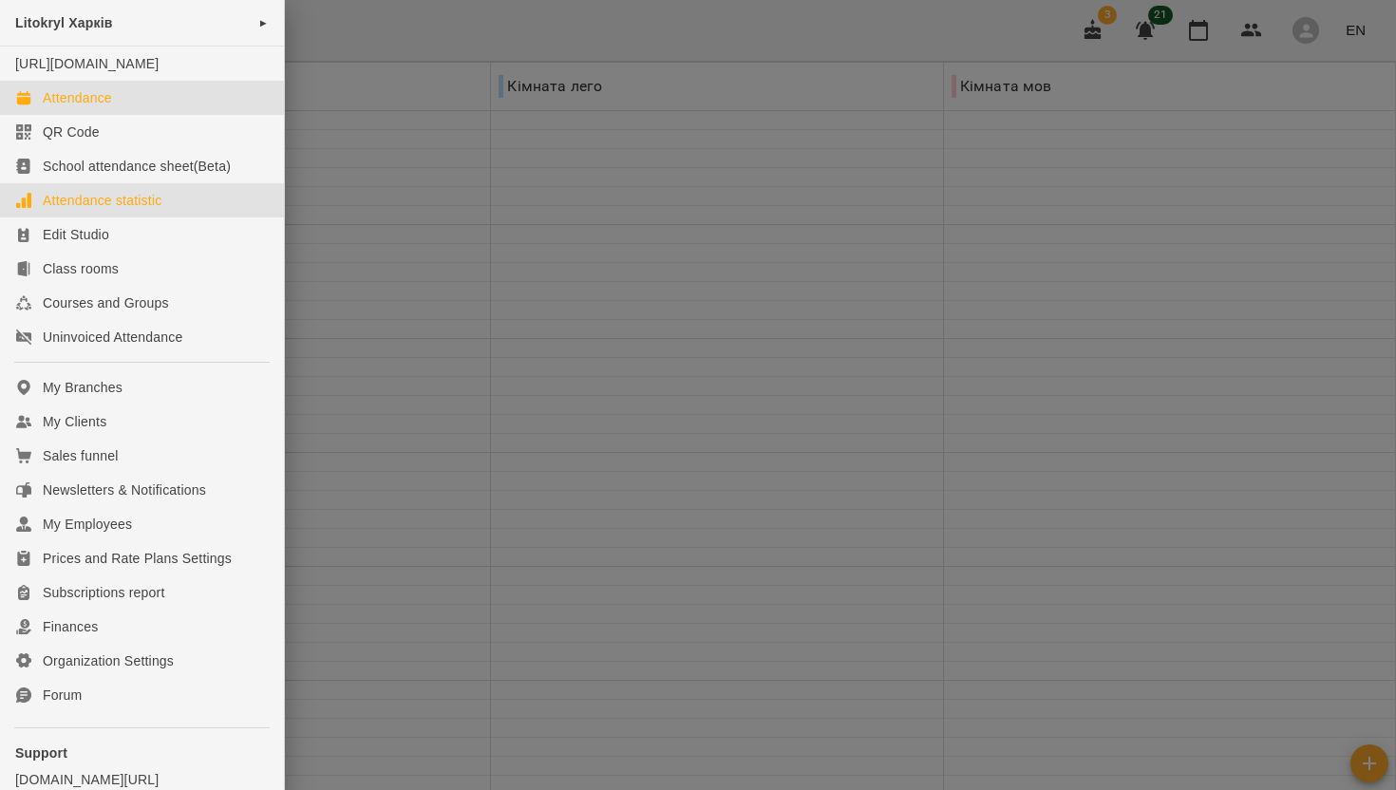
click at [55, 210] on div "Attendance statistic" at bounding box center [102, 200] width 119 height 19
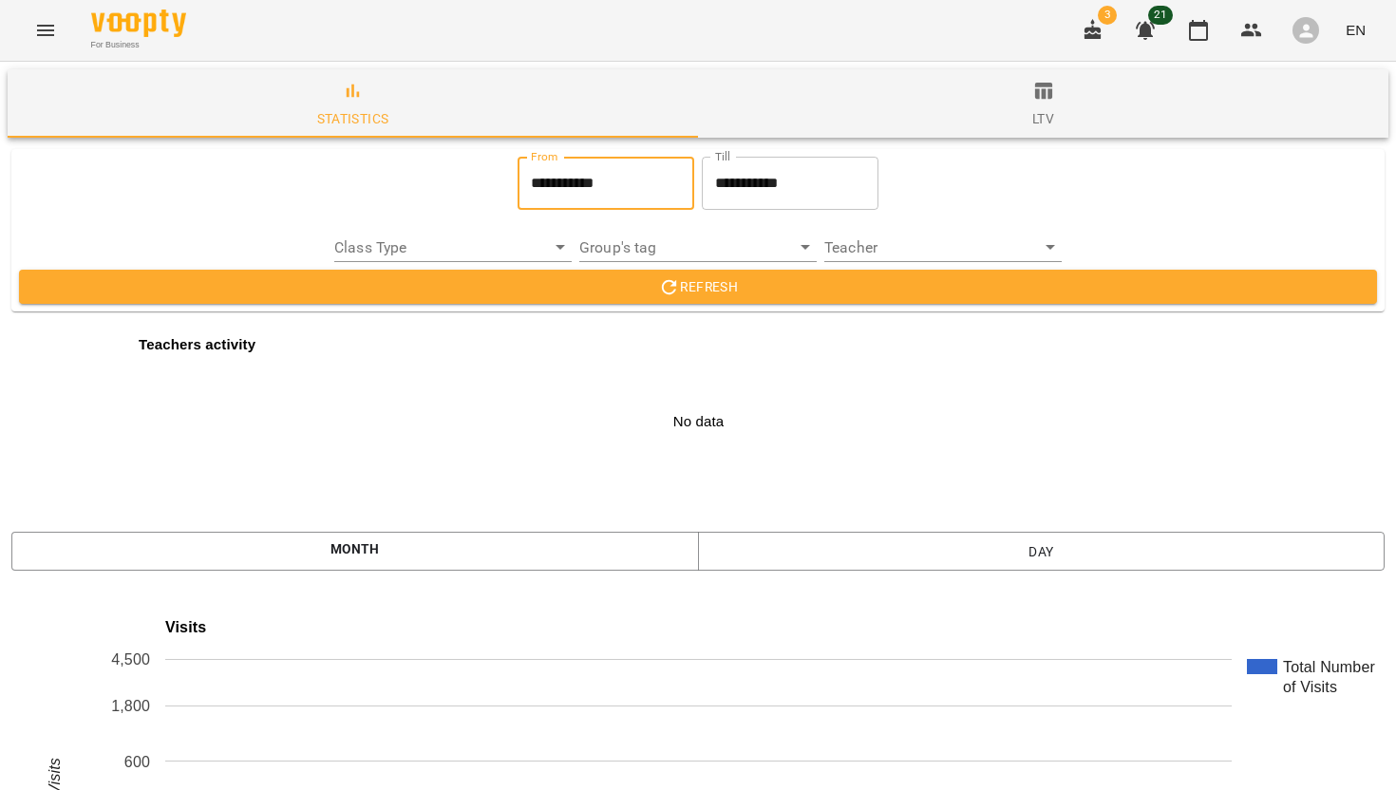
click at [594, 178] on input "**********" at bounding box center [606, 183] width 177 height 53
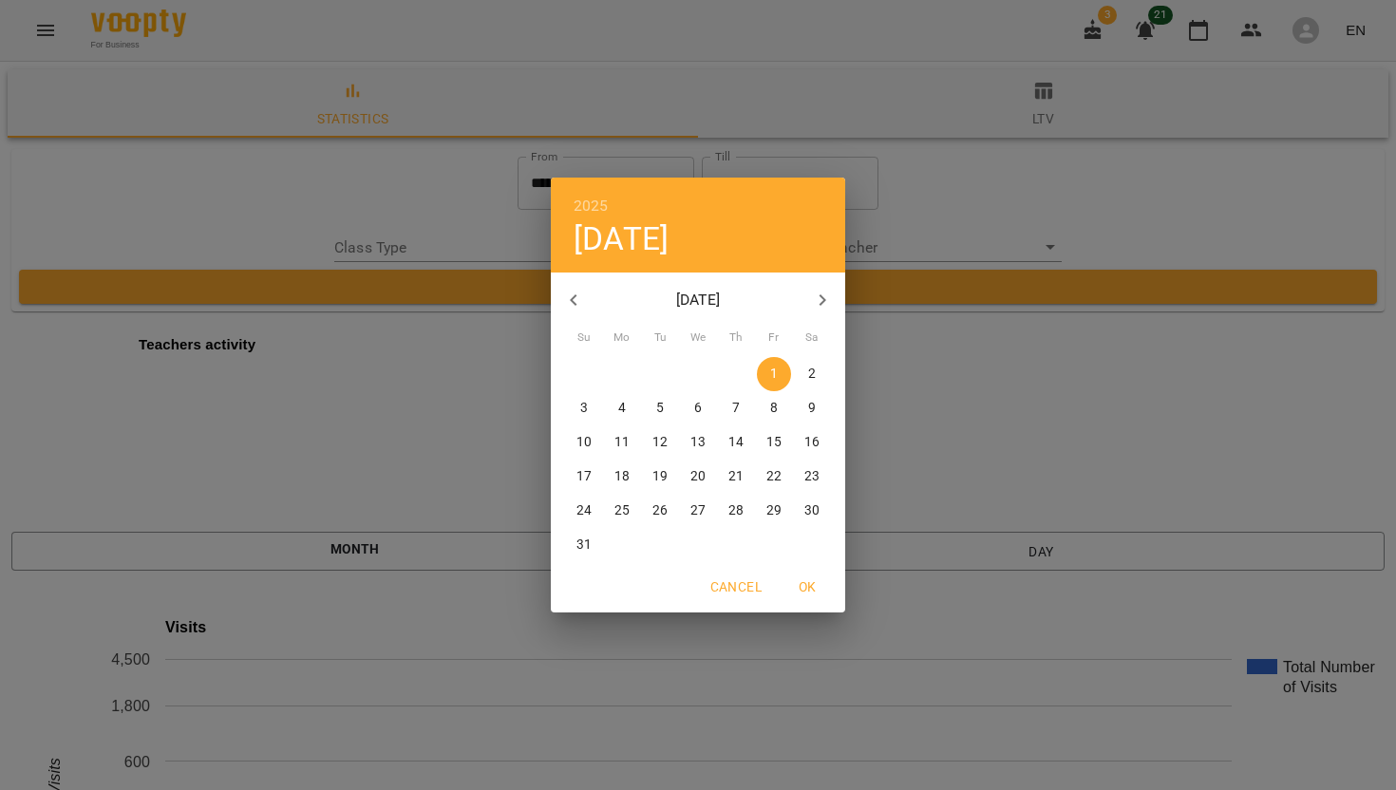
click at [581, 299] on icon "button" at bounding box center [573, 300] width 23 height 23
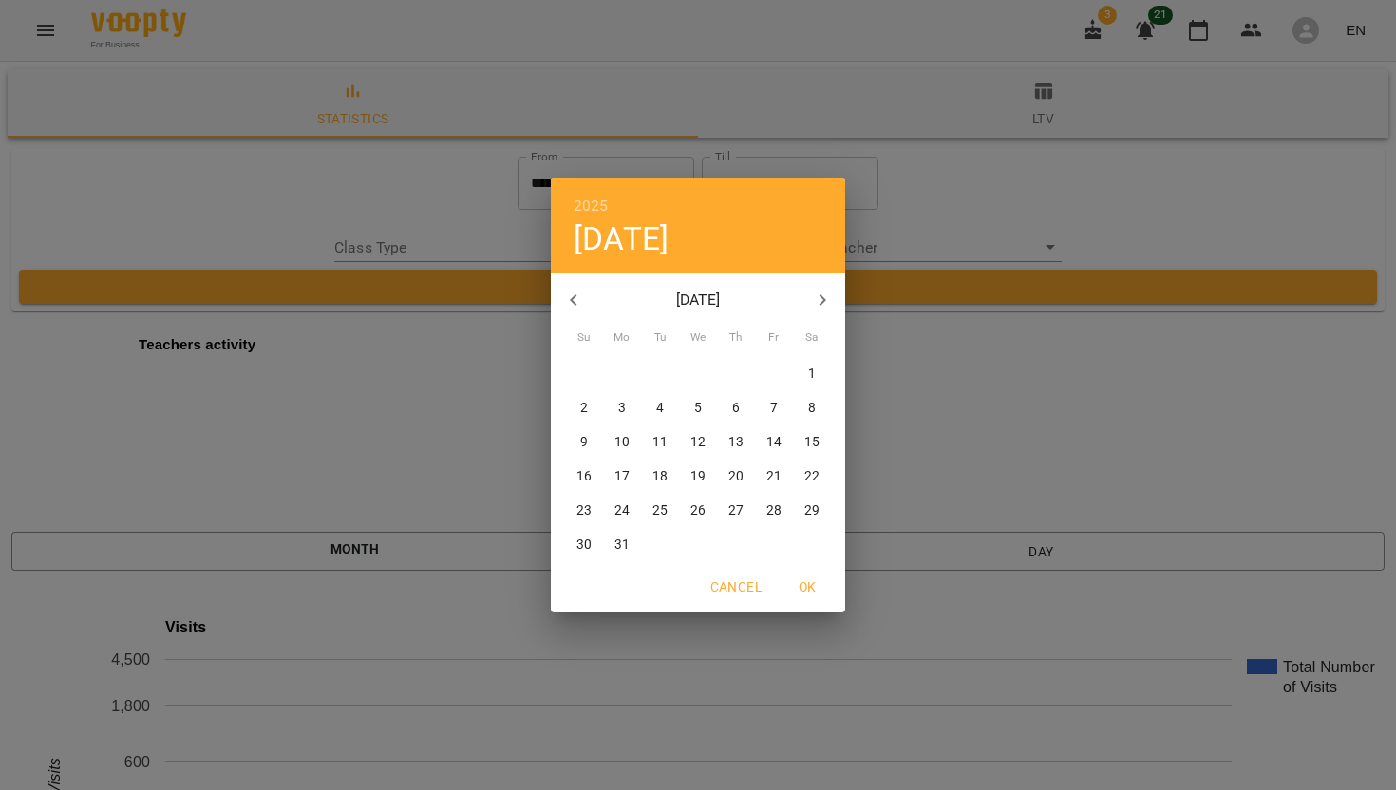
click at [581, 299] on icon "button" at bounding box center [573, 300] width 23 height 23
click at [581, 301] on icon "button" at bounding box center [573, 300] width 23 height 23
click at [699, 363] on button "1" at bounding box center [698, 374] width 34 height 34
type input "**********"
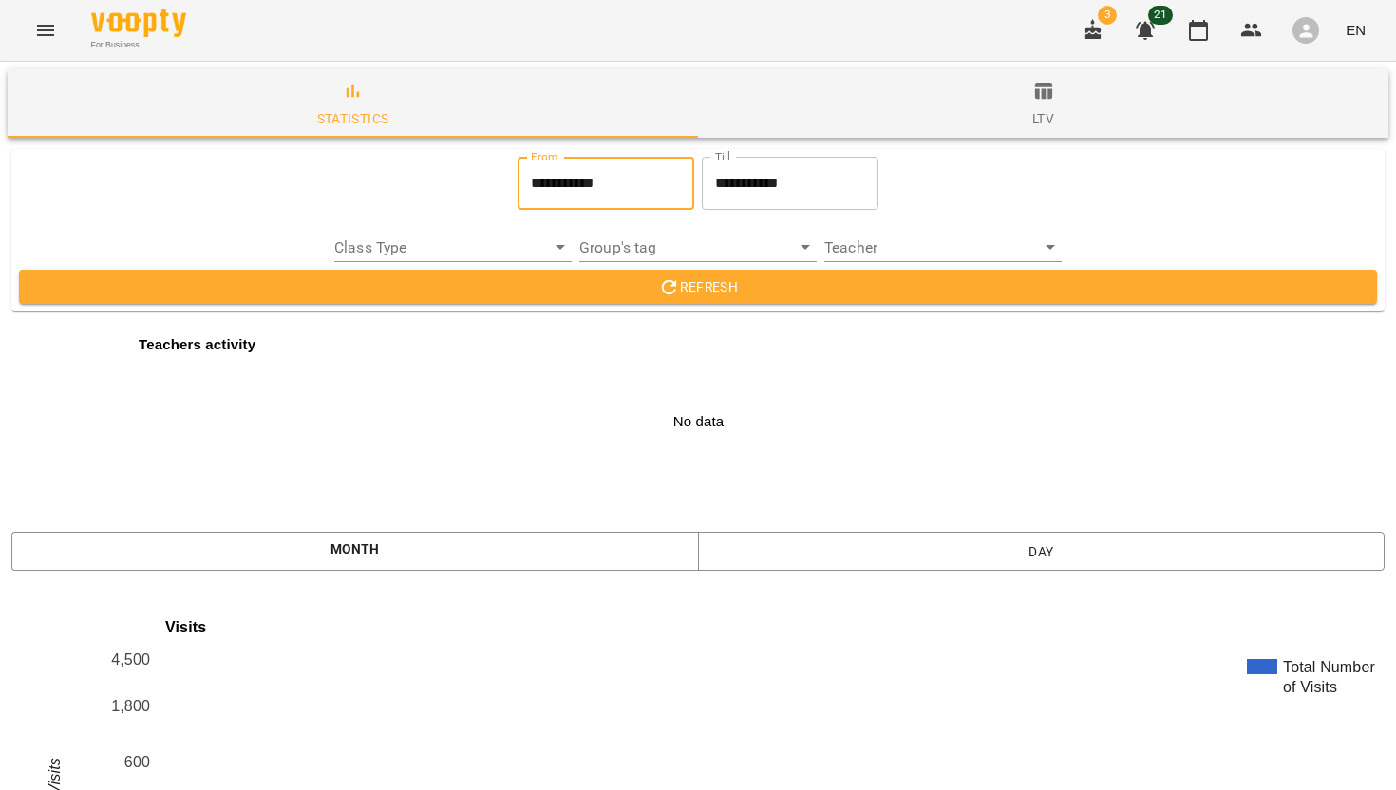
click at [656, 293] on span "Refresh" at bounding box center [698, 286] width 1328 height 23
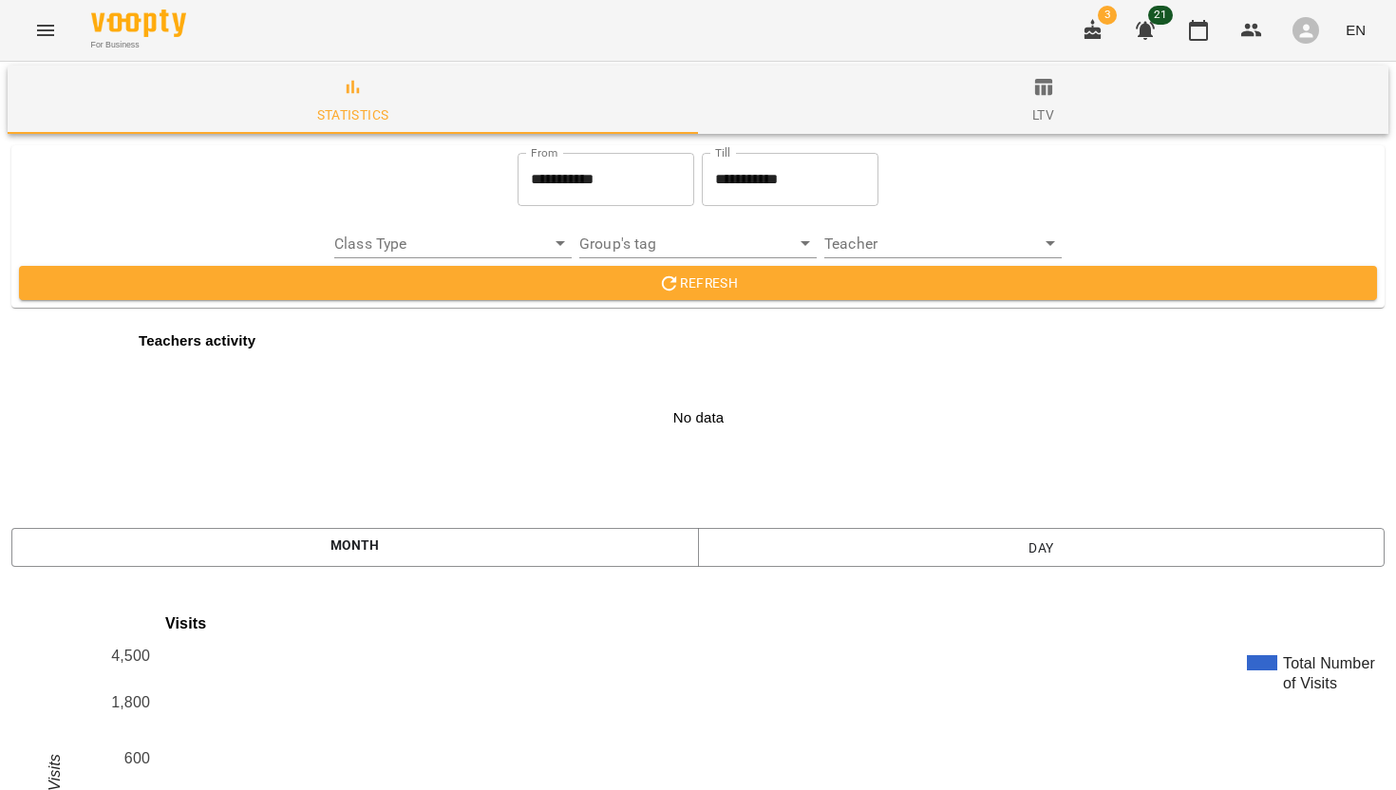
scroll to position [2986, 0]
click at [49, 28] on icon "Menu" at bounding box center [45, 30] width 23 height 23
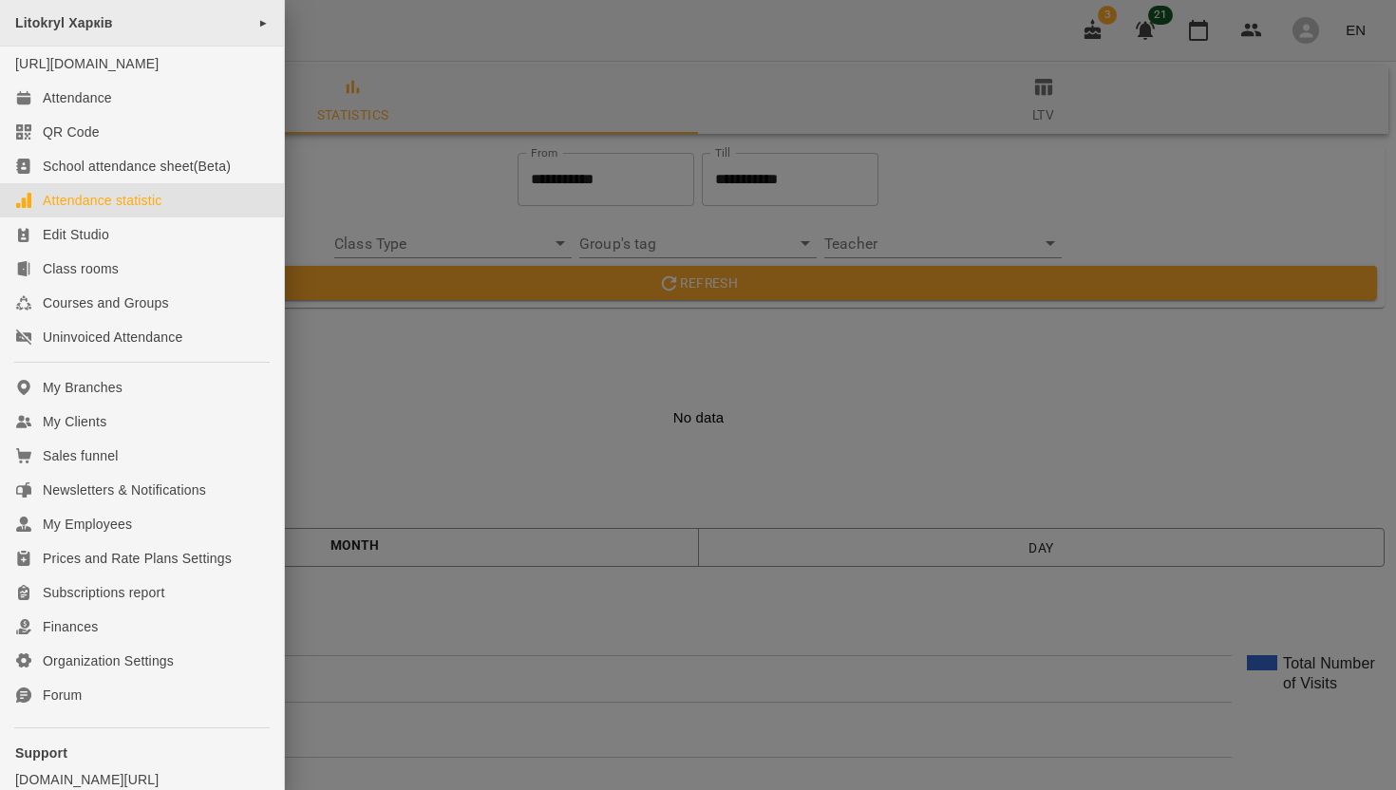
click at [258, 19] on span "►" at bounding box center [263, 22] width 10 height 15
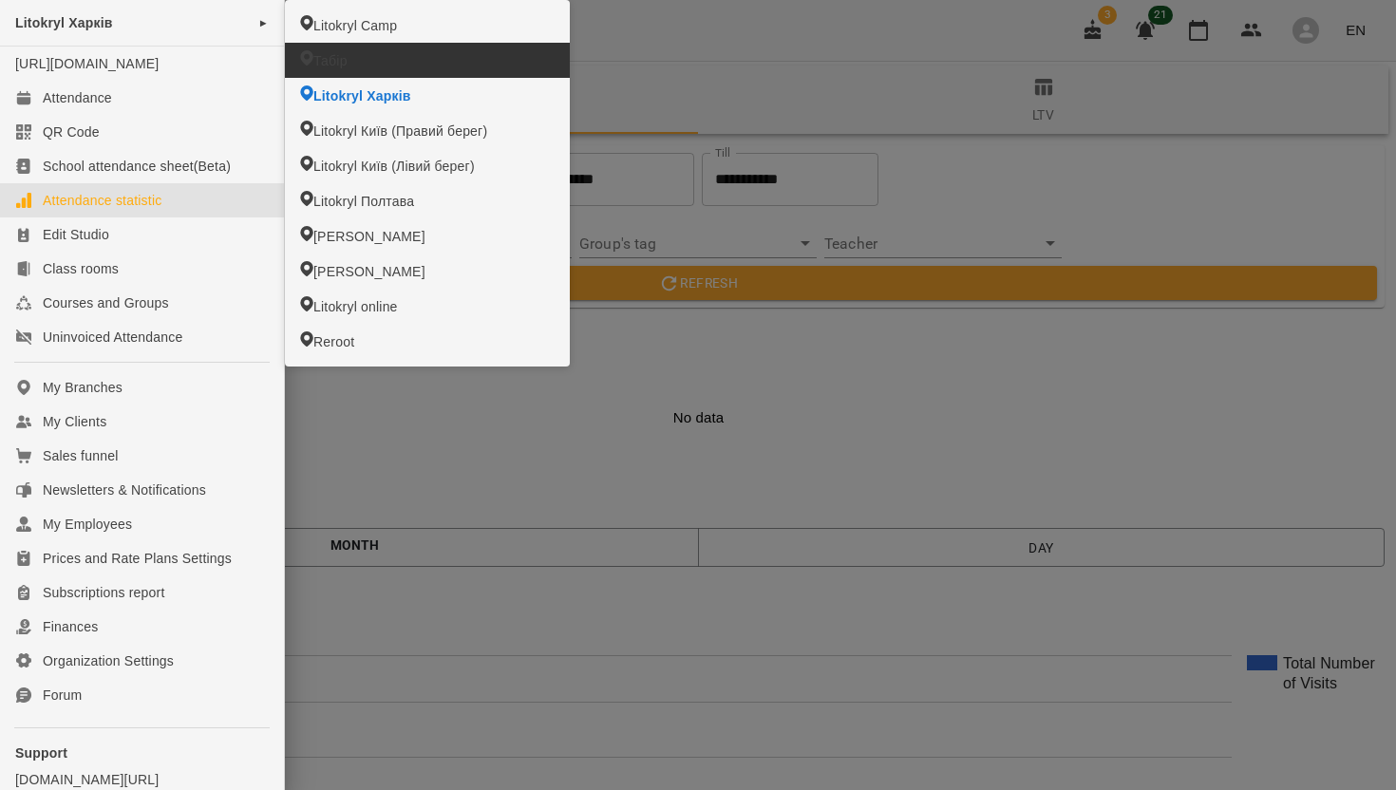
click at [336, 57] on span "Табір" at bounding box center [330, 60] width 34 height 19
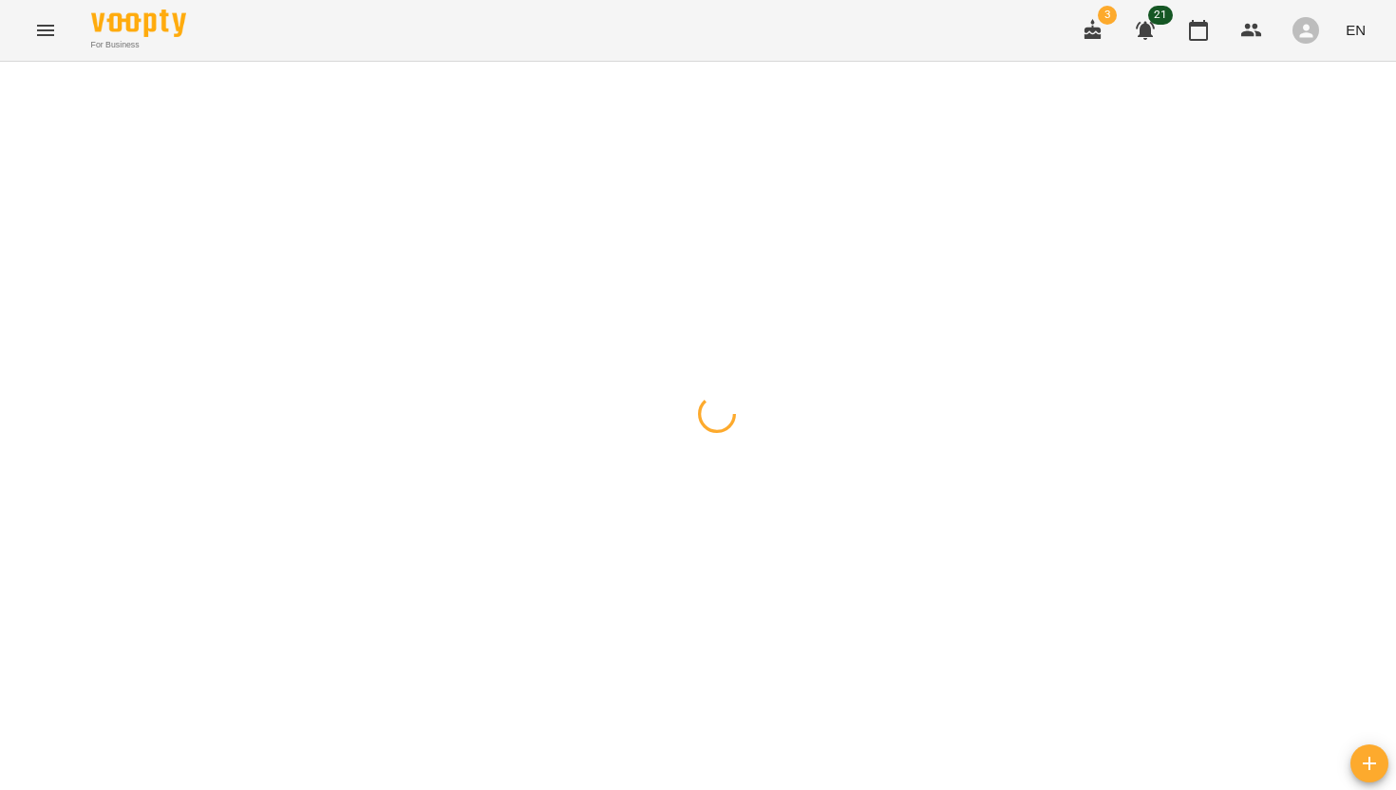
click at [45, 27] on icon "Menu" at bounding box center [45, 30] width 23 height 23
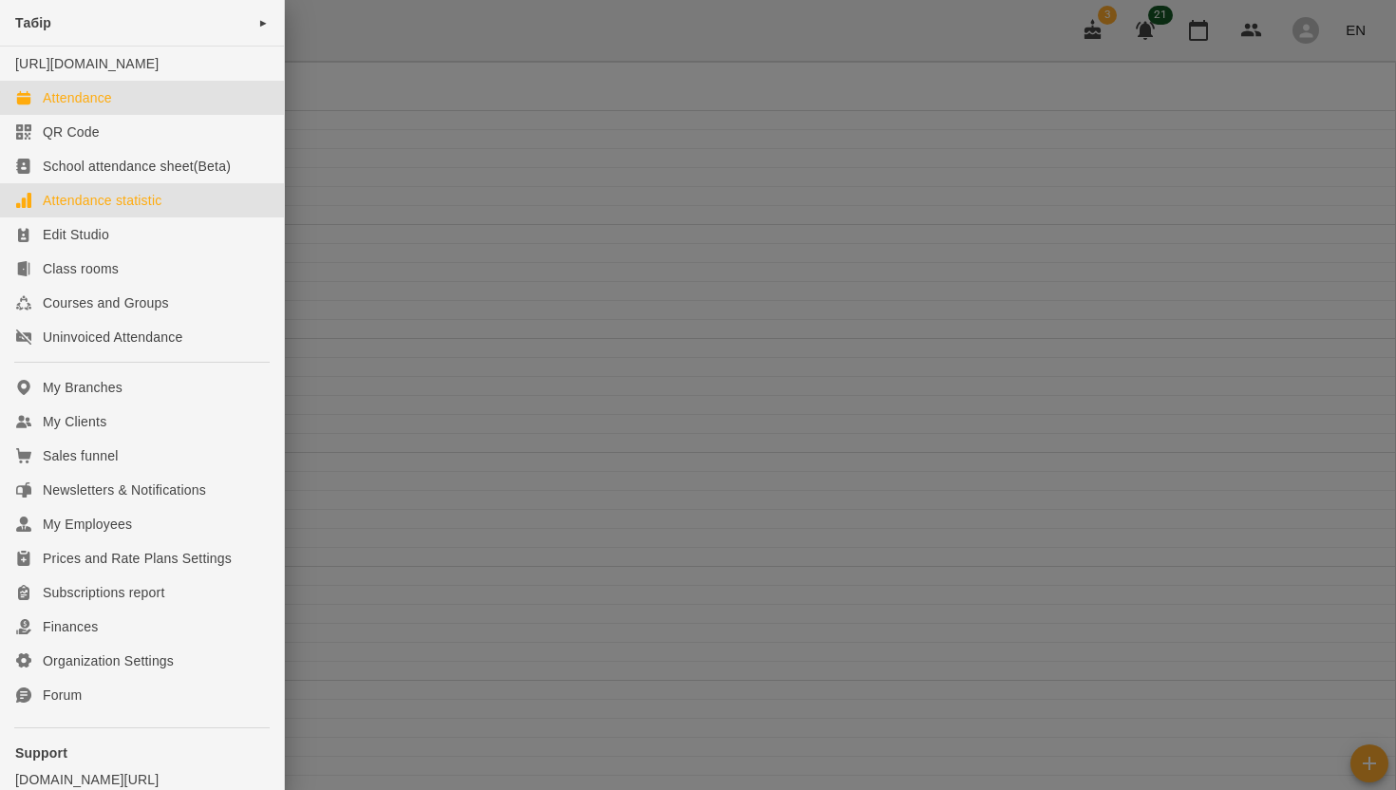
click at [95, 210] on div "Attendance statistic" at bounding box center [102, 200] width 119 height 19
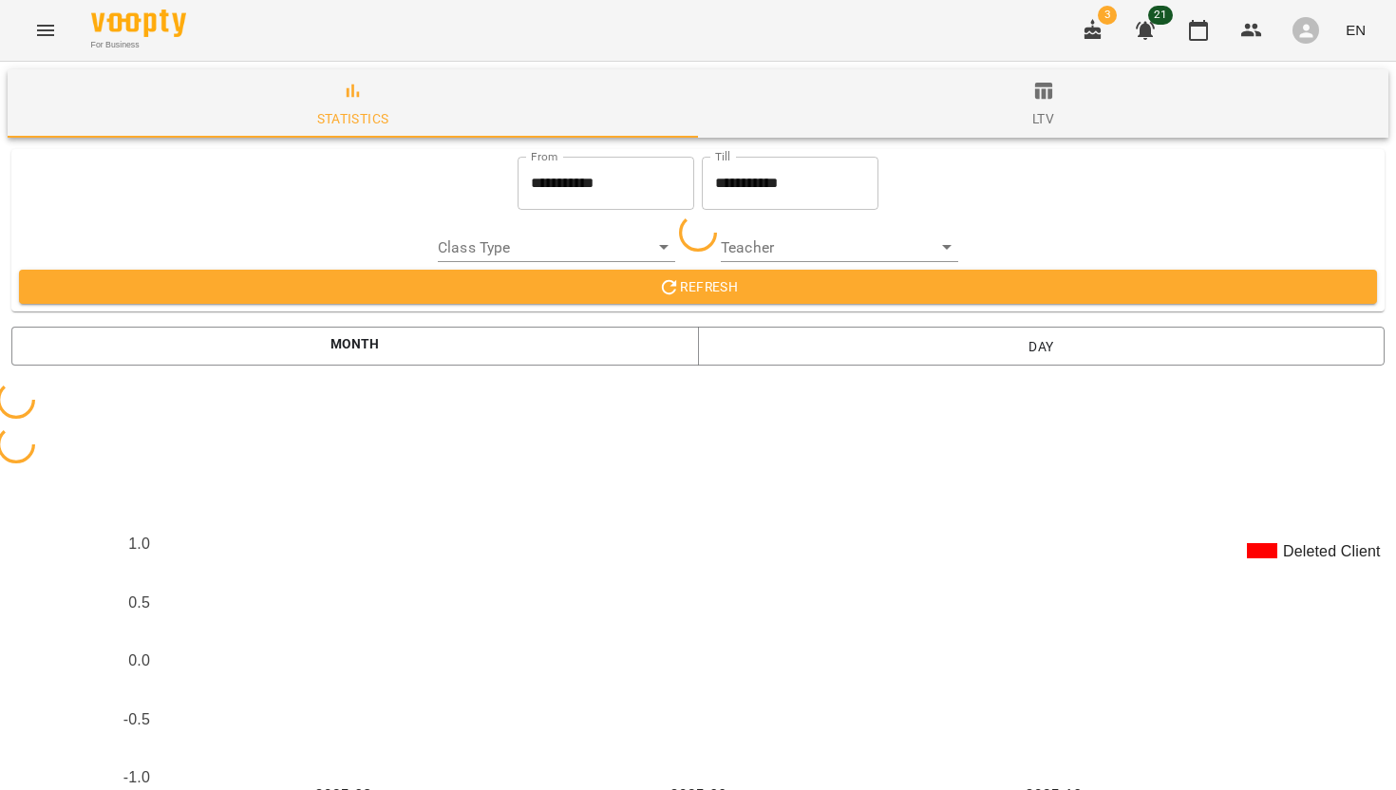
click at [535, 182] on input "**********" at bounding box center [606, 183] width 177 height 53
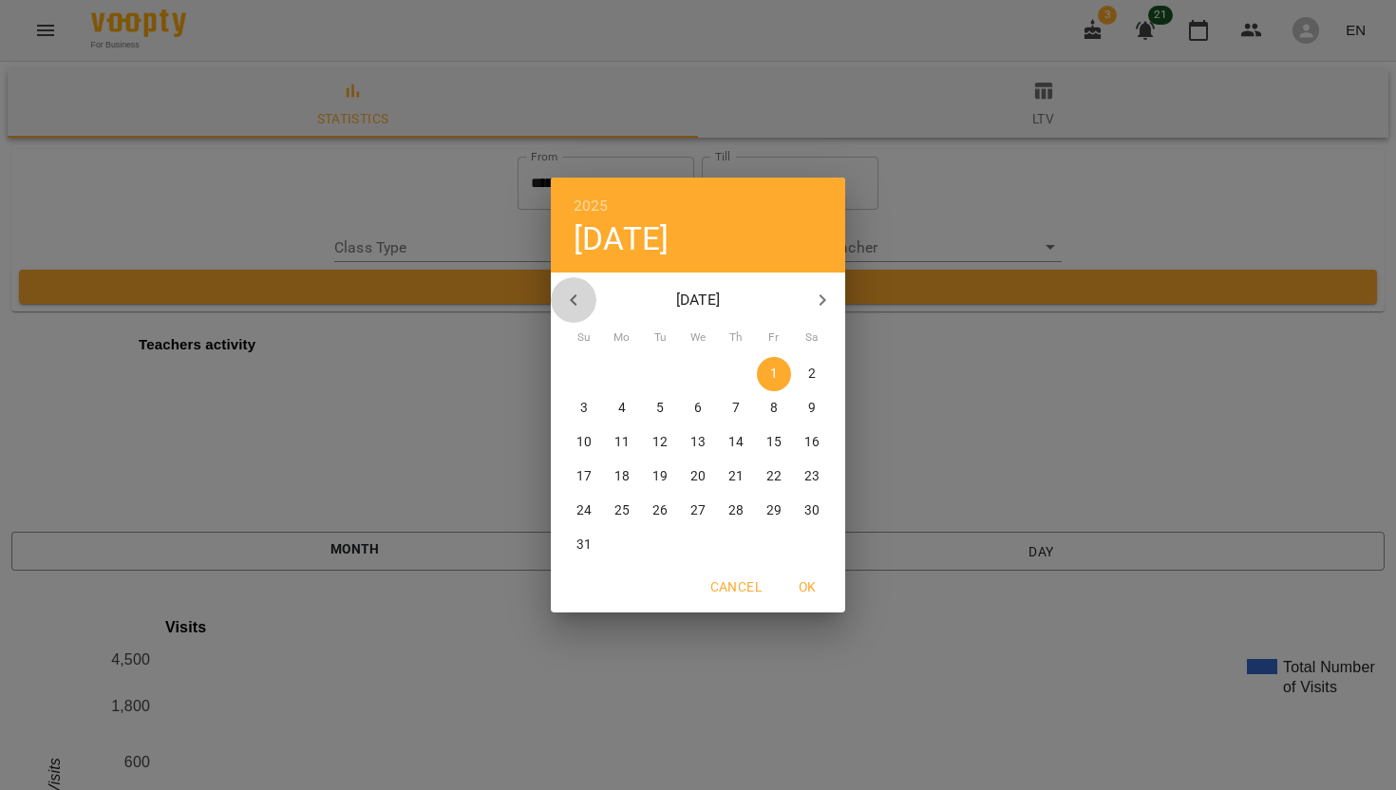
click at [577, 304] on icon "button" at bounding box center [573, 300] width 23 height 23
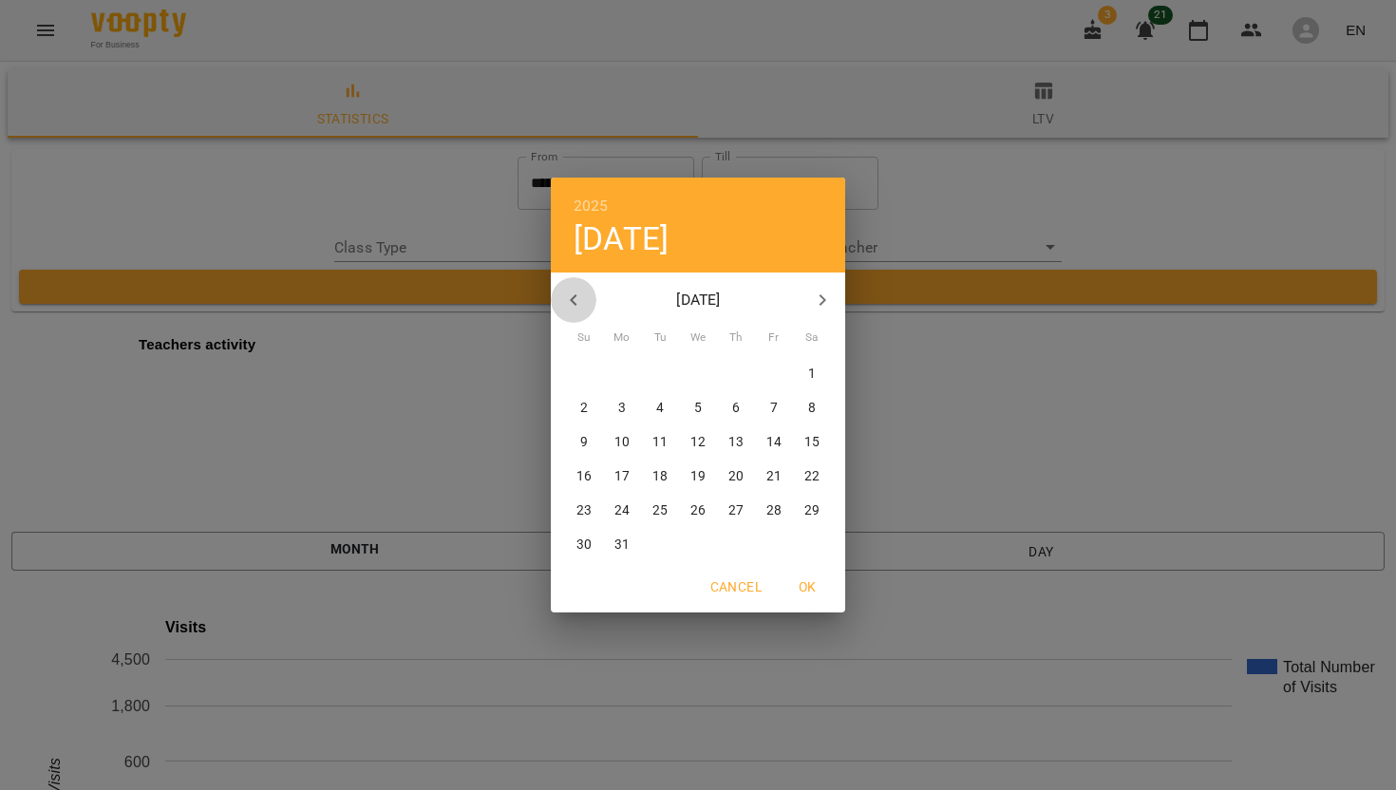
click at [577, 304] on icon "button" at bounding box center [573, 300] width 23 height 23
click at [577, 301] on icon "button" at bounding box center [573, 300] width 23 height 23
click at [692, 373] on span "1" at bounding box center [698, 374] width 34 height 19
type input "**********"
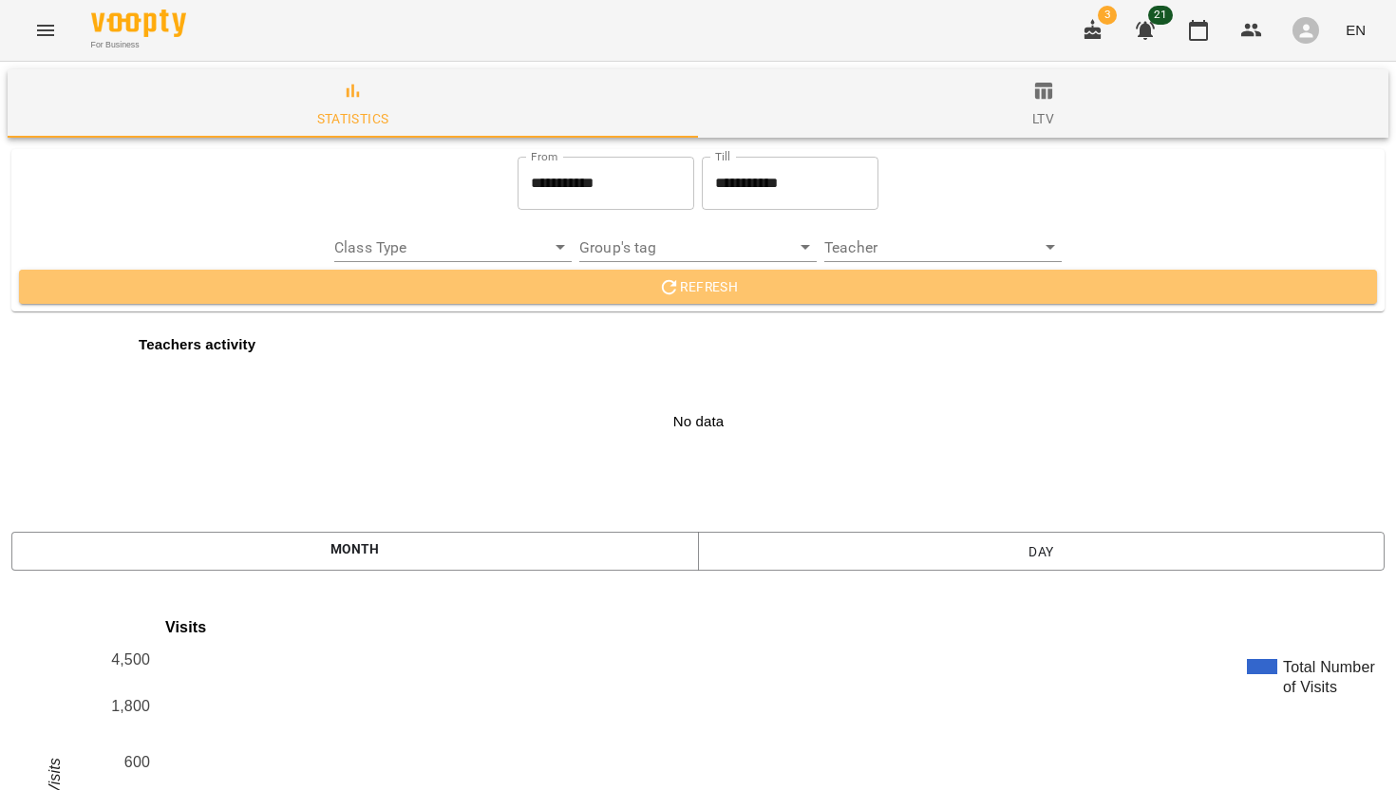
click at [643, 300] on button "Refresh" at bounding box center [698, 287] width 1358 height 34
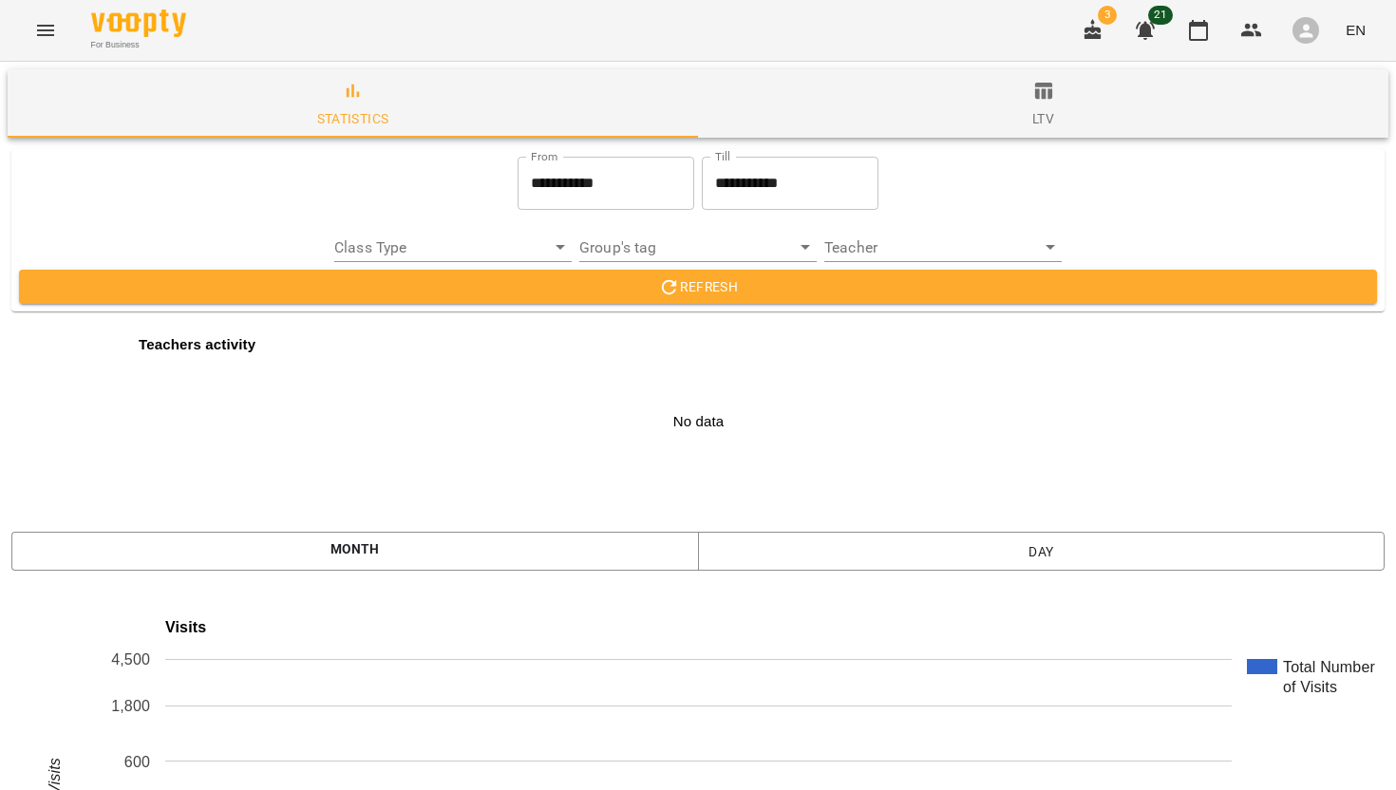
click at [60, 36] on button "Menu" at bounding box center [46, 31] width 46 height 46
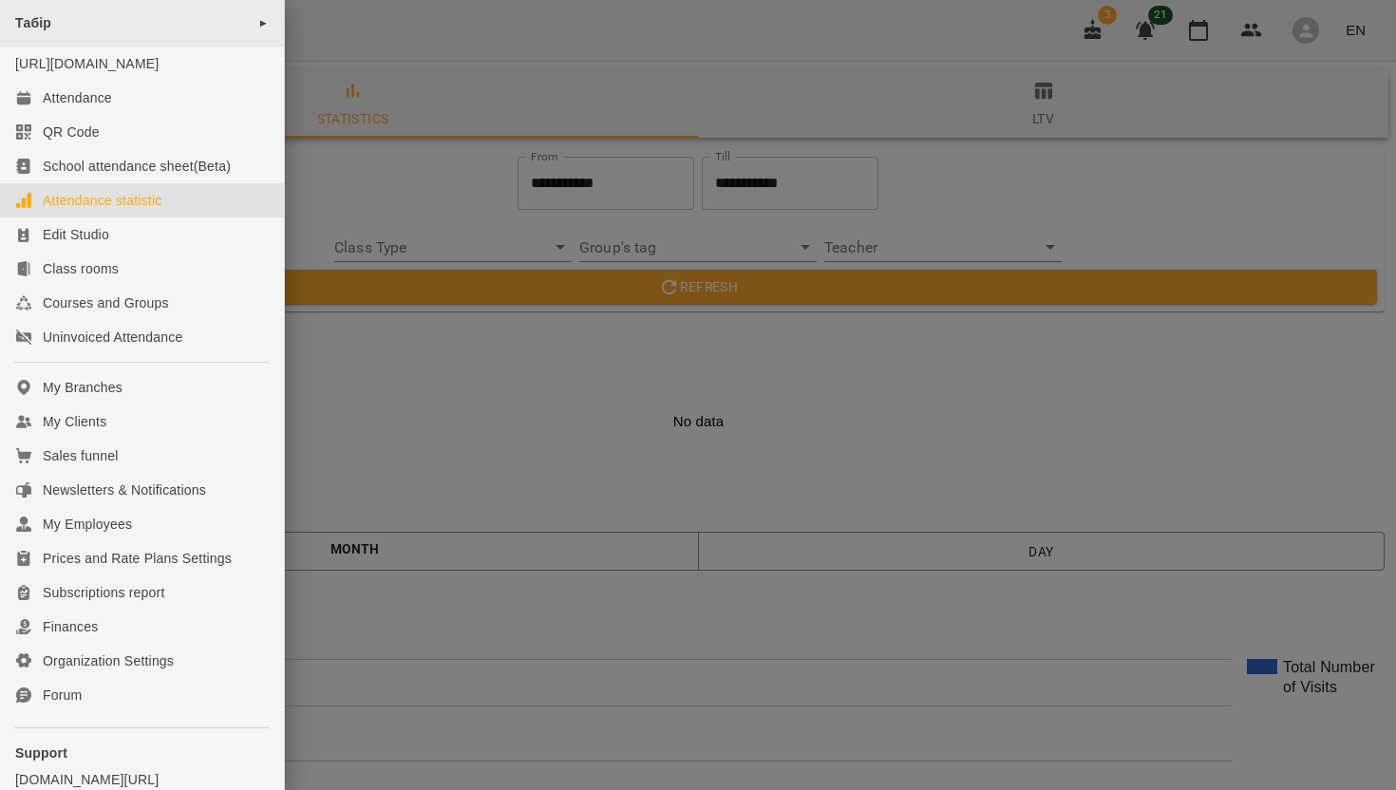
click at [258, 22] on span "►" at bounding box center [263, 22] width 10 height 15
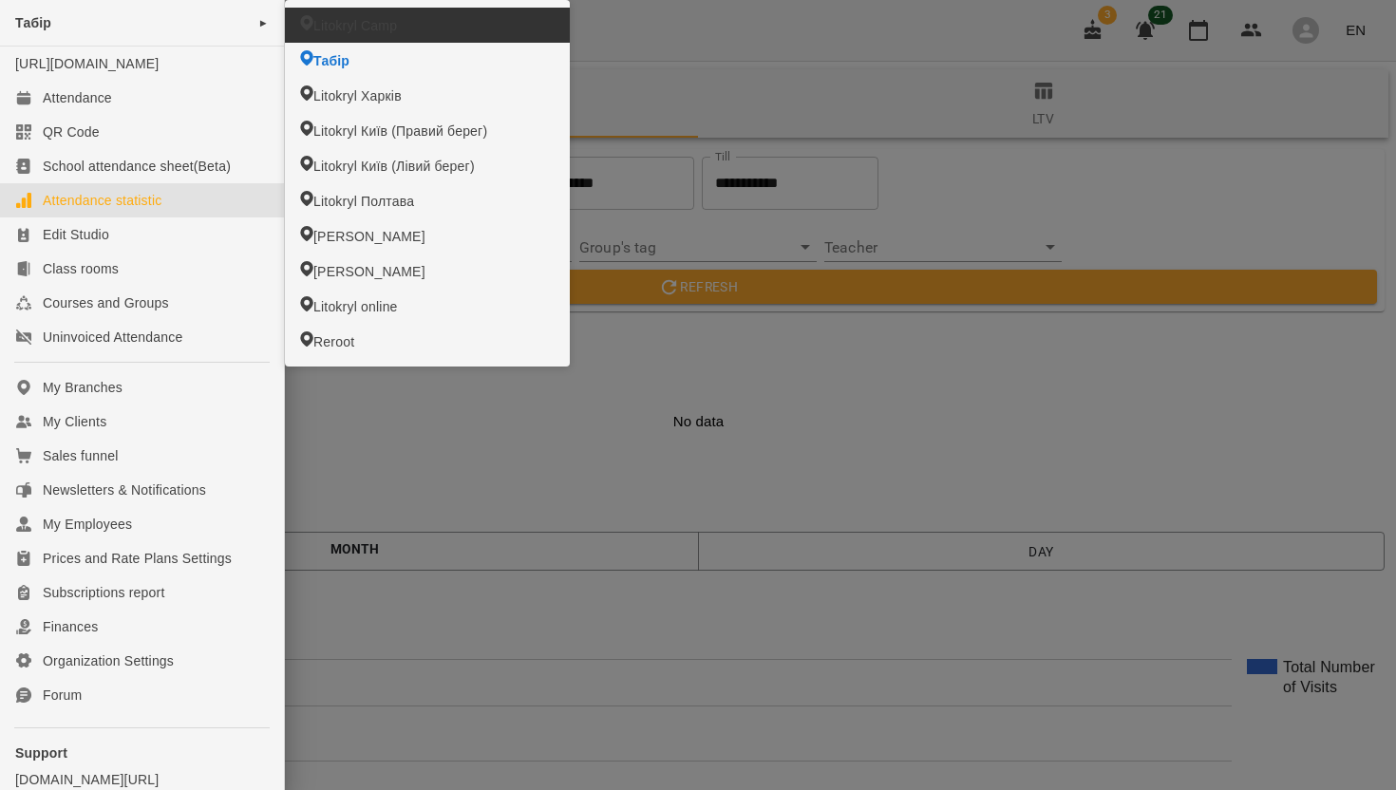
click at [352, 28] on span "Litokryl Camp" at bounding box center [355, 25] width 84 height 19
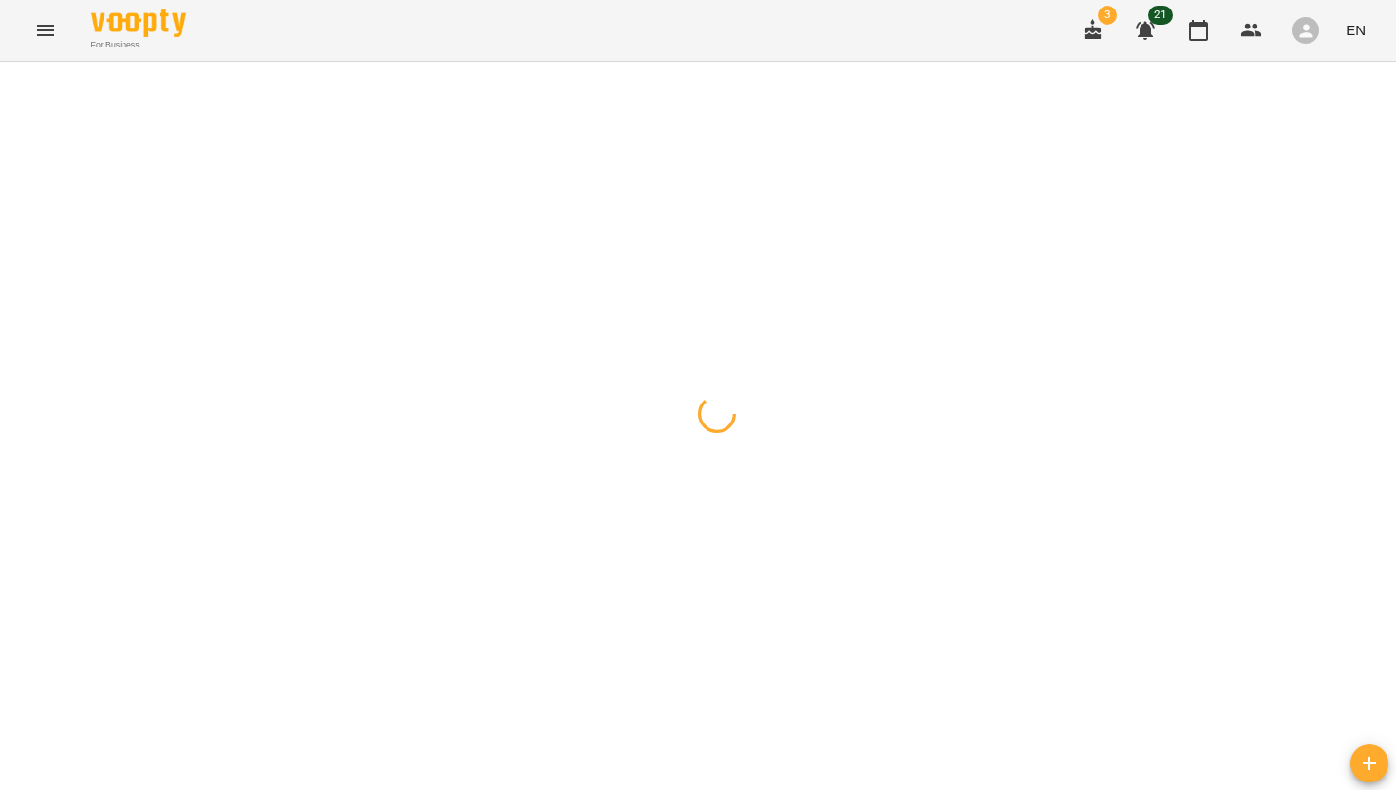
click at [52, 33] on icon "Menu" at bounding box center [45, 30] width 23 height 23
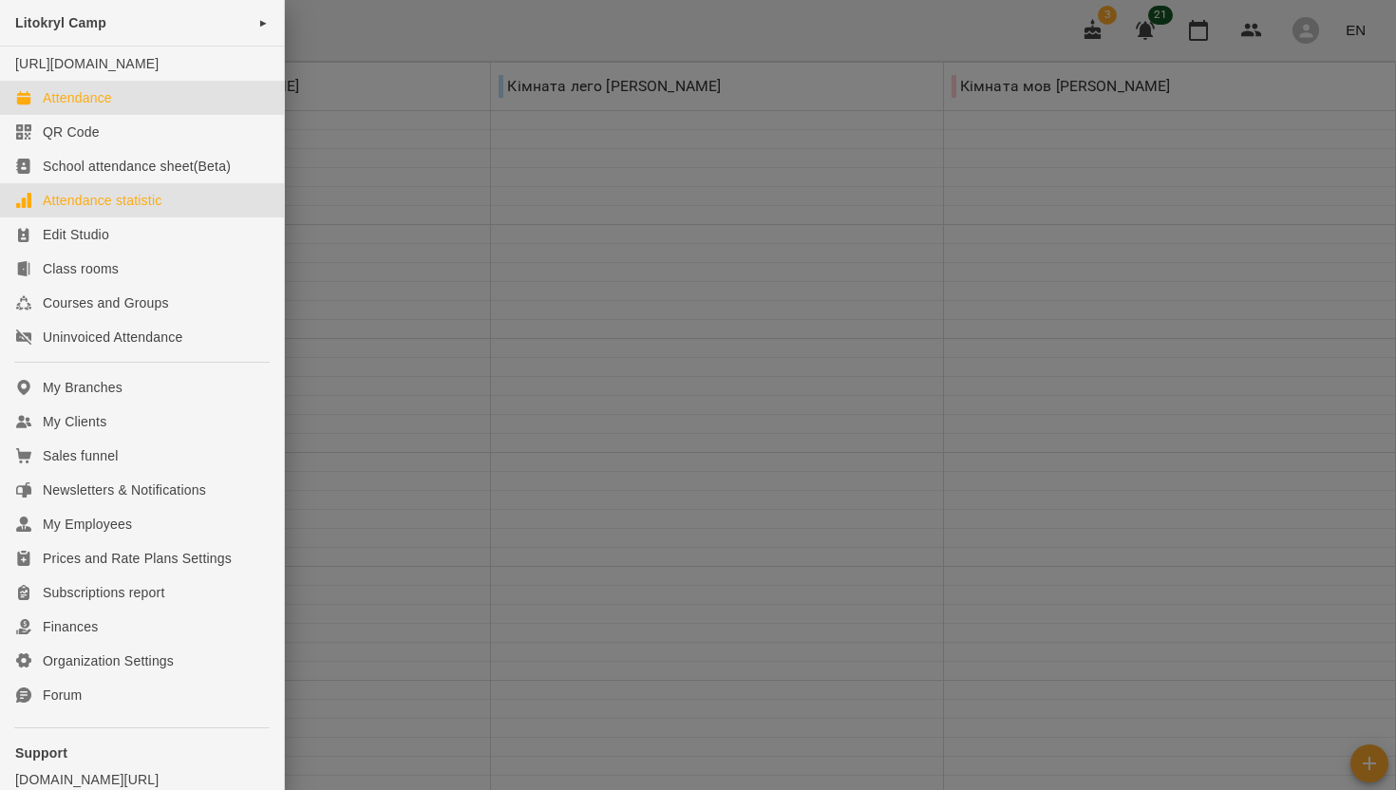
click at [76, 210] on div "Attendance statistic" at bounding box center [102, 200] width 119 height 19
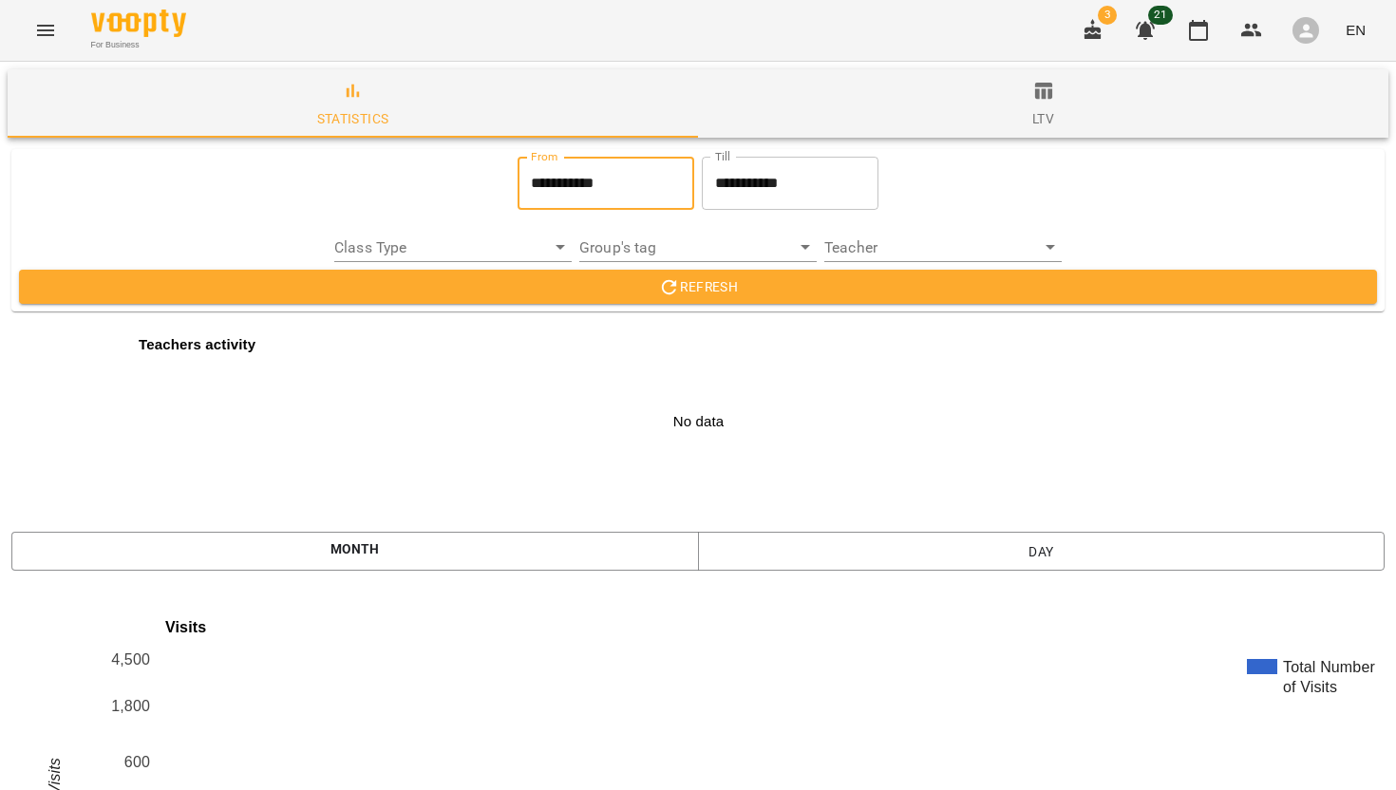
click at [553, 198] on input "**********" at bounding box center [606, 183] width 177 height 53
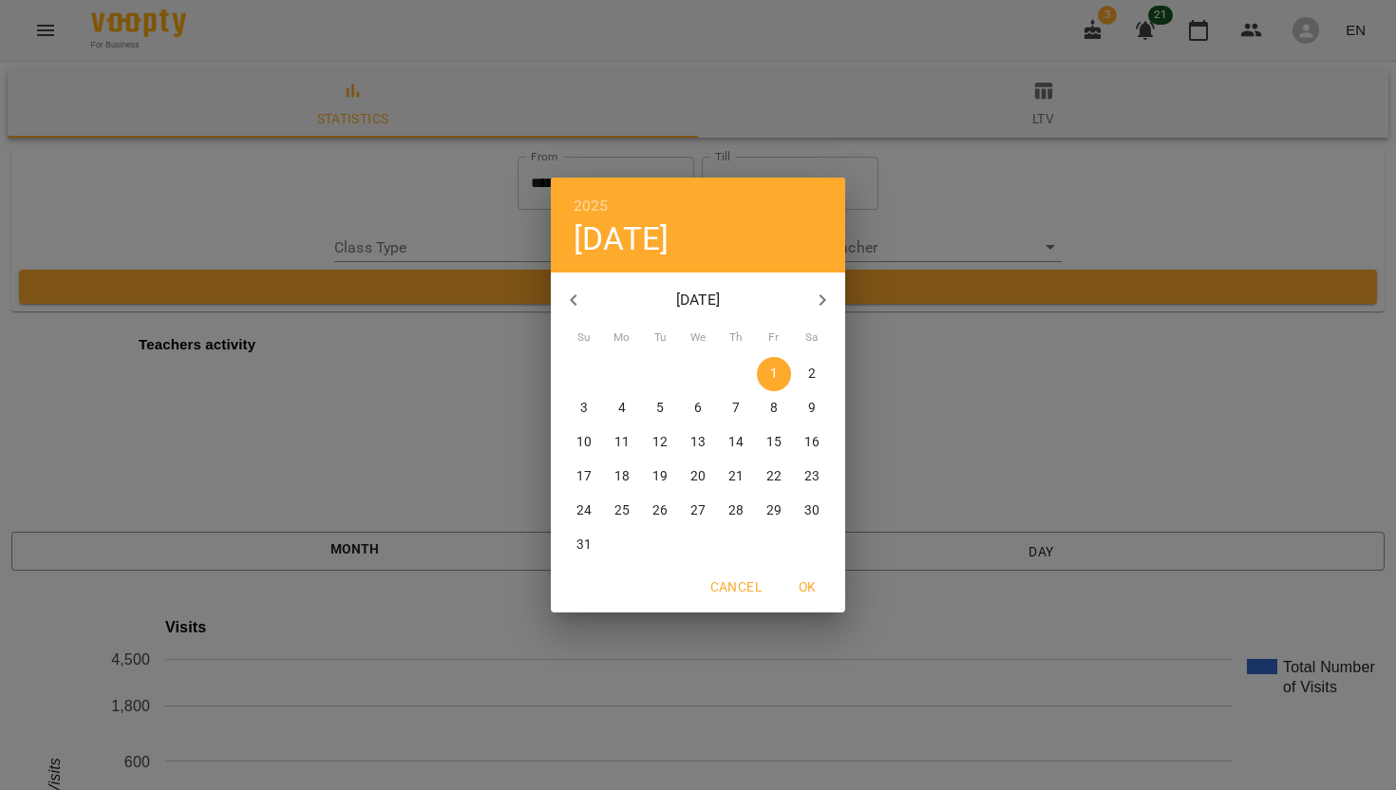
click at [575, 305] on icon "button" at bounding box center [573, 300] width 23 height 23
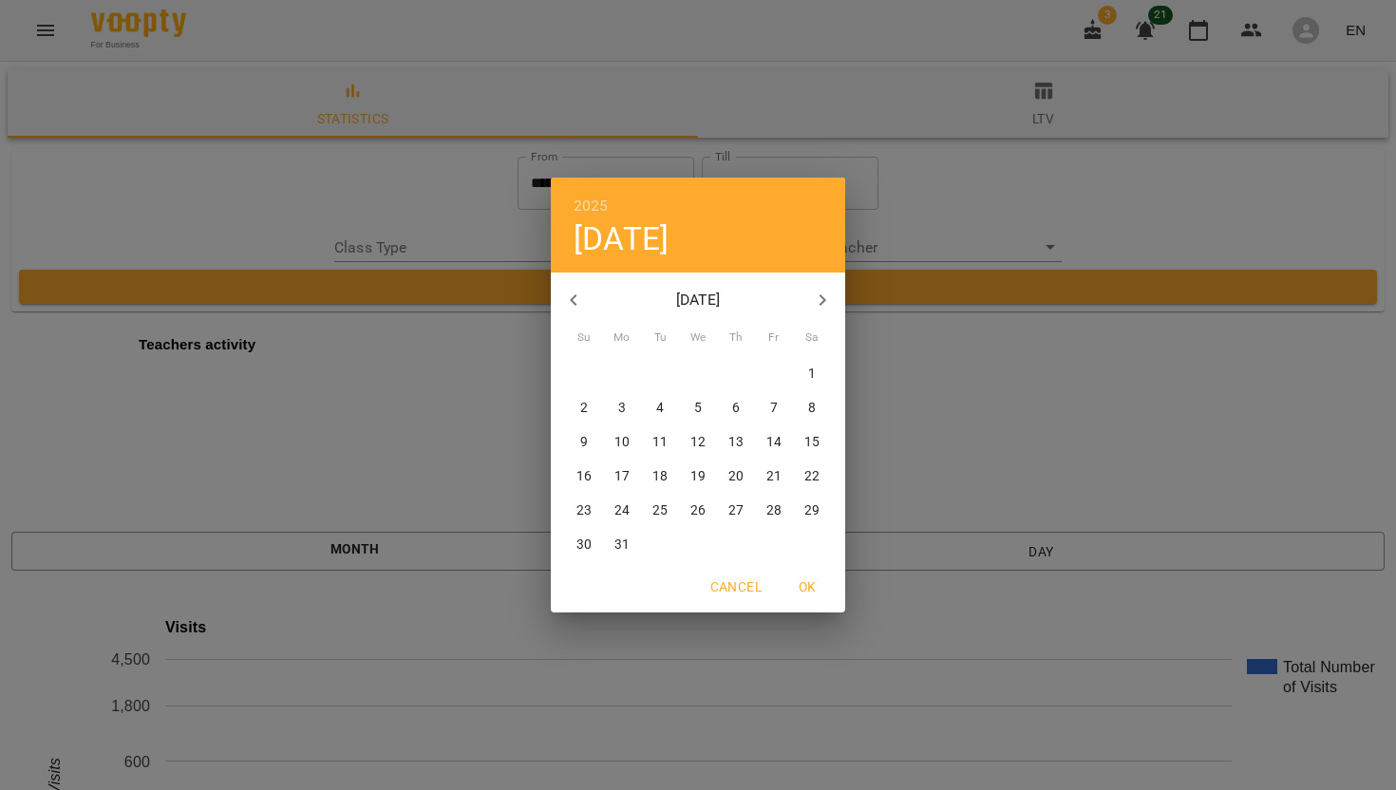
click at [575, 305] on icon "button" at bounding box center [573, 300] width 23 height 23
click at [621, 373] on p "2" at bounding box center [622, 374] width 8 height 19
type input "**********"
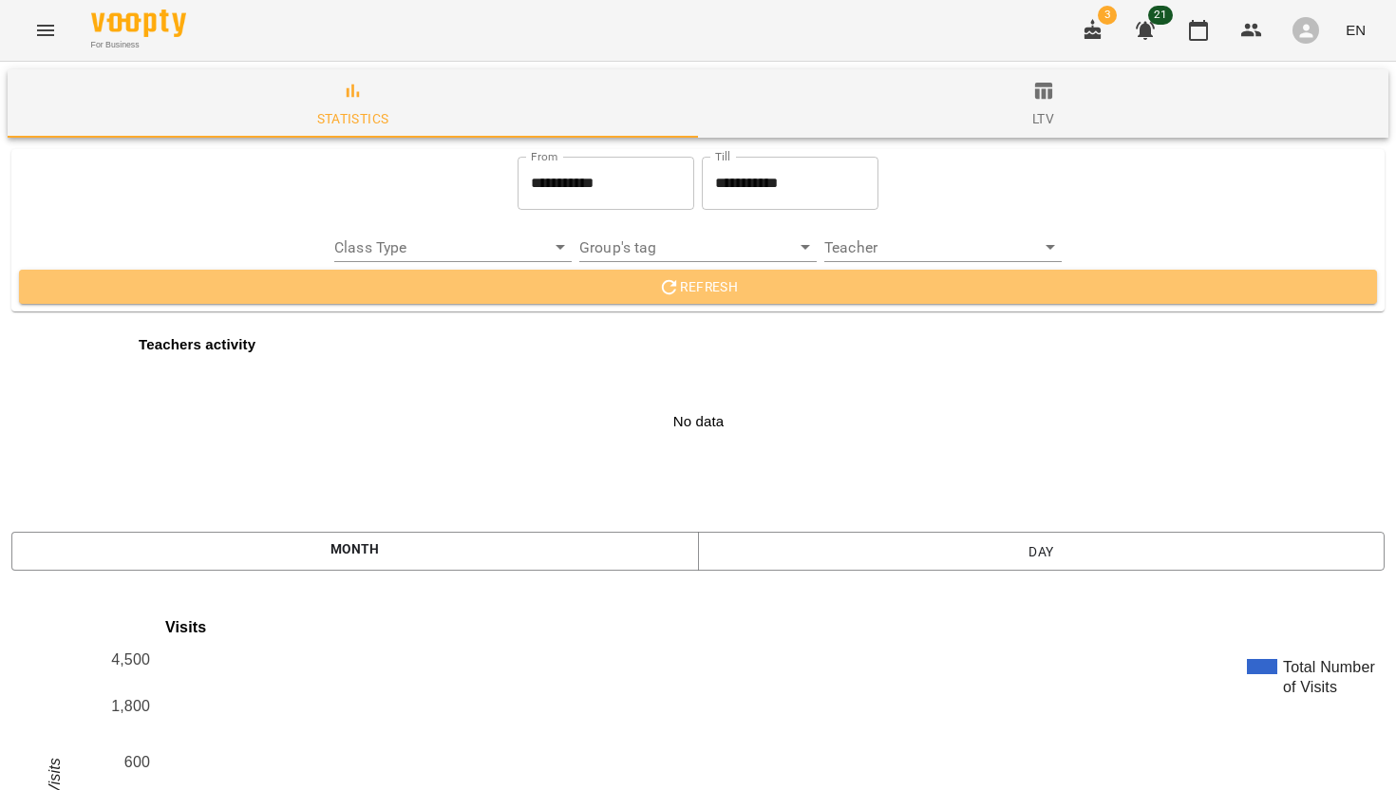
click at [609, 294] on span "Refresh" at bounding box center [698, 286] width 1328 height 23
